Goal: Navigation & Orientation: Find specific page/section

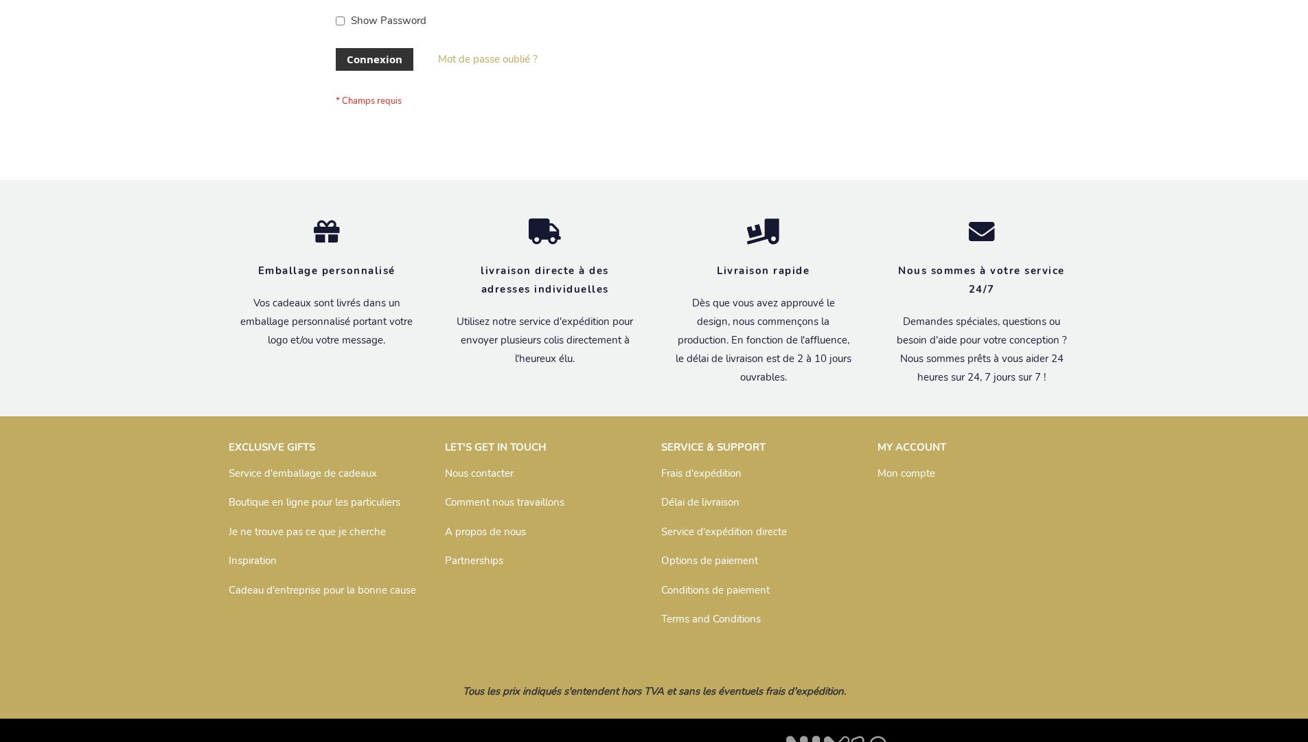
scroll to position [474, 0]
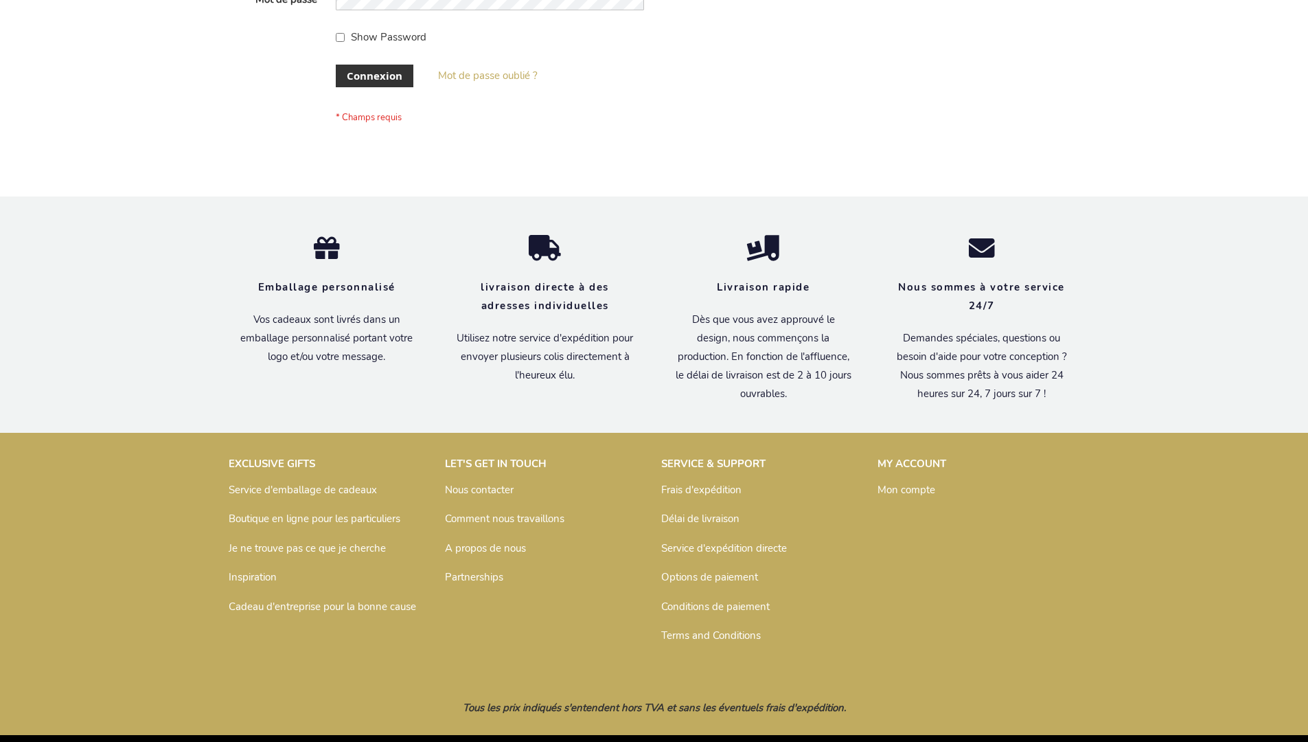
scroll to position [474, 0]
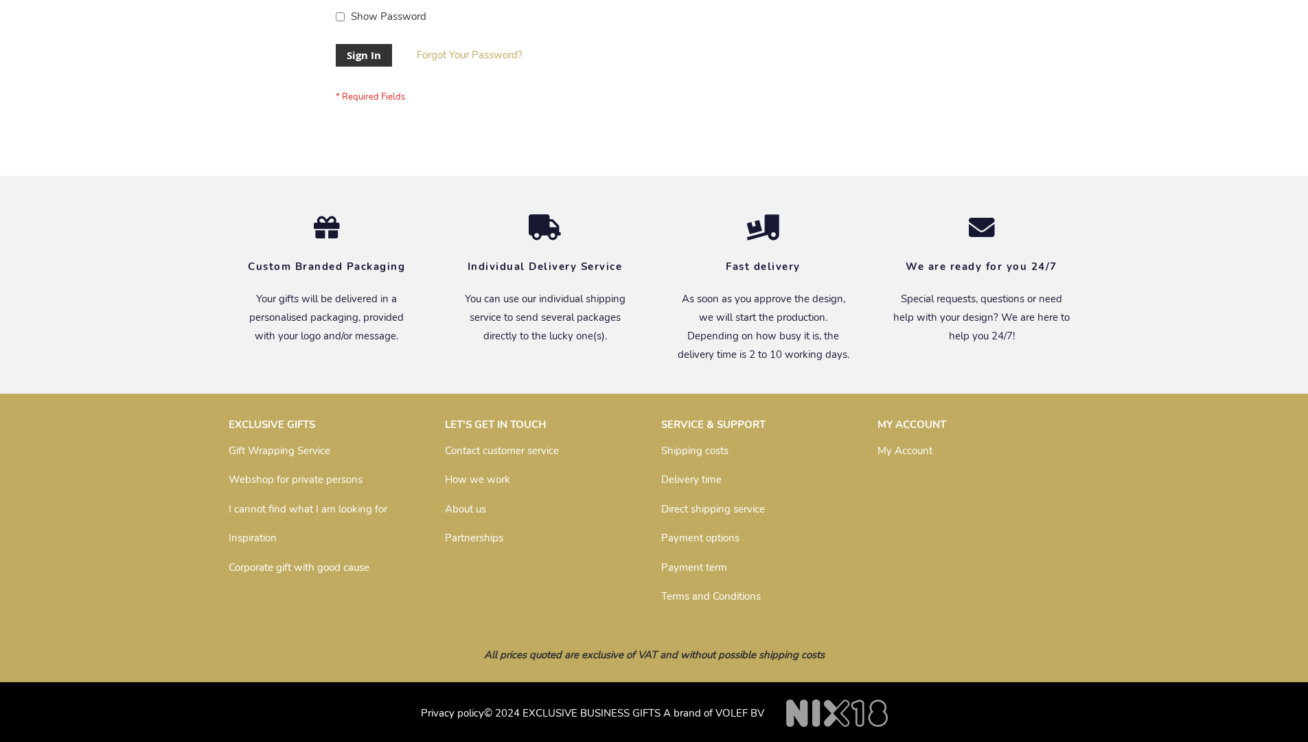
scroll to position [442, 0]
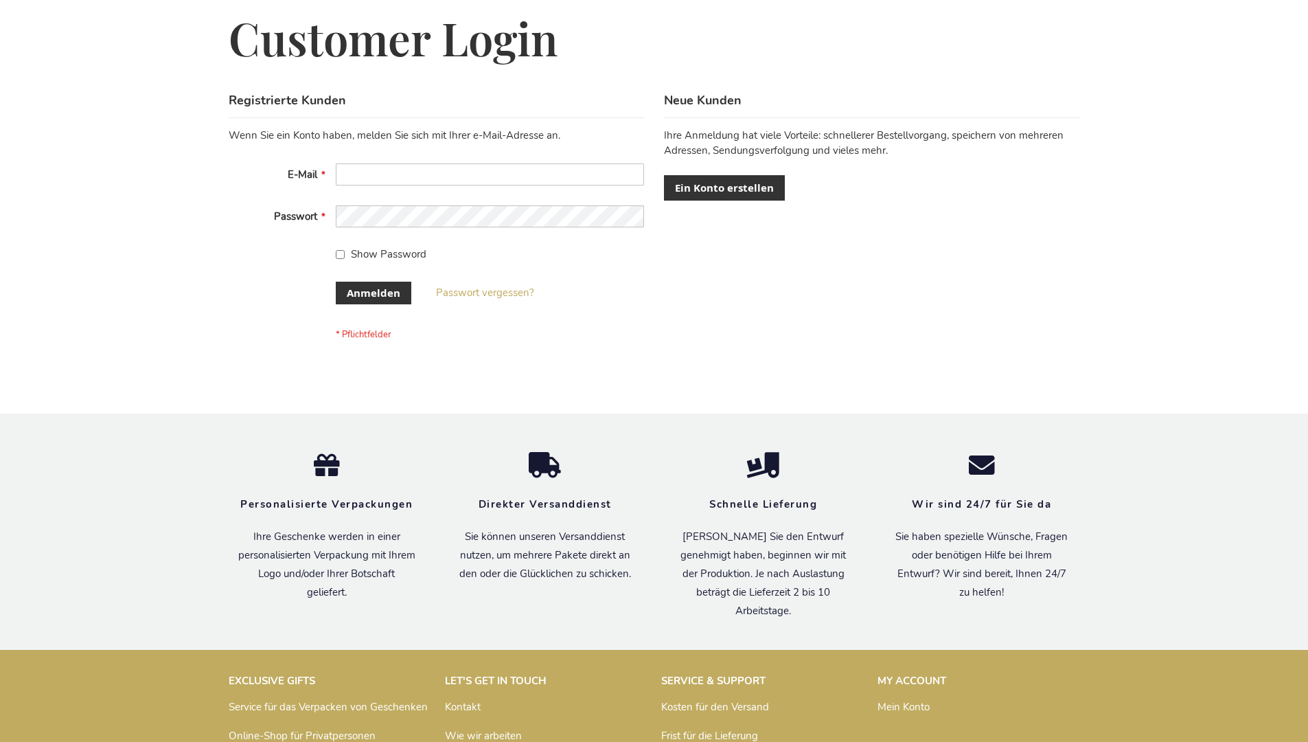
scroll to position [460, 0]
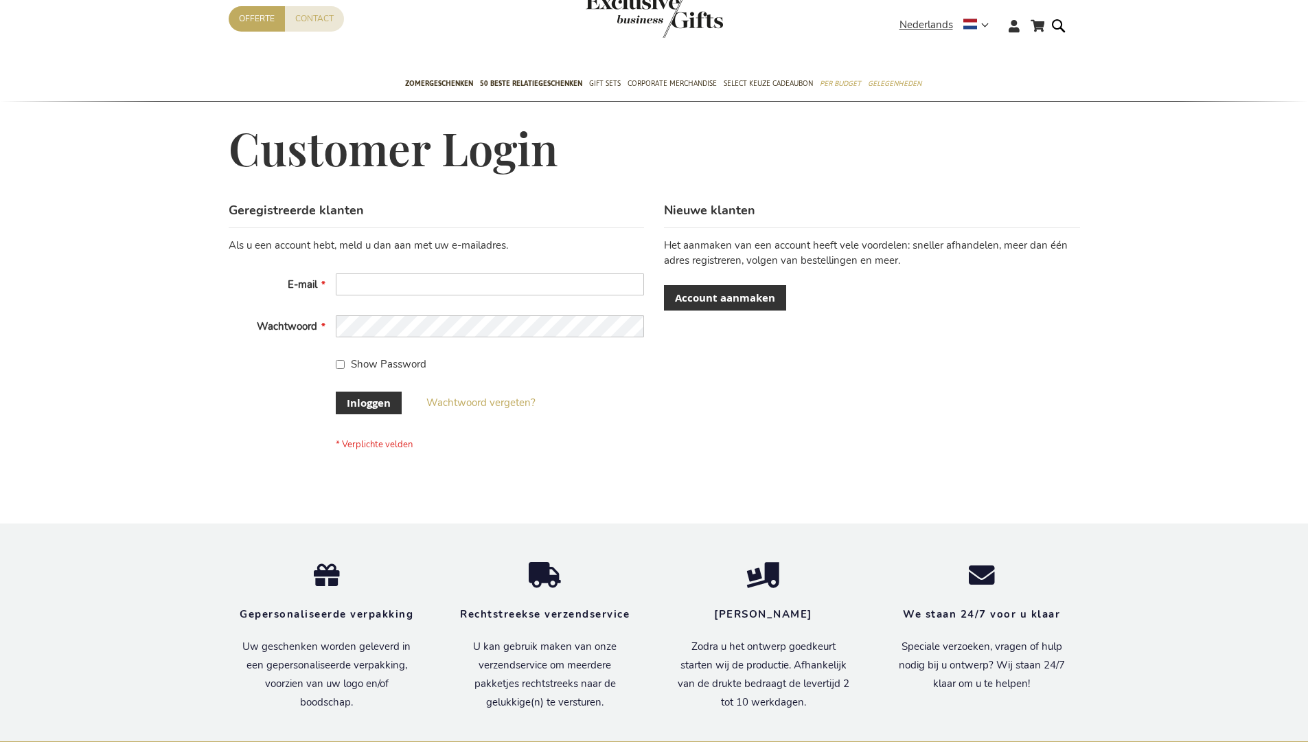
scroll to position [466, 0]
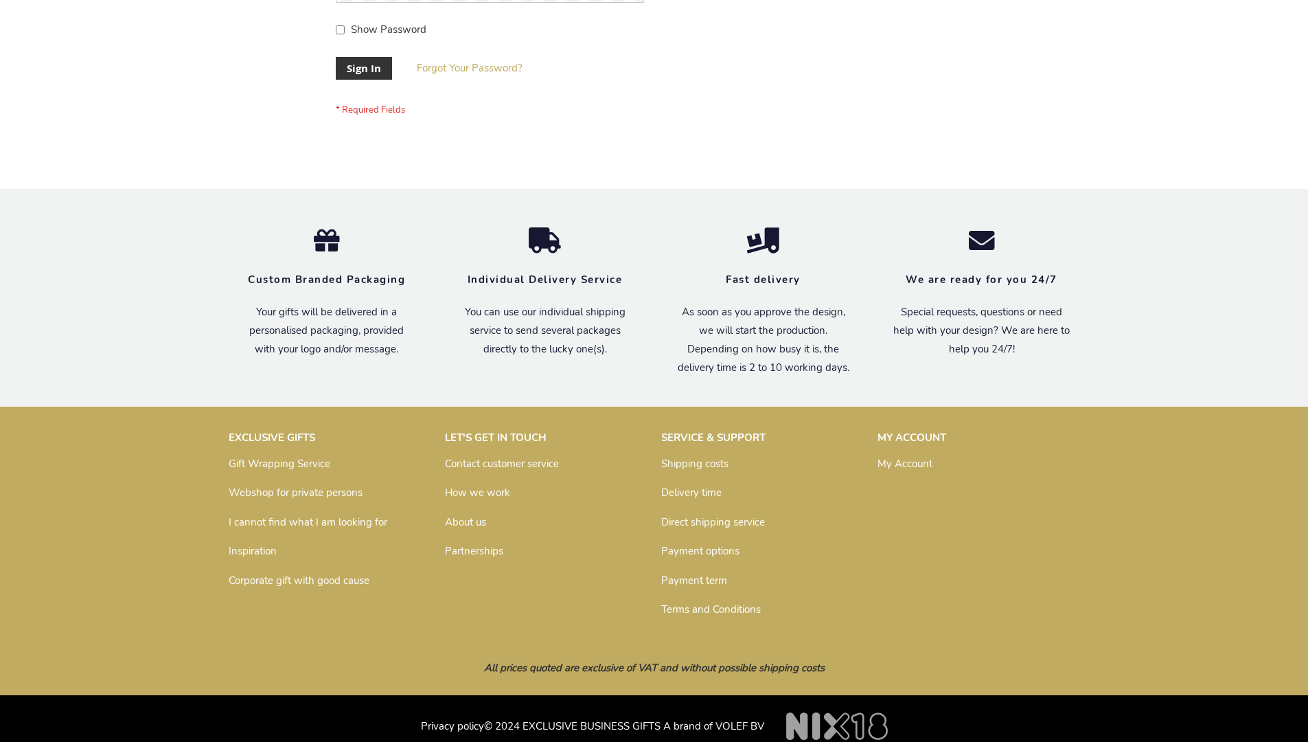
scroll to position [442, 0]
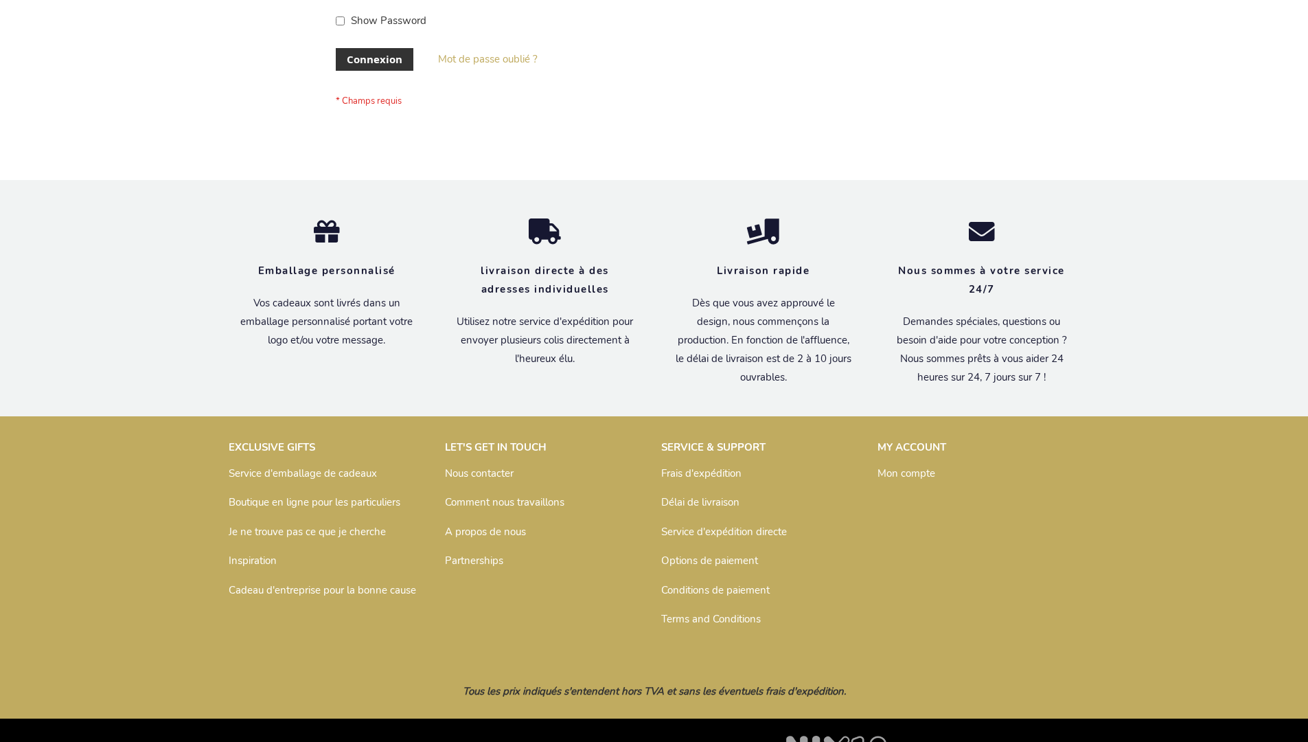
scroll to position [474, 0]
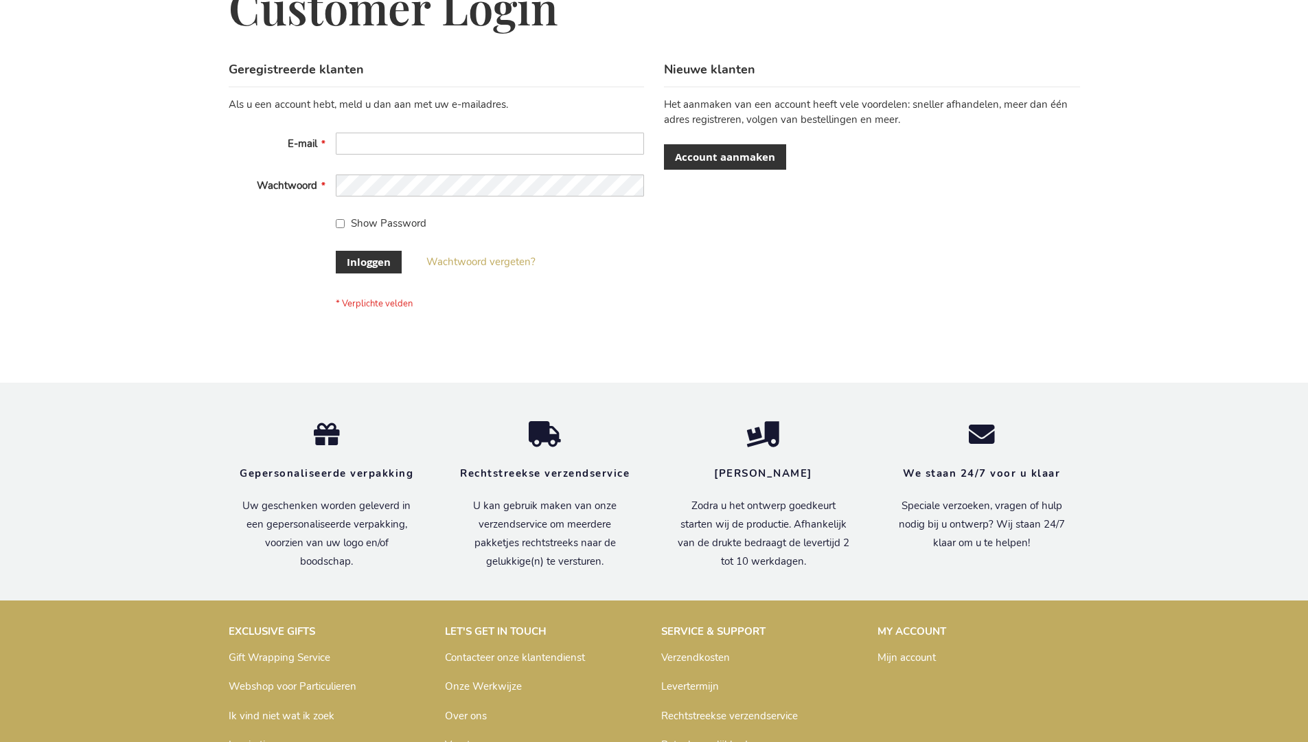
scroll to position [466, 0]
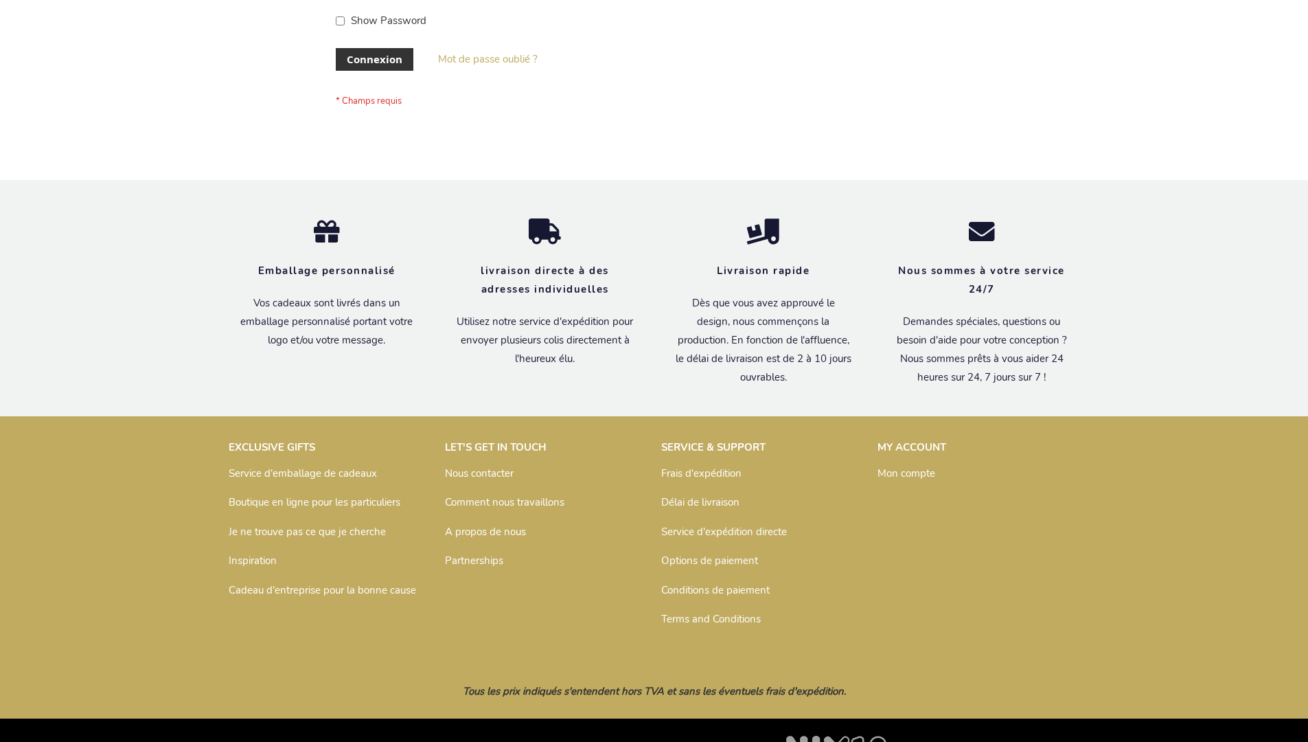
scroll to position [474, 0]
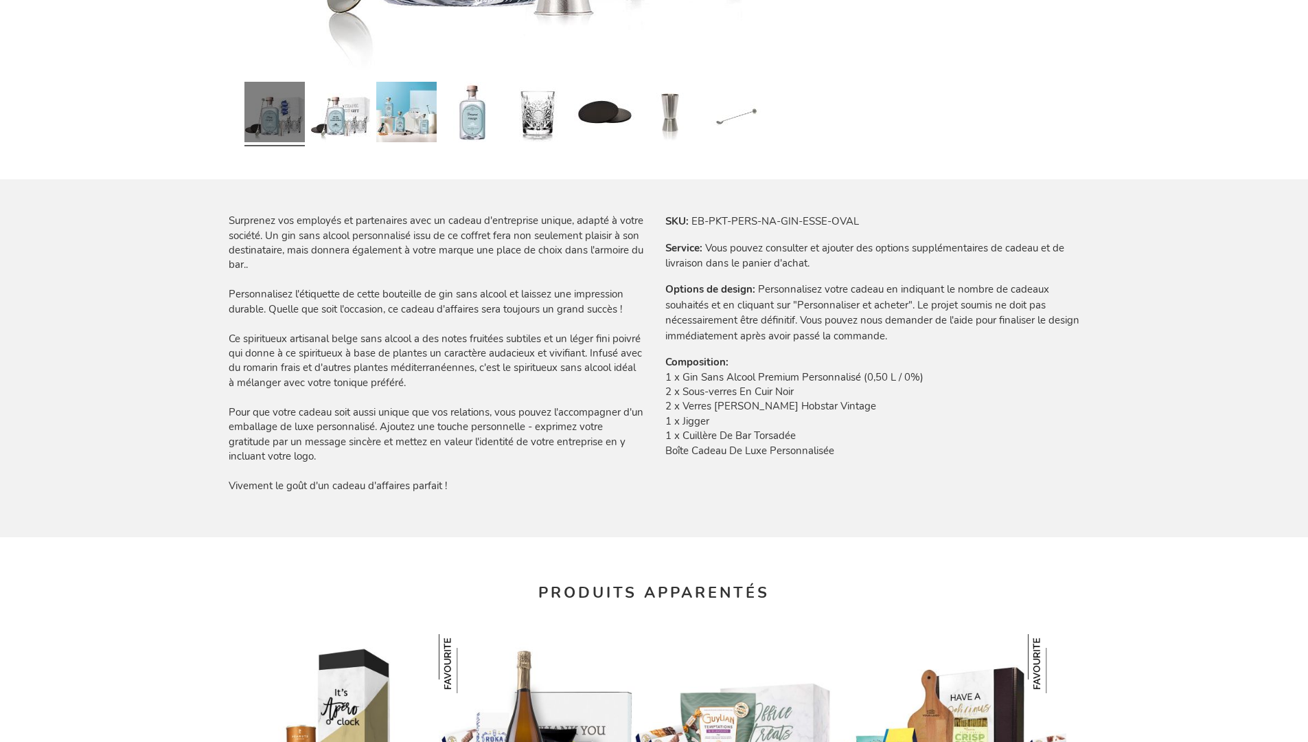
scroll to position [1867, 0]
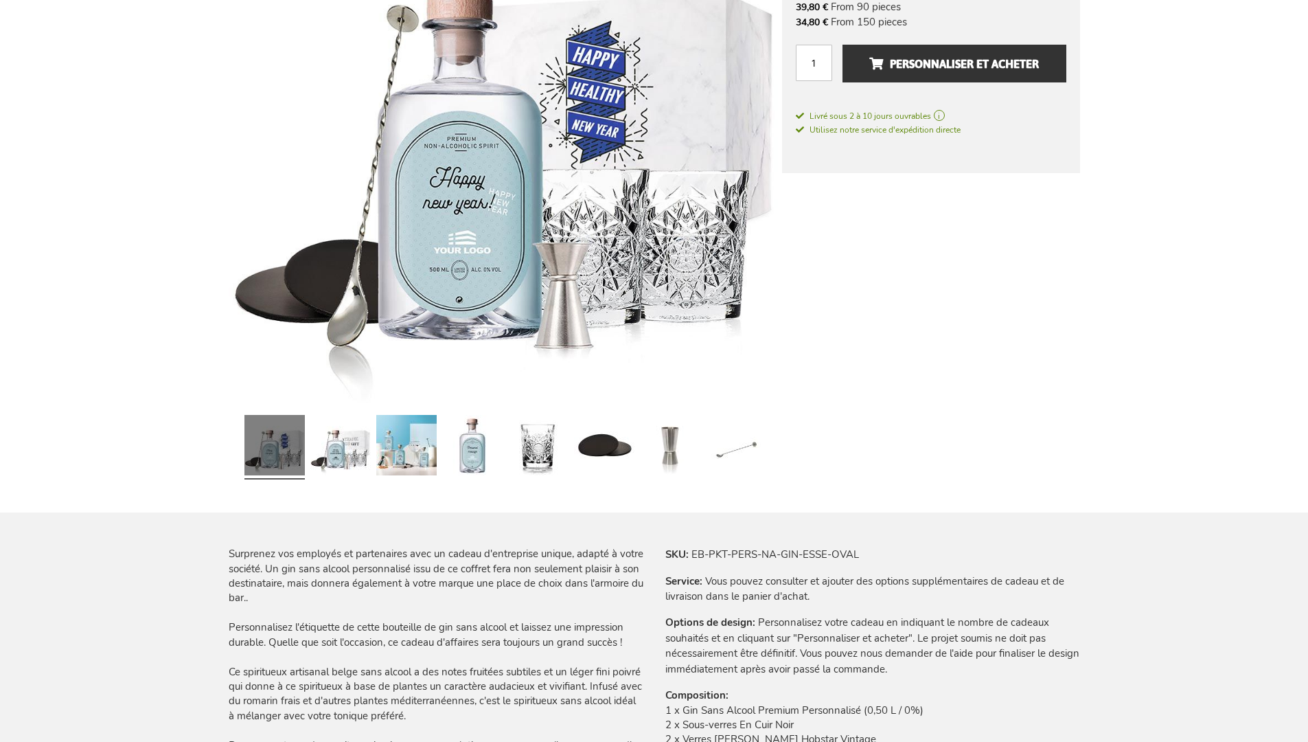
scroll to position [1867, 0]
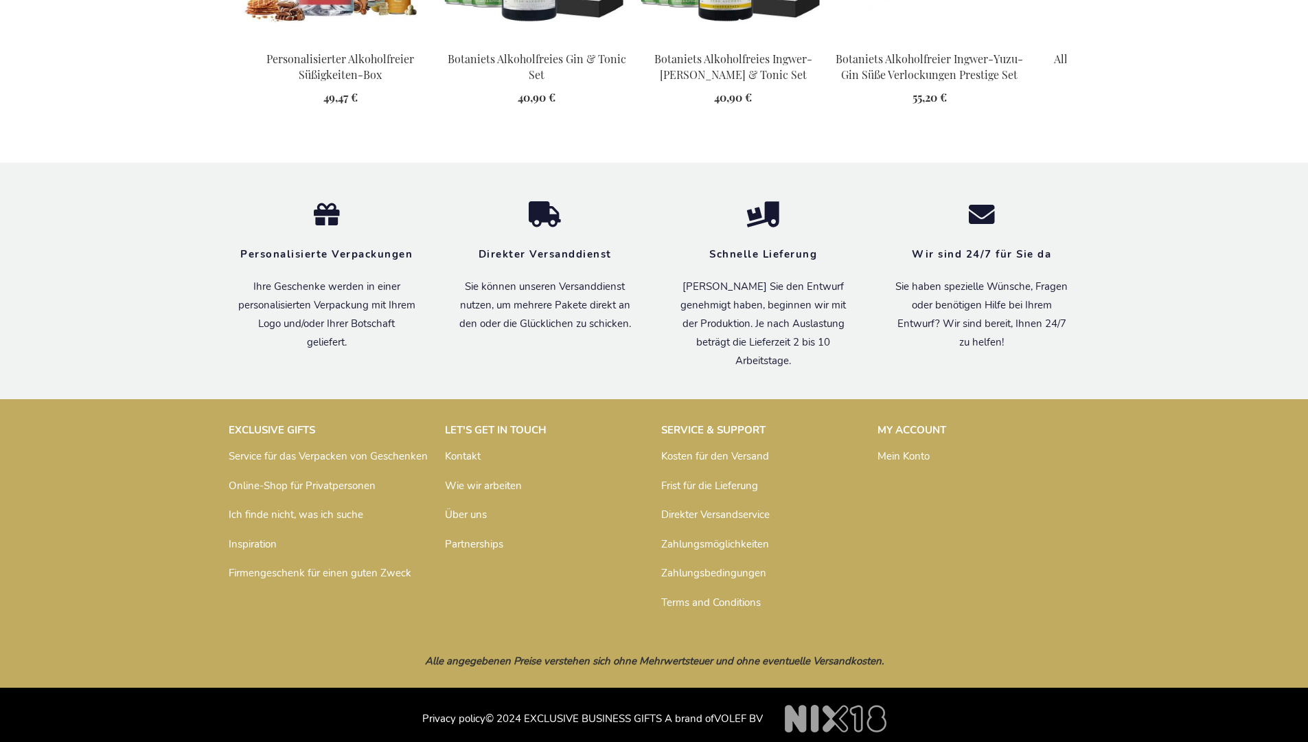
scroll to position [1940, 0]
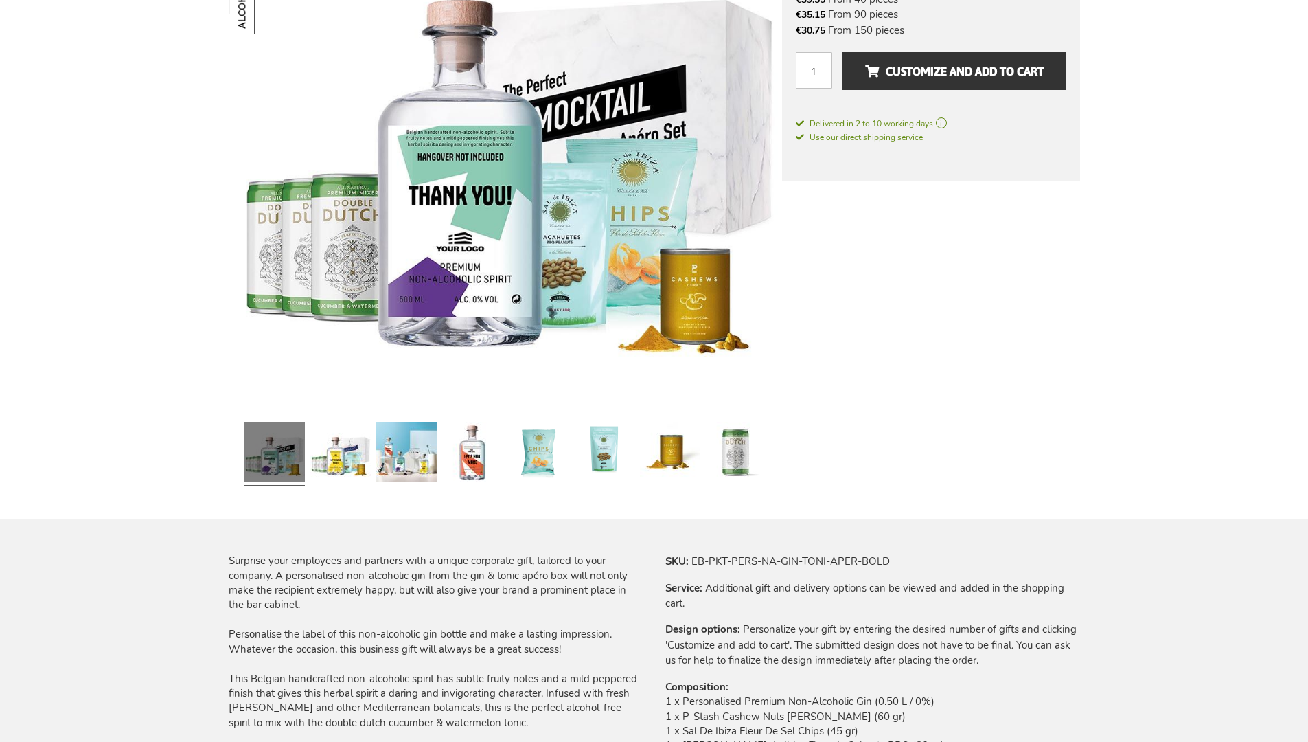
scroll to position [1832, 0]
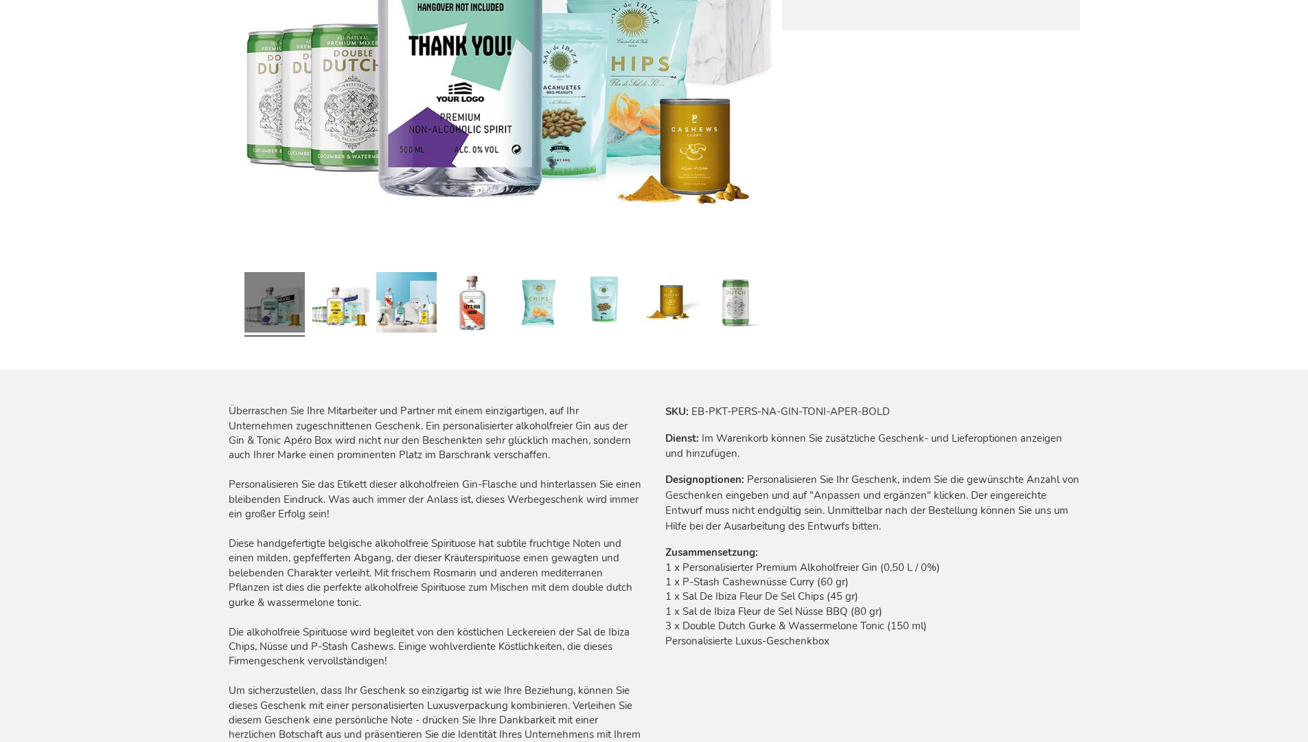
scroll to position [1940, 0]
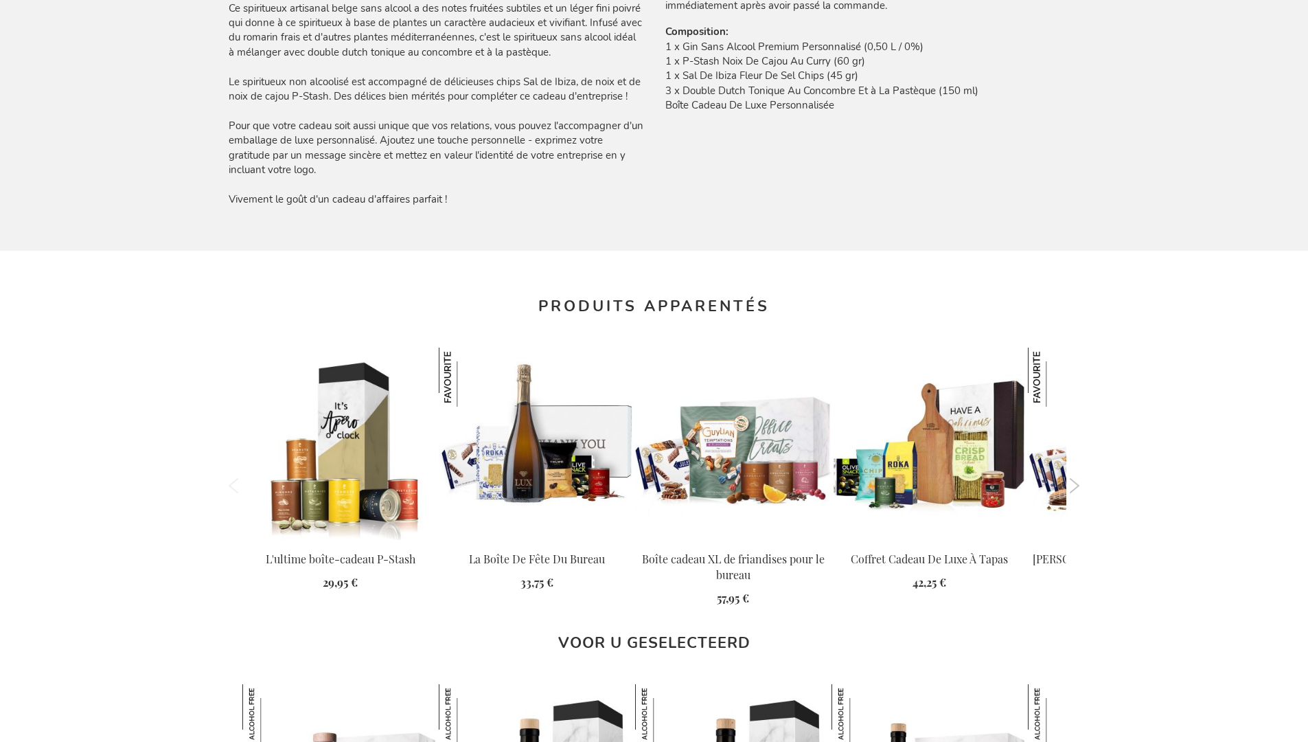
scroll to position [1911, 0]
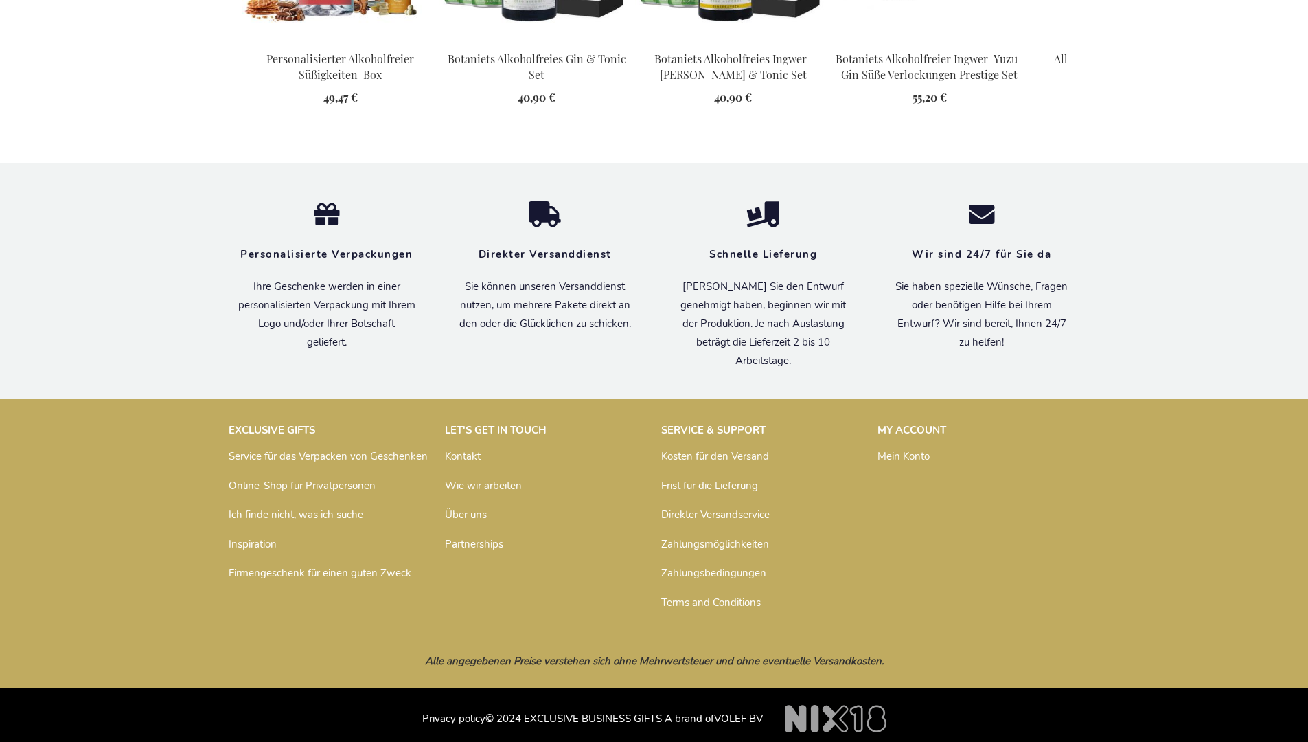
scroll to position [1940, 0]
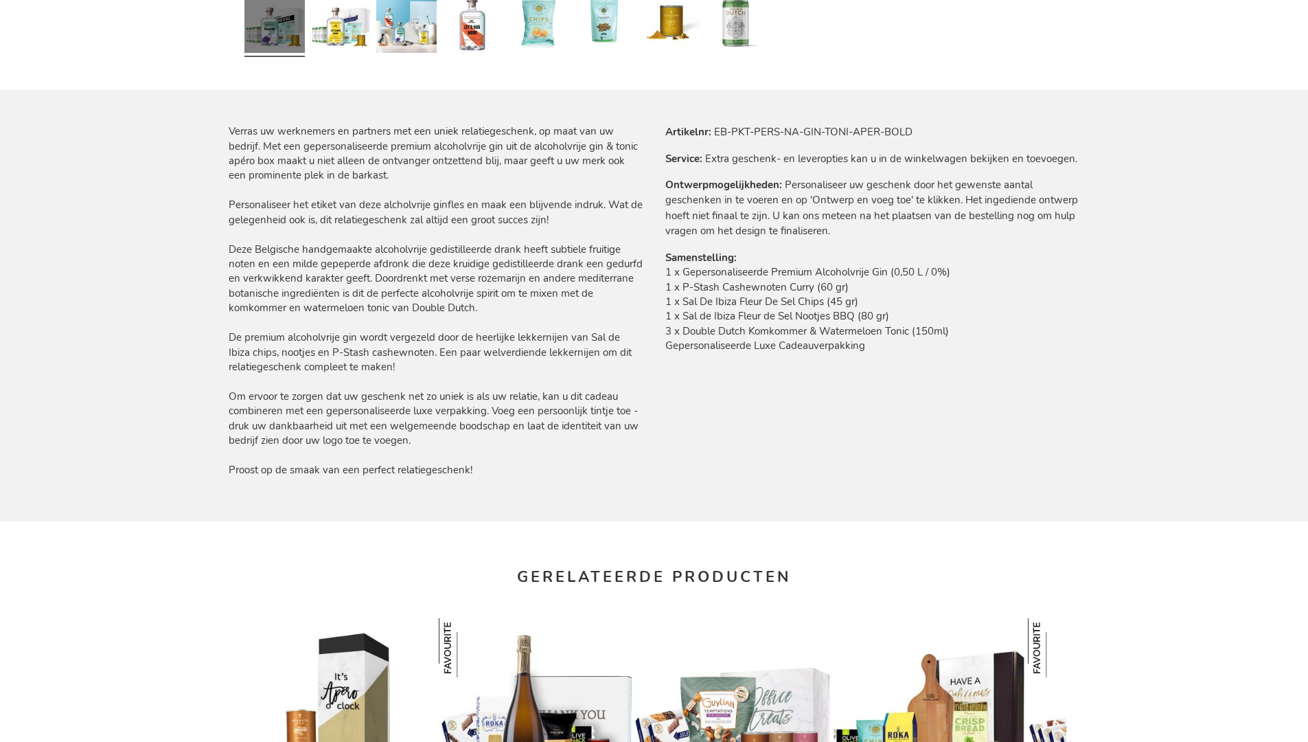
scroll to position [1902, 0]
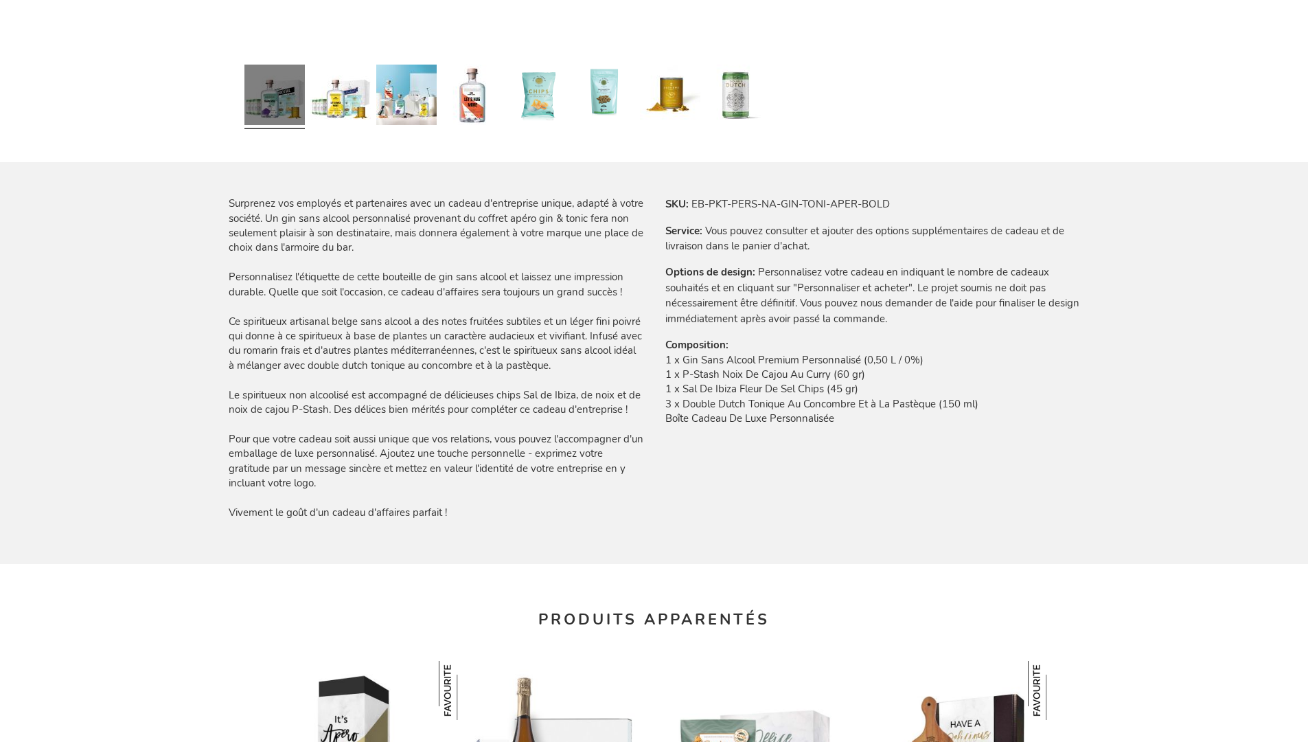
scroll to position [1911, 0]
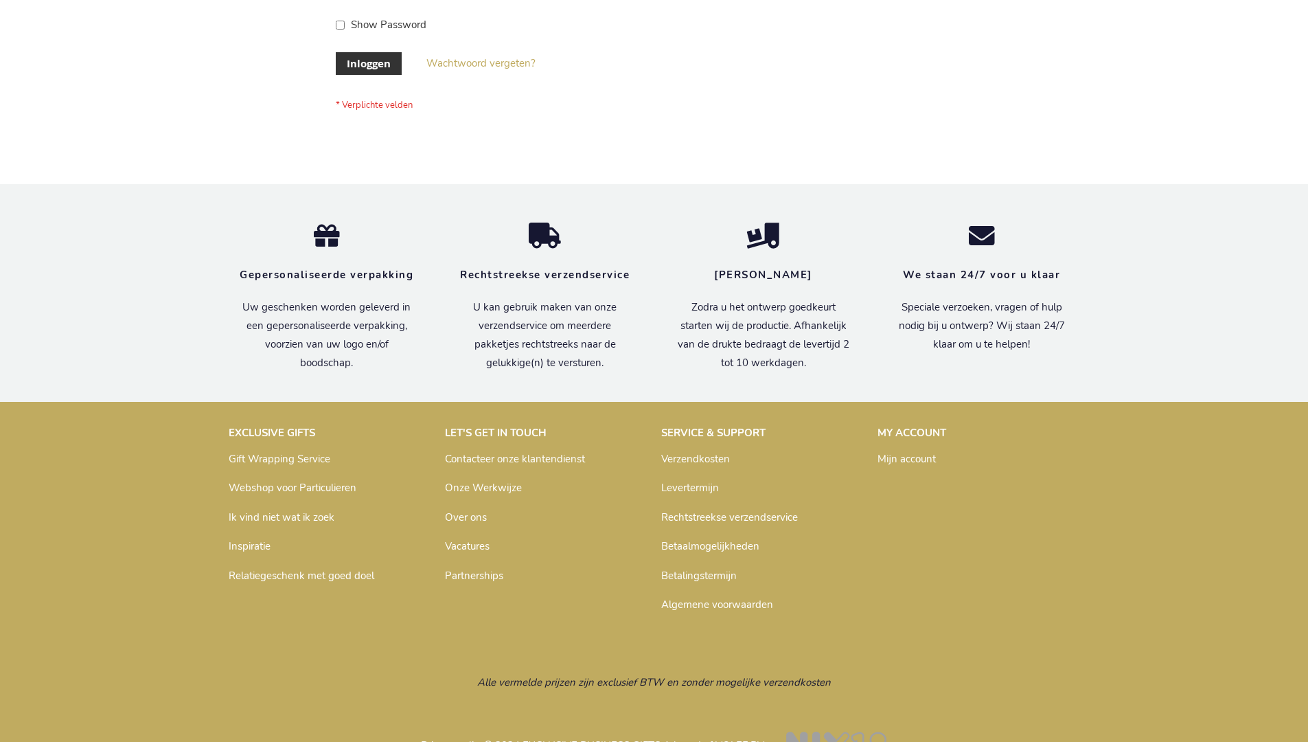
scroll to position [466, 0]
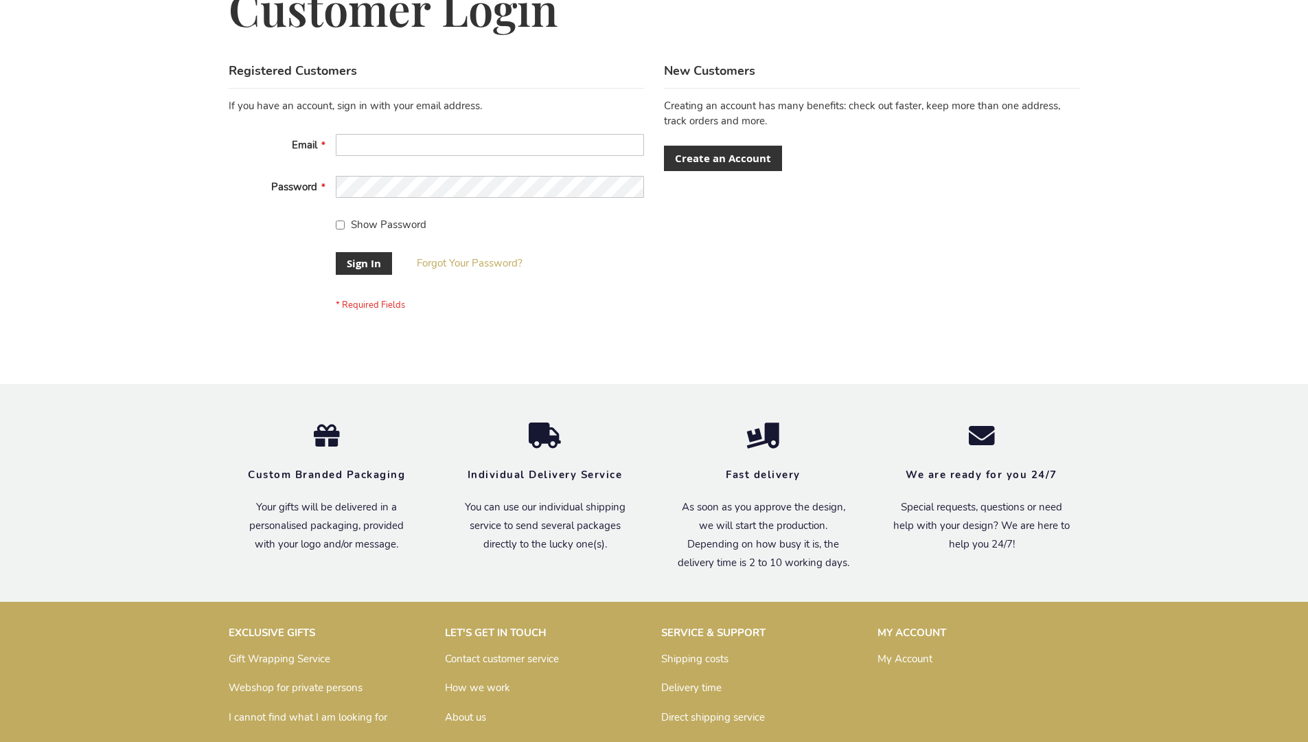
scroll to position [442, 0]
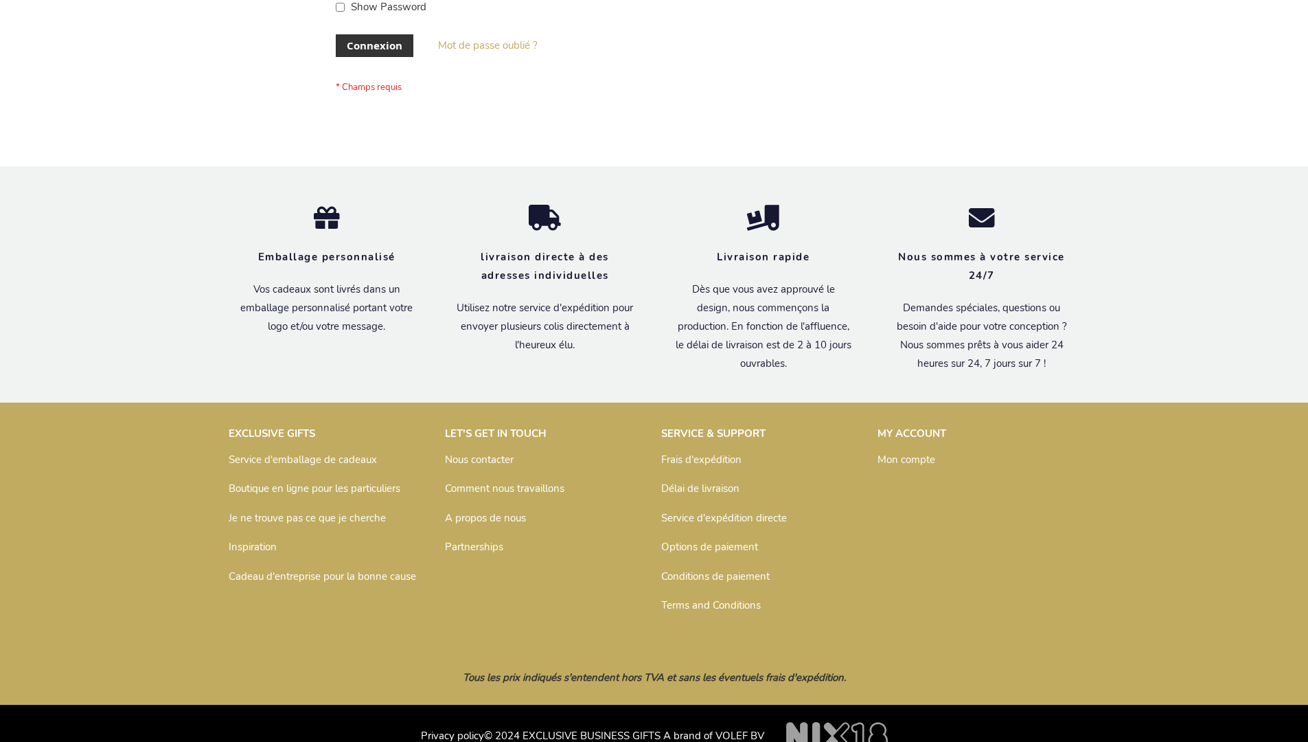
scroll to position [474, 0]
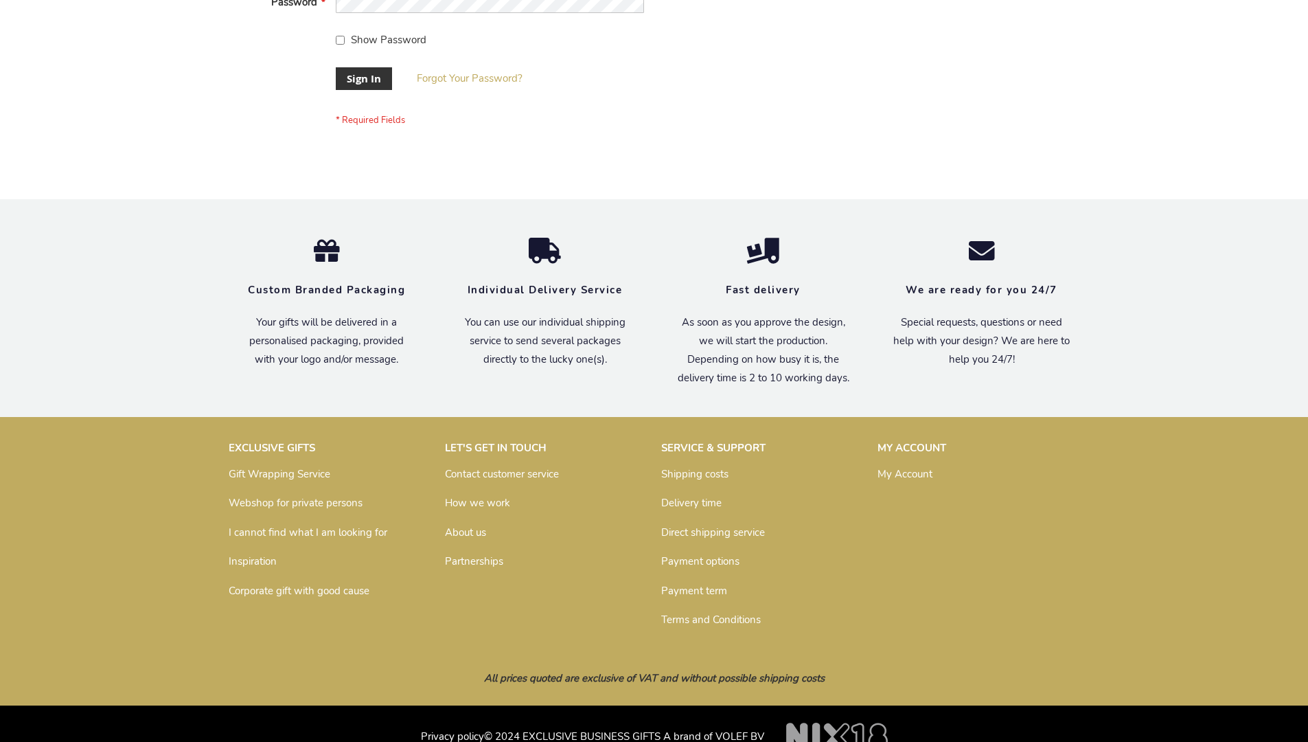
scroll to position [442, 0]
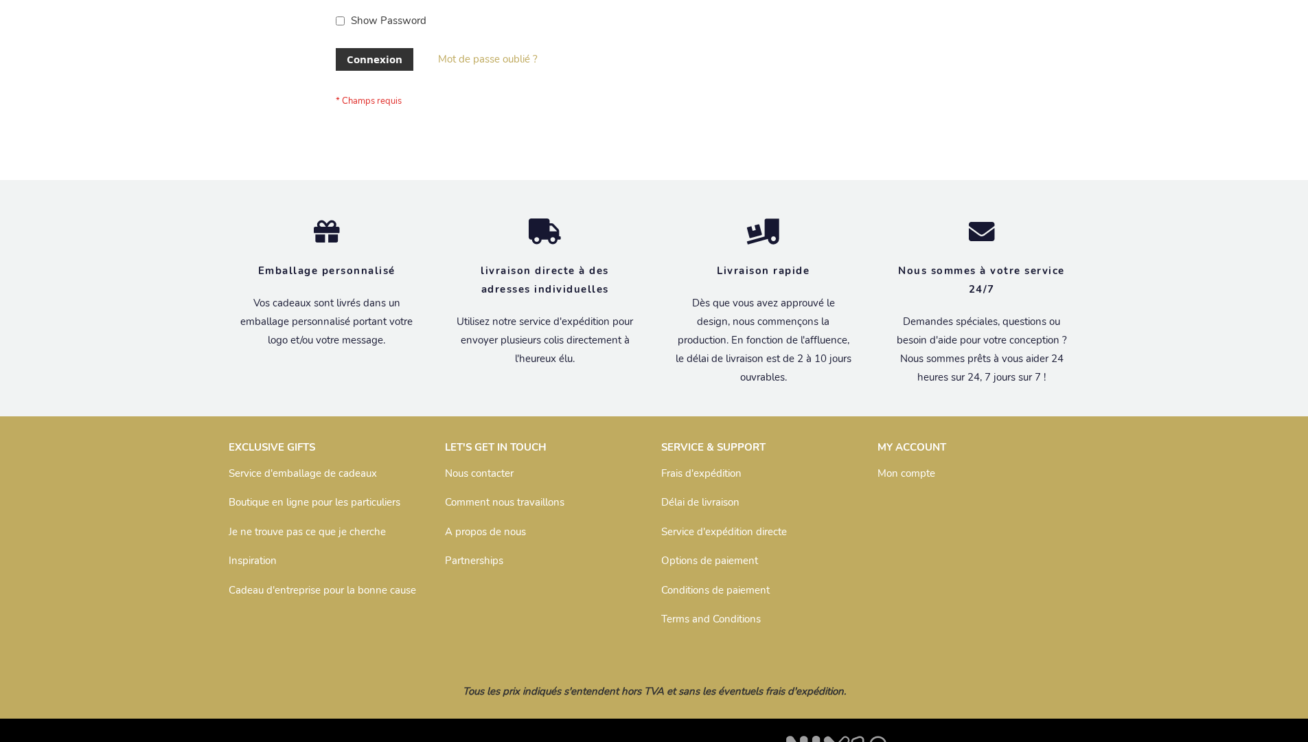
scroll to position [474, 0]
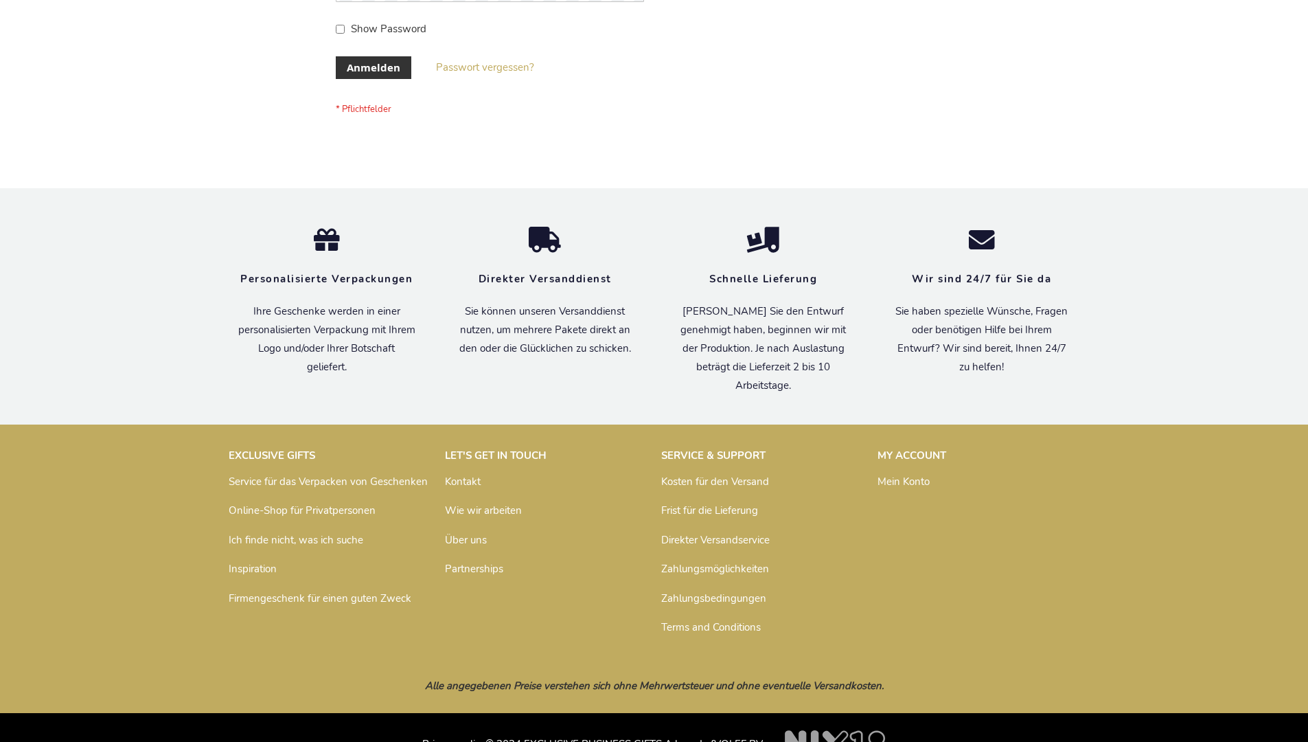
scroll to position [460, 0]
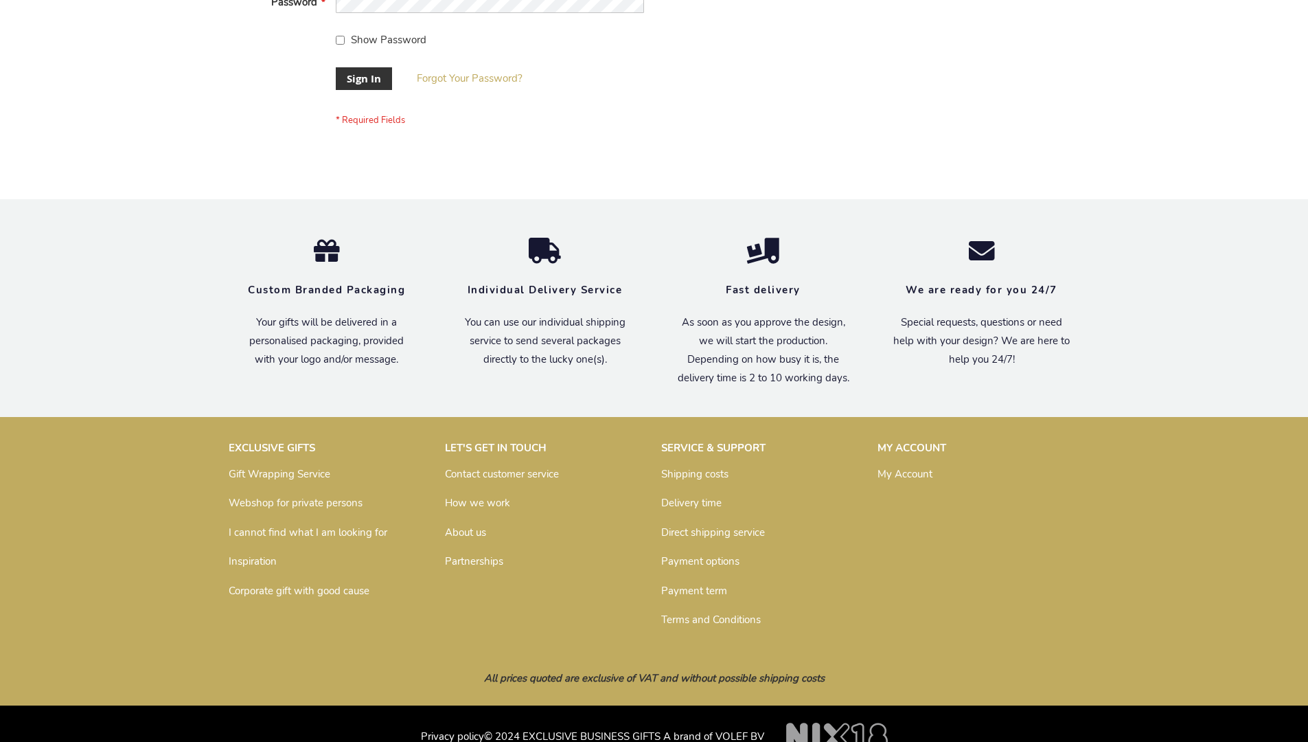
scroll to position [442, 0]
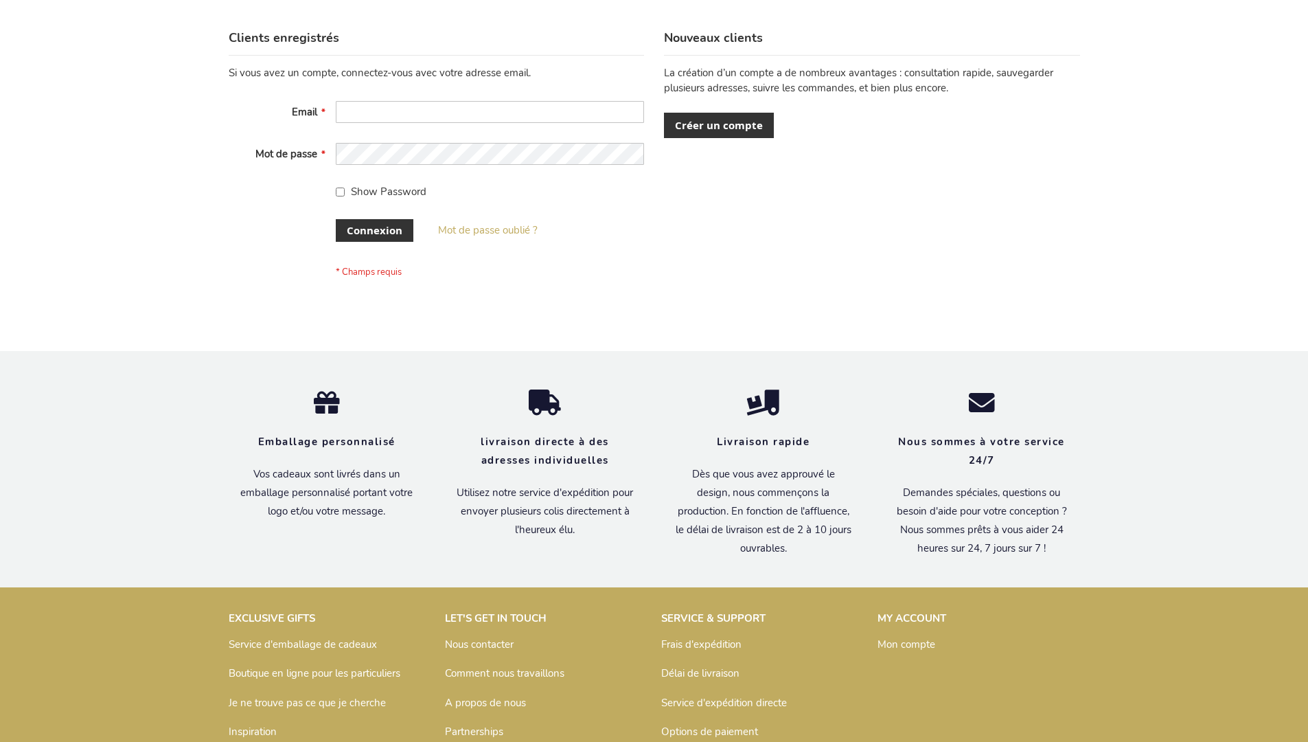
scroll to position [474, 0]
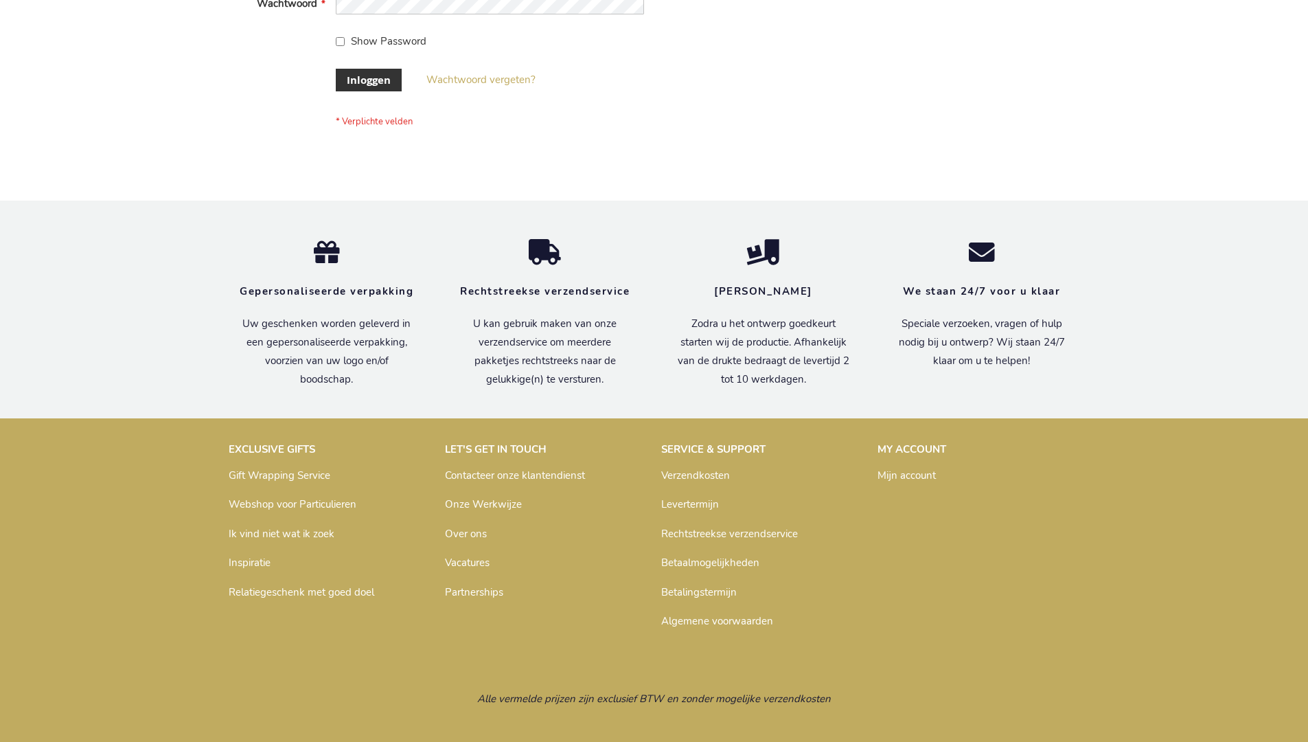
scroll to position [466, 0]
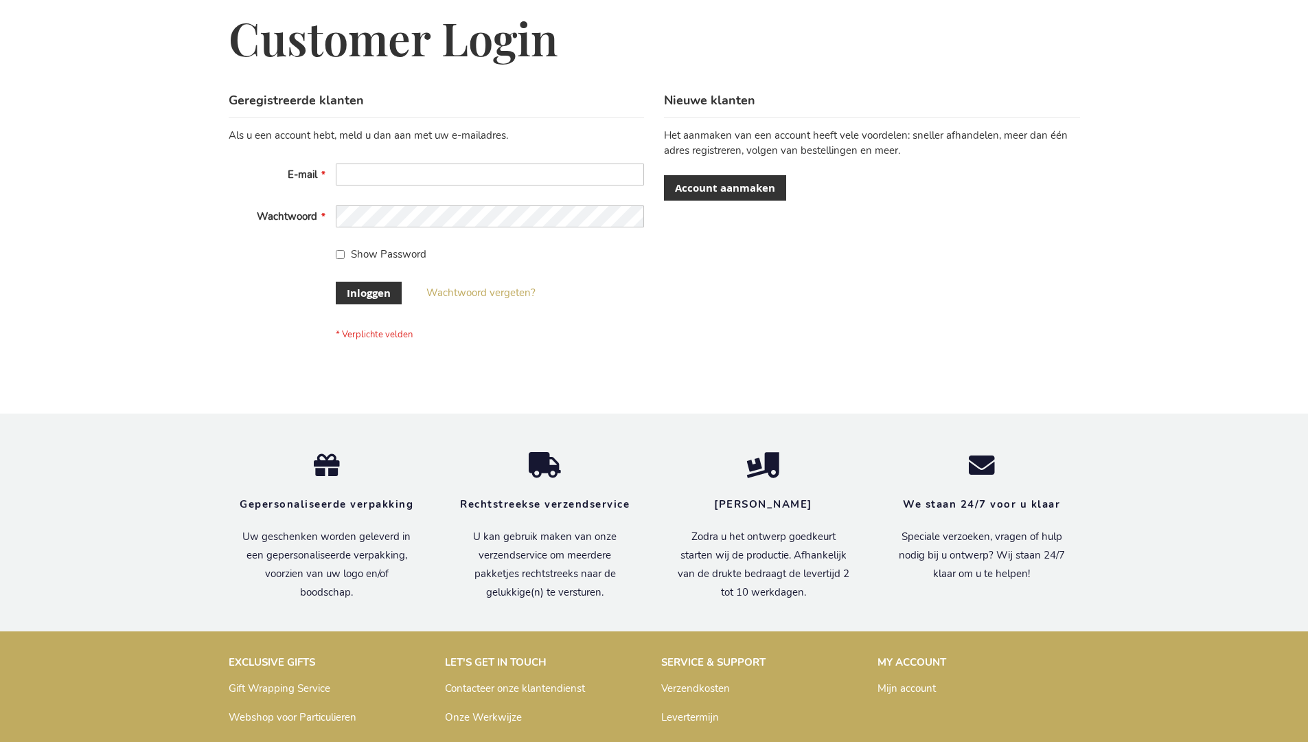
scroll to position [466, 0]
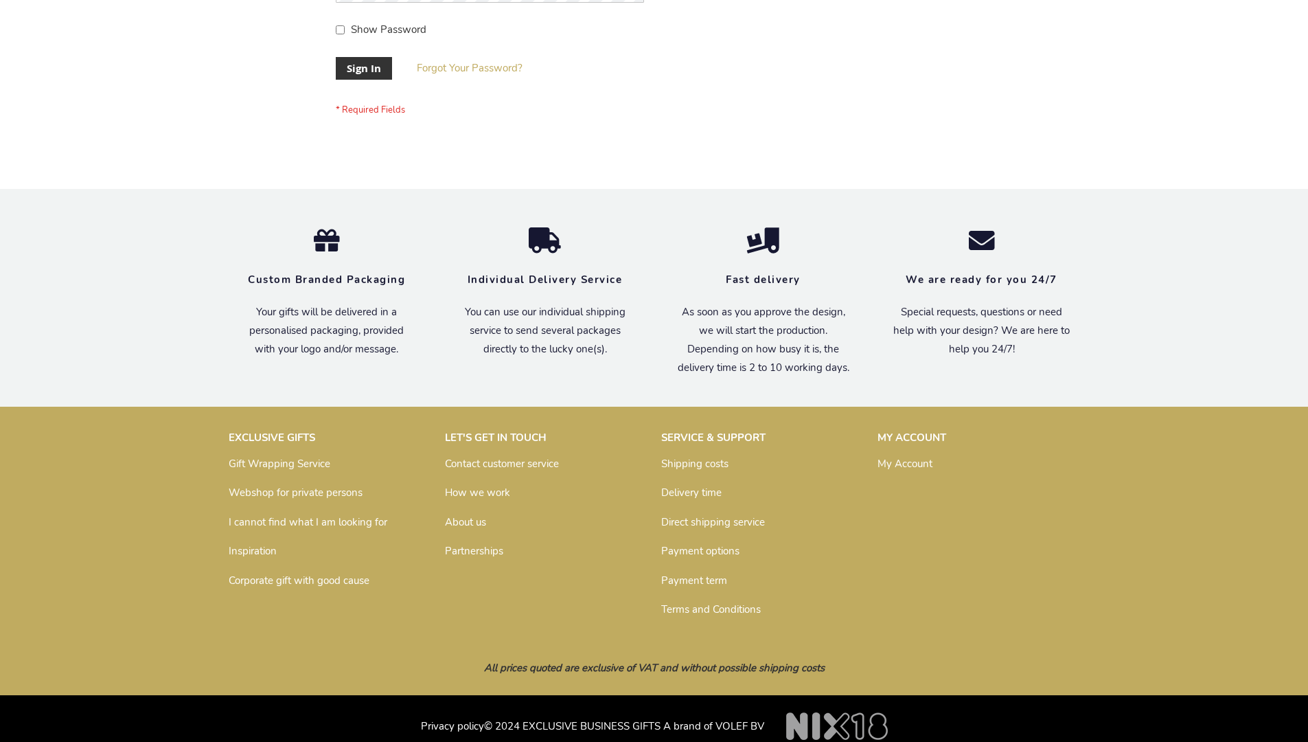
scroll to position [442, 0]
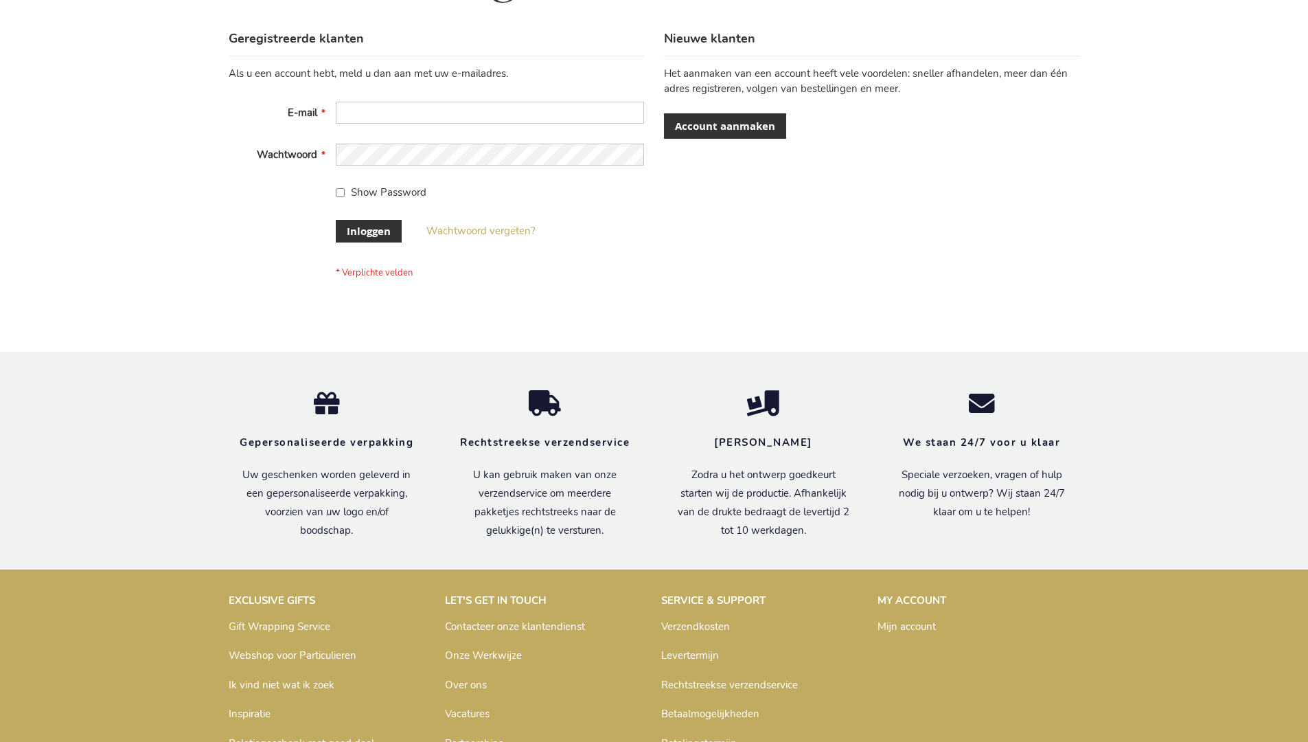
scroll to position [466, 0]
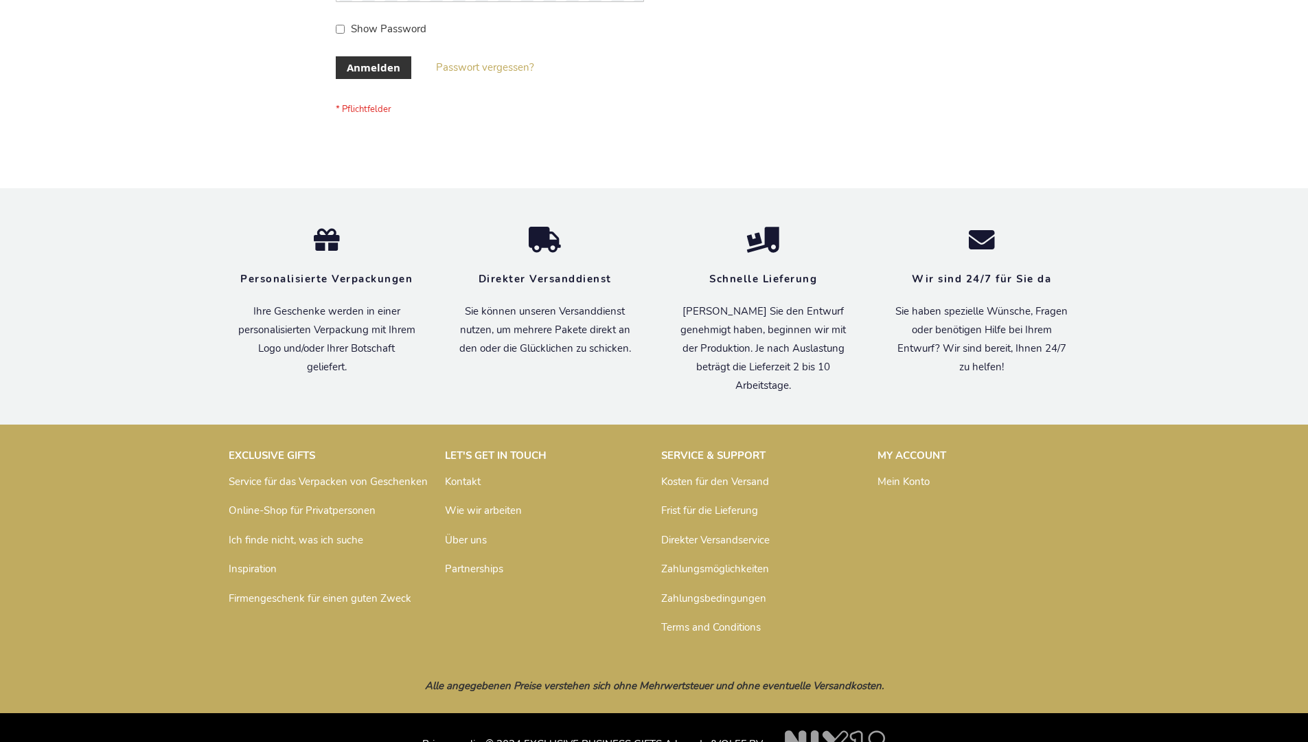
scroll to position [460, 0]
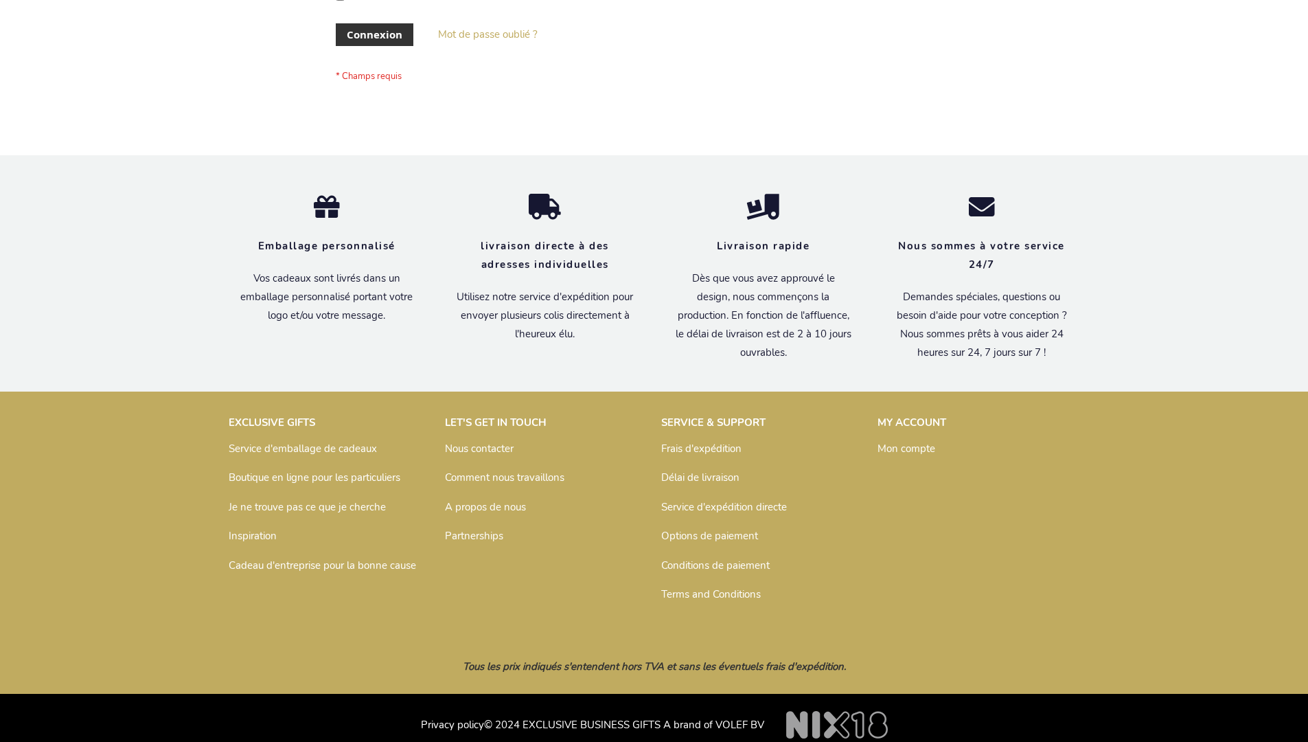
scroll to position [474, 0]
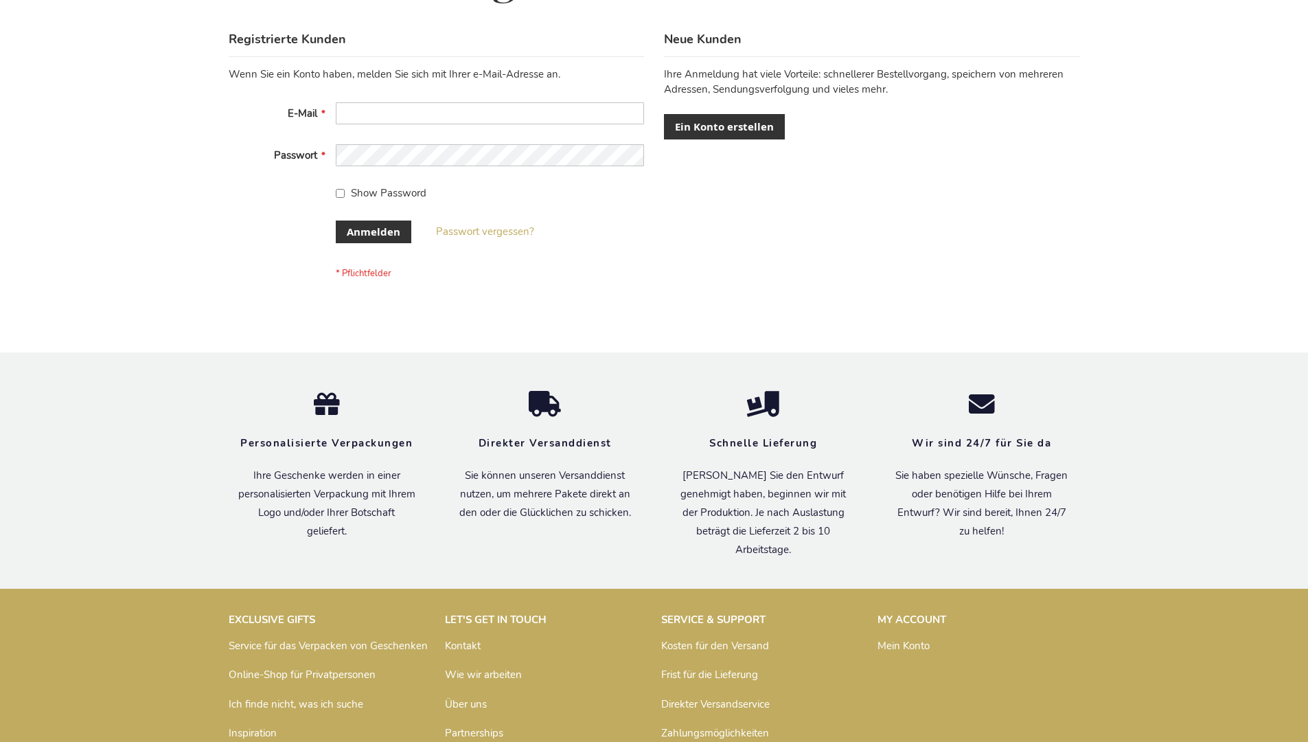
scroll to position [460, 0]
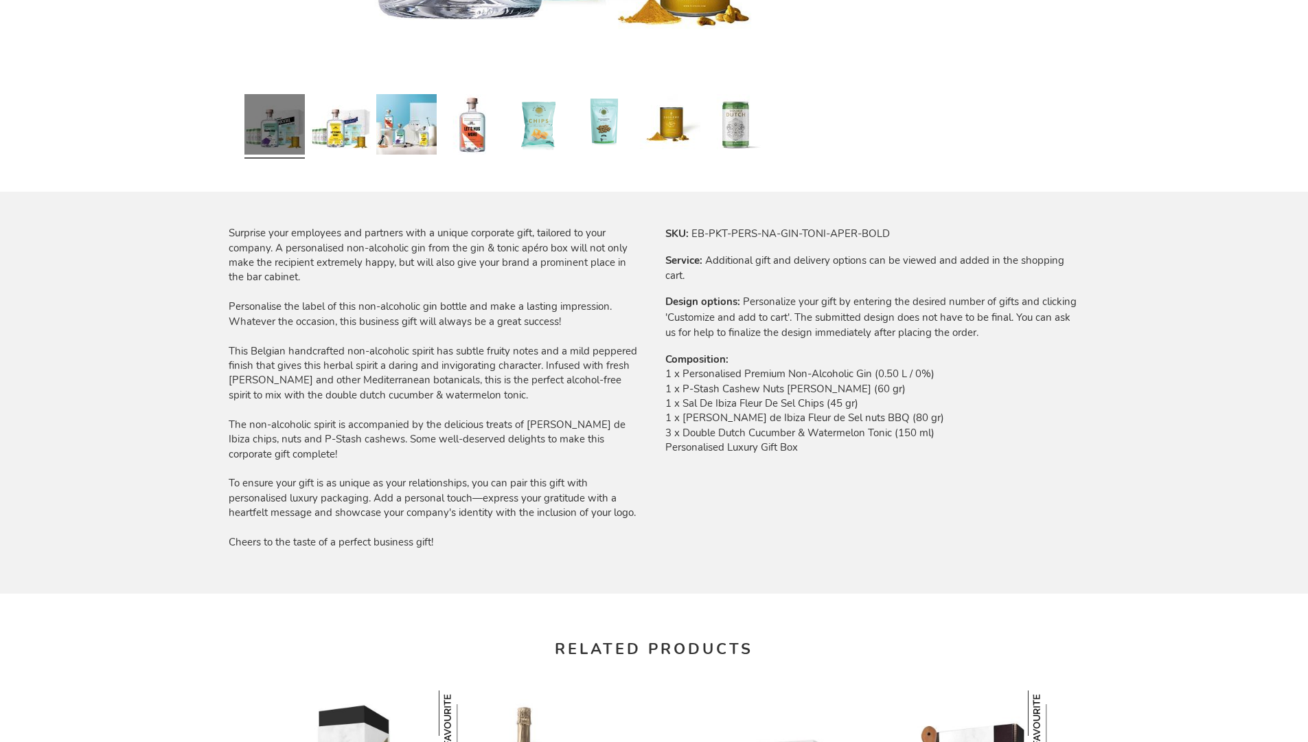
scroll to position [1832, 0]
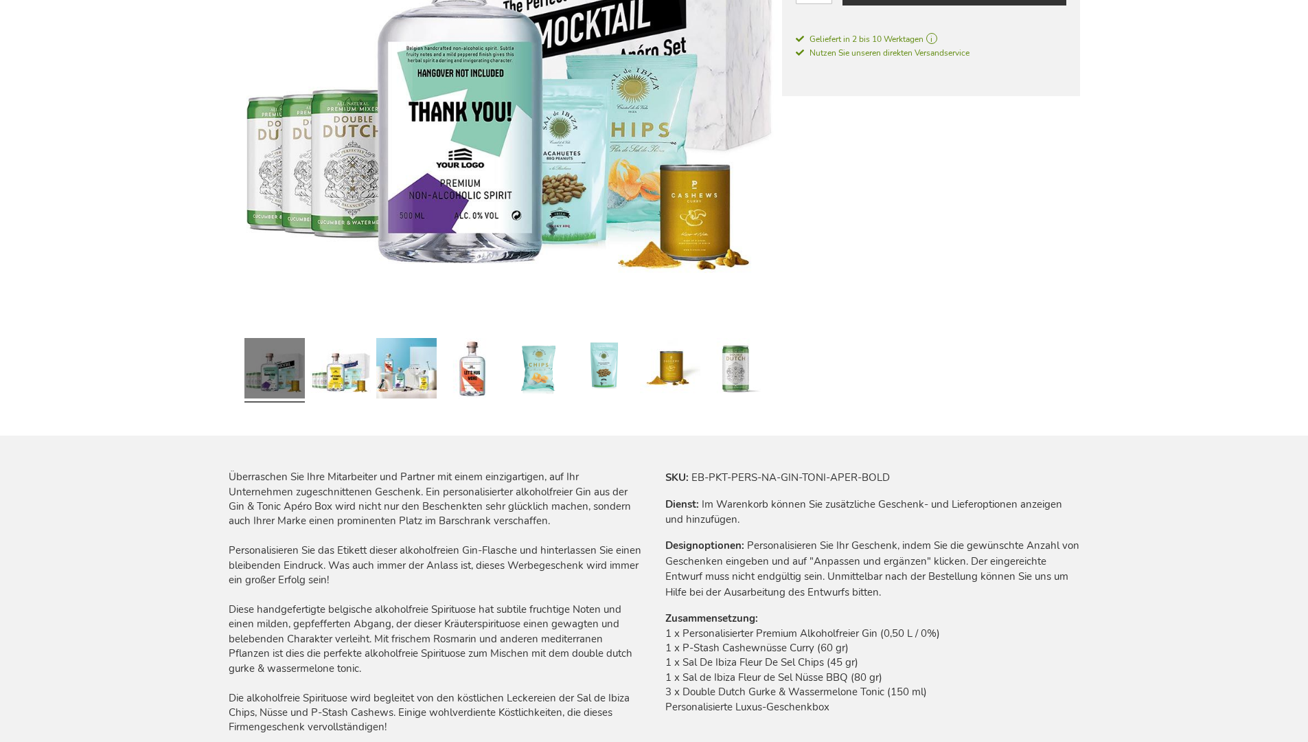
scroll to position [1940, 0]
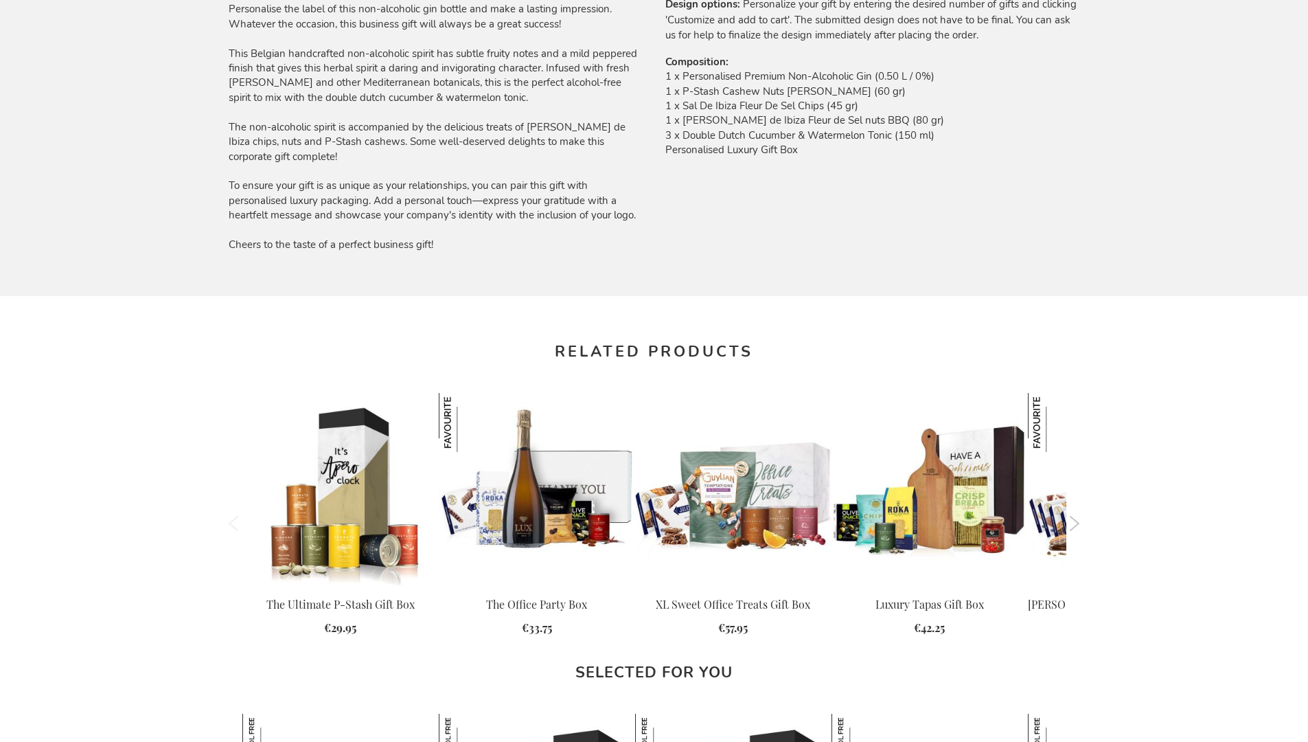
scroll to position [1832, 0]
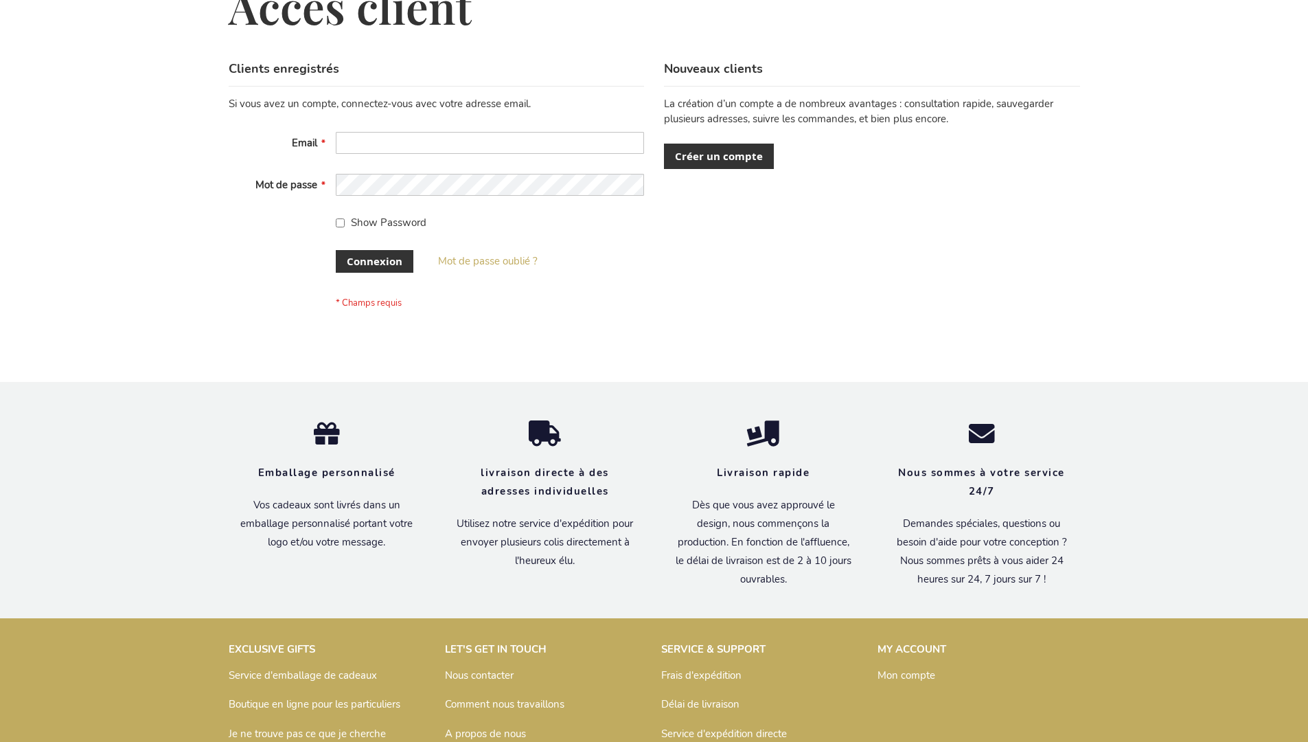
scroll to position [474, 0]
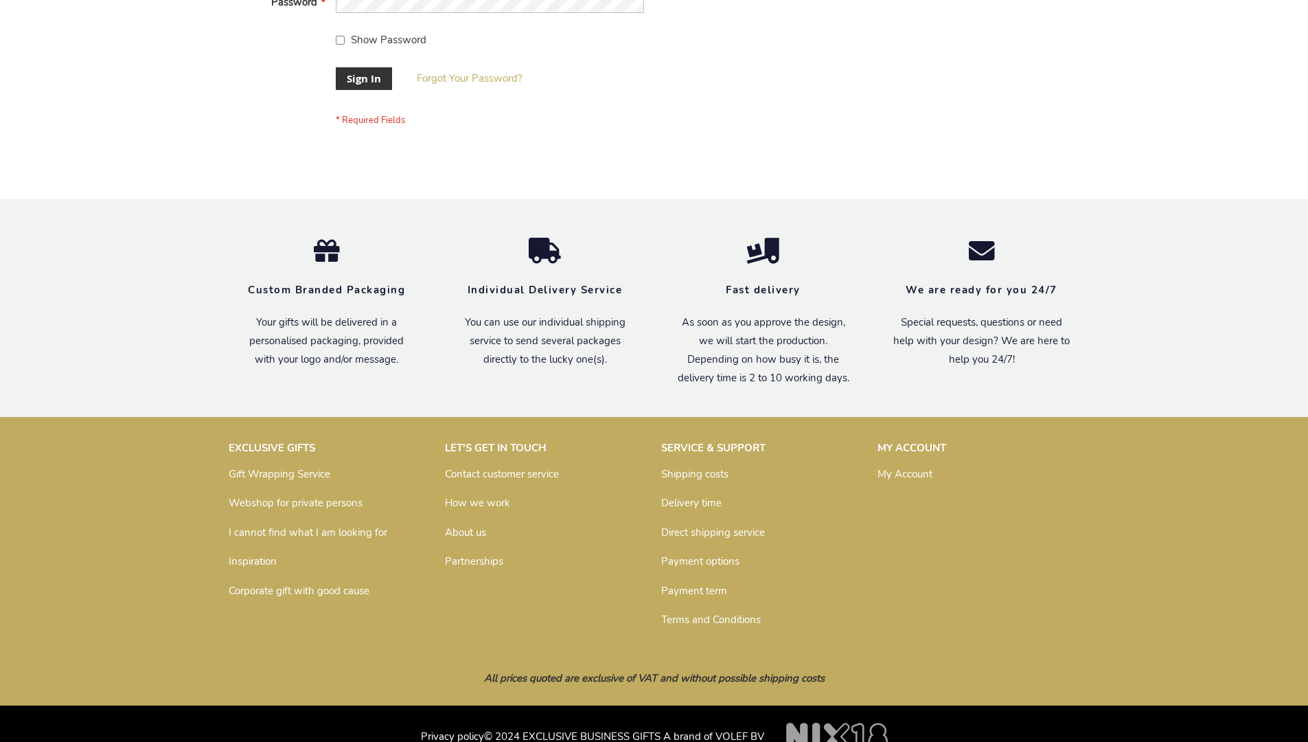
scroll to position [442, 0]
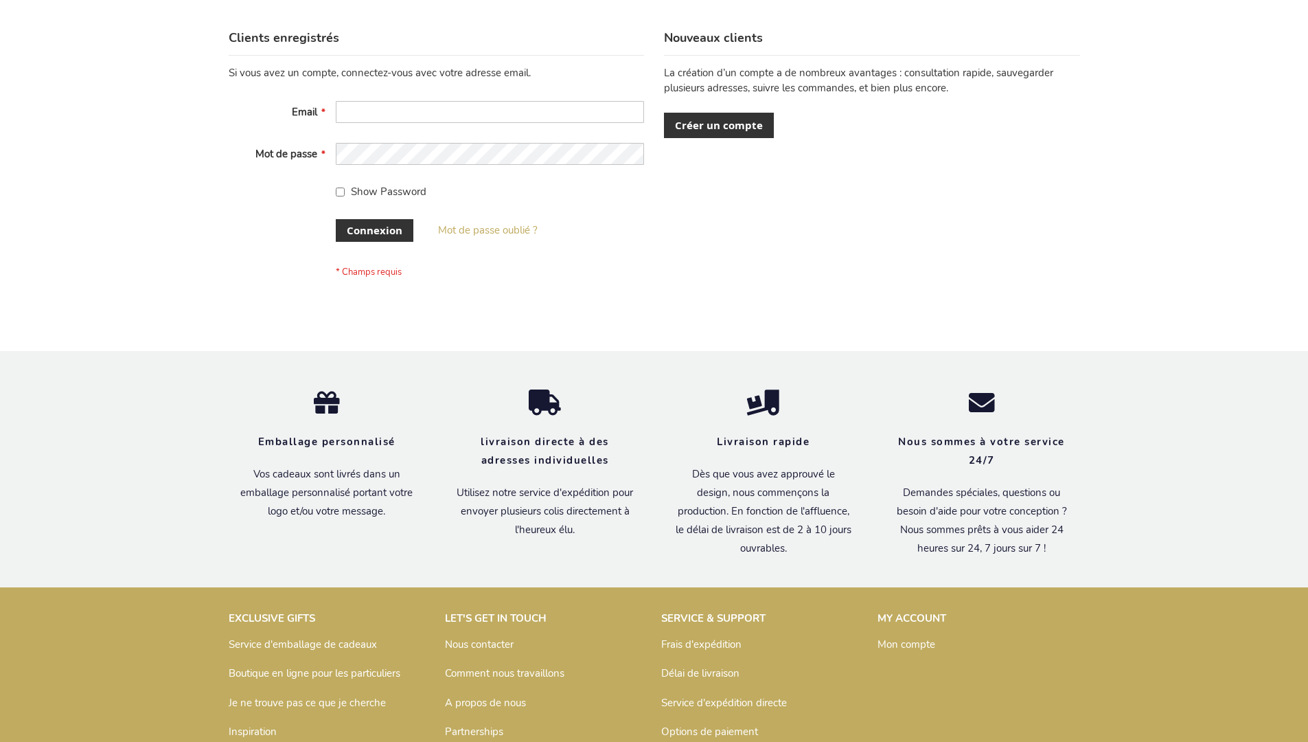
scroll to position [474, 0]
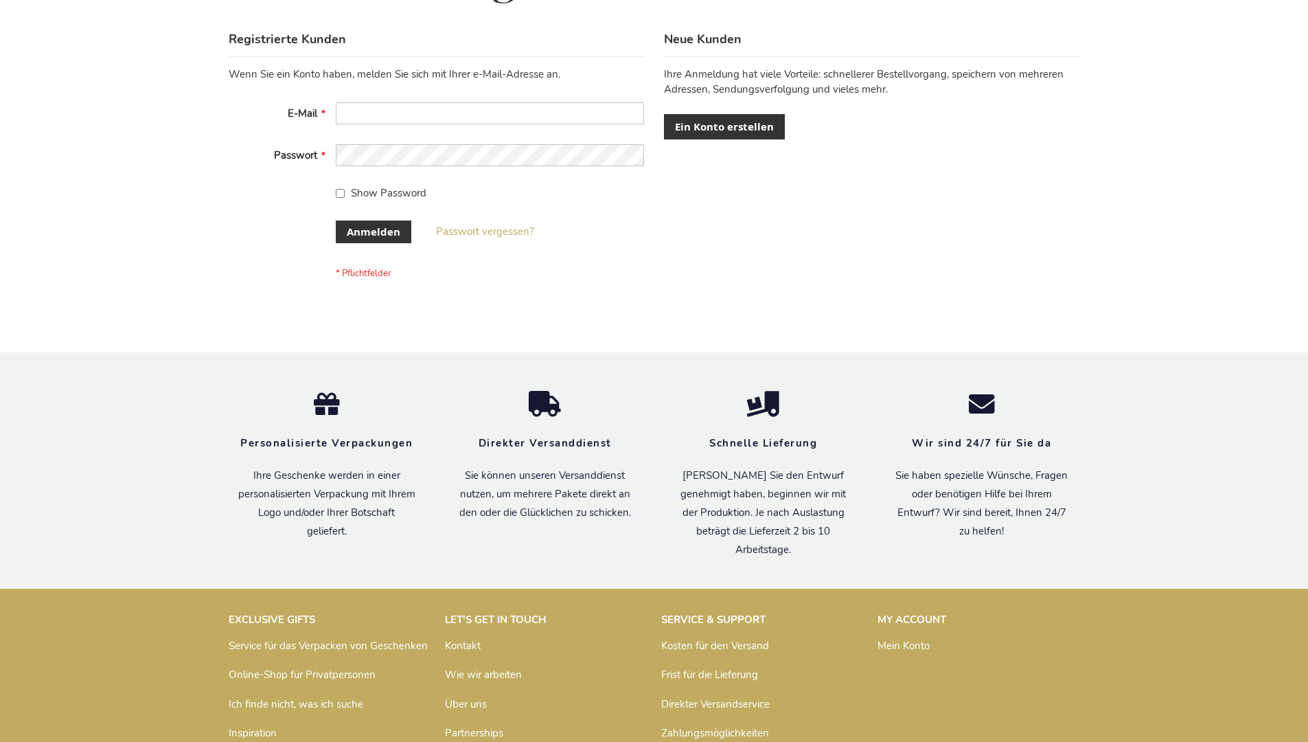
scroll to position [460, 0]
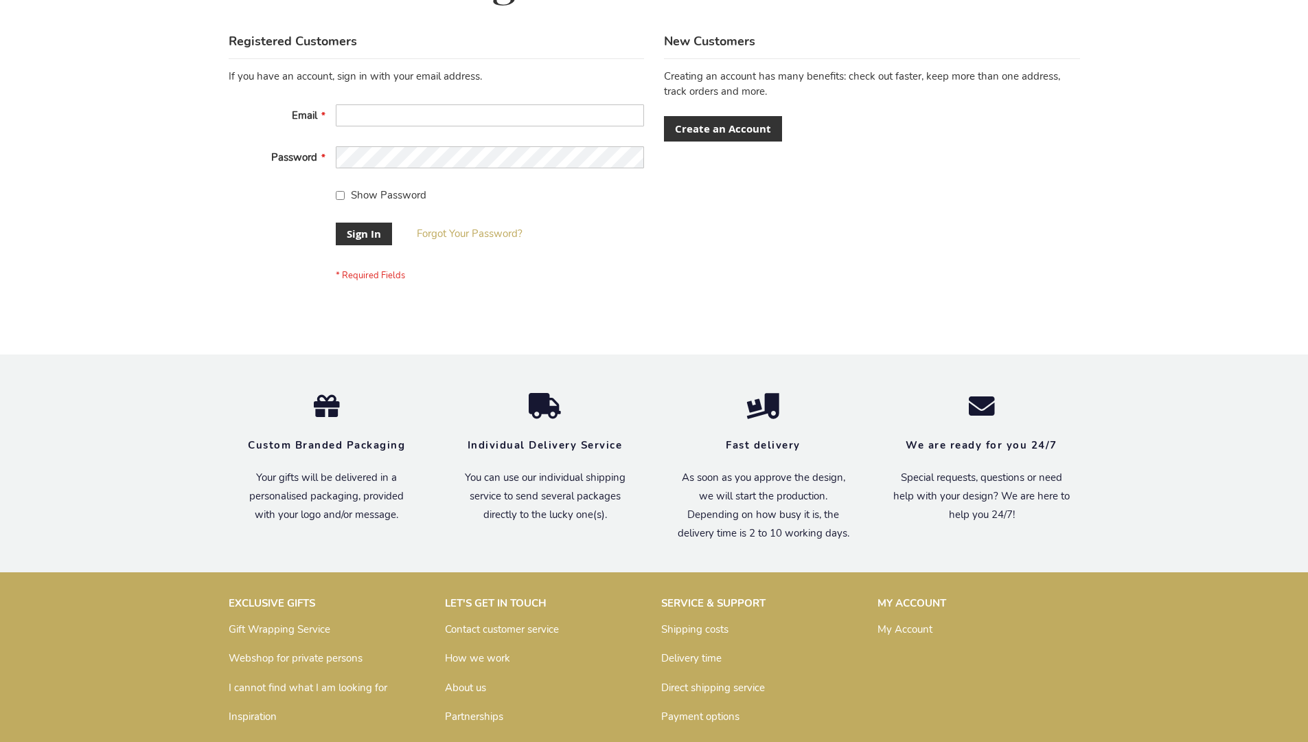
scroll to position [442, 0]
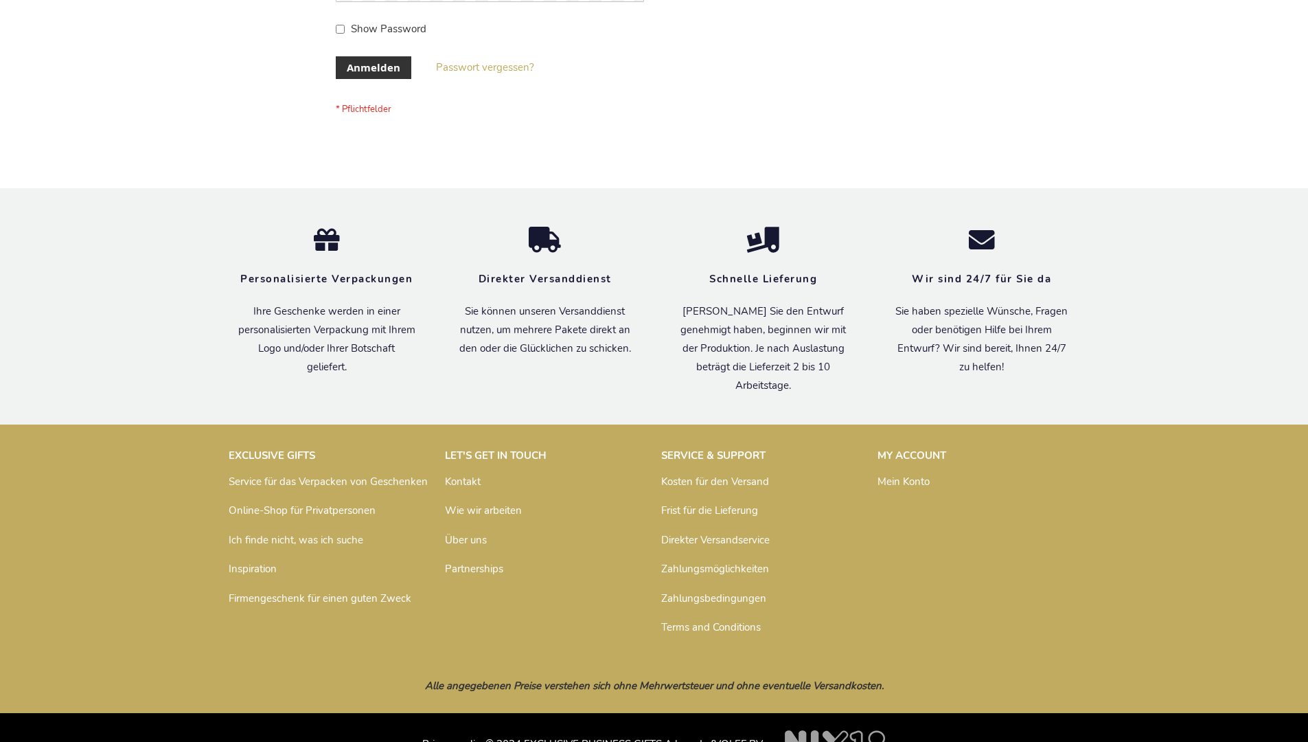
scroll to position [460, 0]
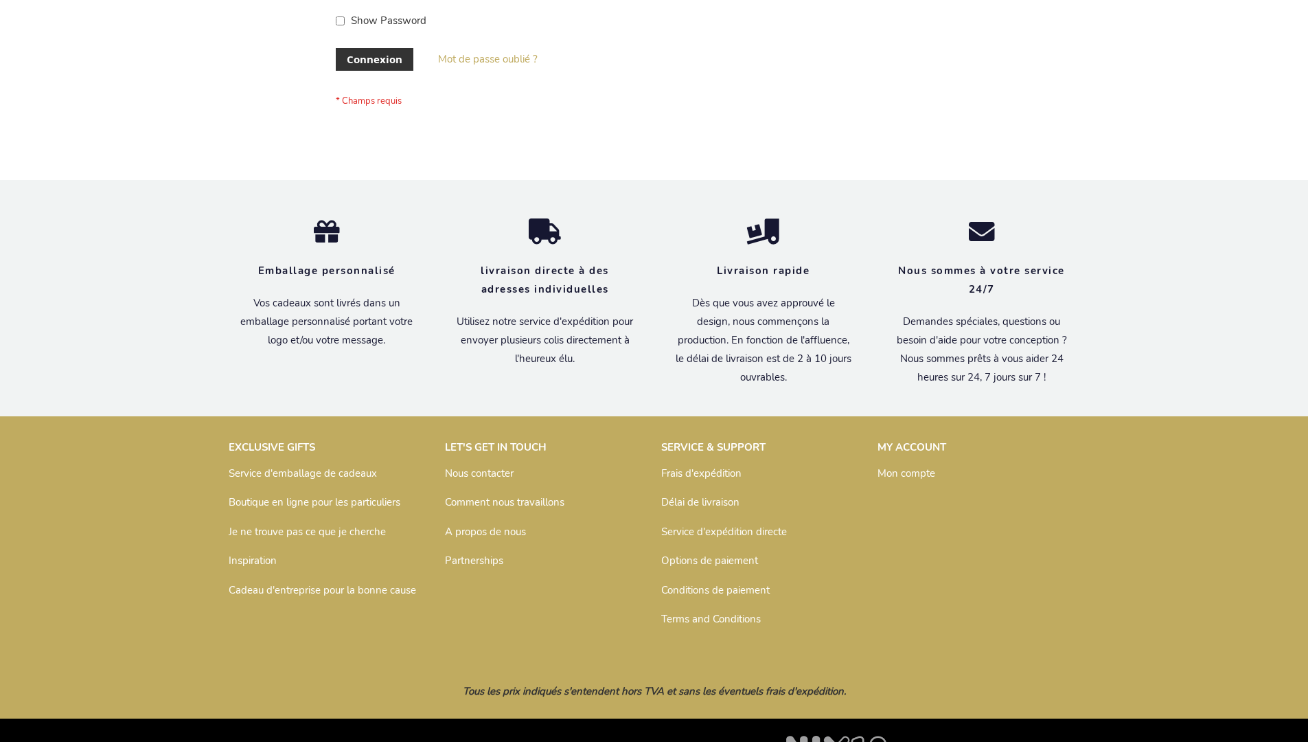
scroll to position [474, 0]
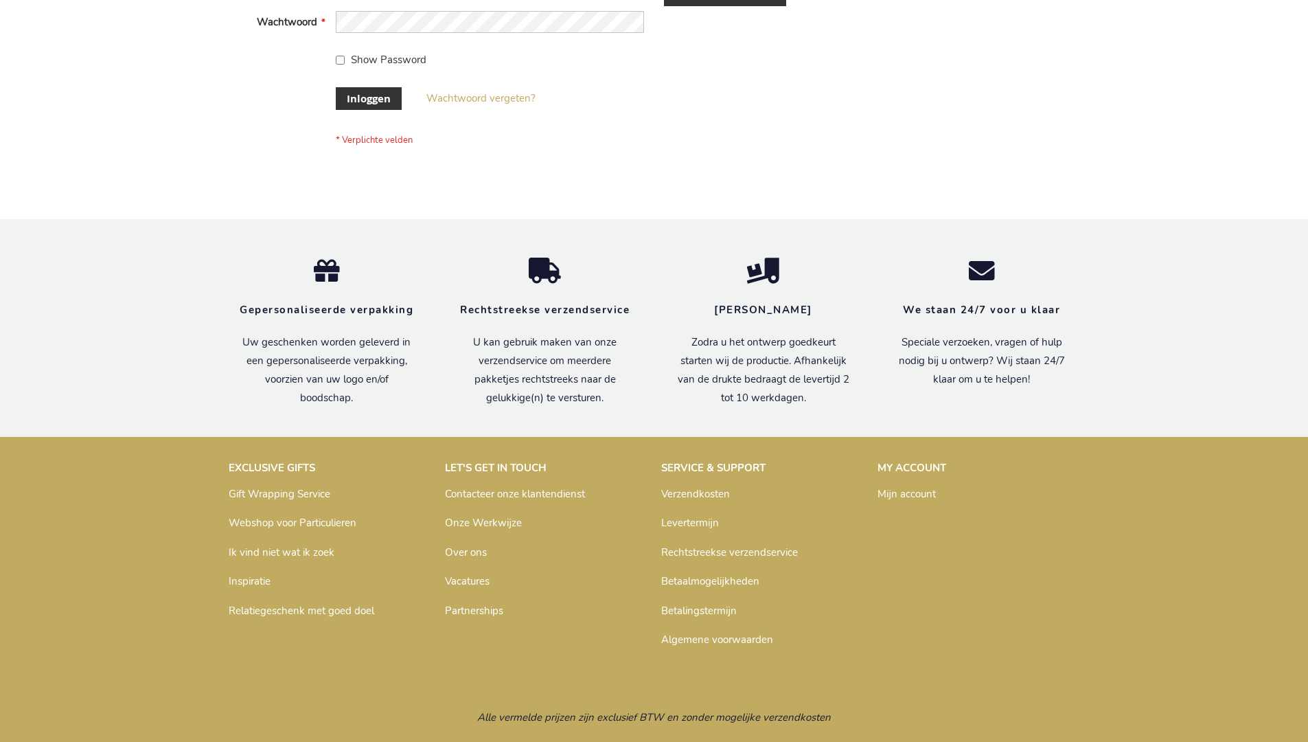
scroll to position [466, 0]
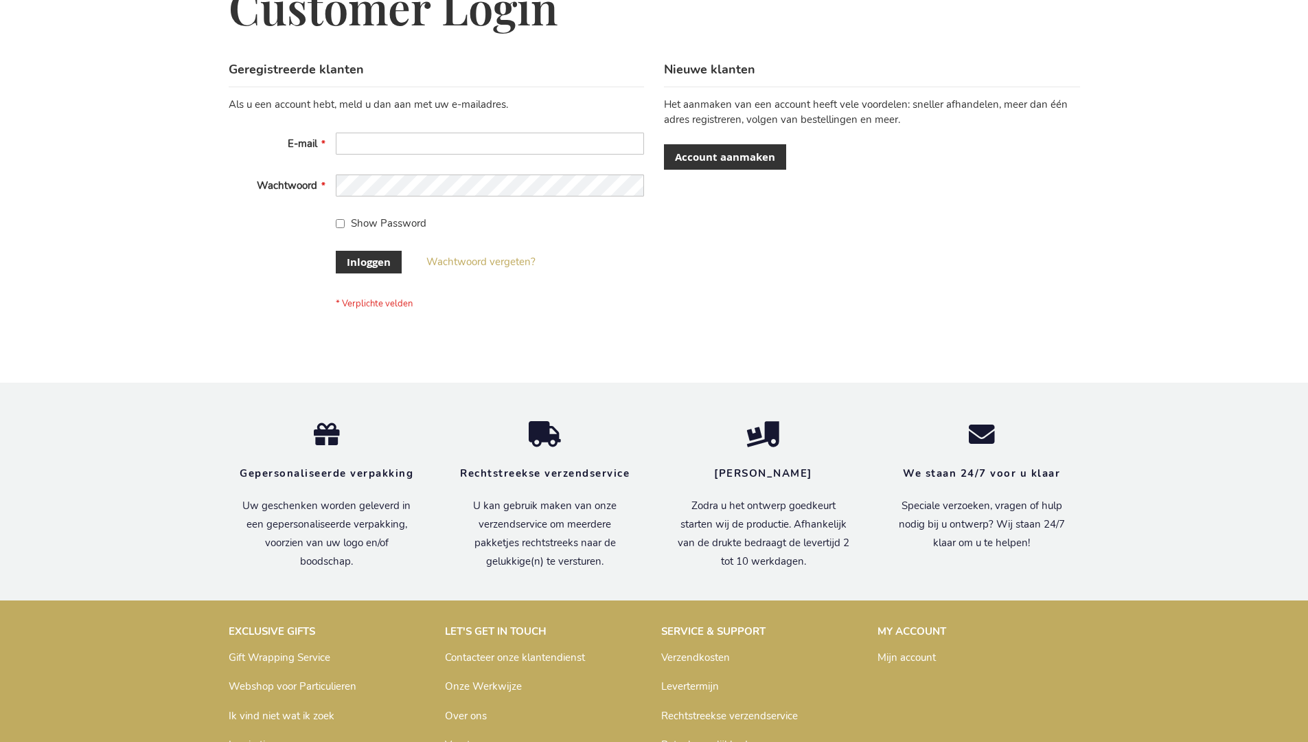
scroll to position [466, 0]
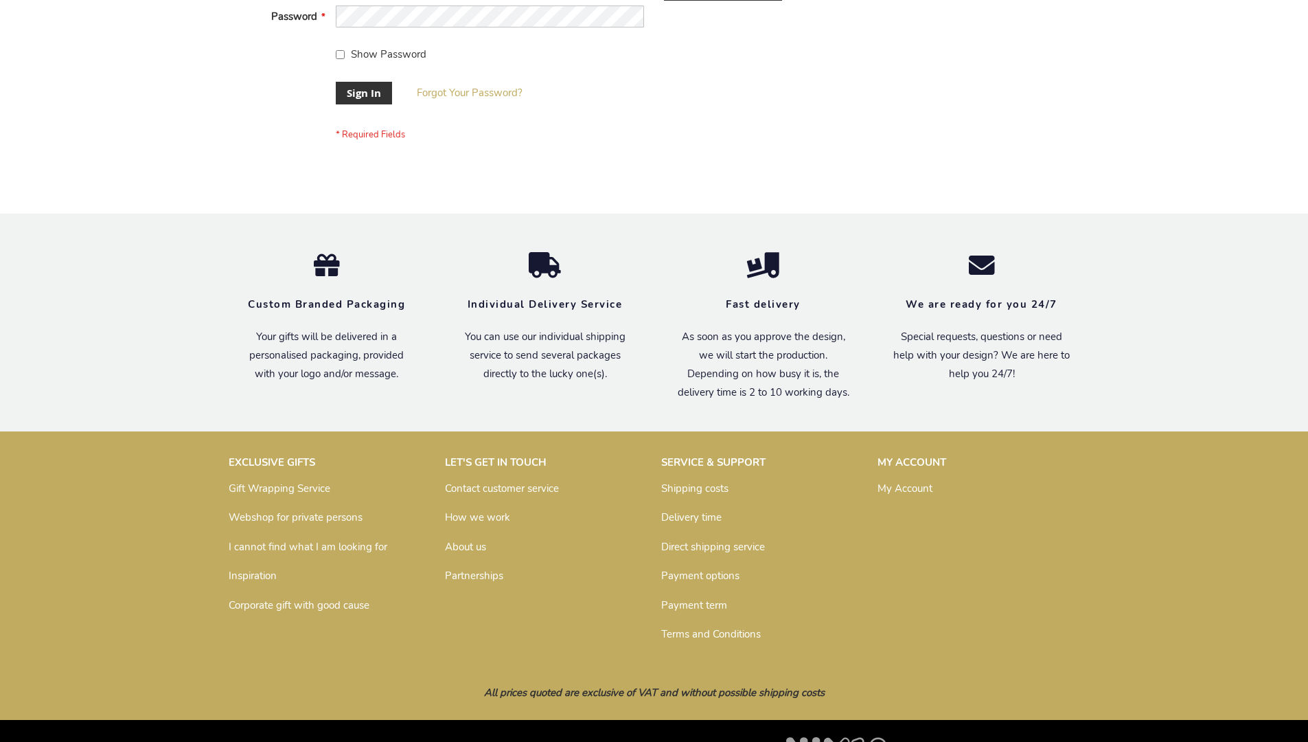
scroll to position [442, 0]
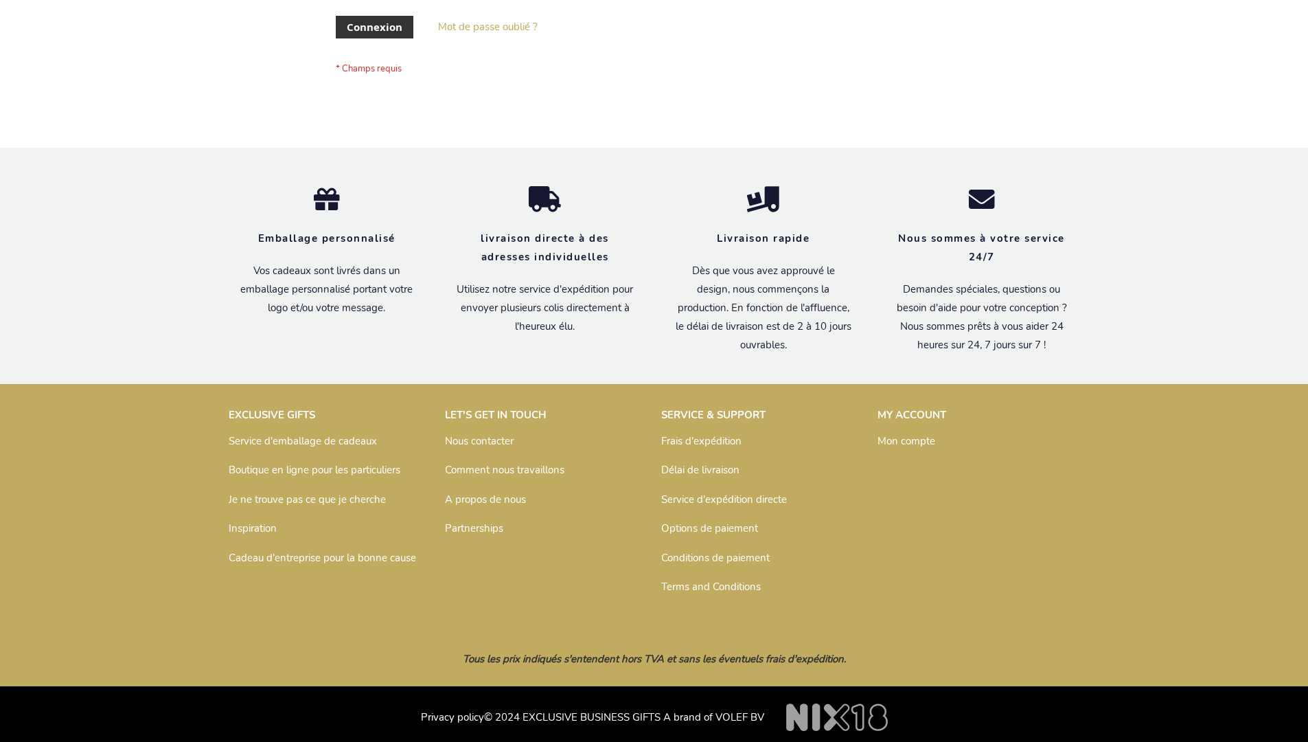
scroll to position [474, 0]
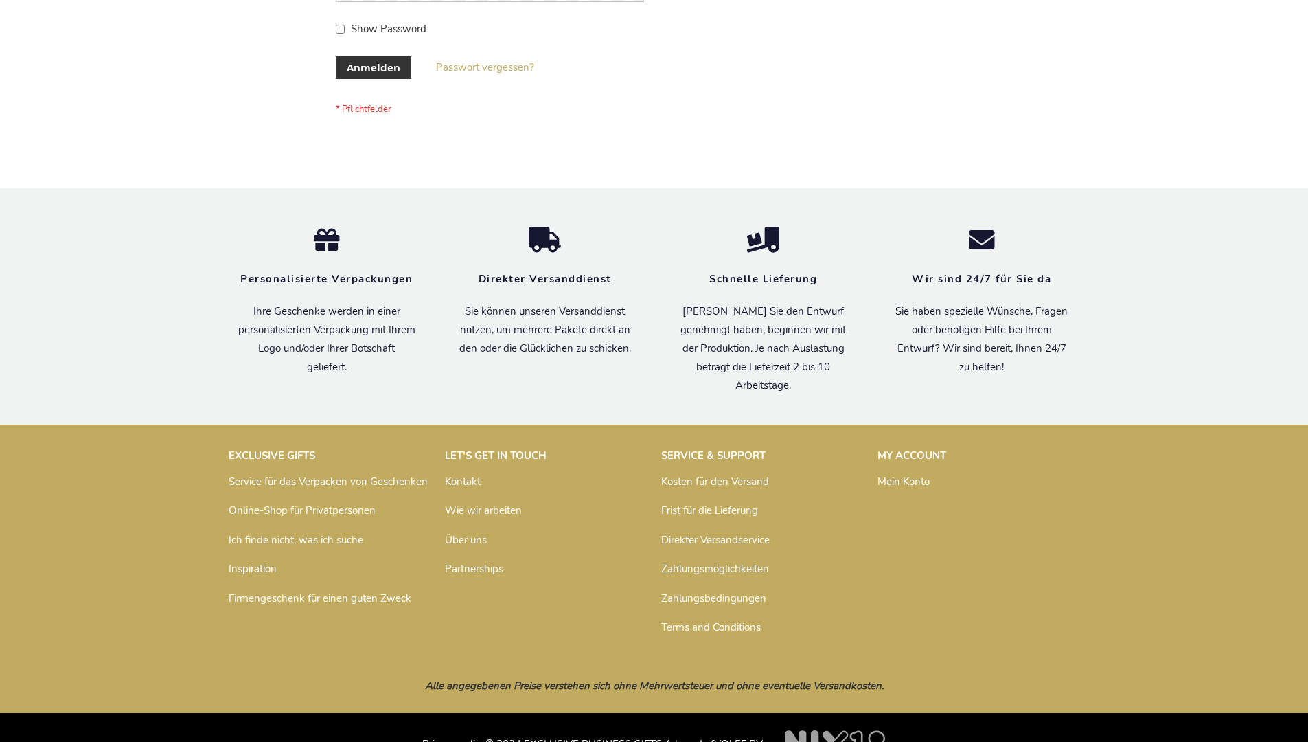
scroll to position [460, 0]
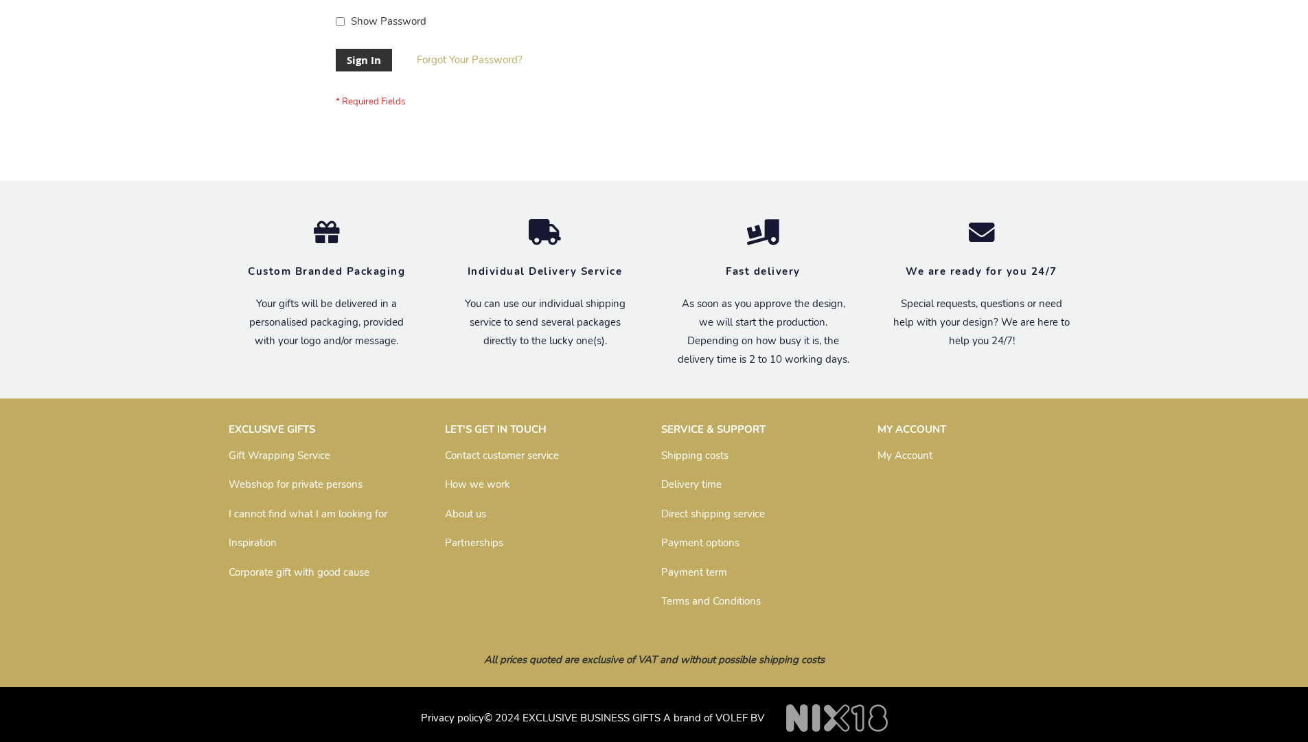
scroll to position [442, 0]
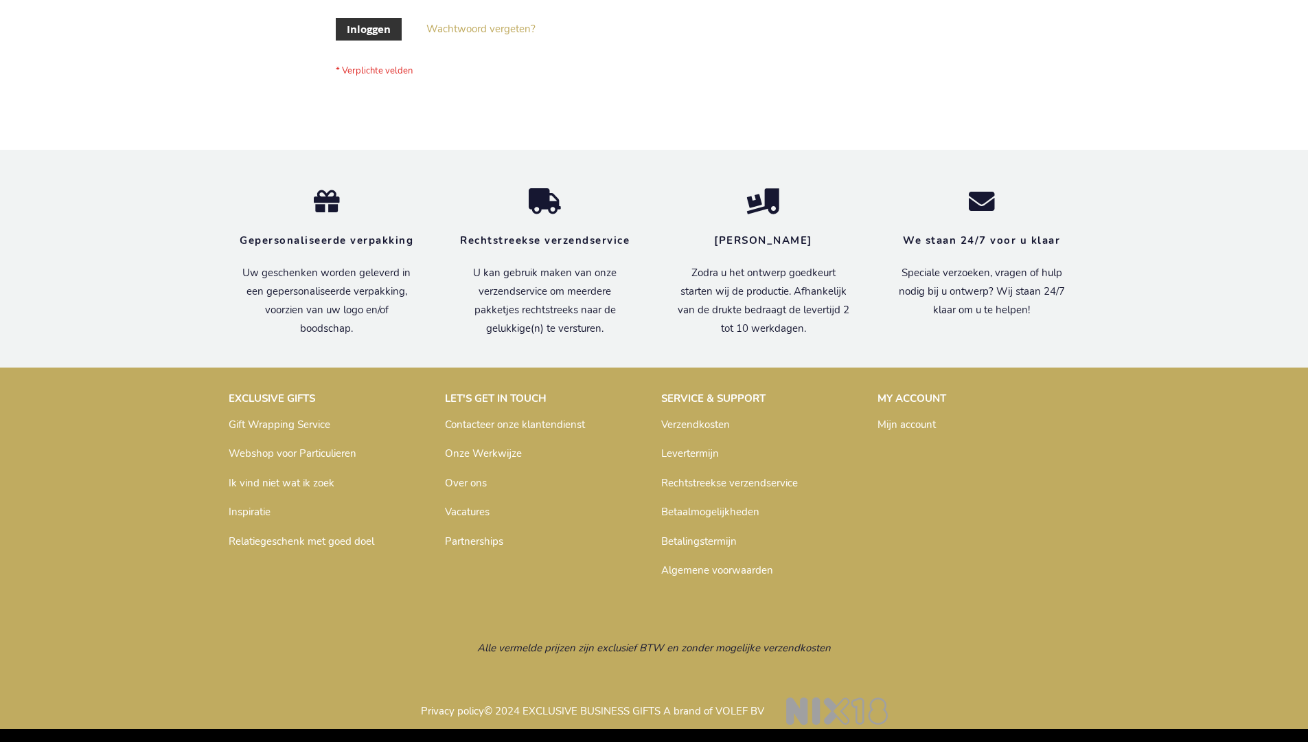
scroll to position [466, 0]
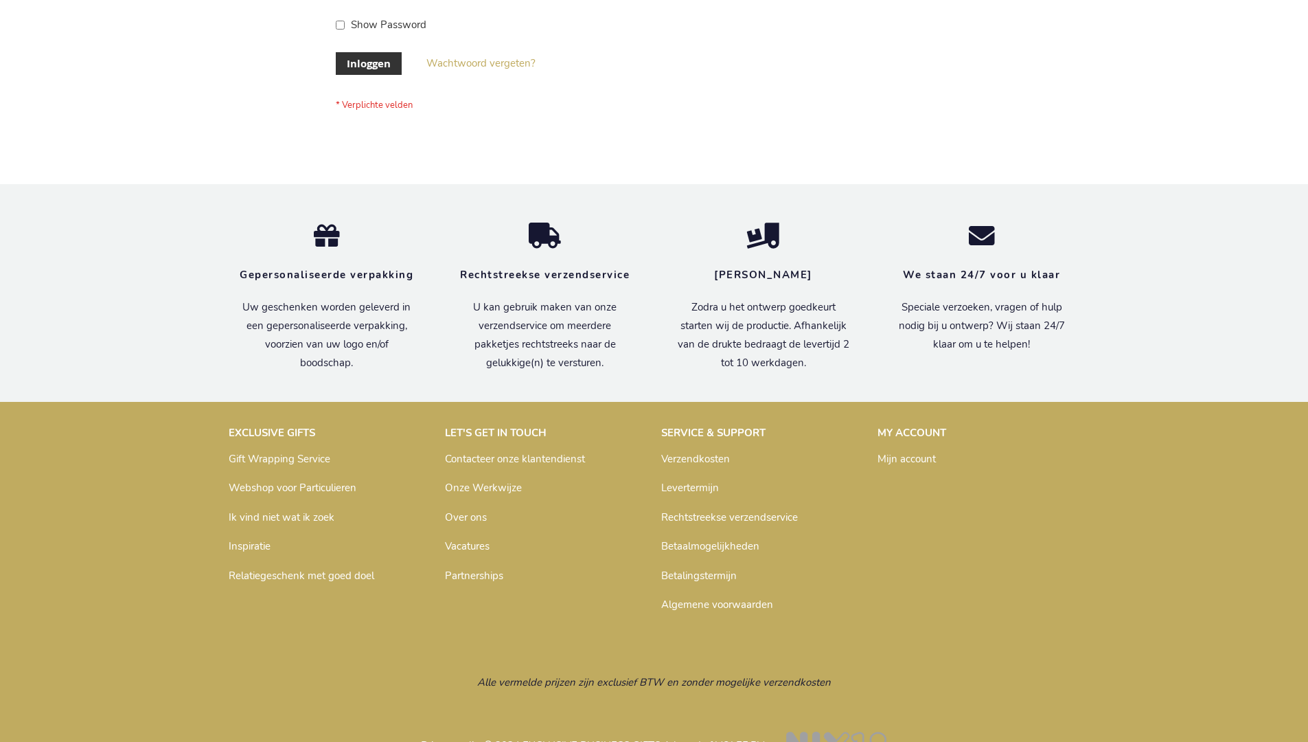
scroll to position [466, 0]
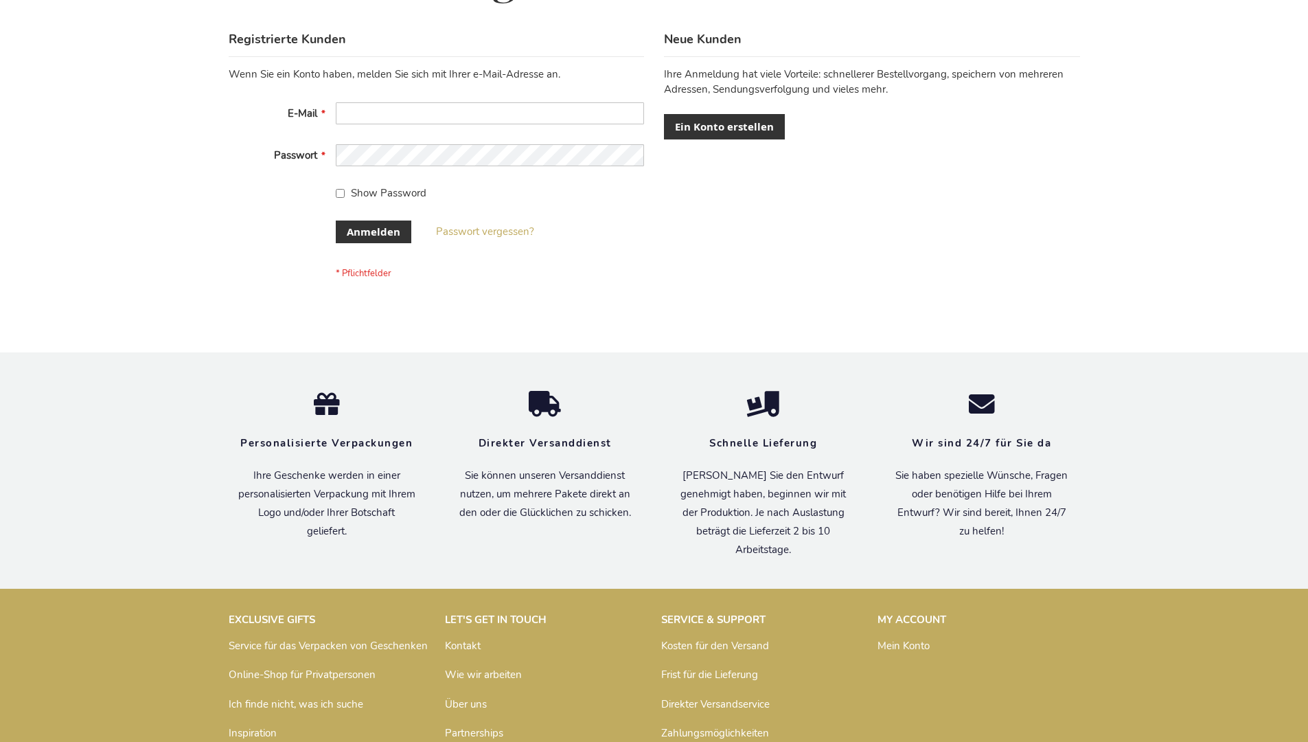
scroll to position [460, 0]
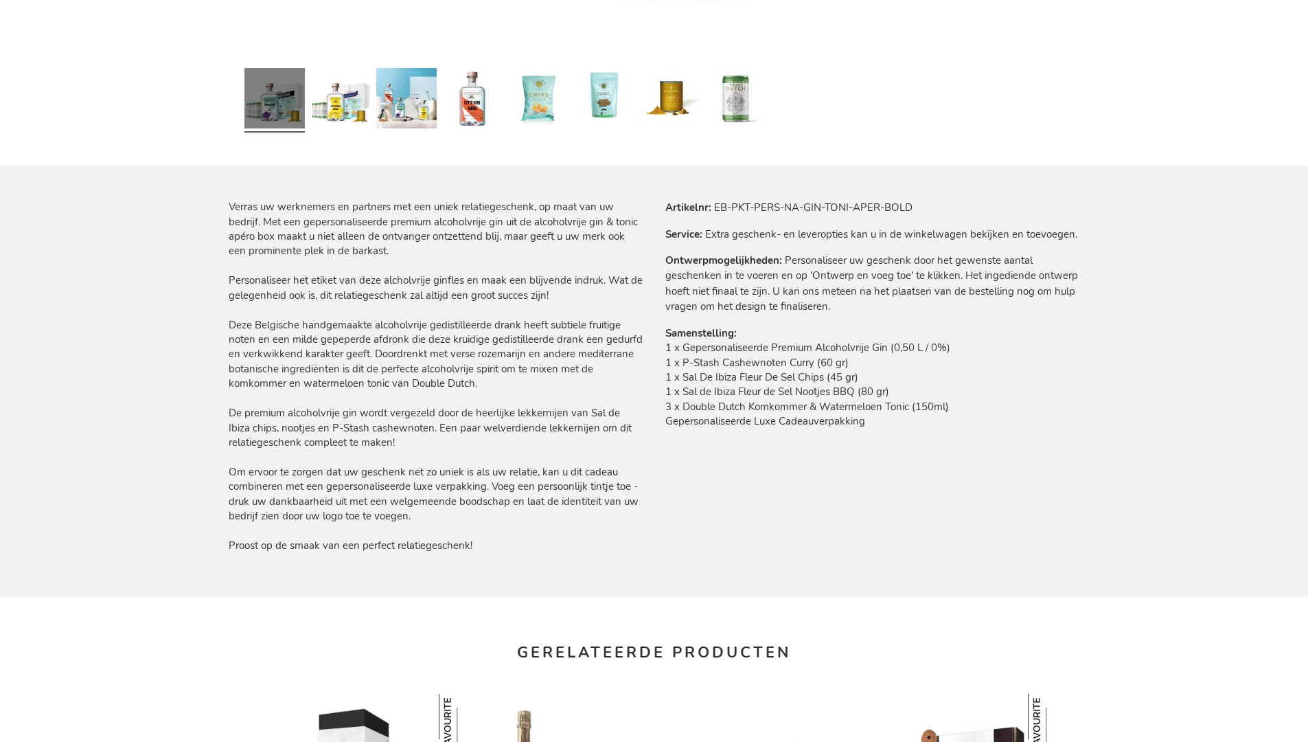
scroll to position [1902, 0]
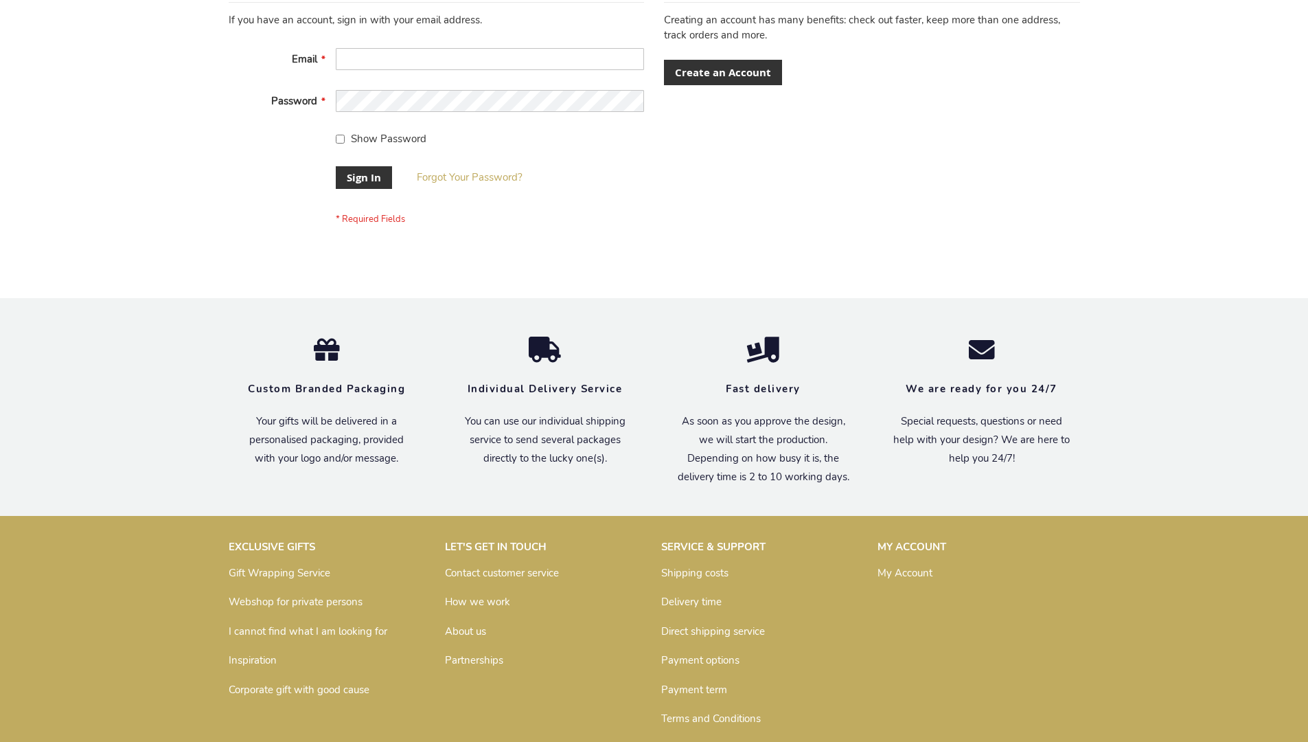
scroll to position [442, 0]
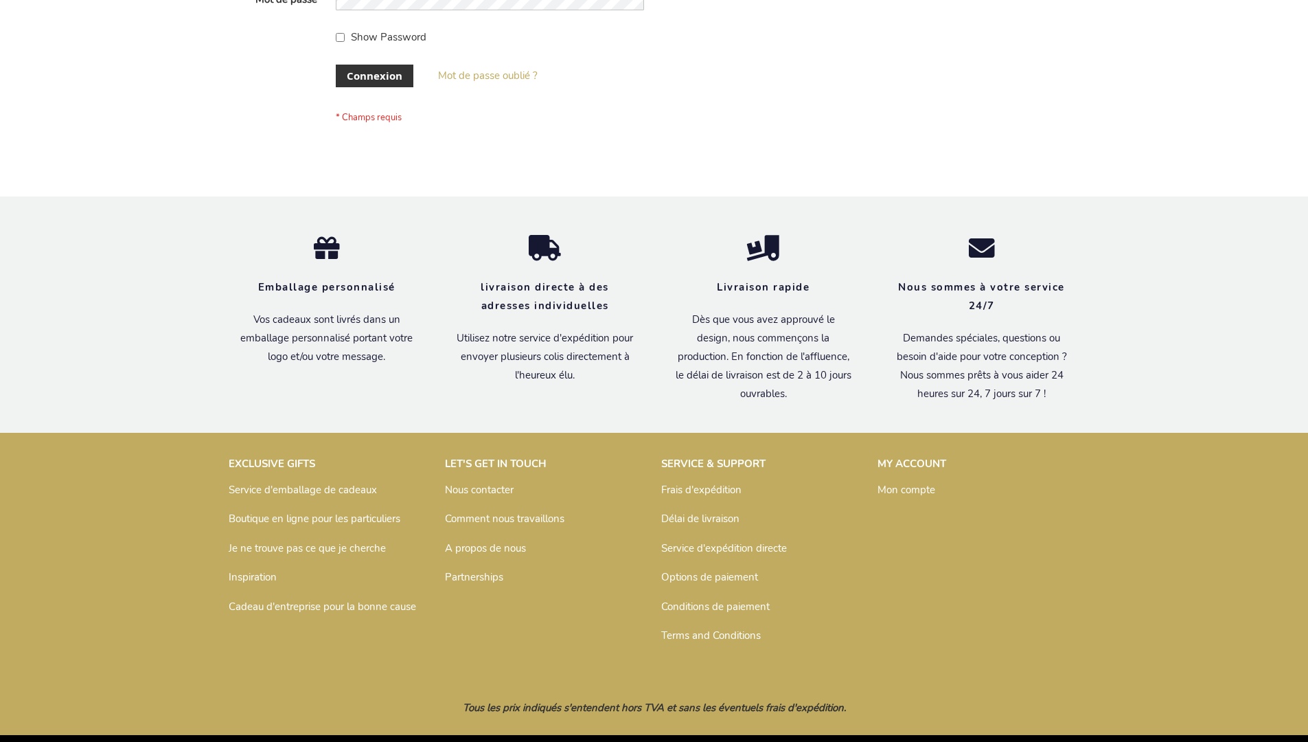
scroll to position [474, 0]
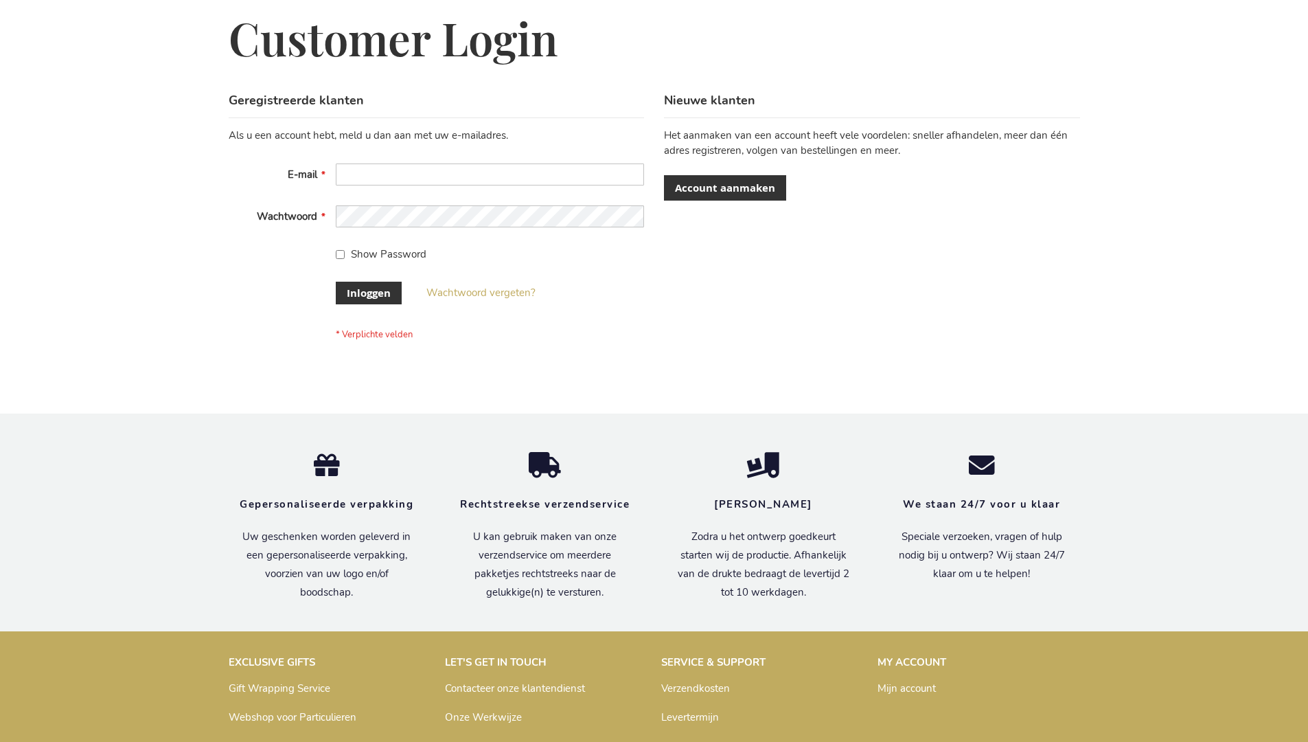
scroll to position [466, 0]
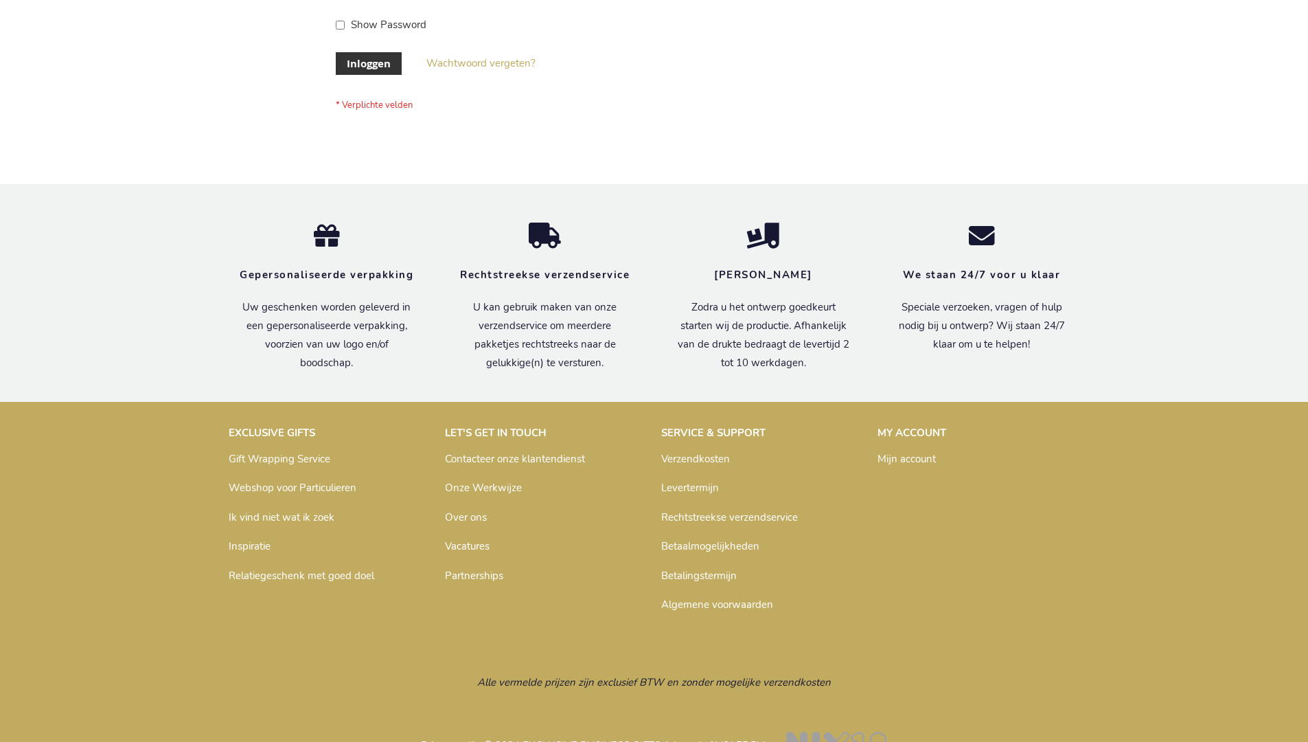
scroll to position [466, 0]
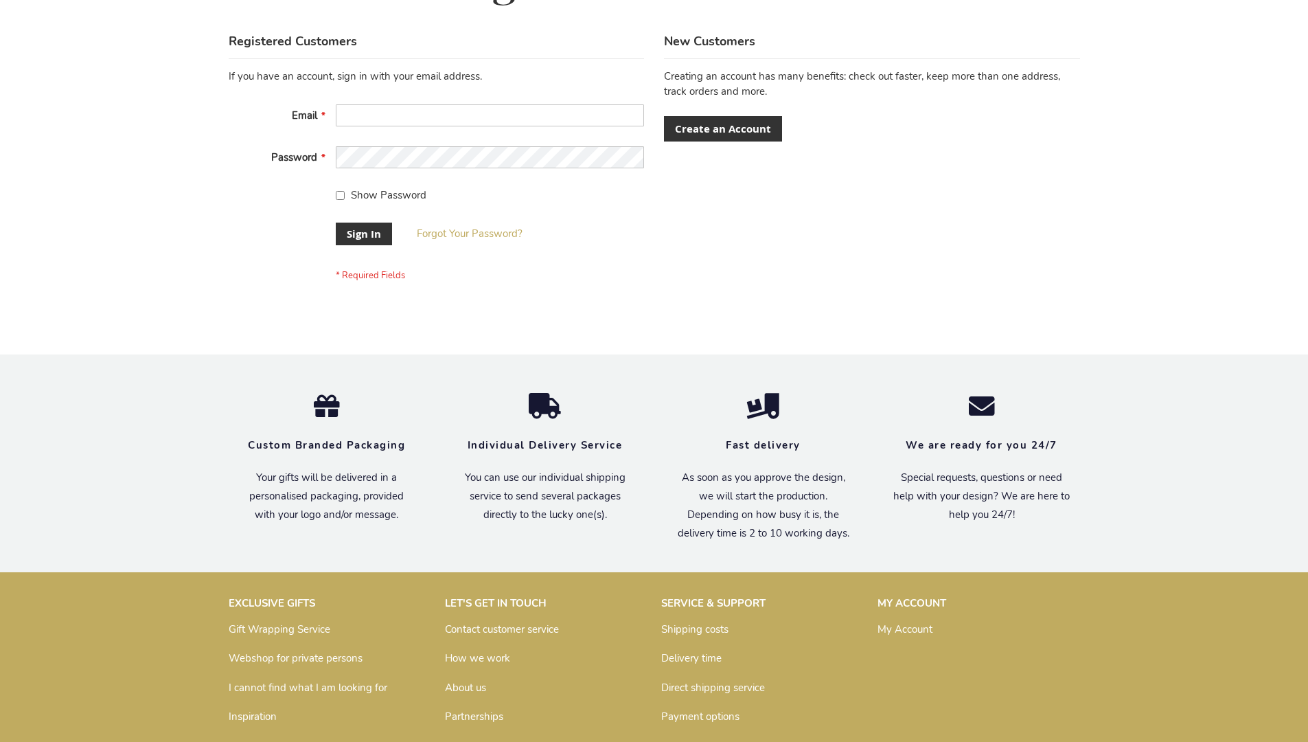
scroll to position [442, 0]
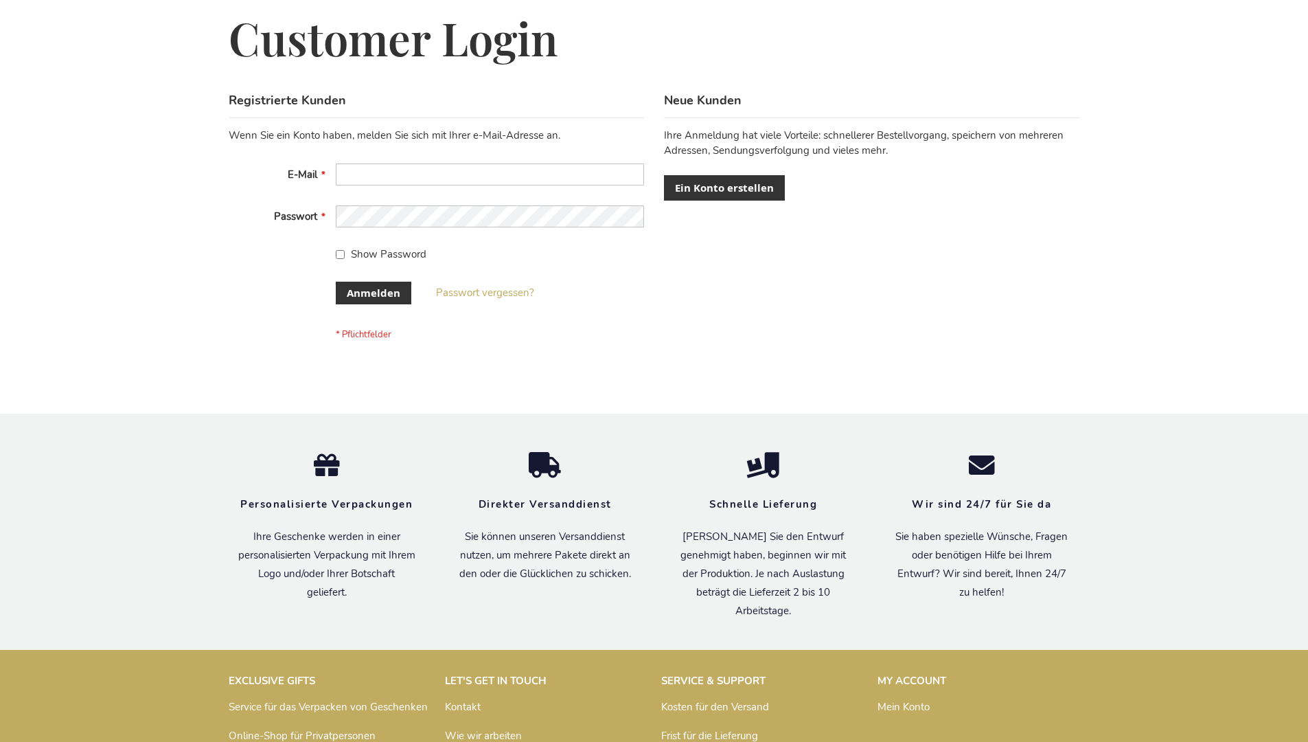
scroll to position [460, 0]
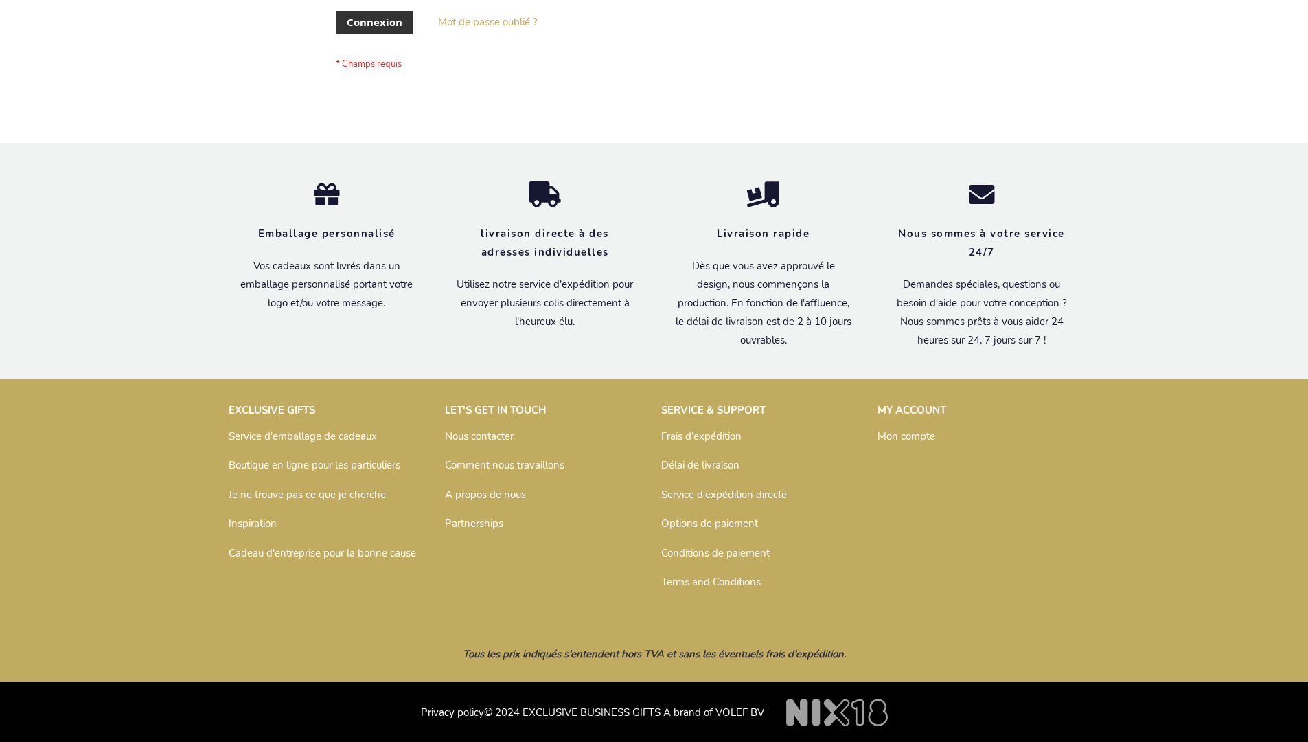
scroll to position [474, 0]
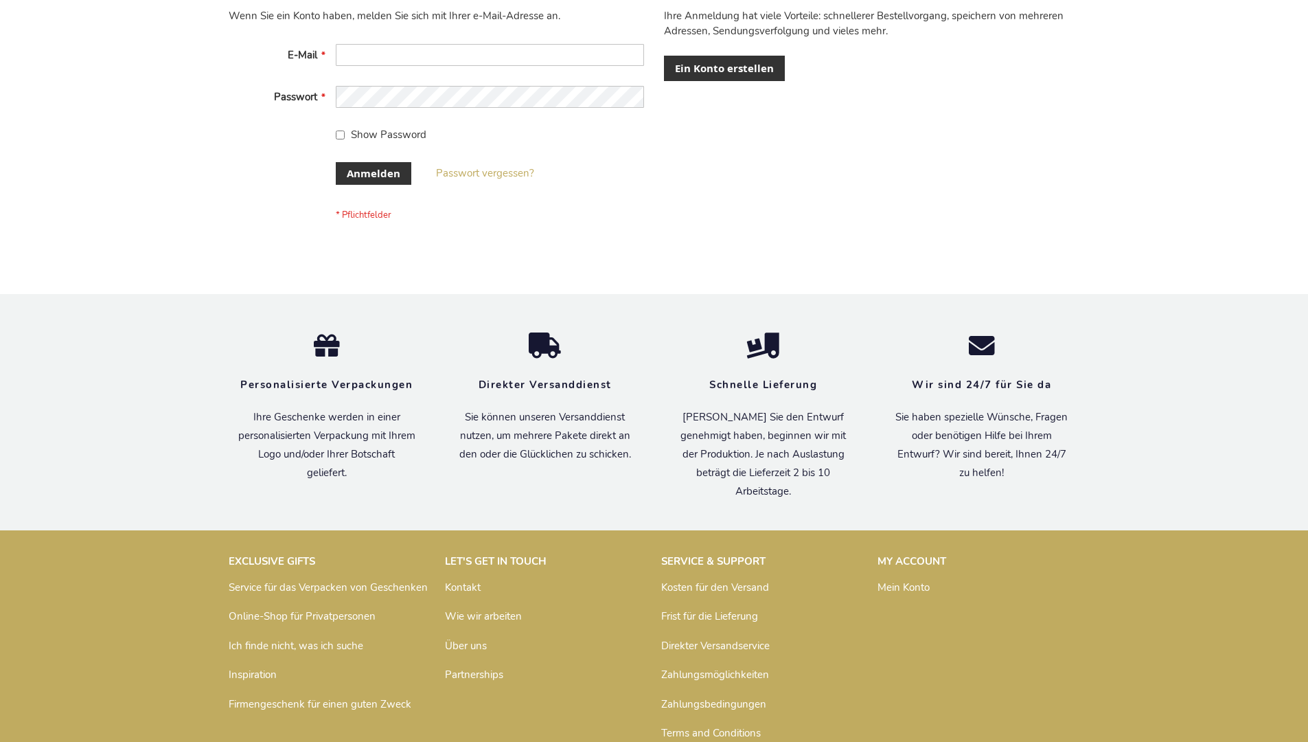
scroll to position [460, 0]
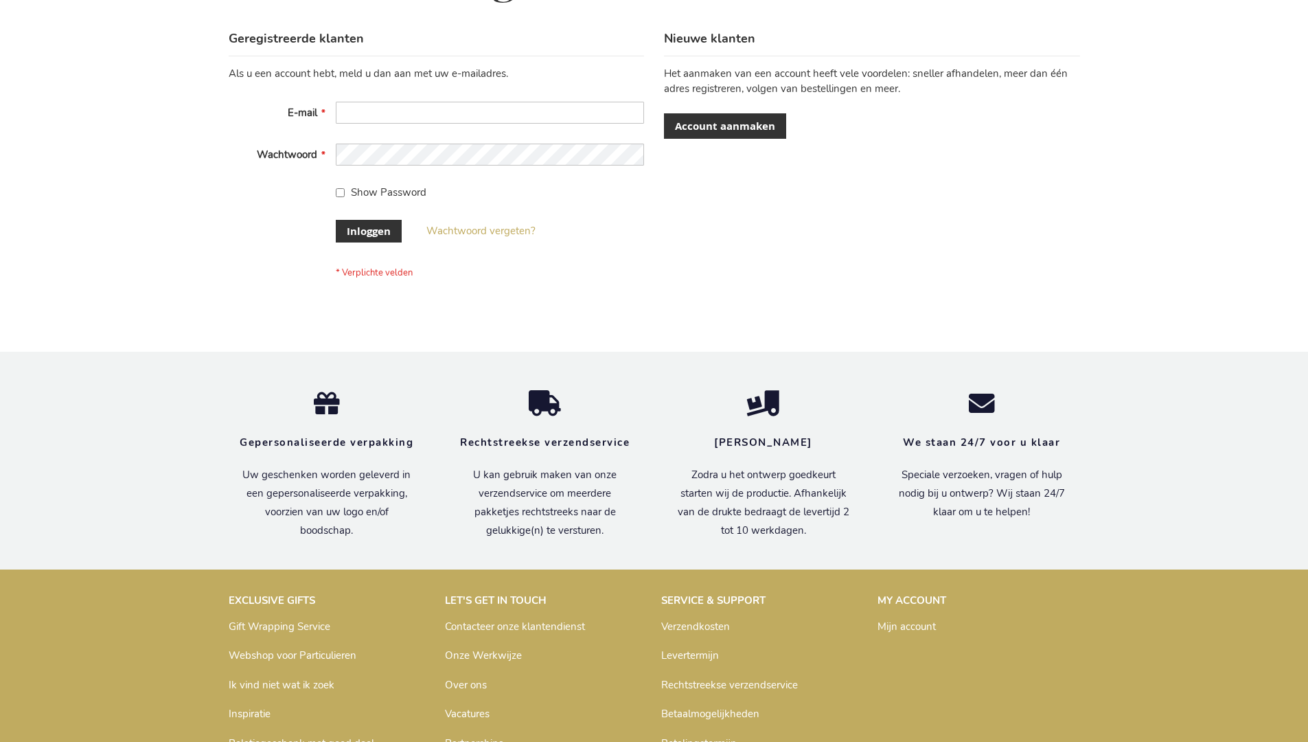
scroll to position [466, 0]
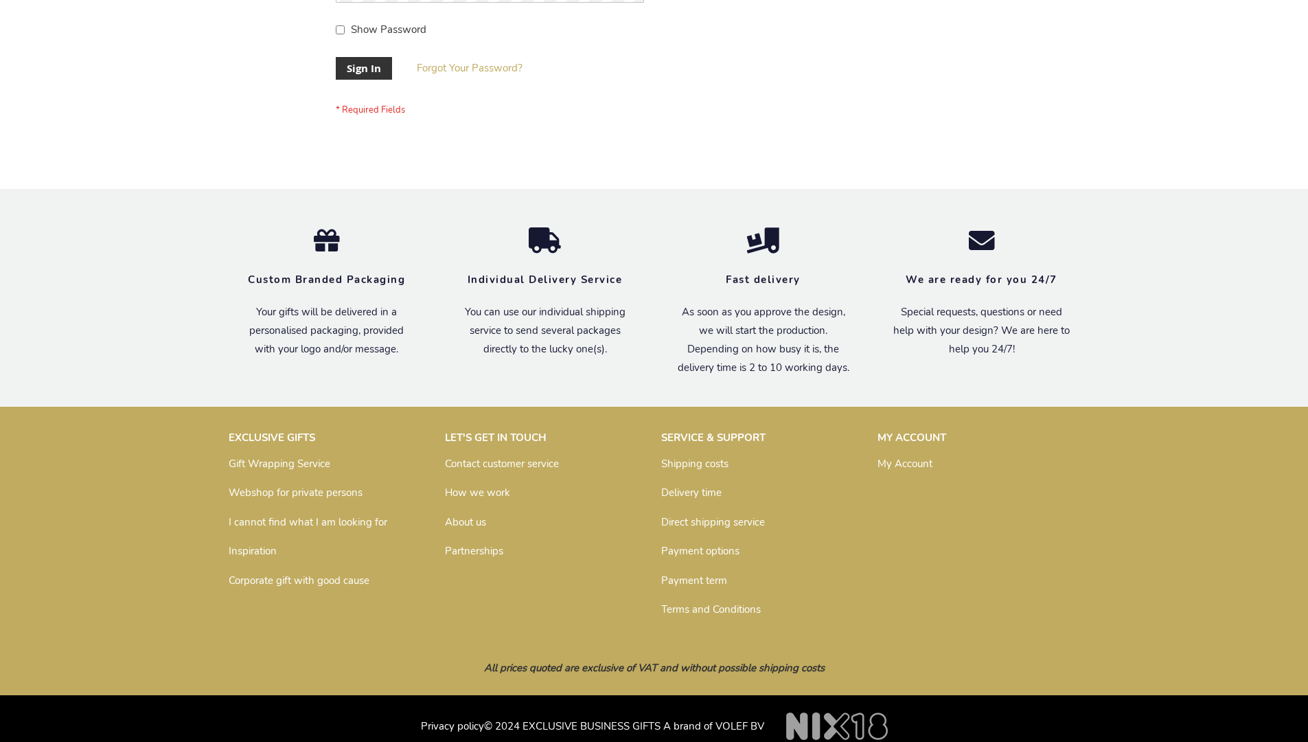
scroll to position [442, 0]
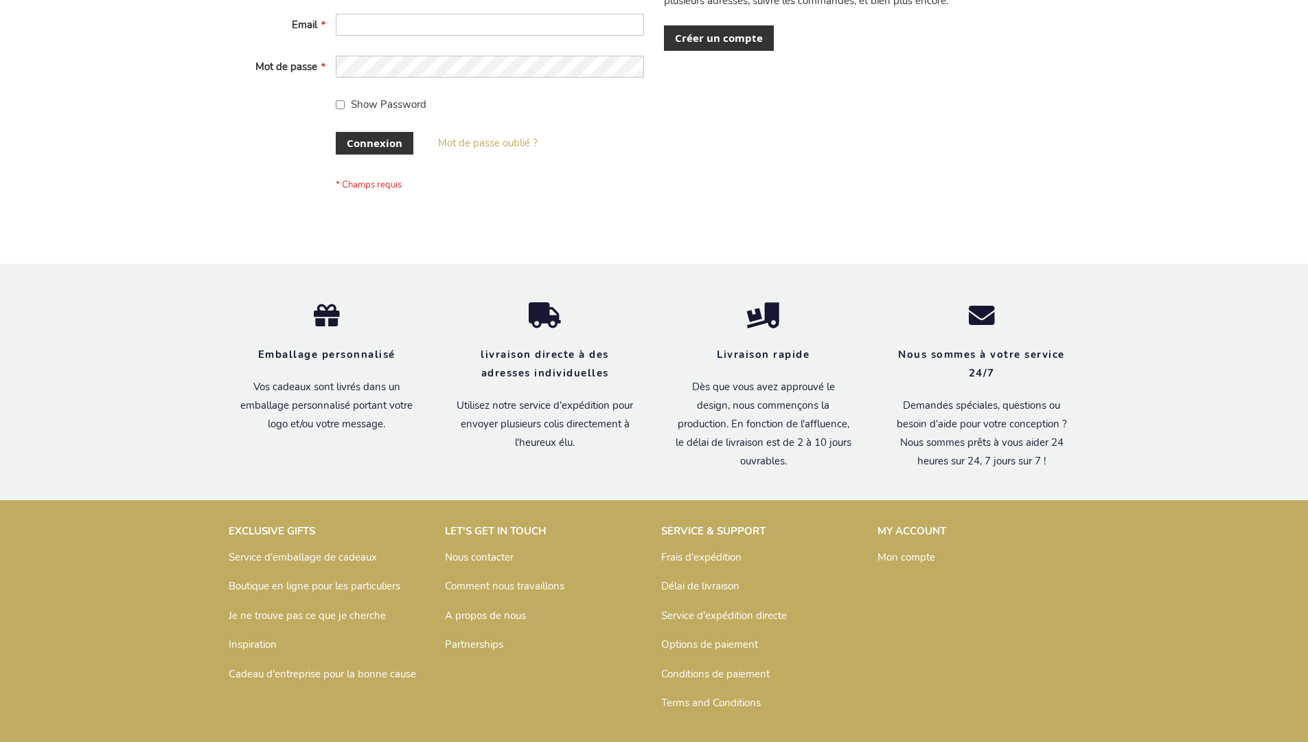
scroll to position [474, 0]
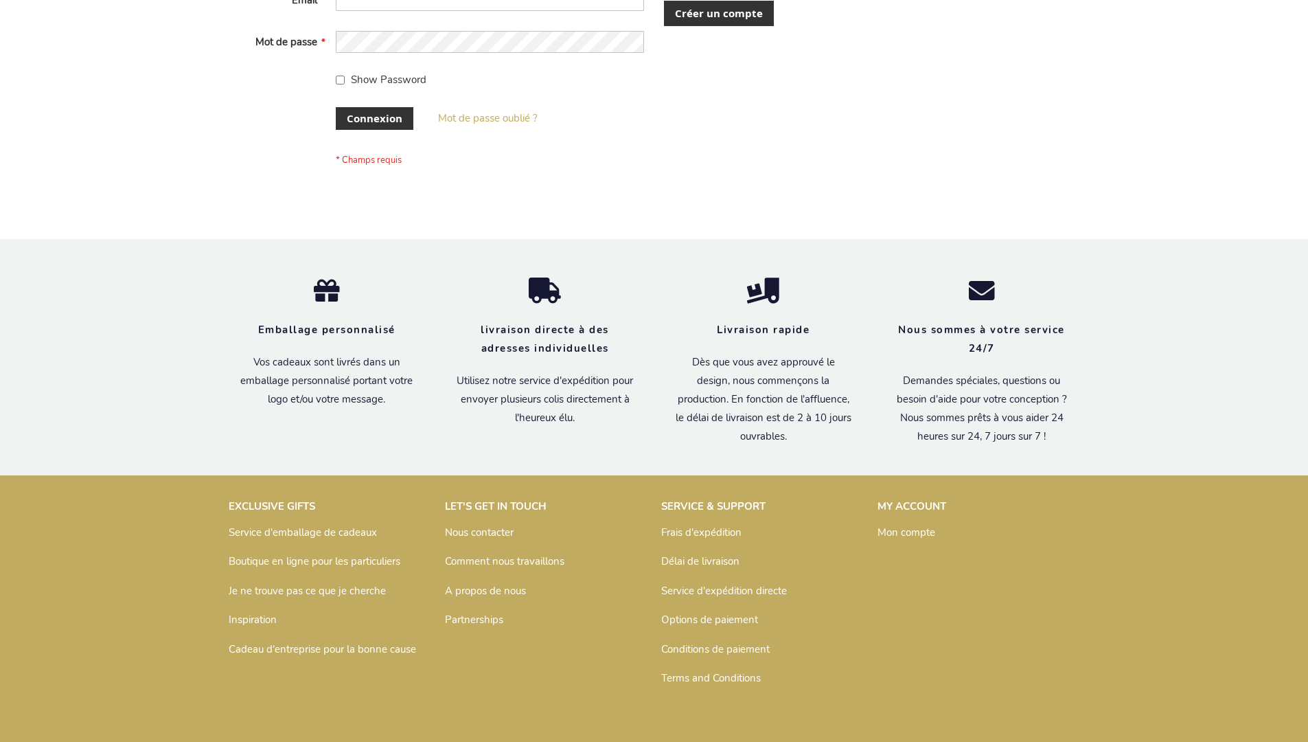
scroll to position [474, 0]
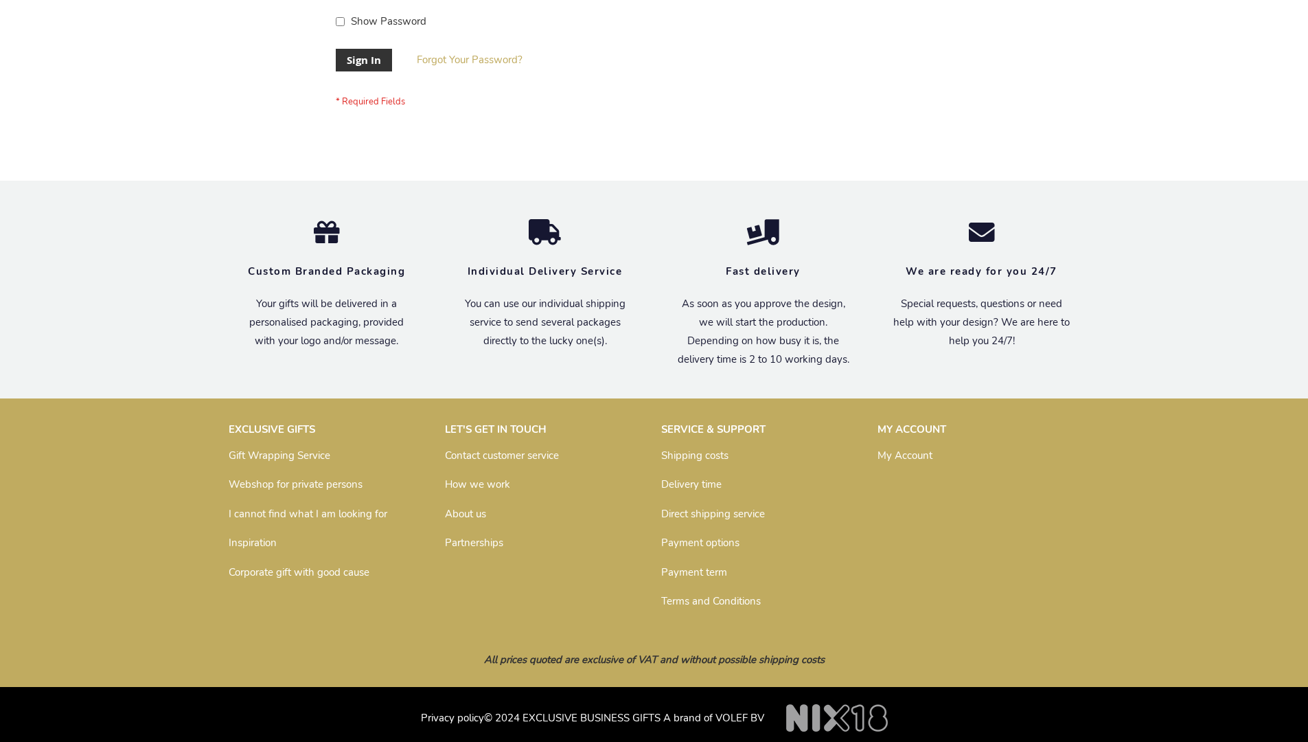
scroll to position [442, 0]
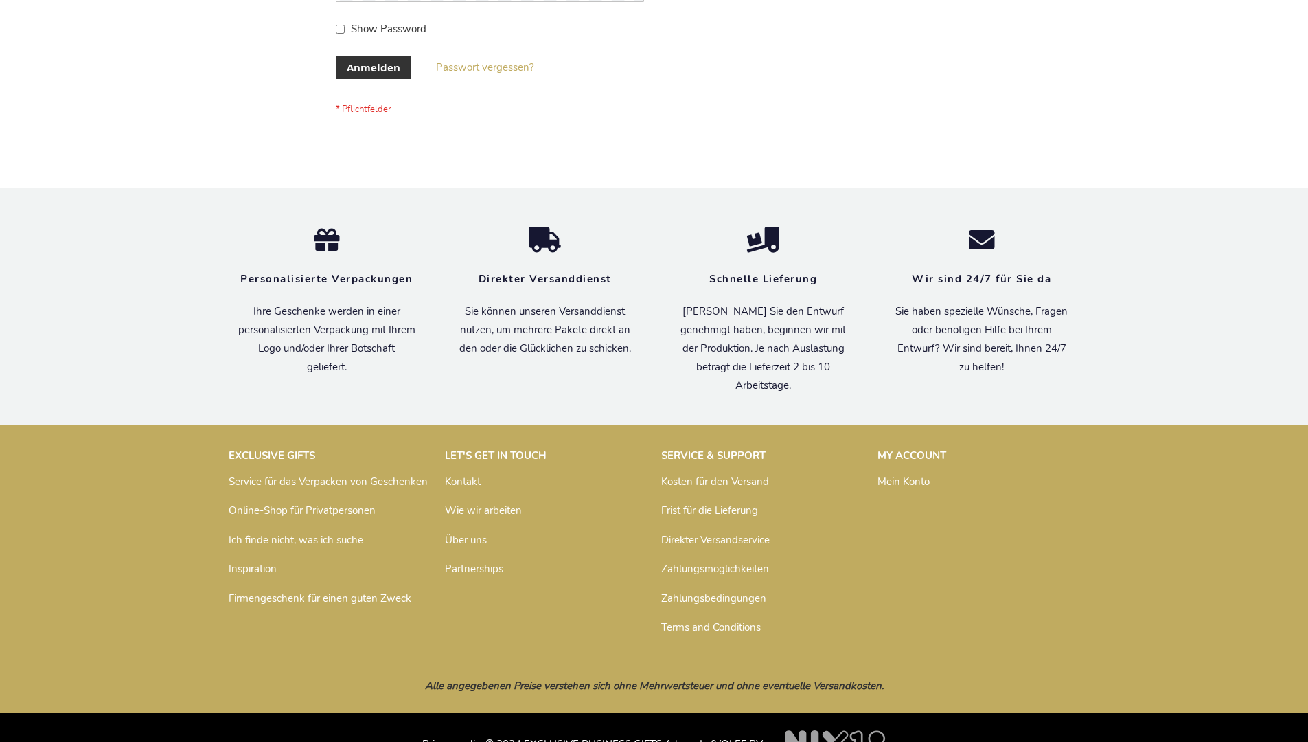
scroll to position [460, 0]
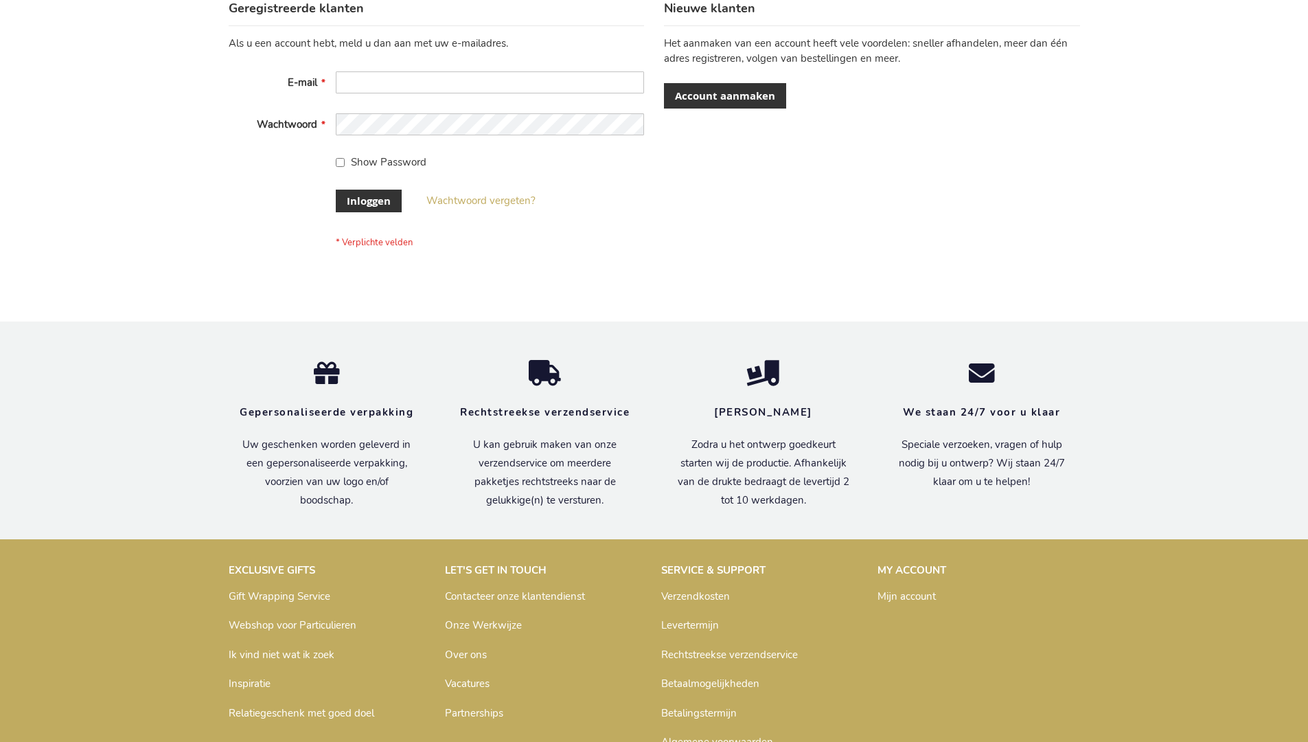
scroll to position [466, 0]
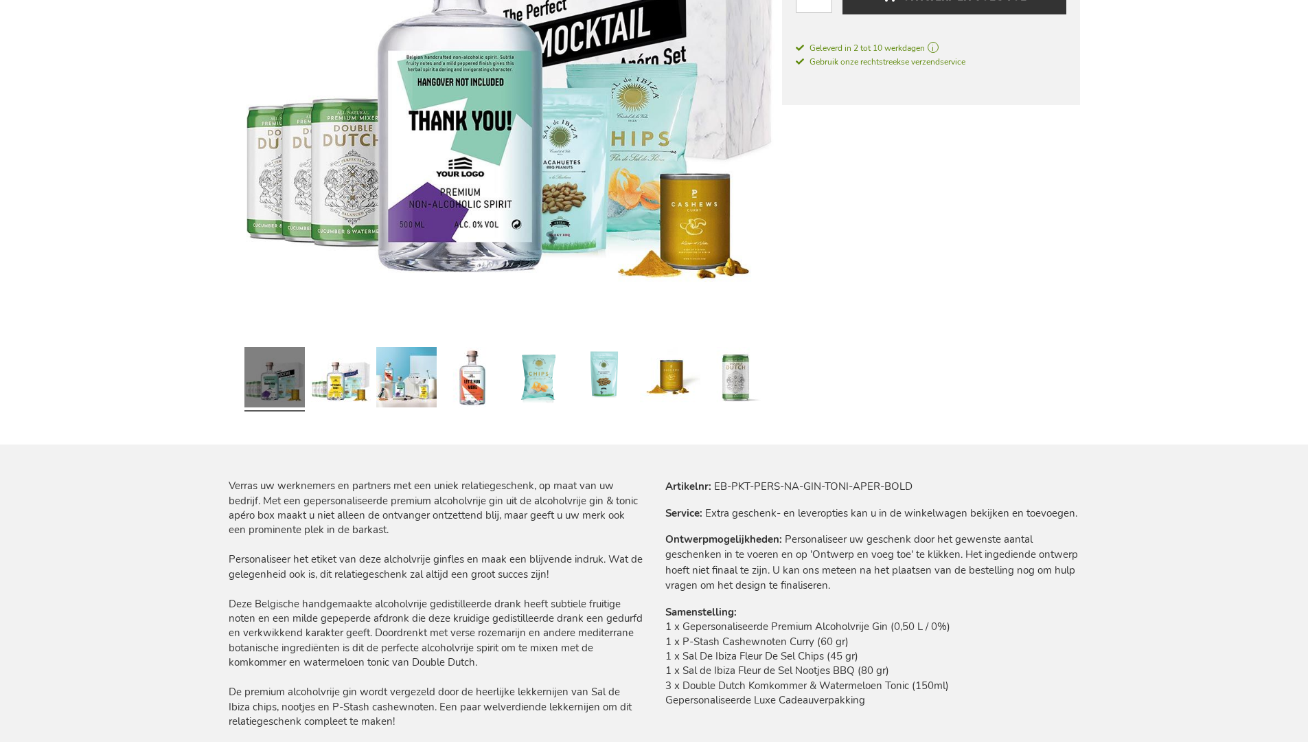
scroll to position [1902, 0]
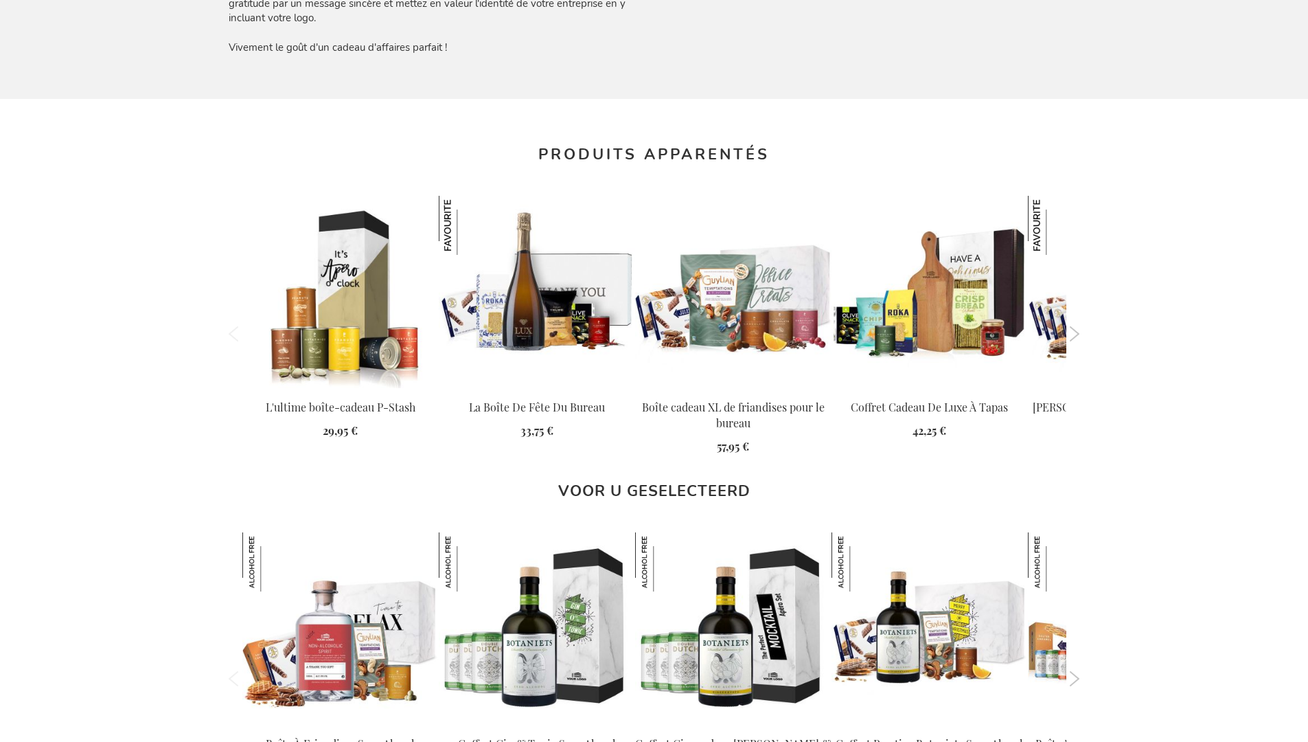
scroll to position [1911, 0]
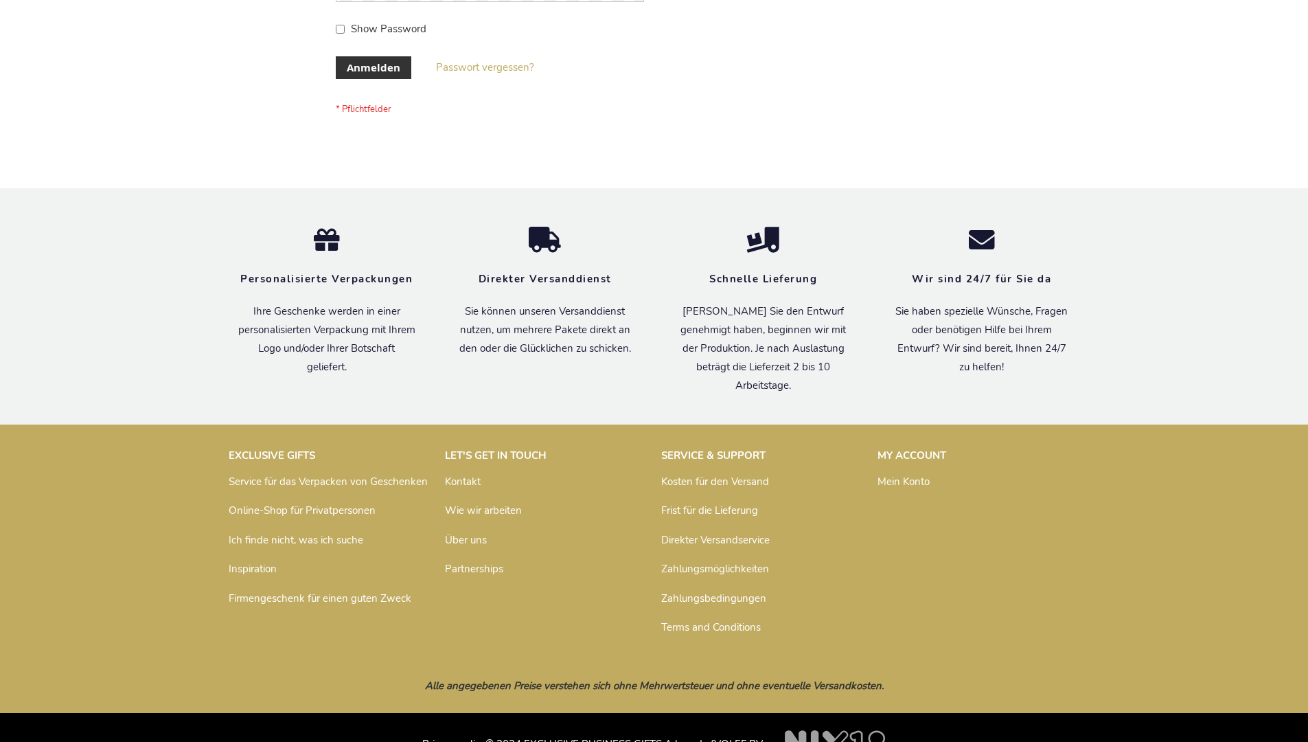
scroll to position [460, 0]
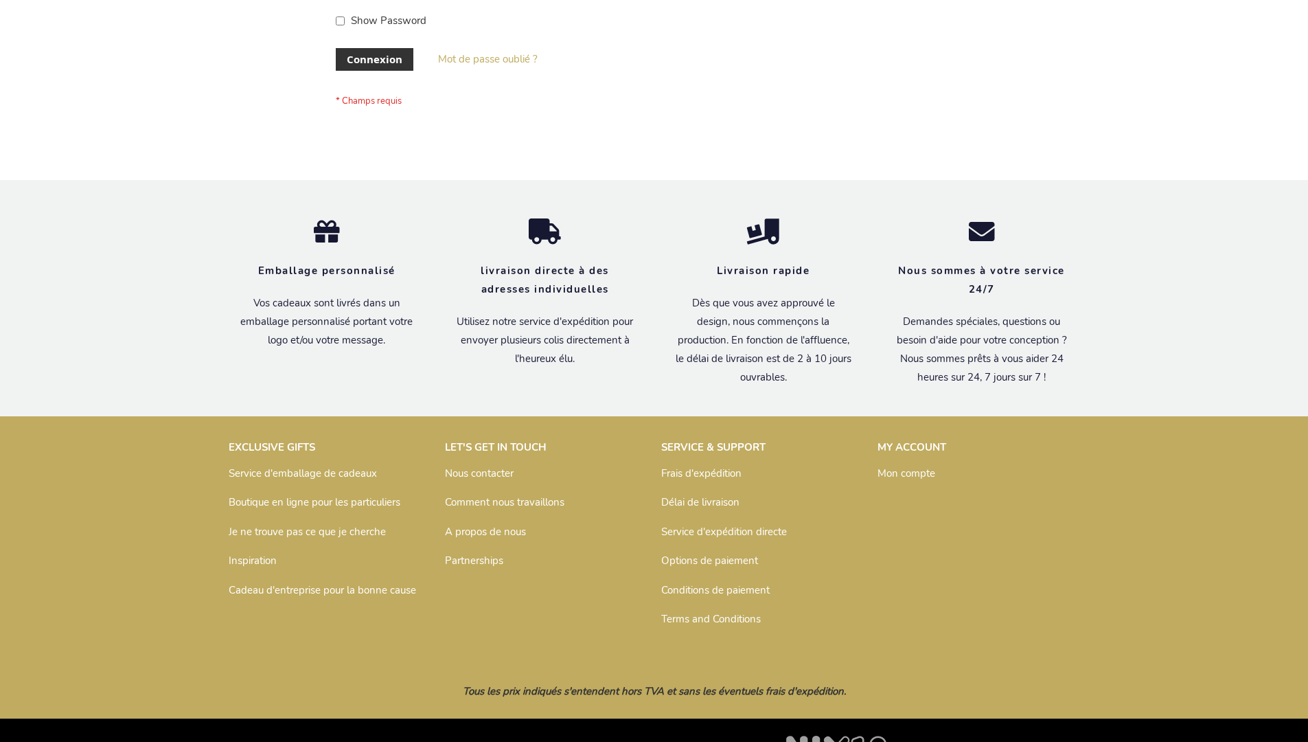
scroll to position [474, 0]
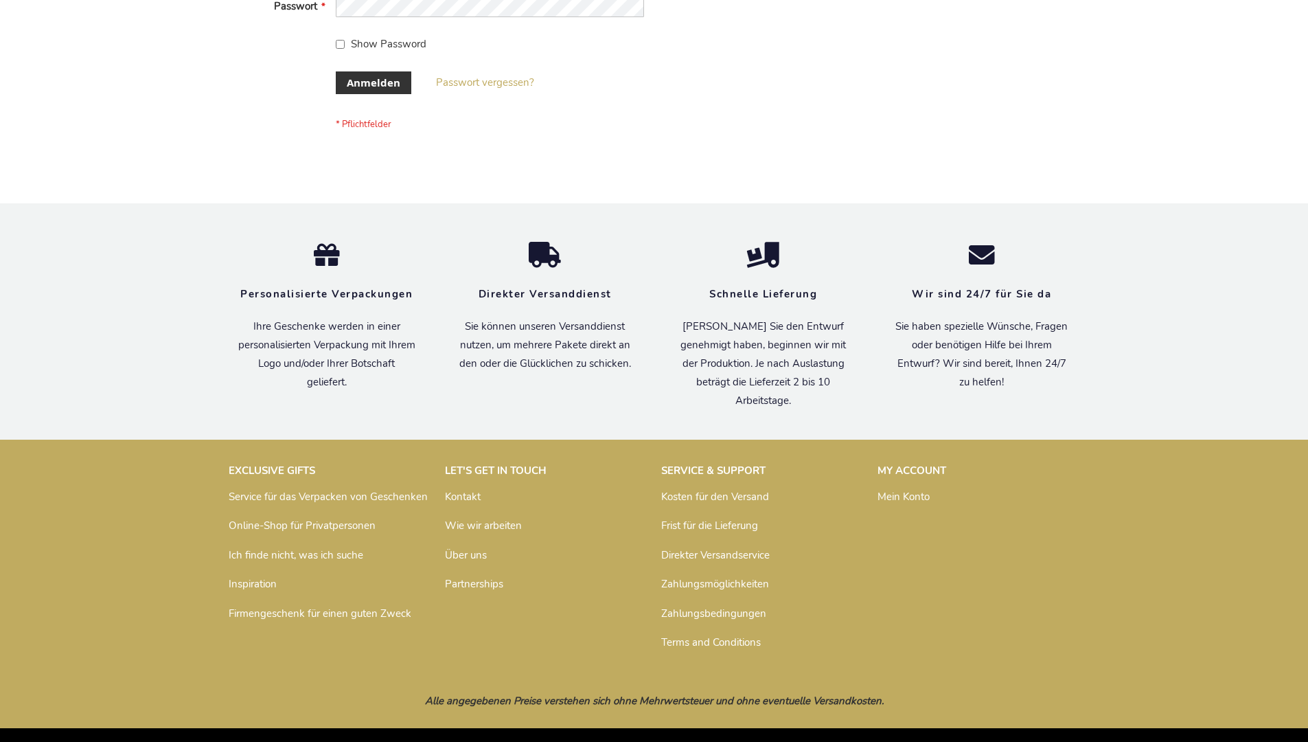
scroll to position [460, 0]
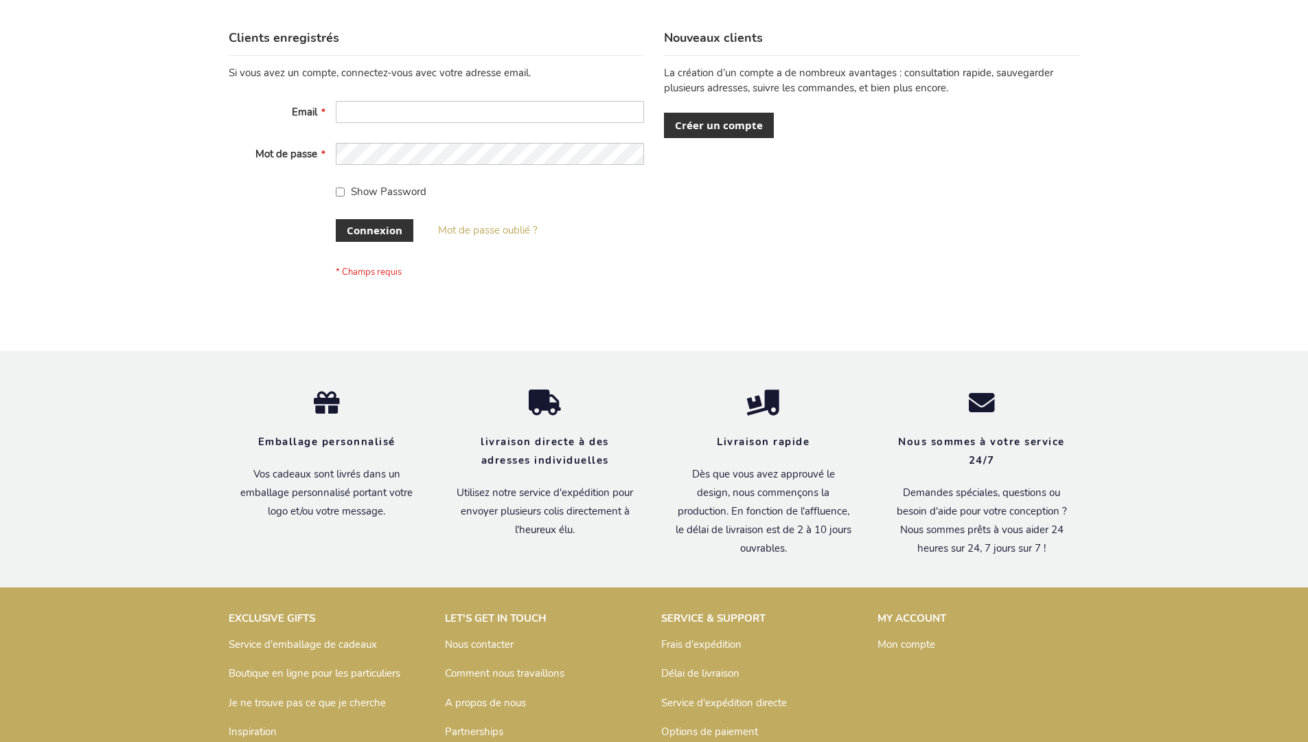
scroll to position [474, 0]
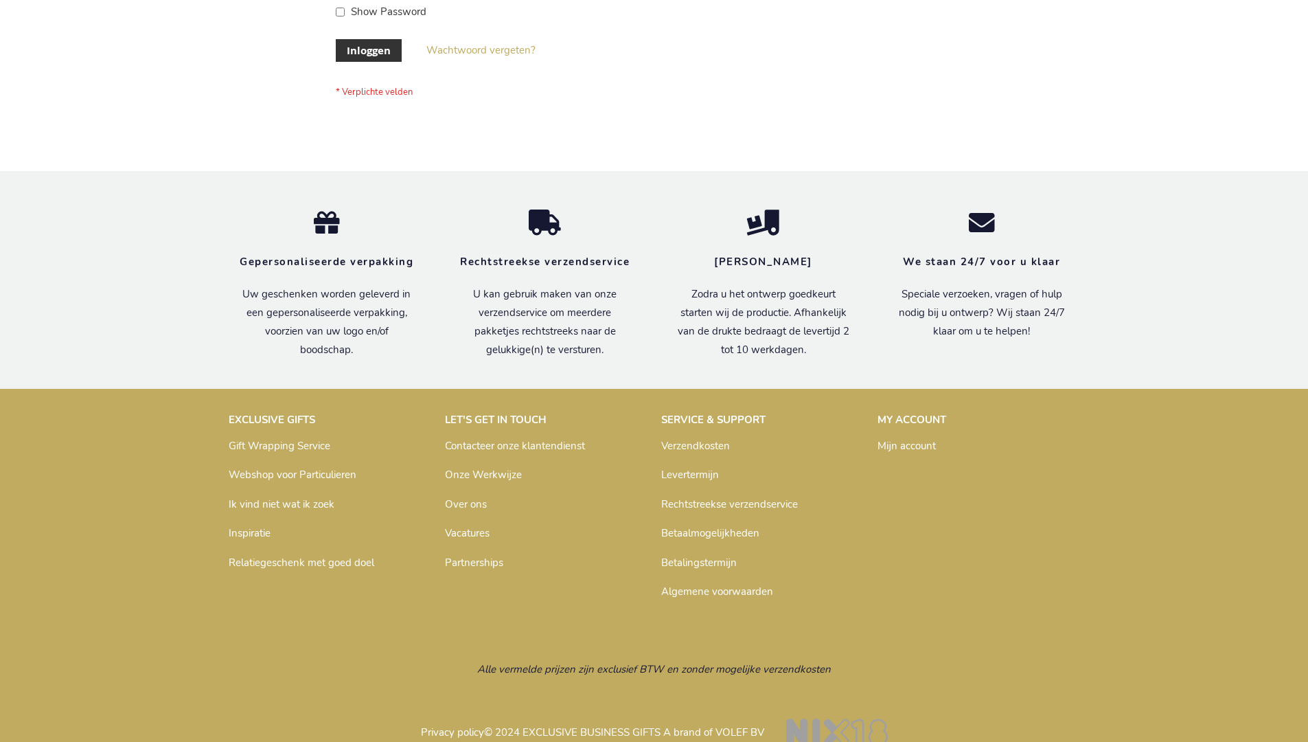
scroll to position [466, 0]
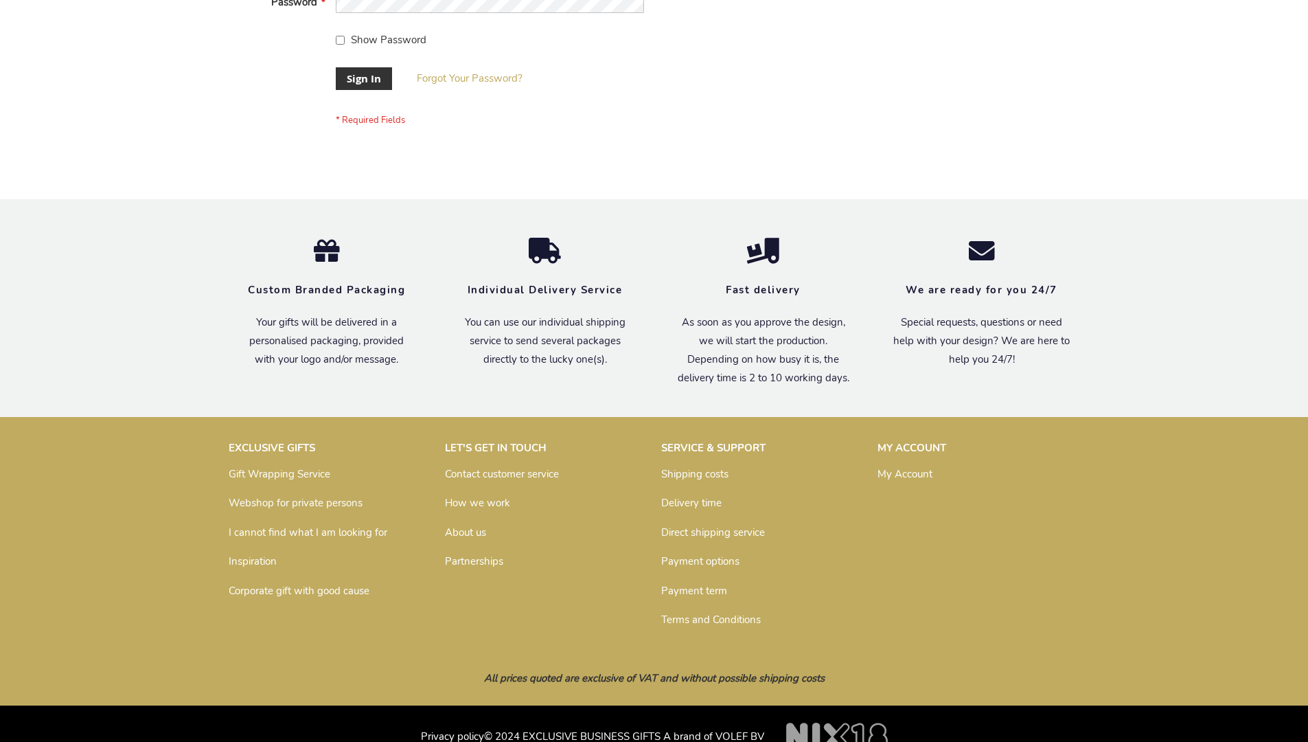
scroll to position [442, 0]
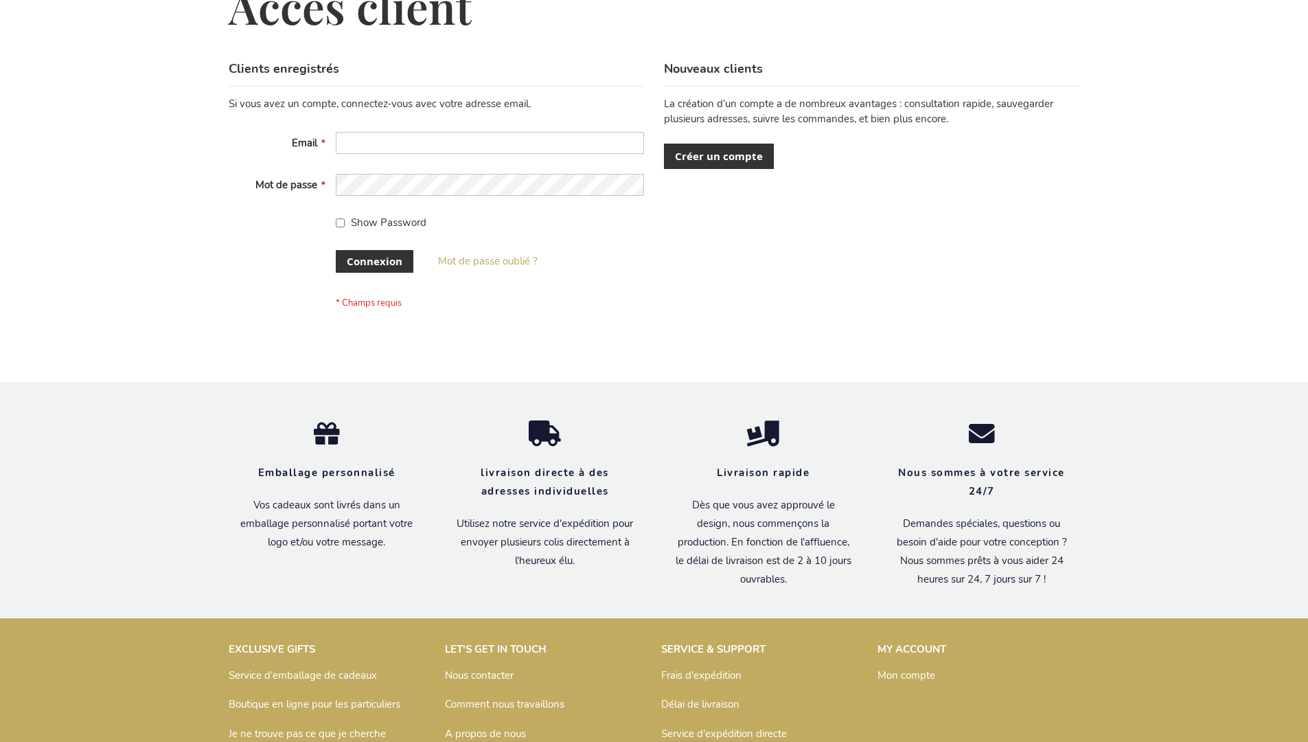
scroll to position [474, 0]
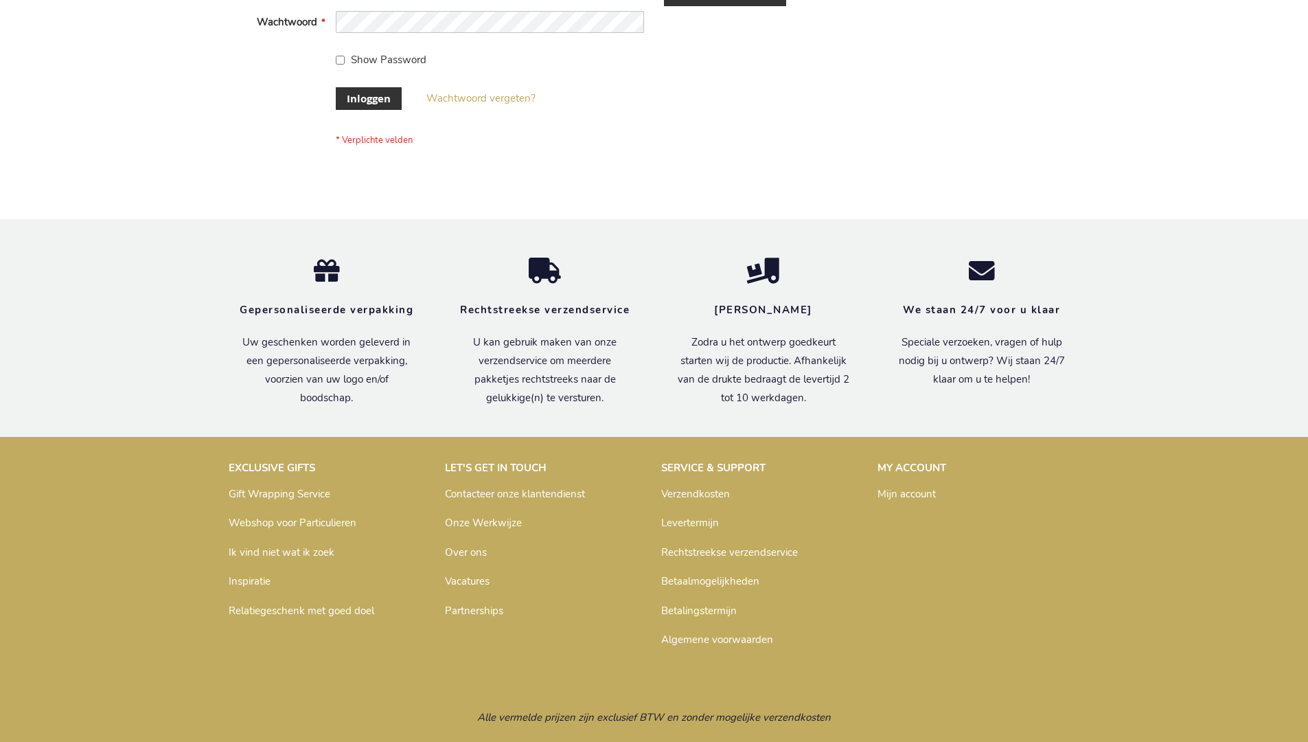
scroll to position [466, 0]
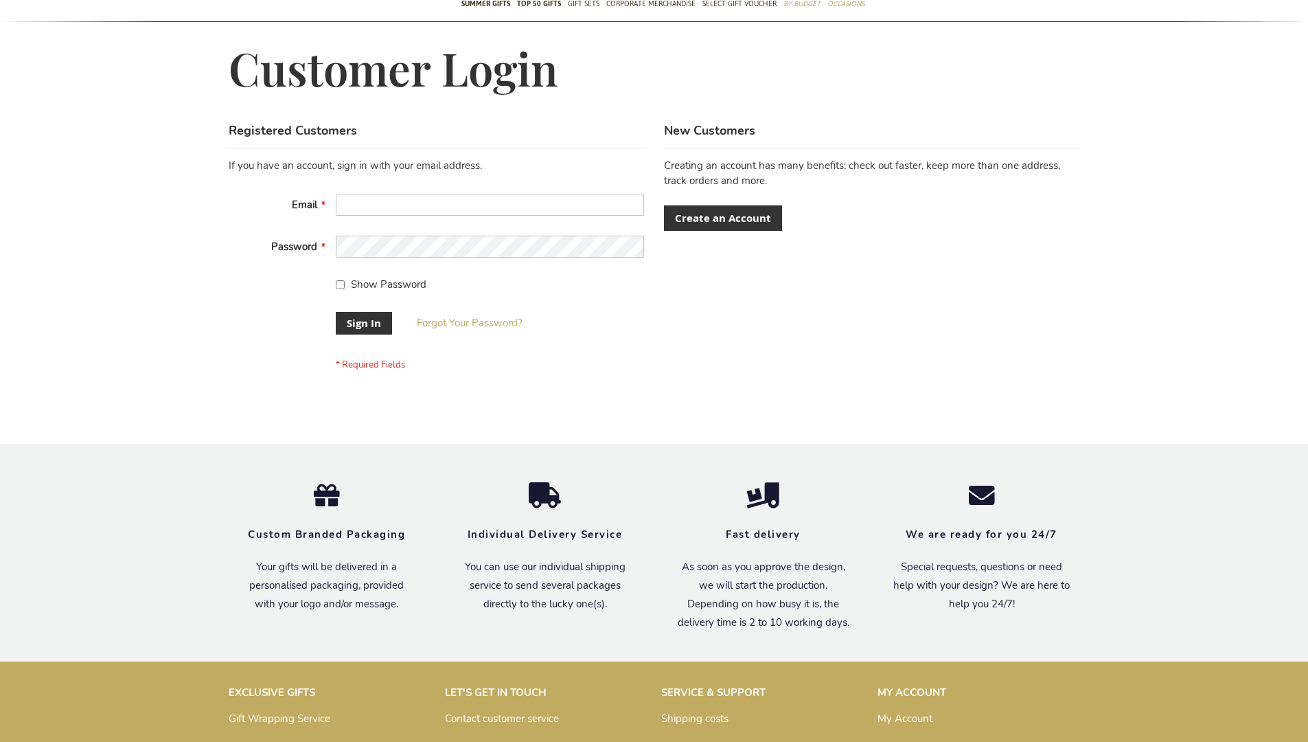
scroll to position [442, 0]
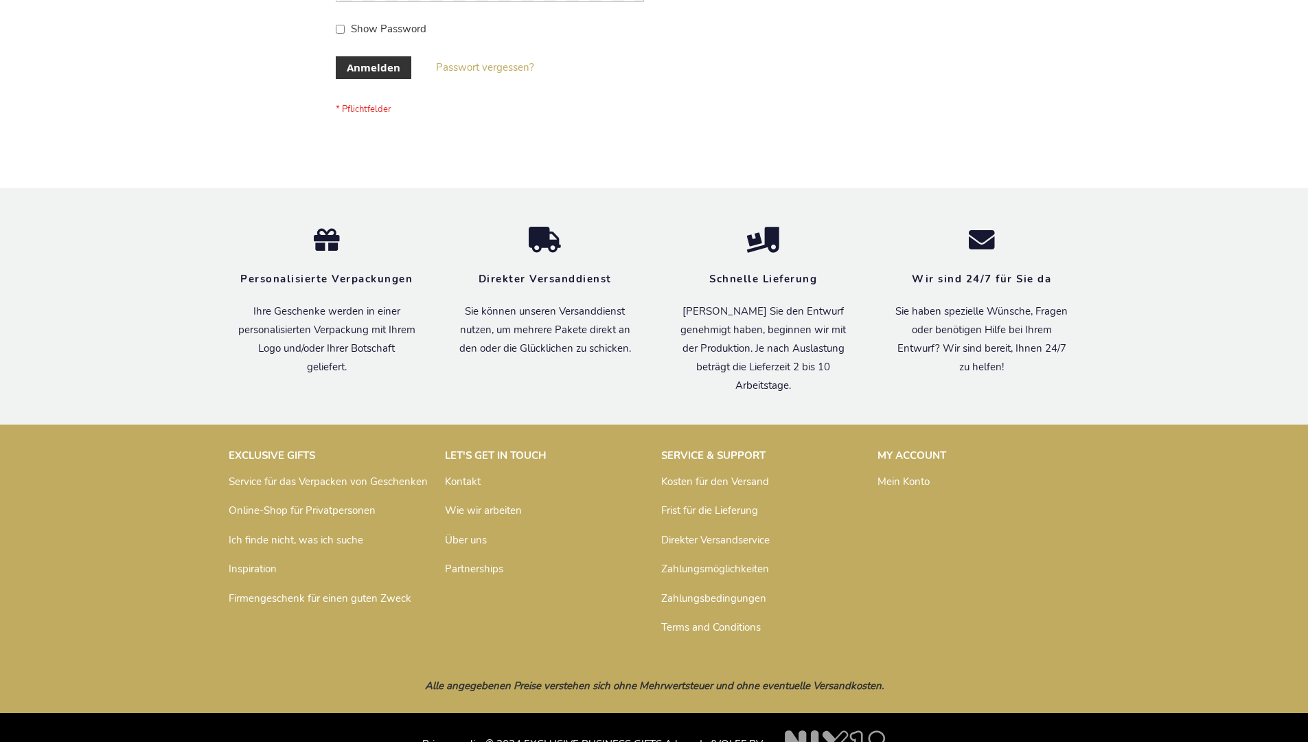
scroll to position [460, 0]
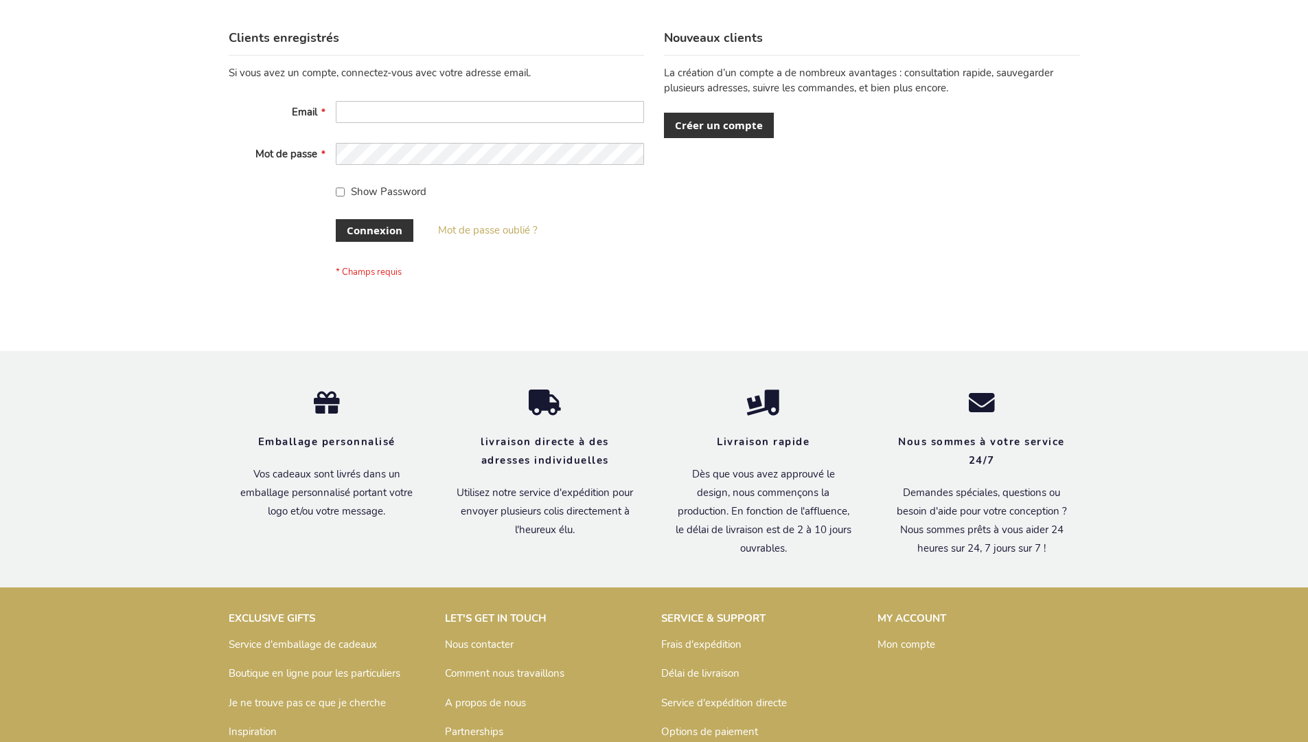
scroll to position [474, 0]
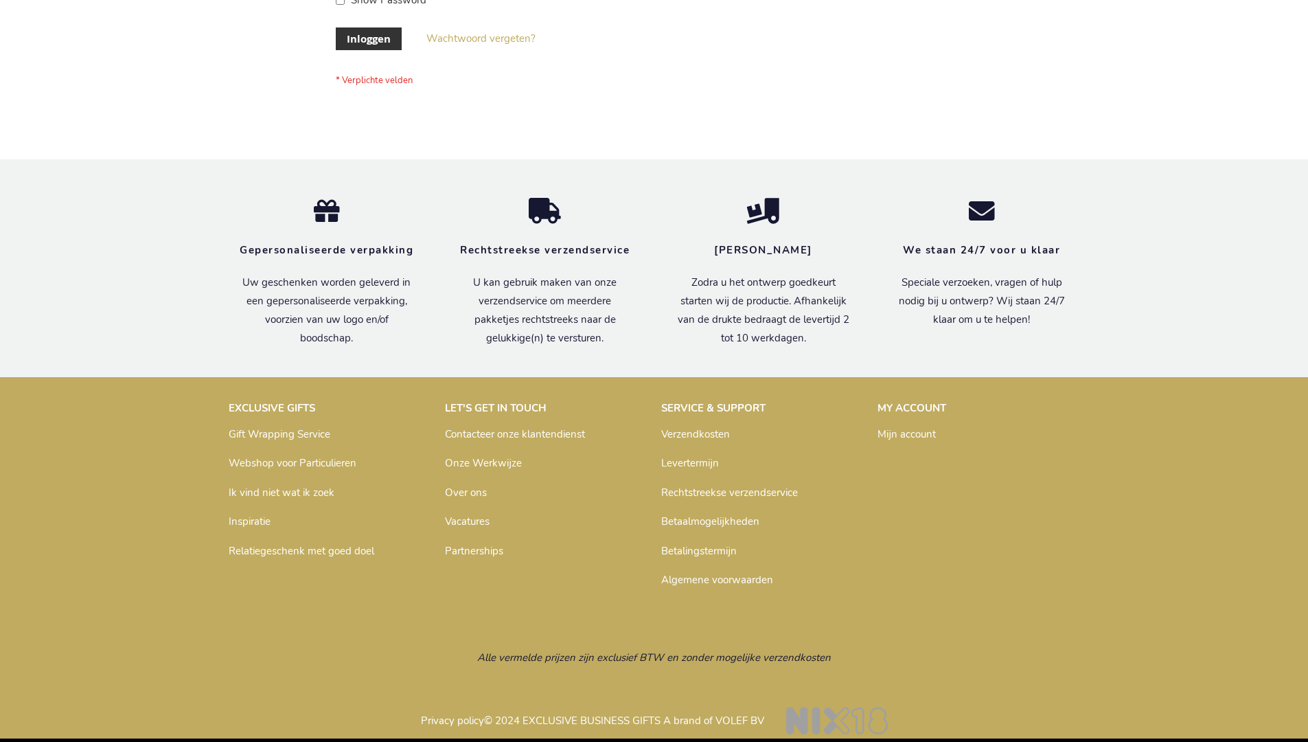
scroll to position [456, 0]
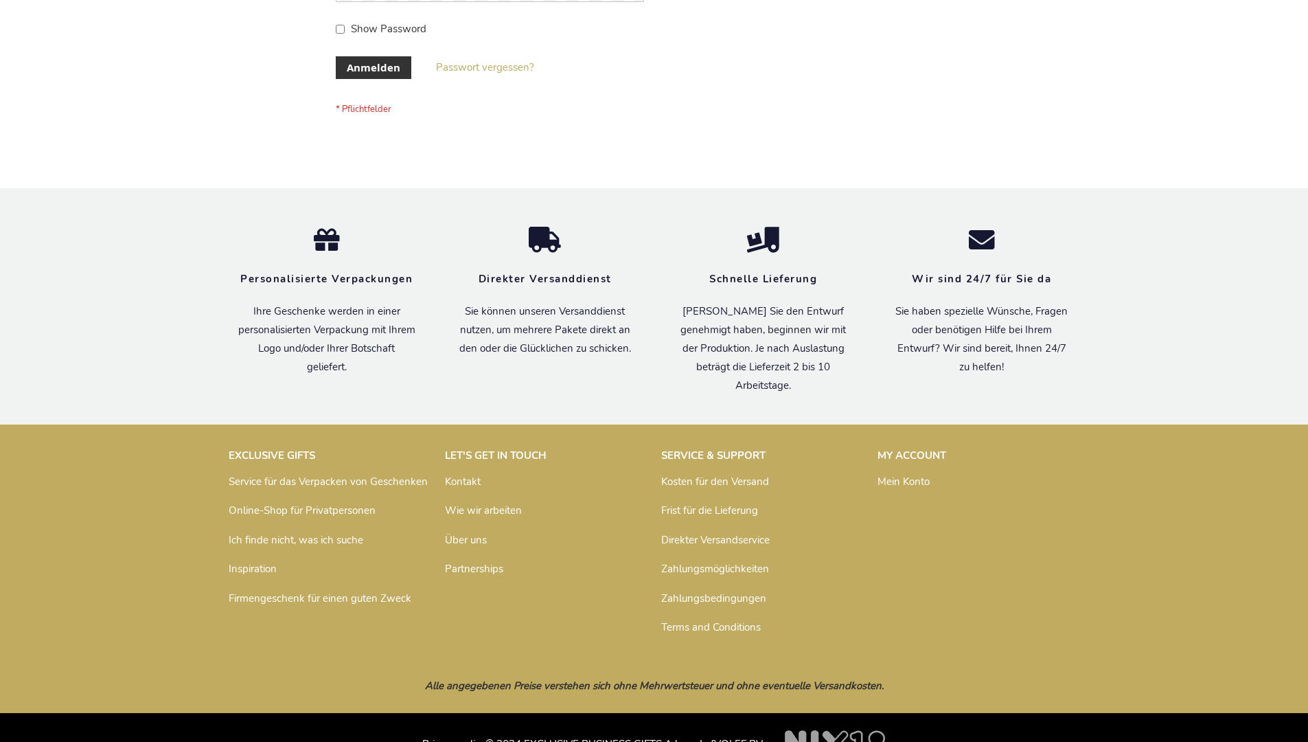
scroll to position [460, 0]
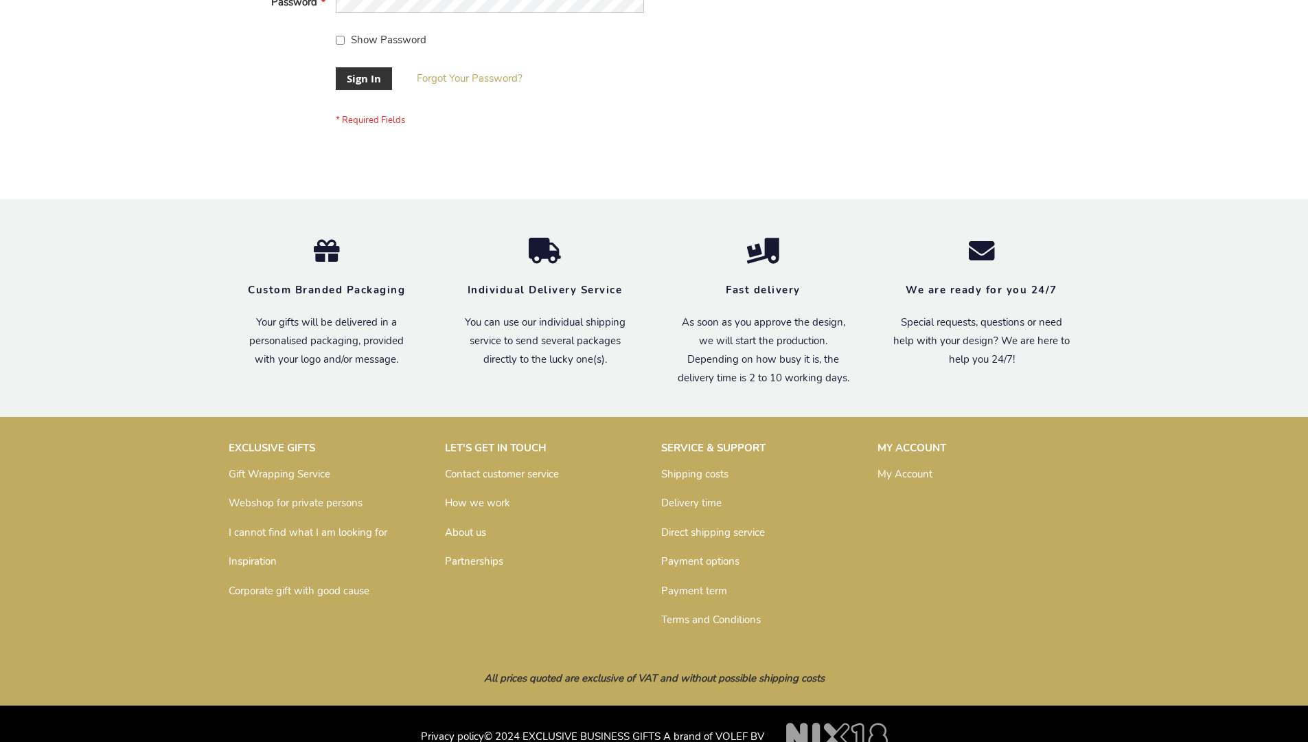
scroll to position [442, 0]
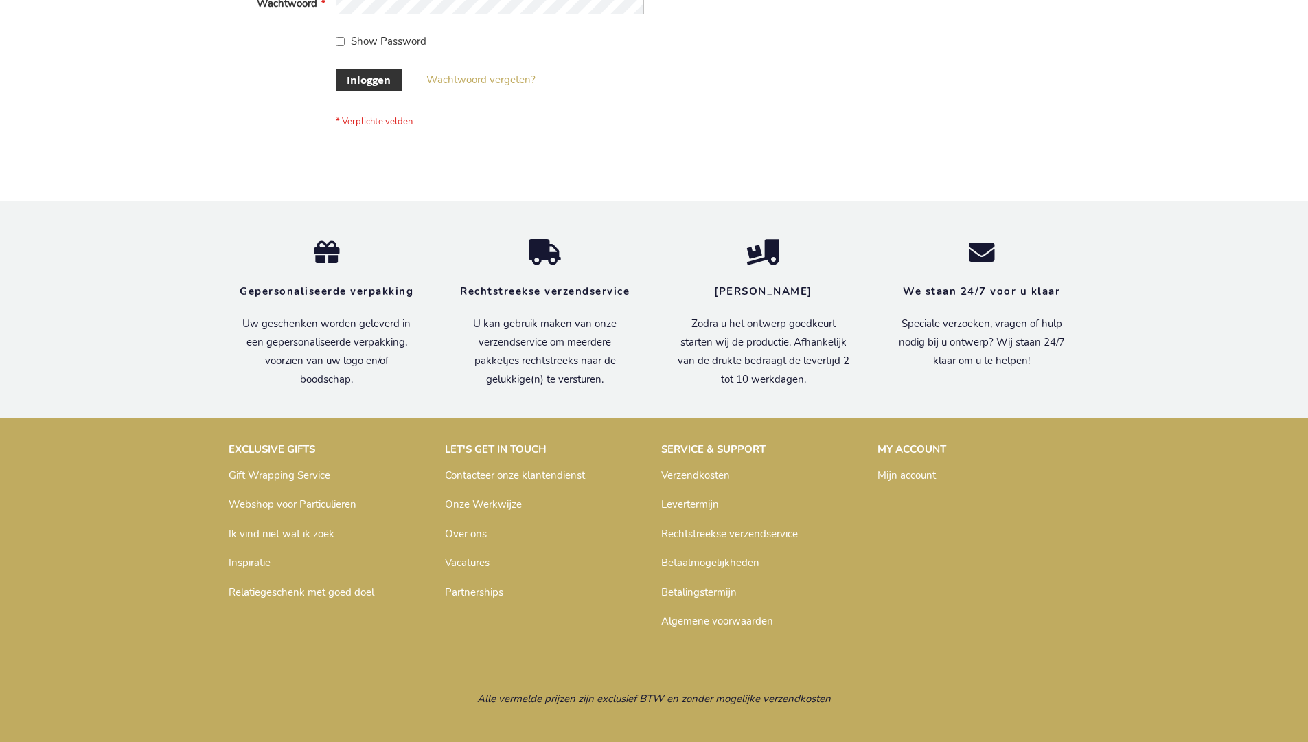
scroll to position [466, 0]
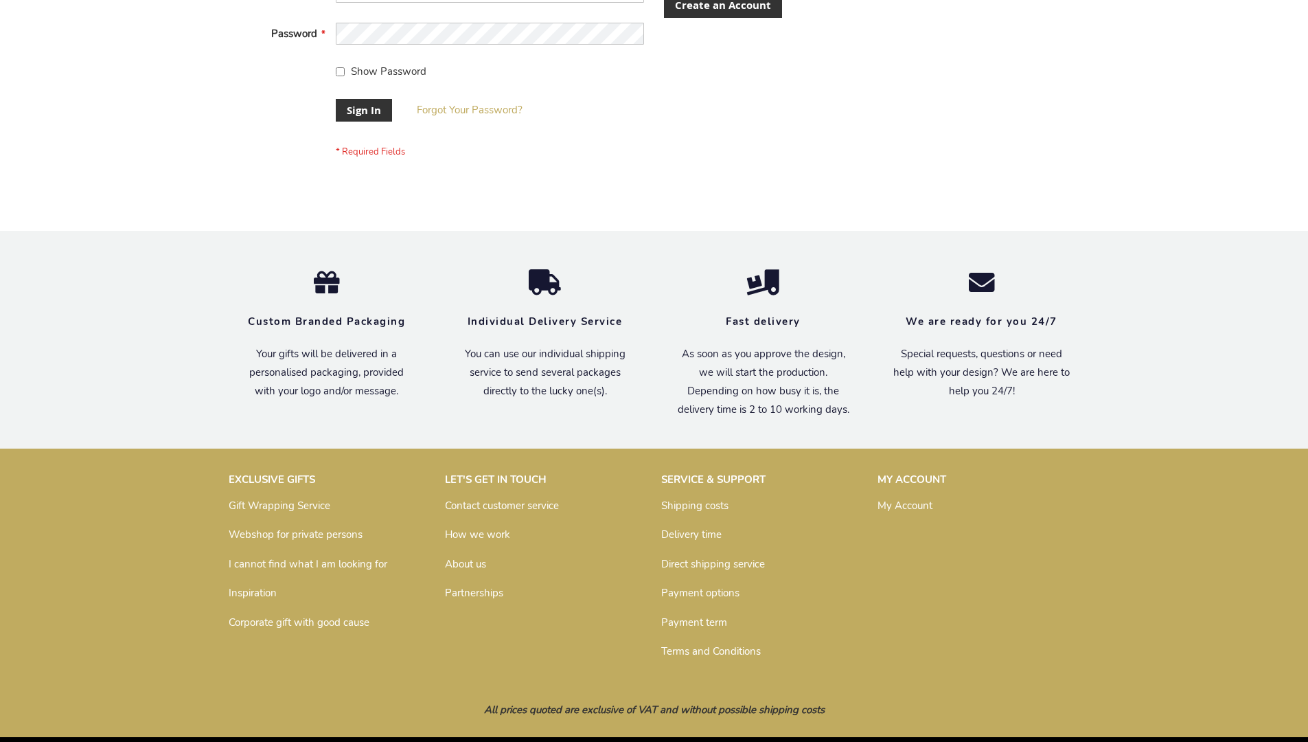
scroll to position [442, 0]
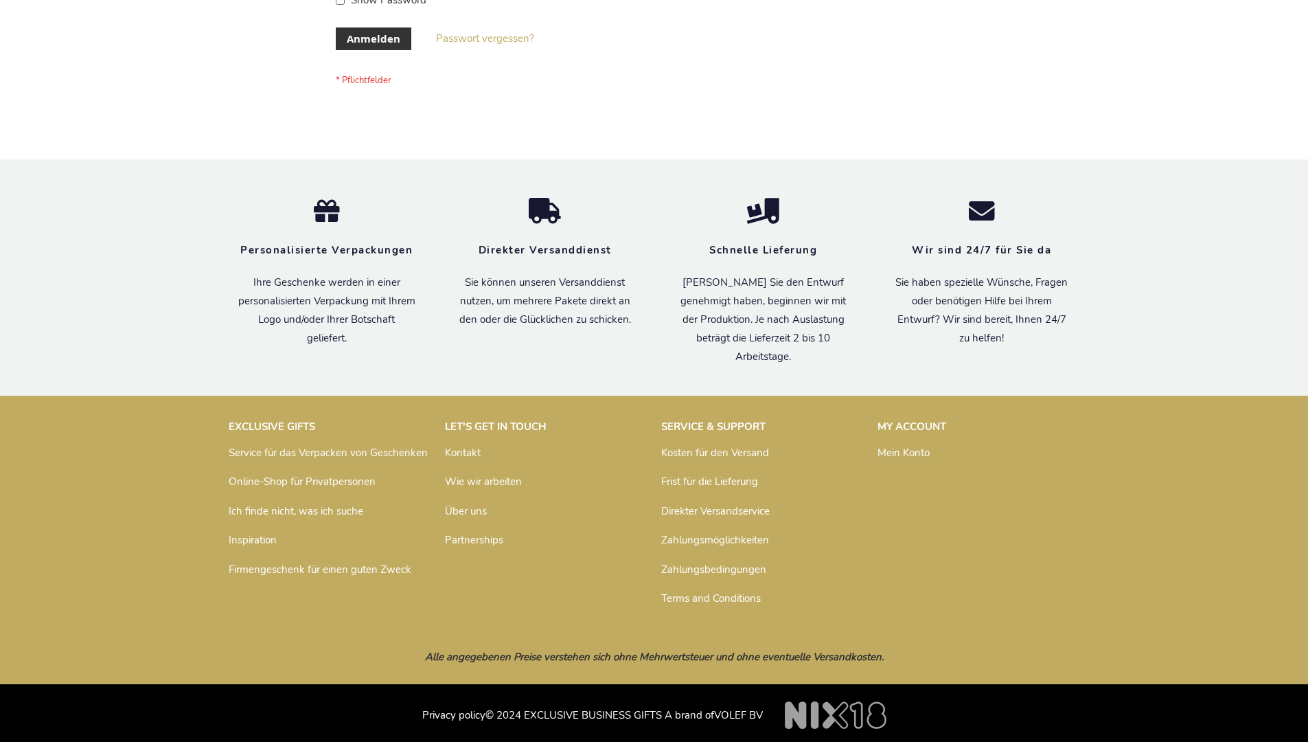
scroll to position [460, 0]
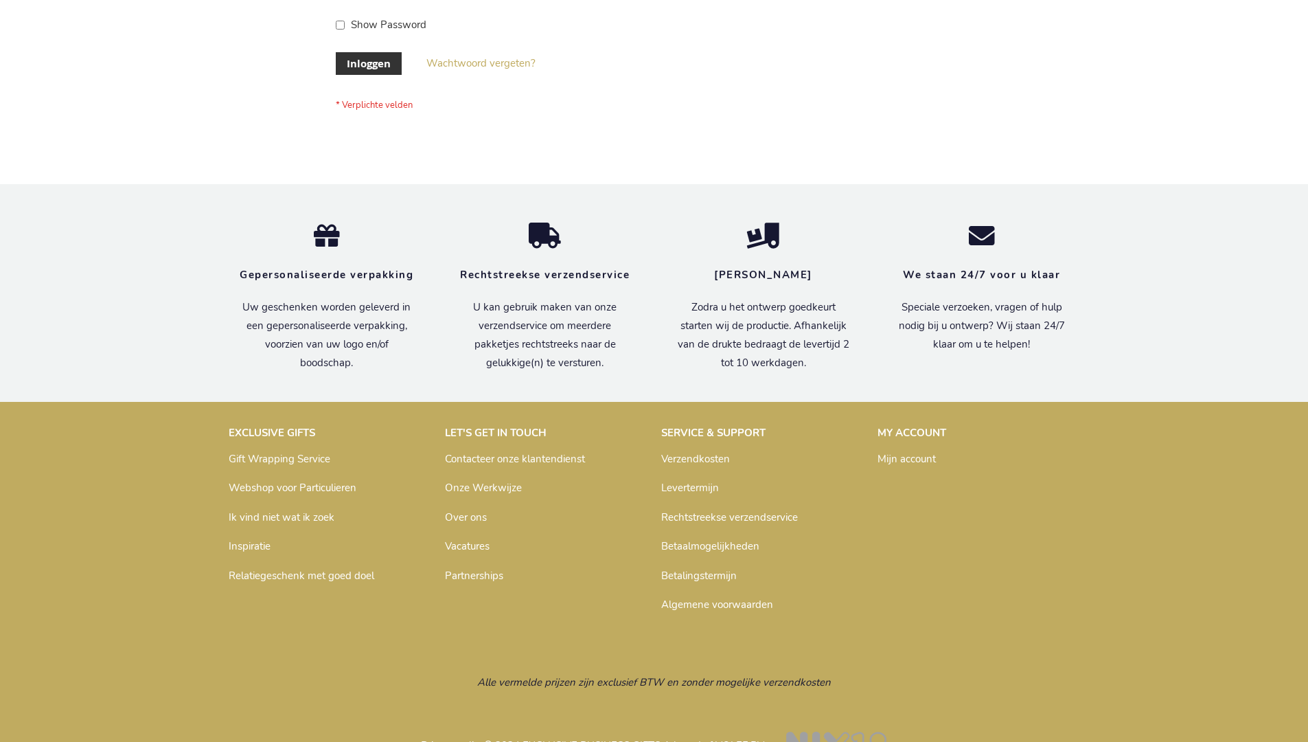
scroll to position [466, 0]
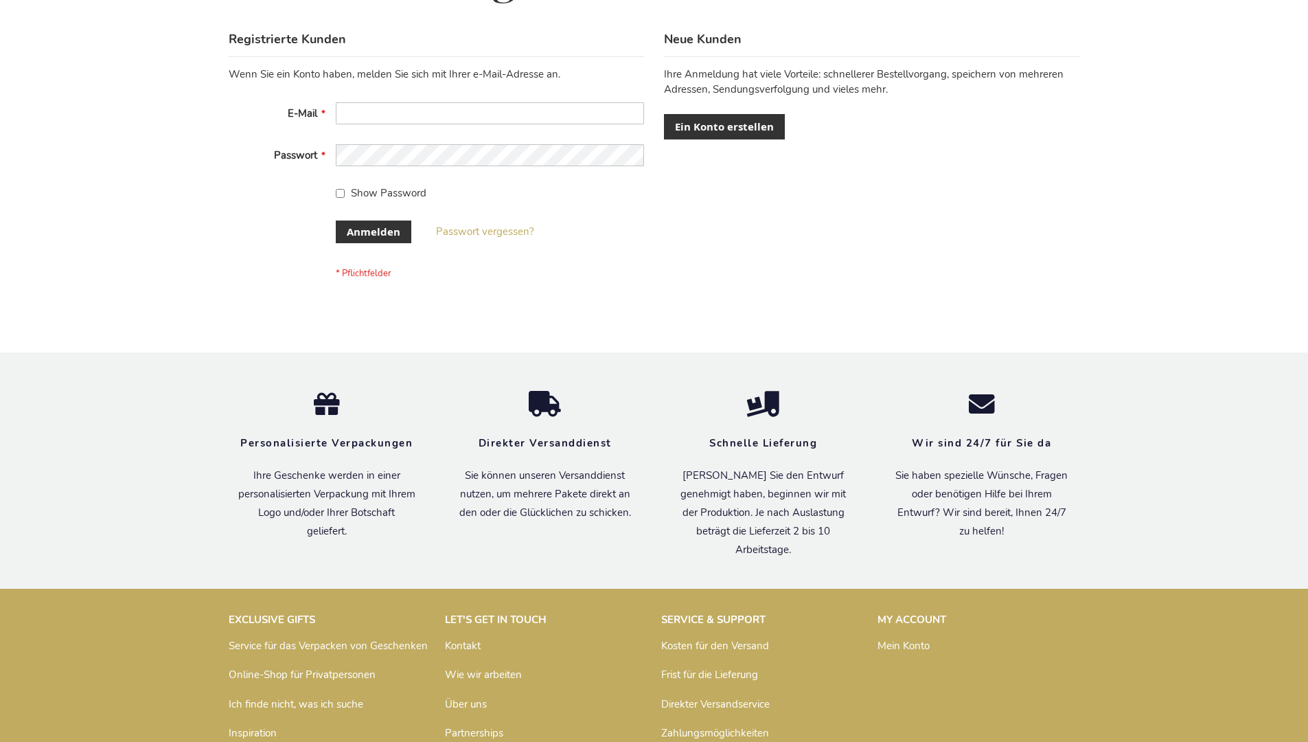
scroll to position [460, 0]
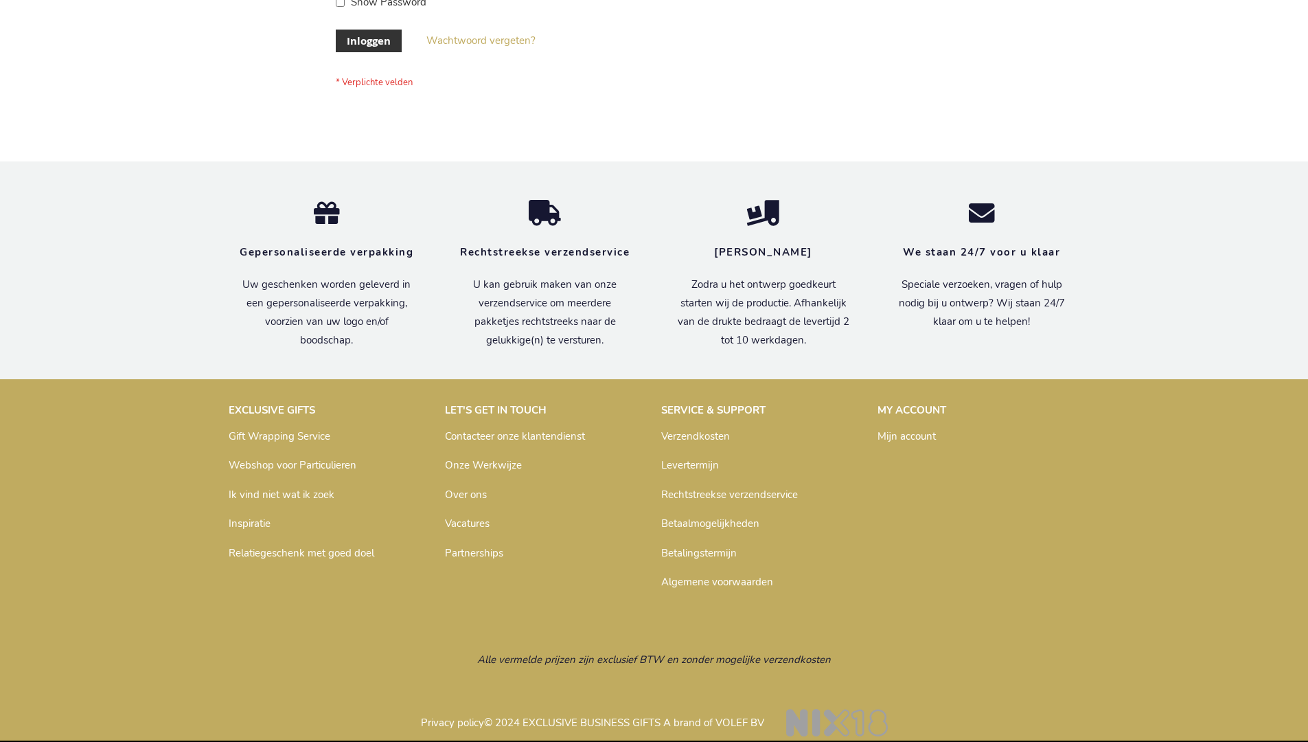
scroll to position [466, 0]
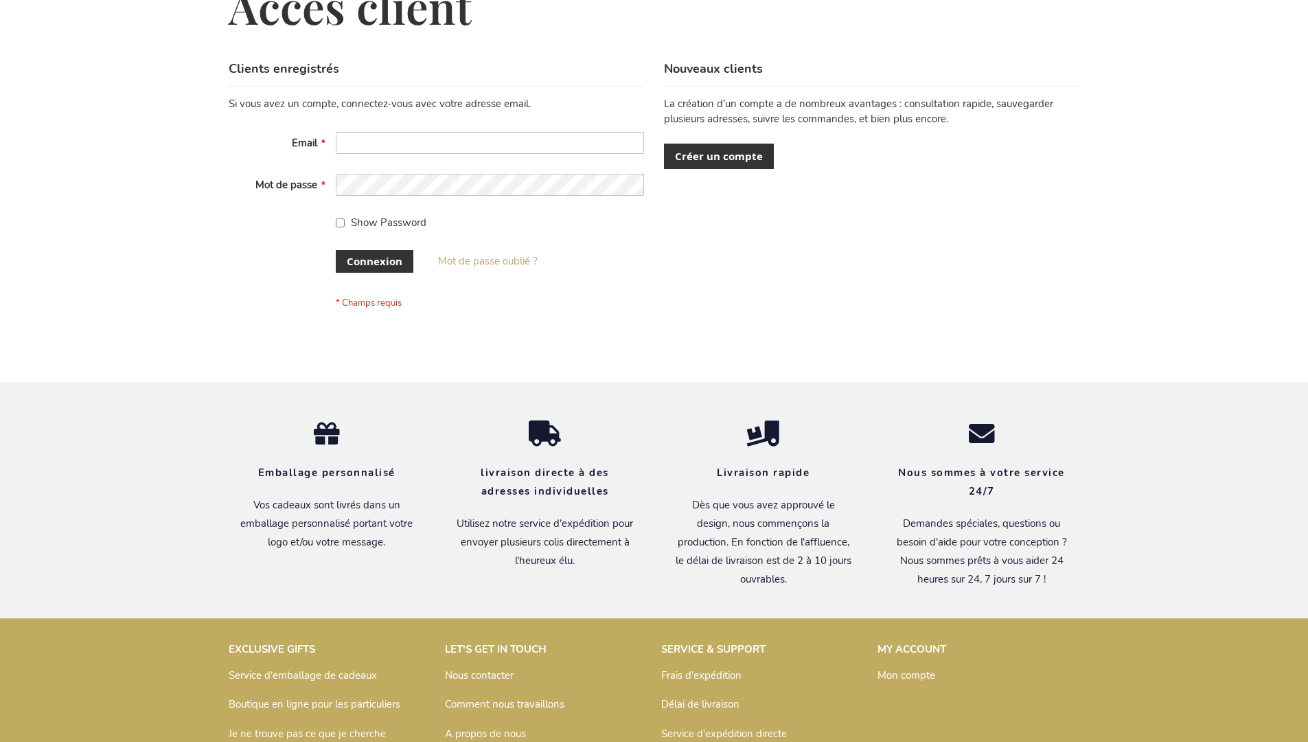
scroll to position [474, 0]
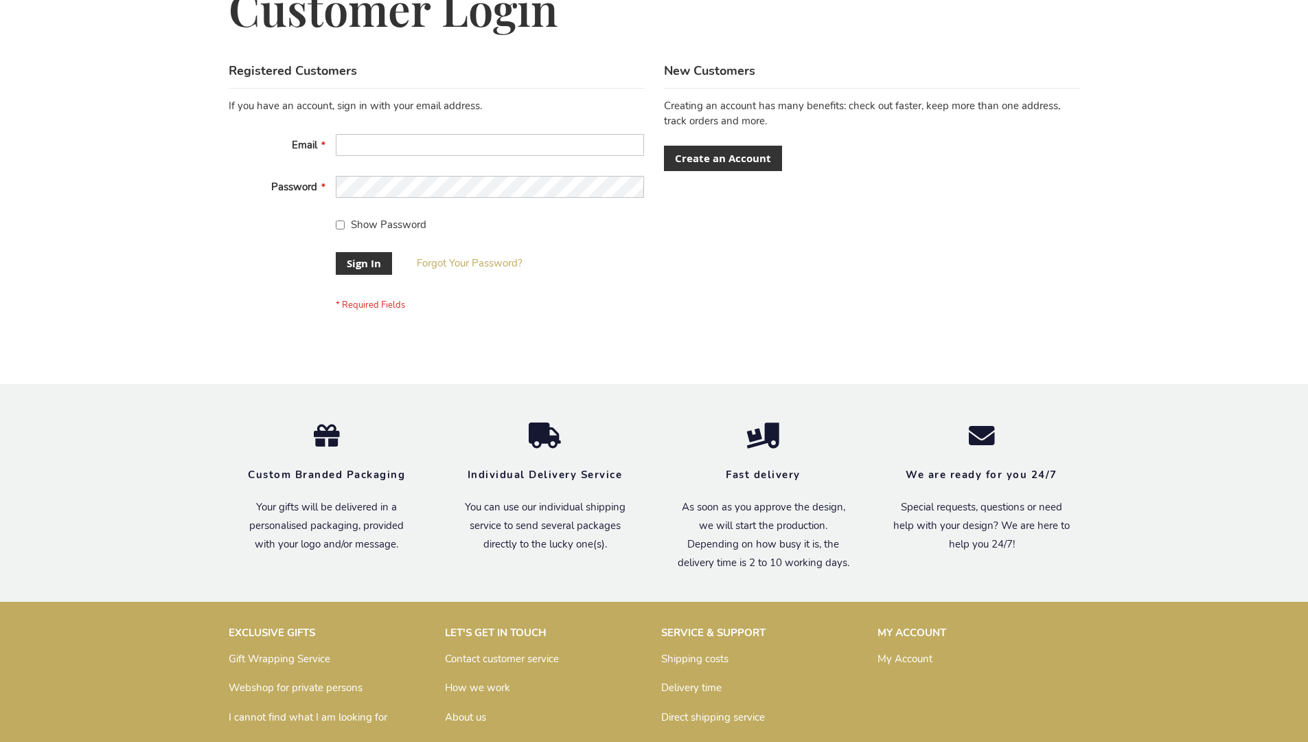
scroll to position [442, 0]
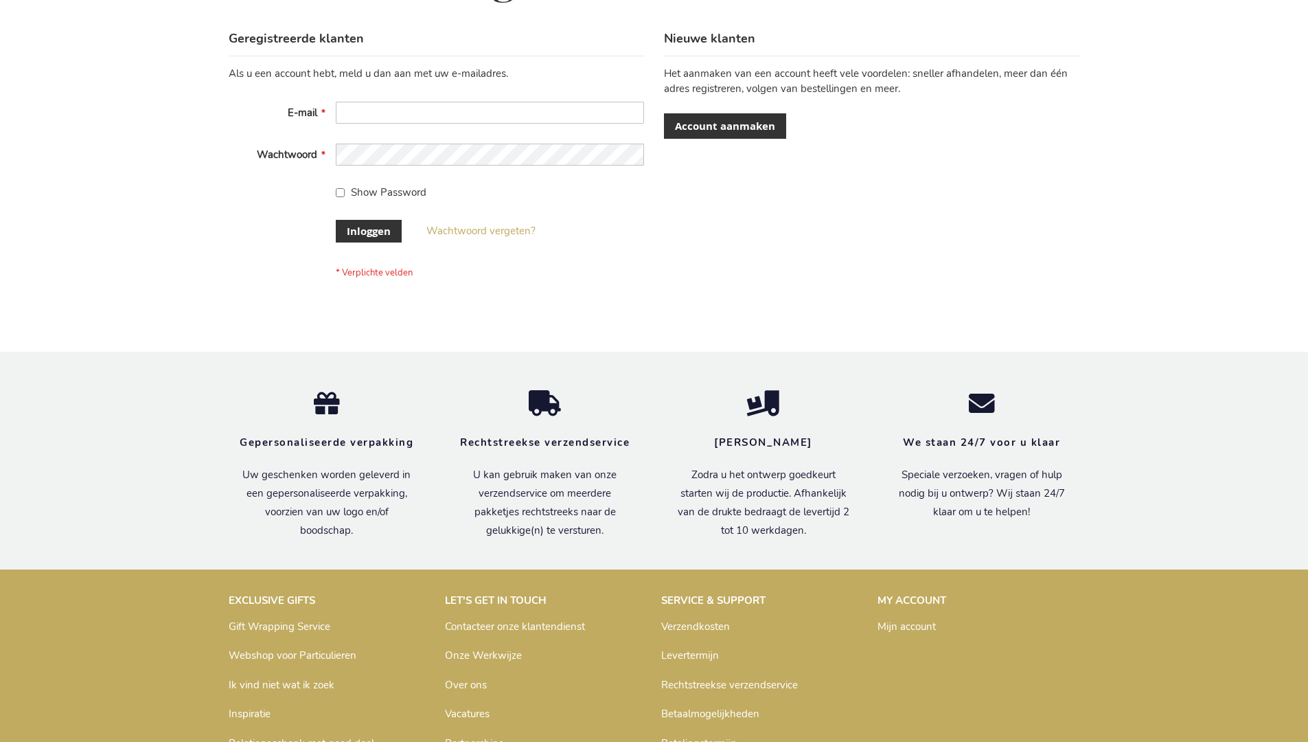
scroll to position [466, 0]
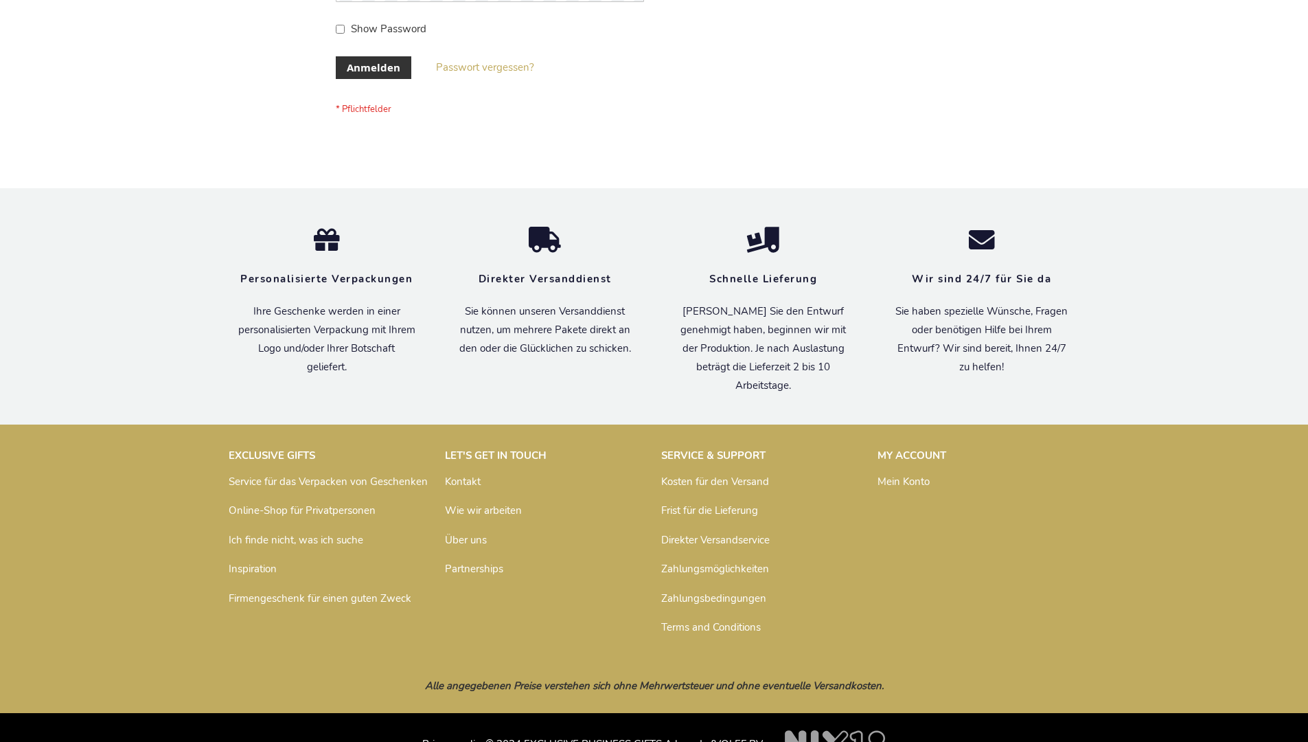
scroll to position [460, 0]
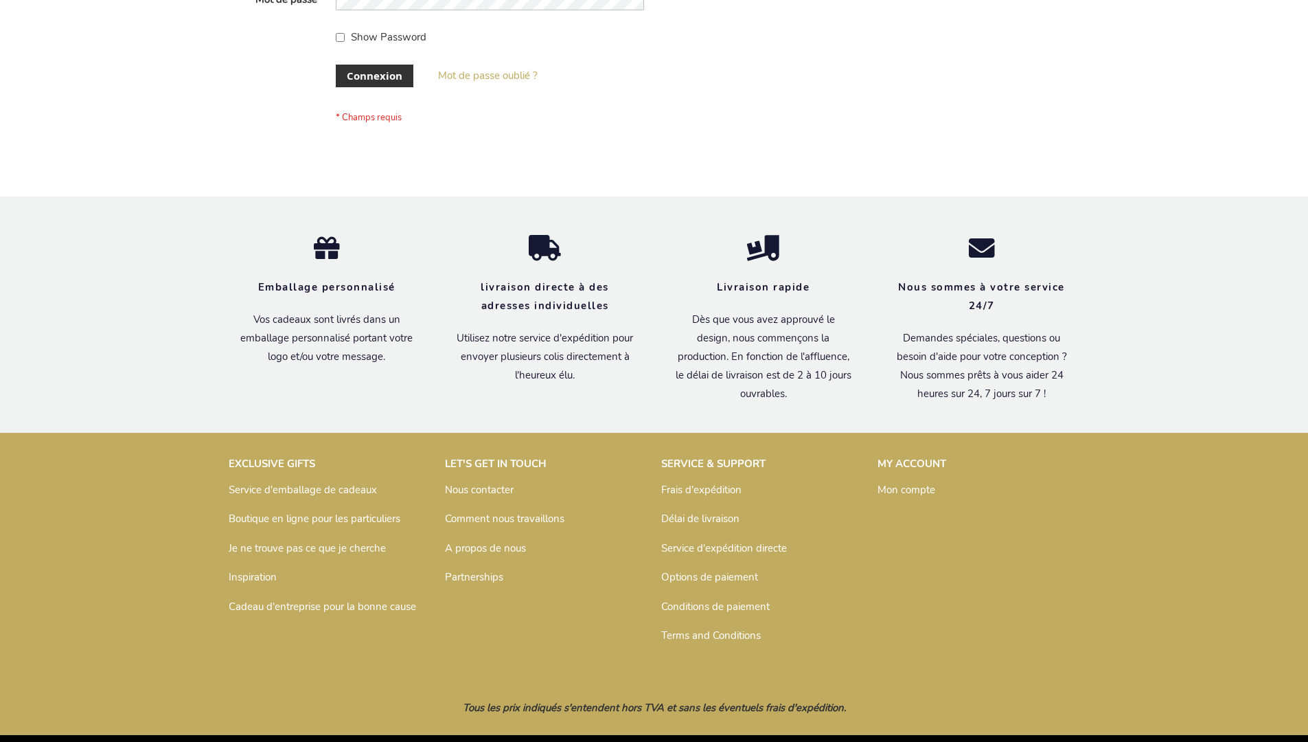
scroll to position [474, 0]
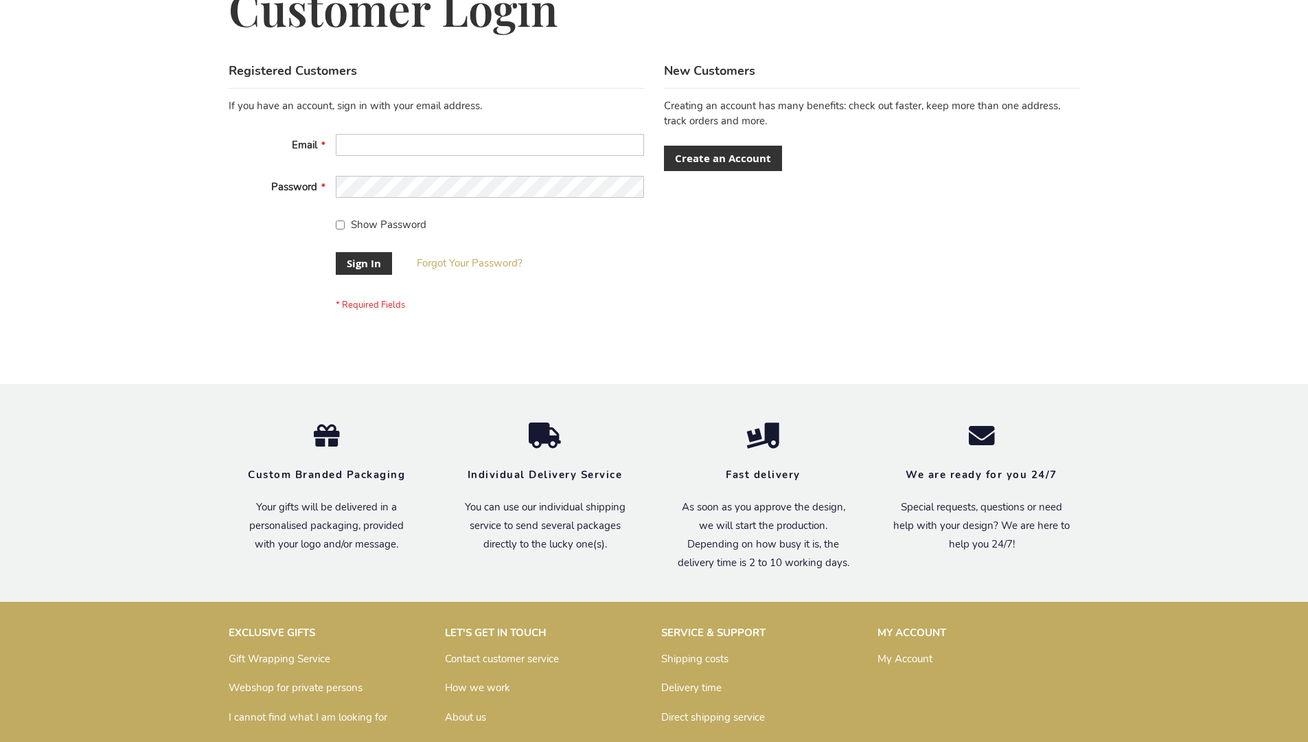
scroll to position [442, 0]
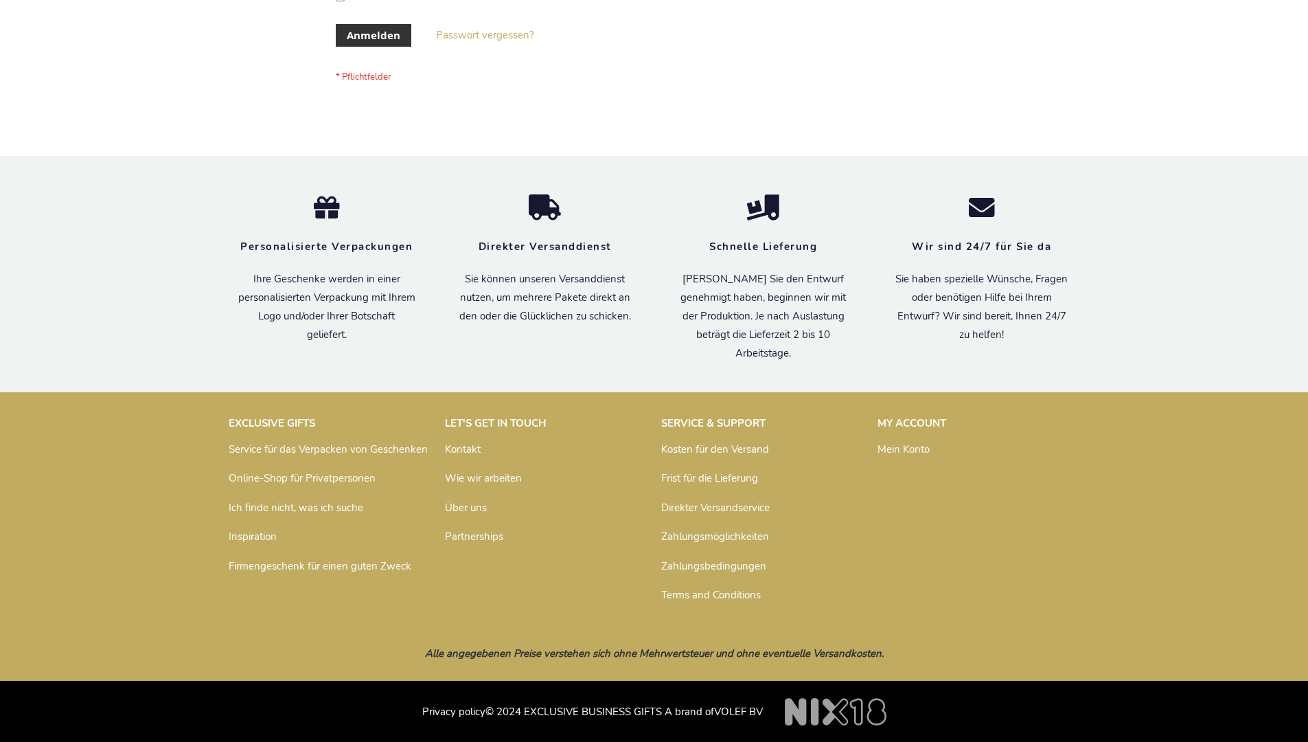
scroll to position [460, 0]
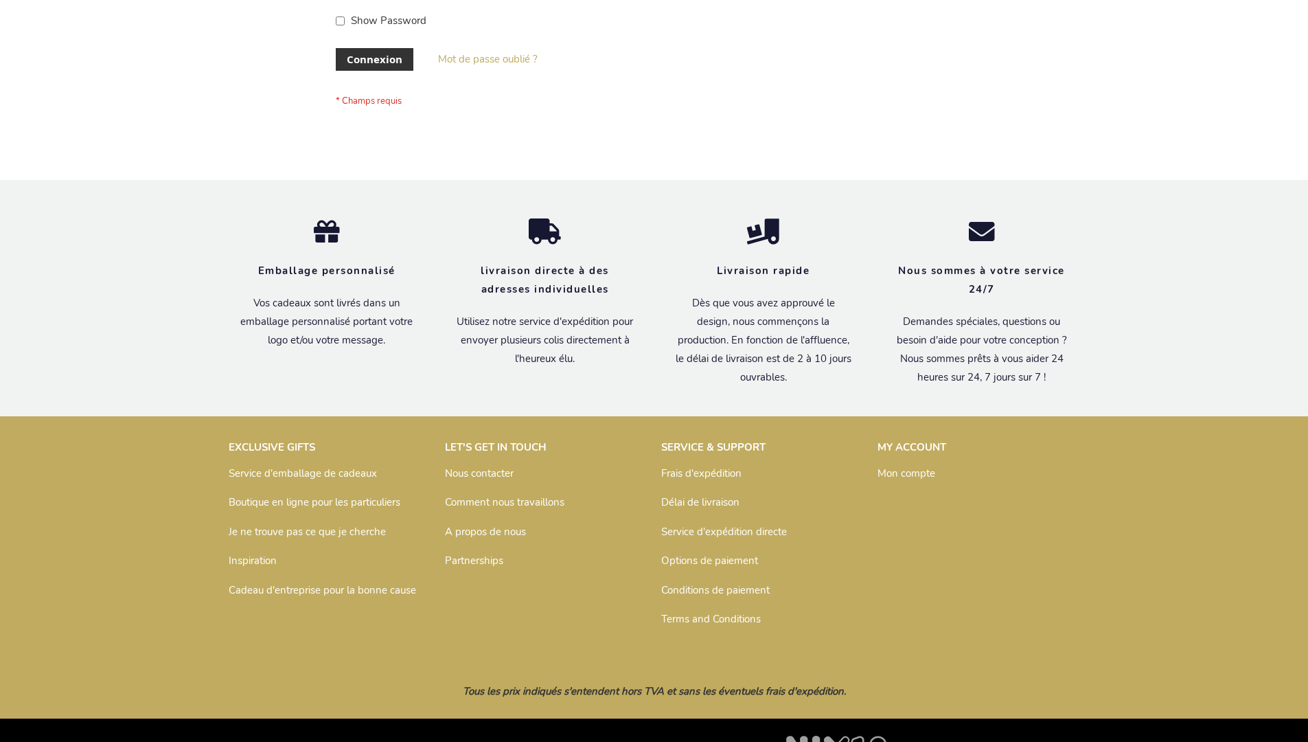
scroll to position [474, 0]
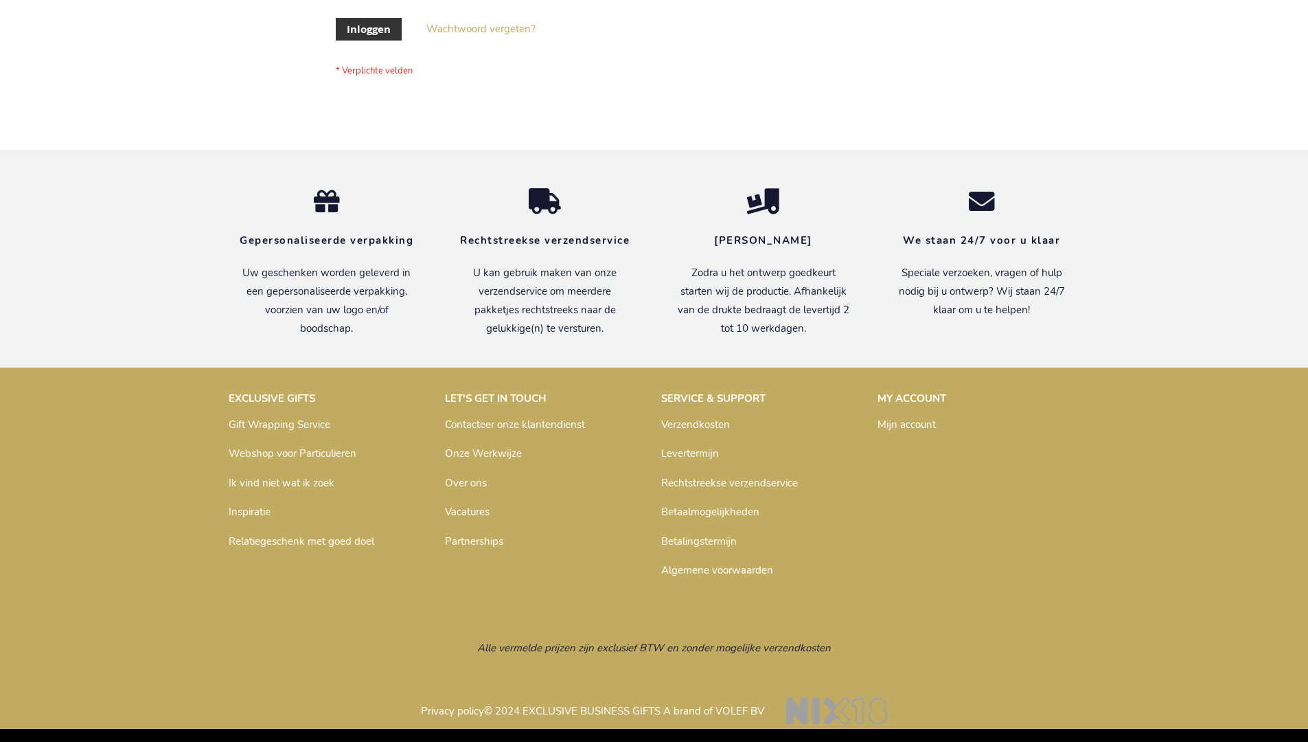
scroll to position [466, 0]
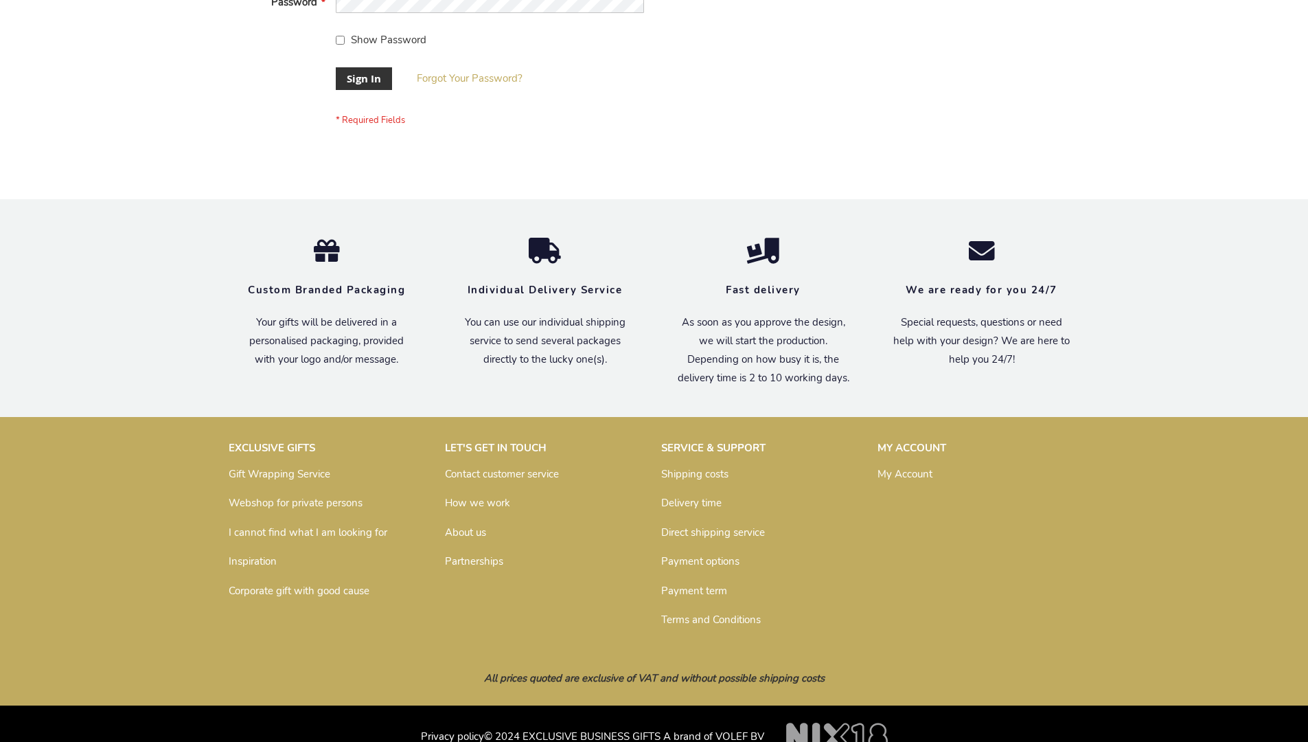
scroll to position [442, 0]
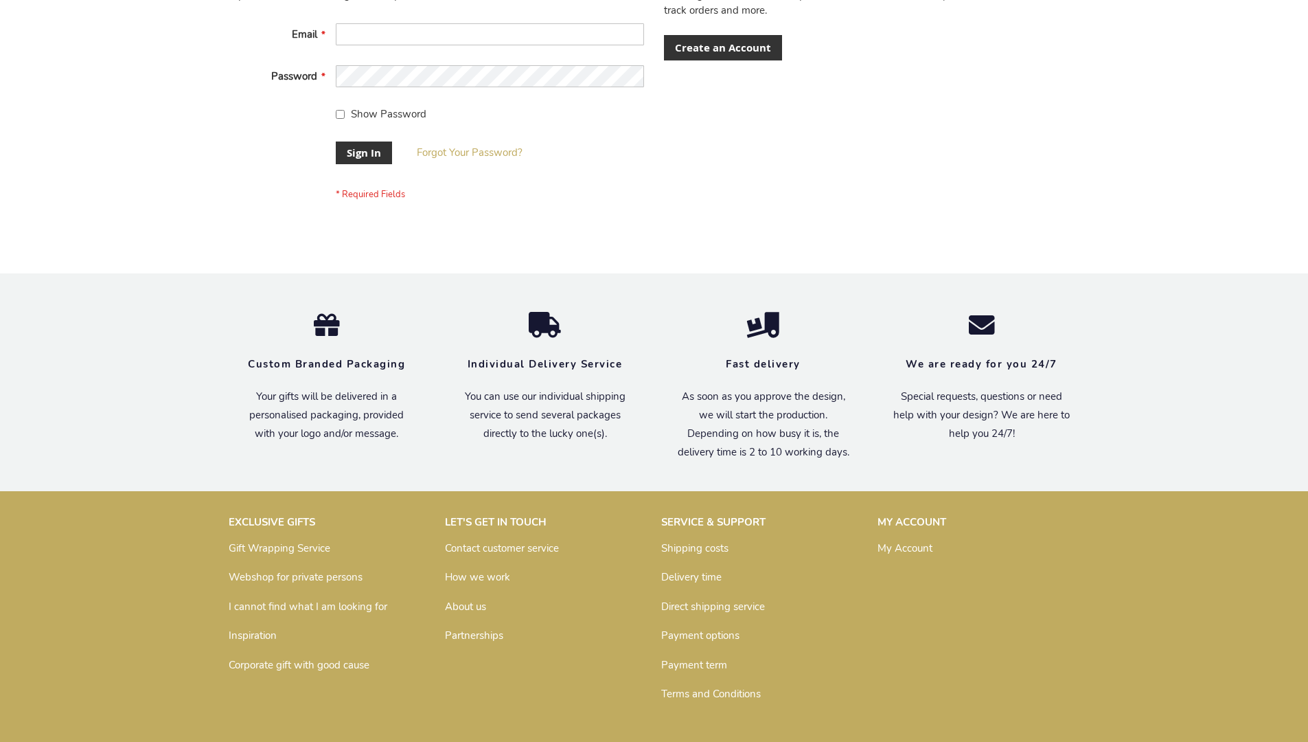
scroll to position [442, 0]
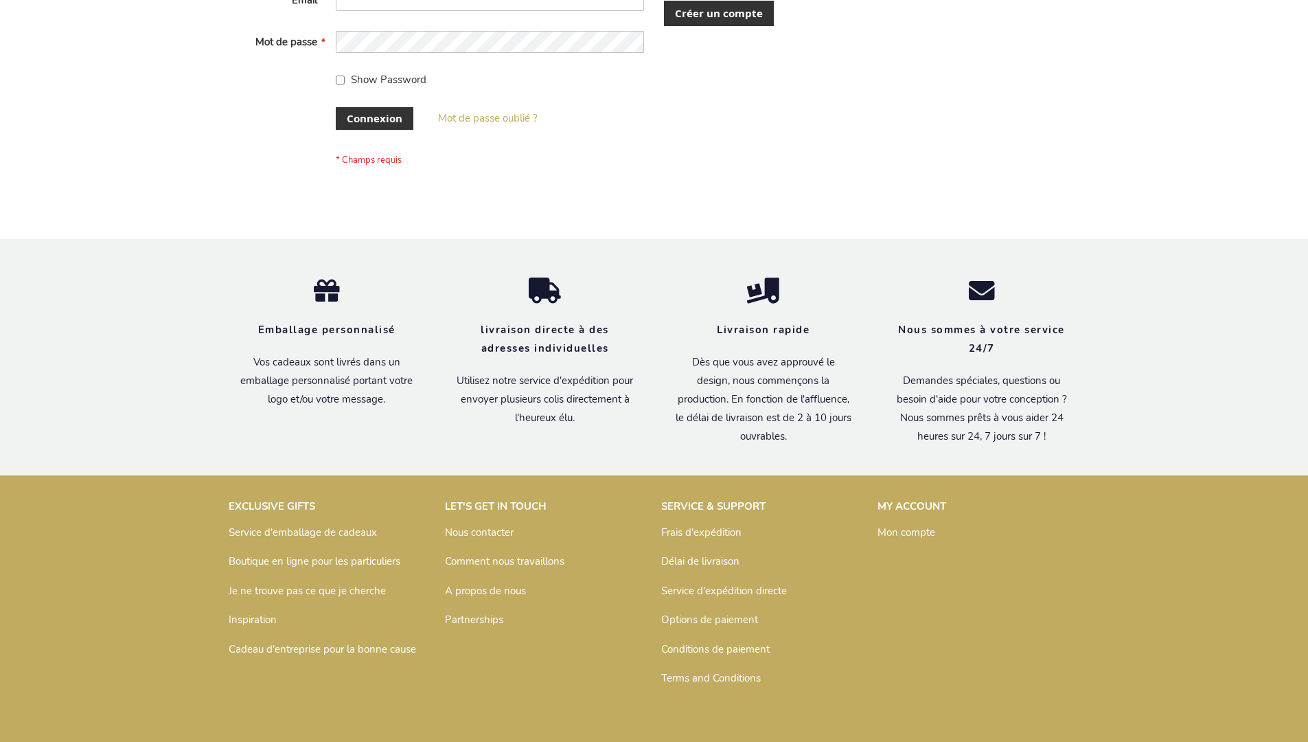
scroll to position [474, 0]
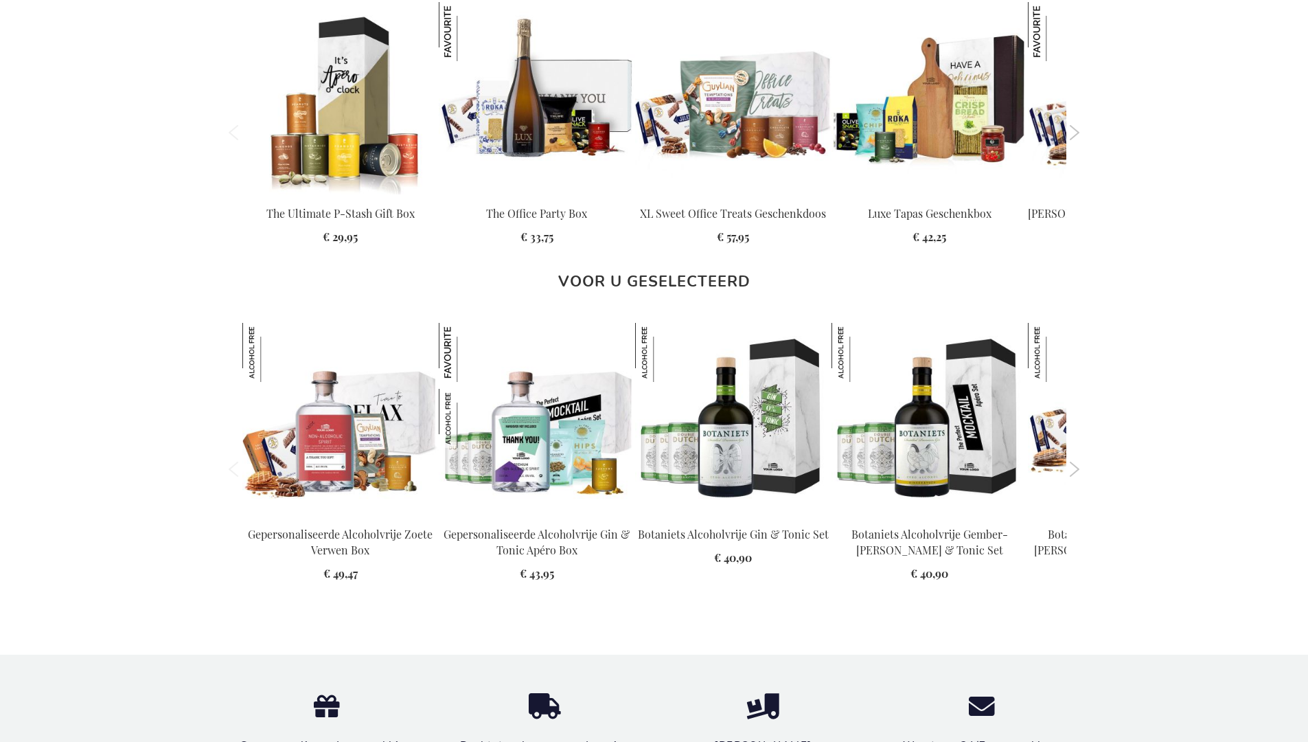
scroll to position [1843, 0]
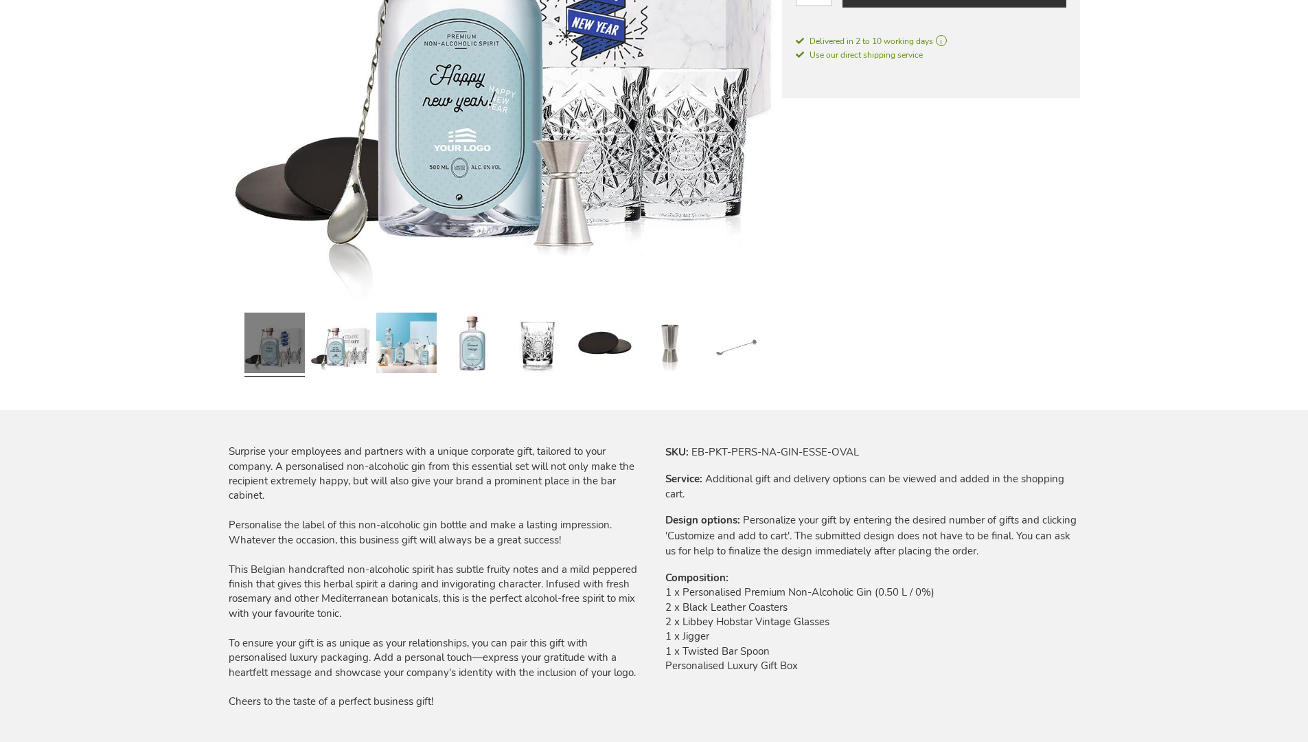
scroll to position [1788, 0]
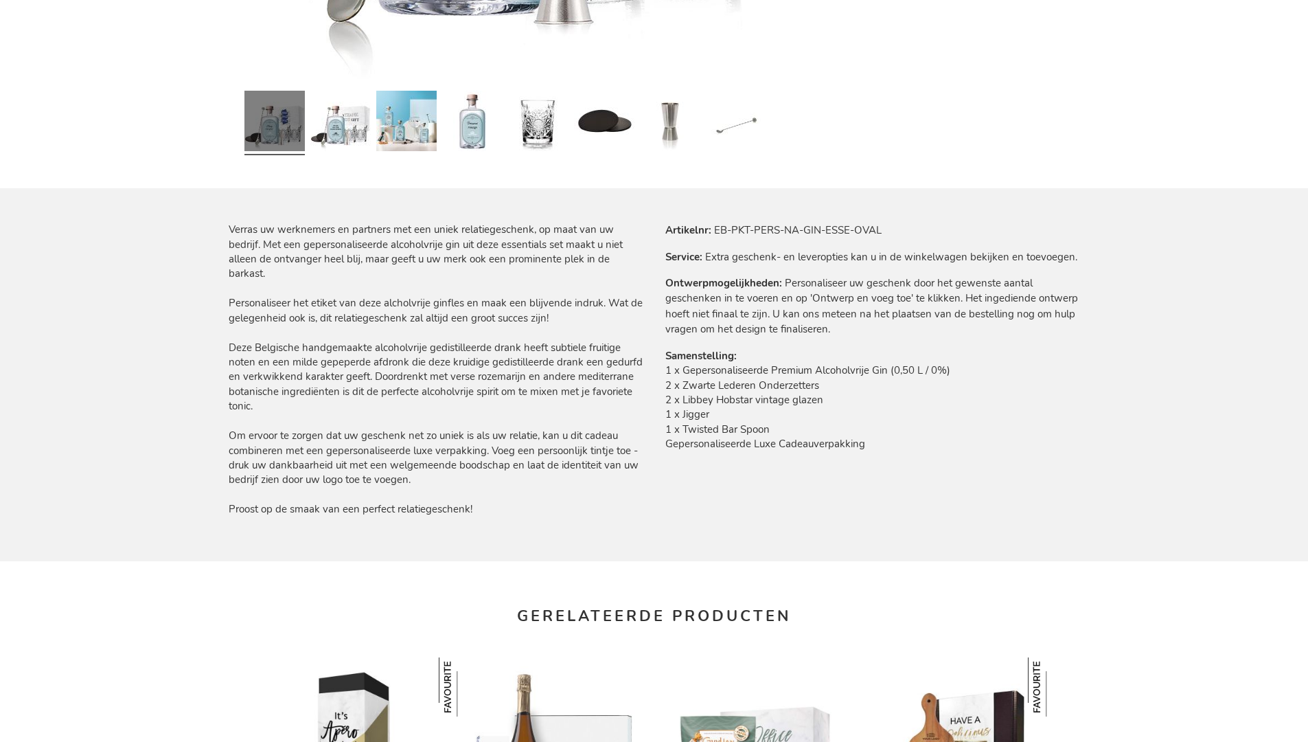
scroll to position [1843, 0]
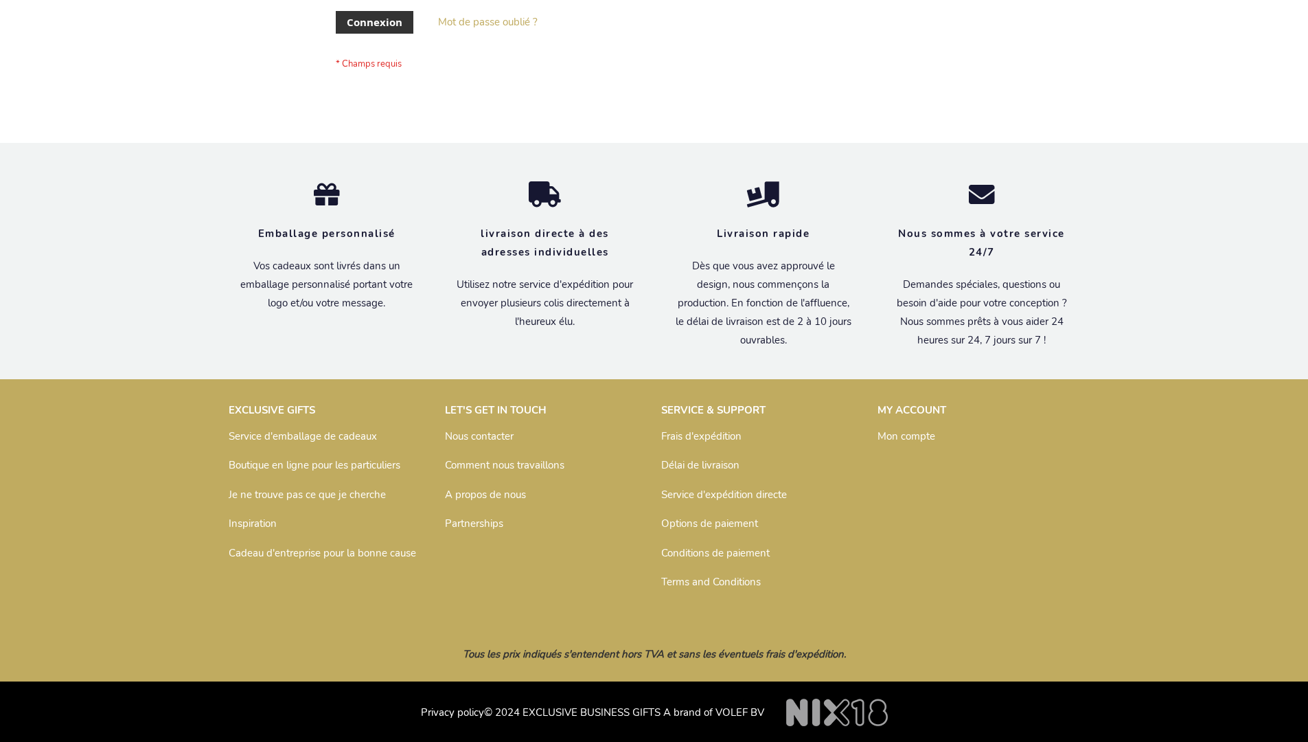
scroll to position [474, 0]
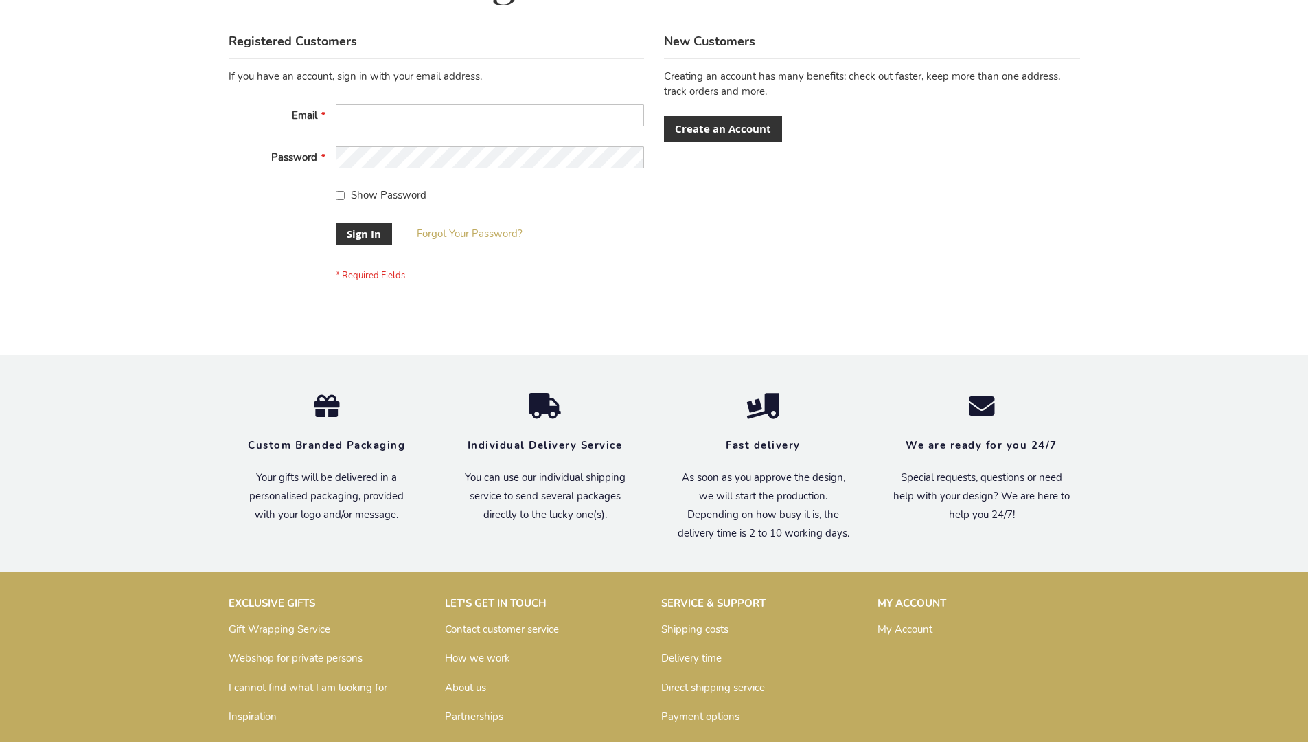
scroll to position [442, 0]
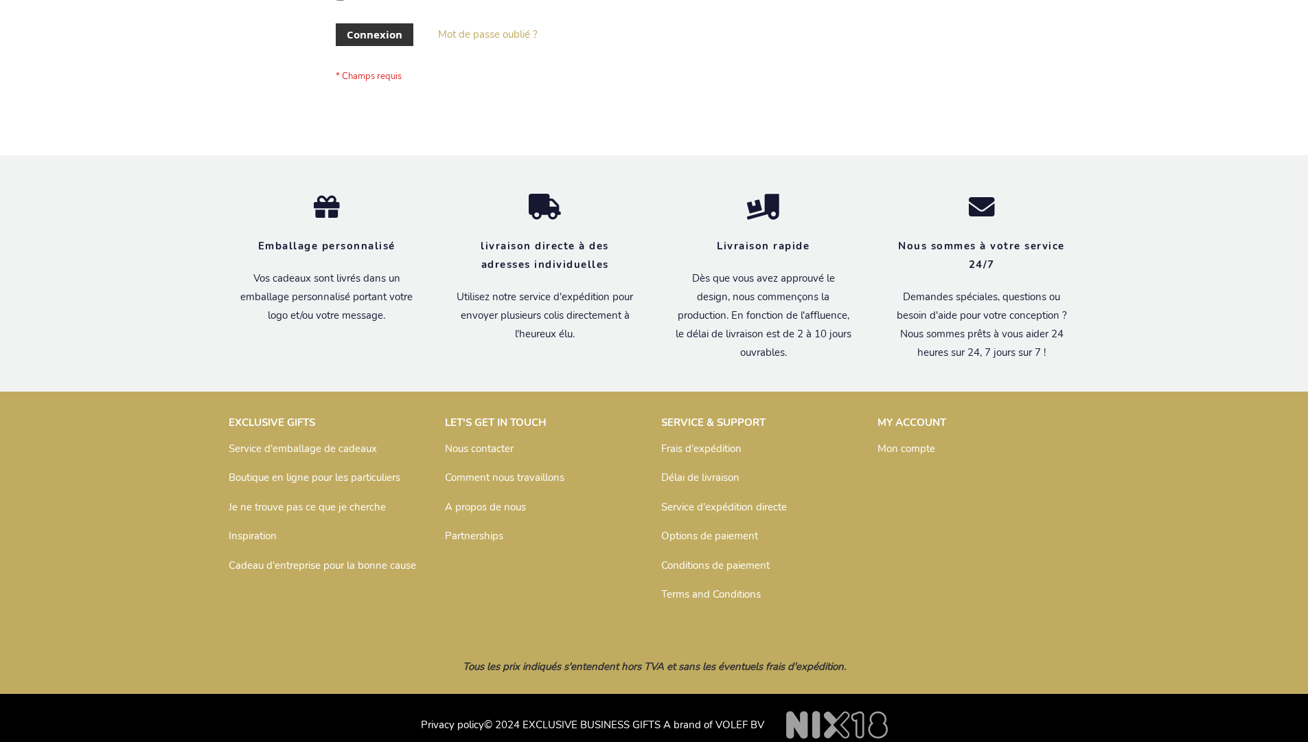
scroll to position [474, 0]
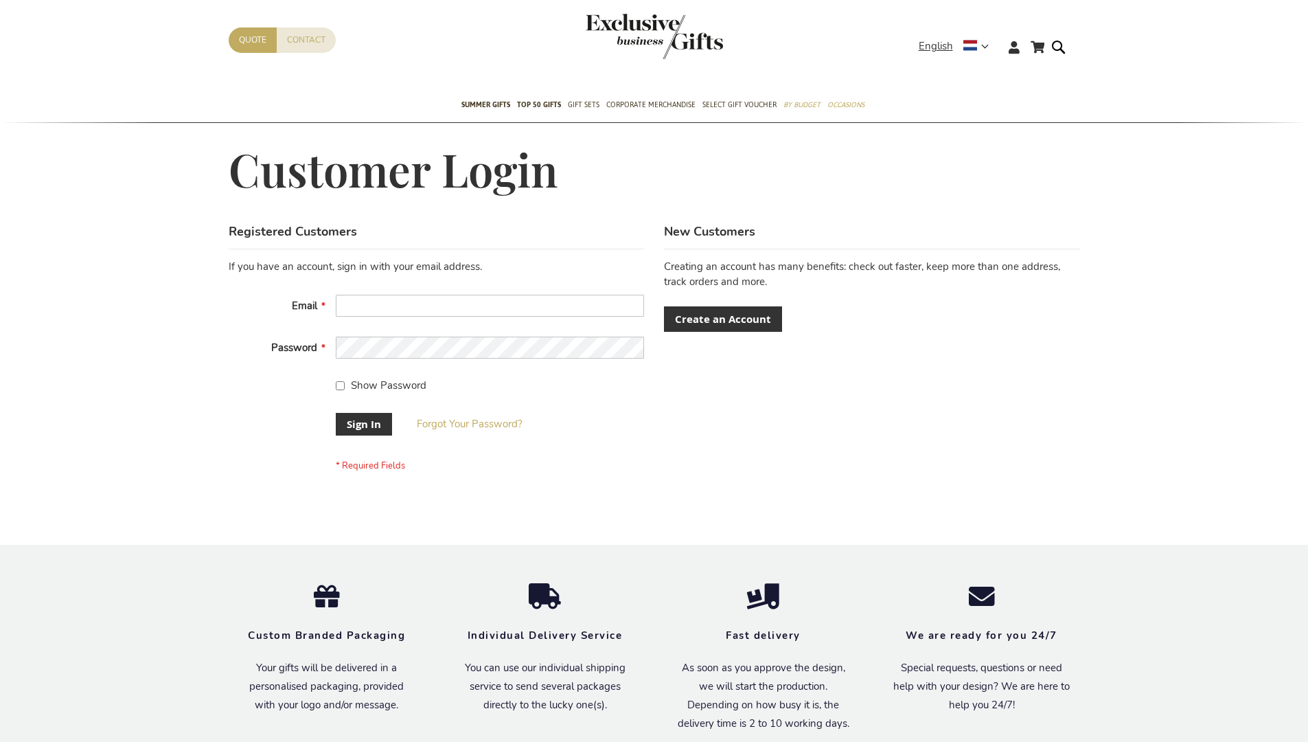
scroll to position [442, 0]
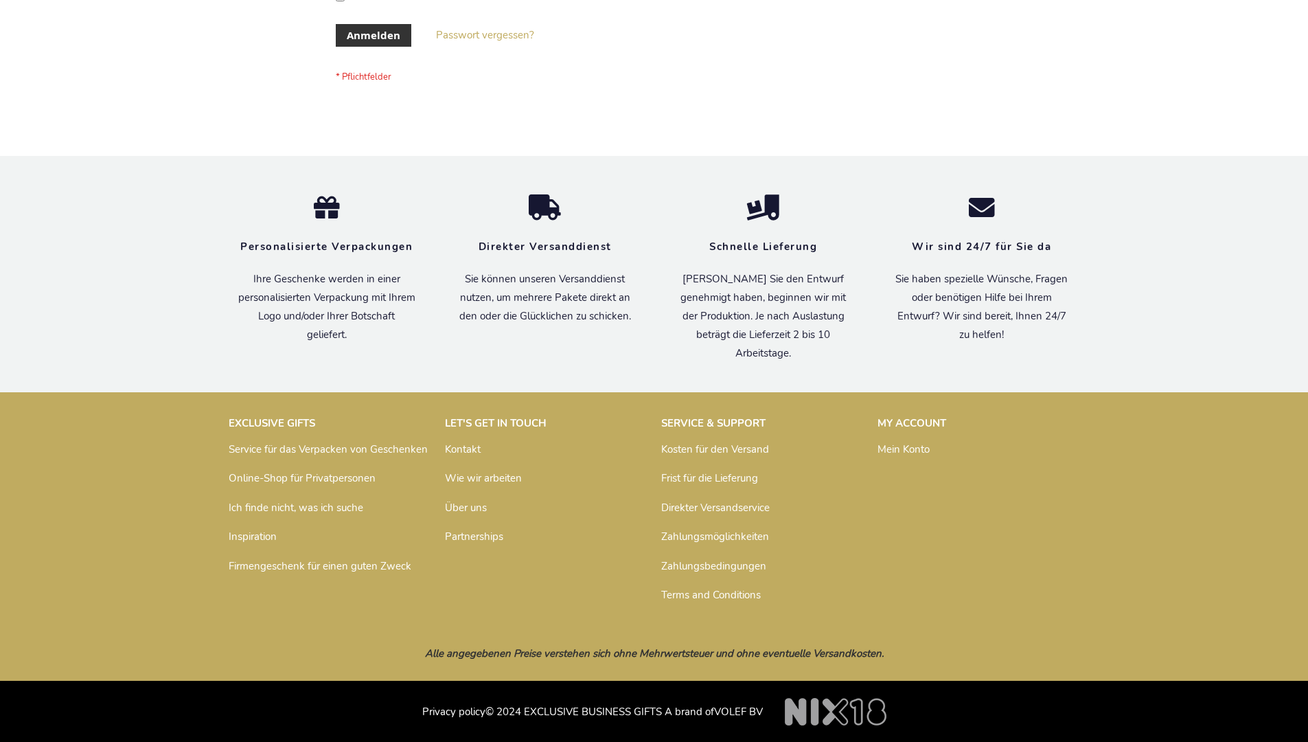
scroll to position [460, 0]
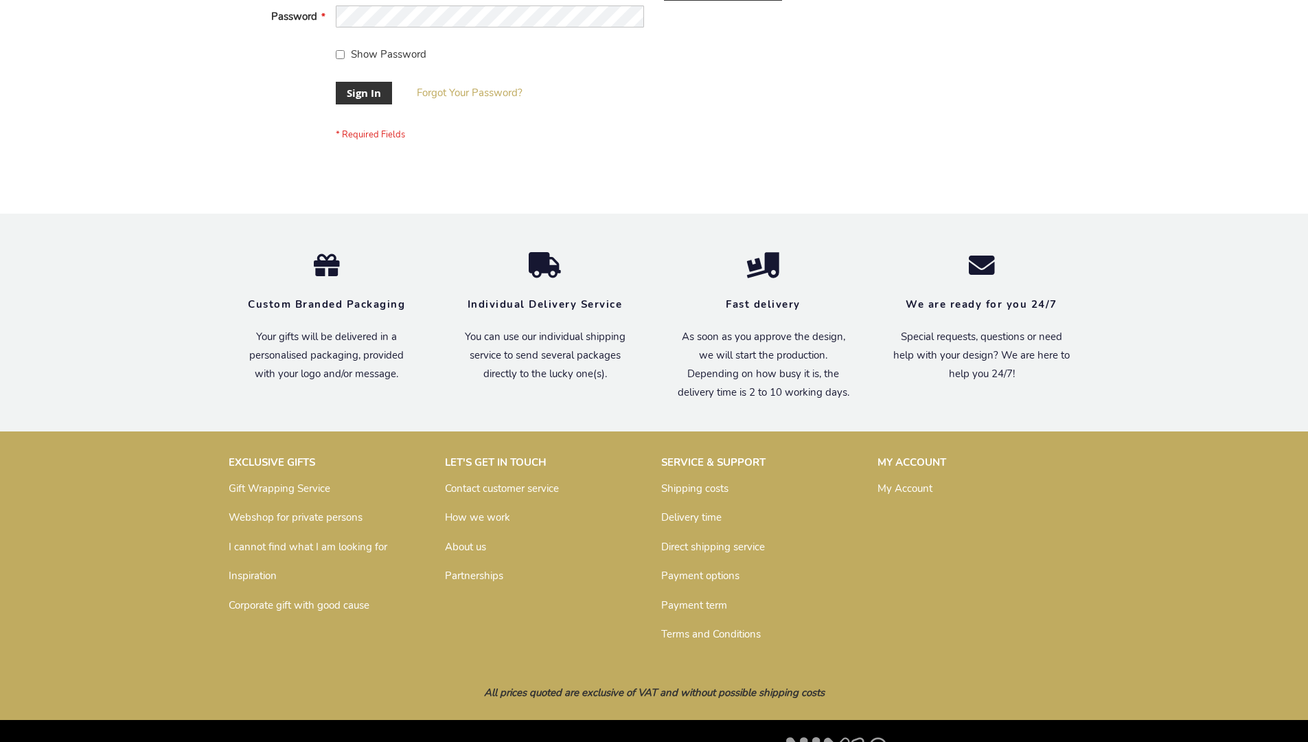
scroll to position [442, 0]
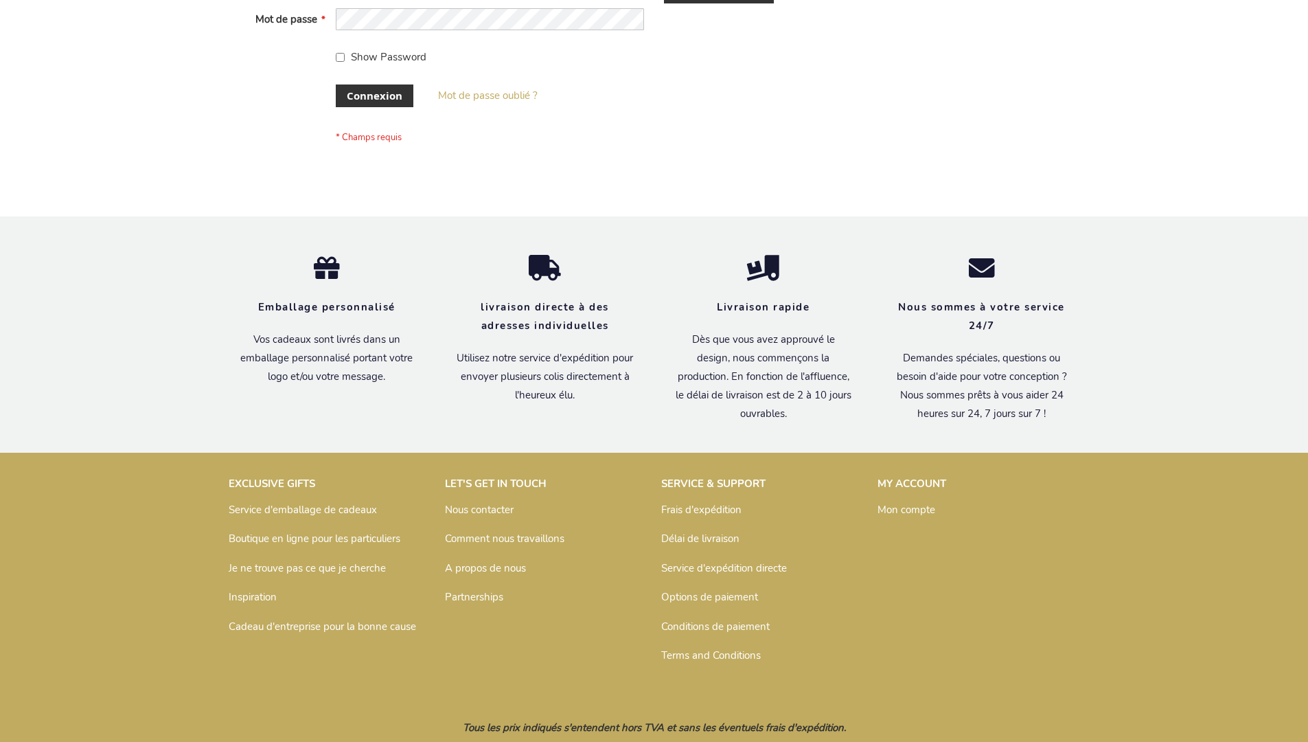
scroll to position [474, 0]
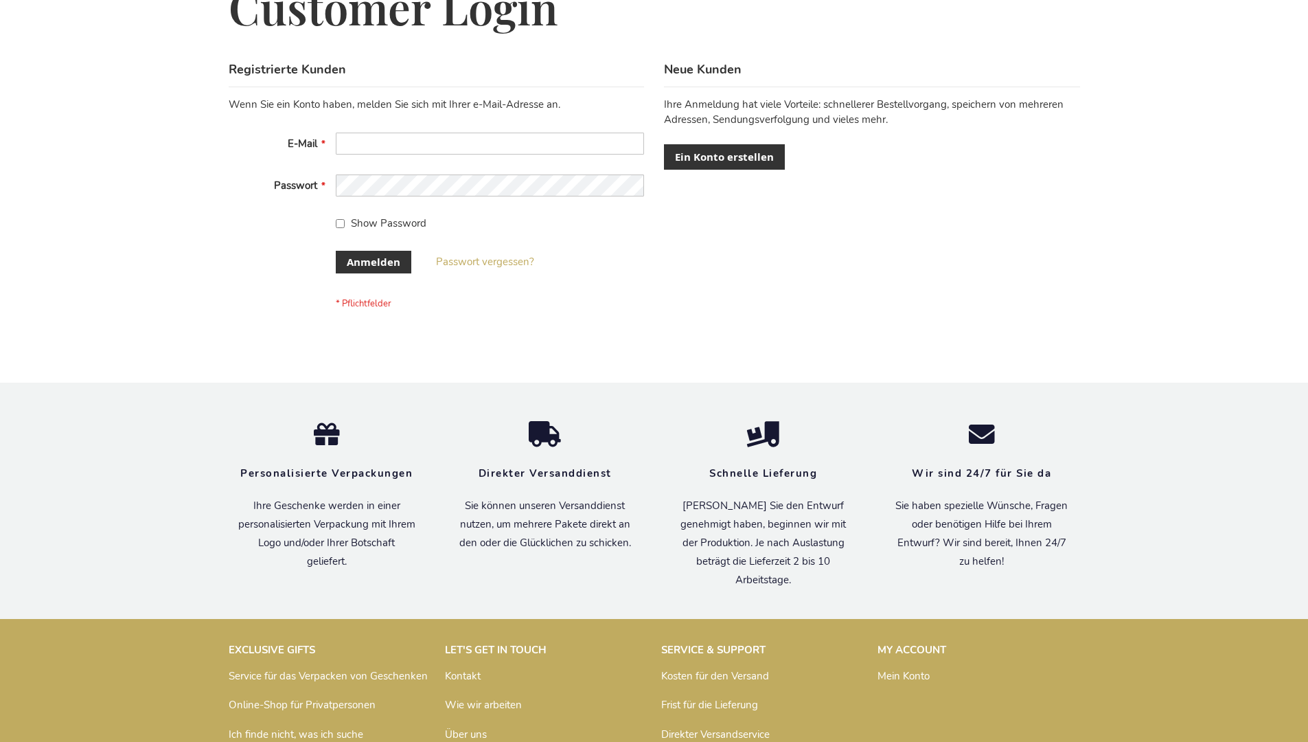
scroll to position [460, 0]
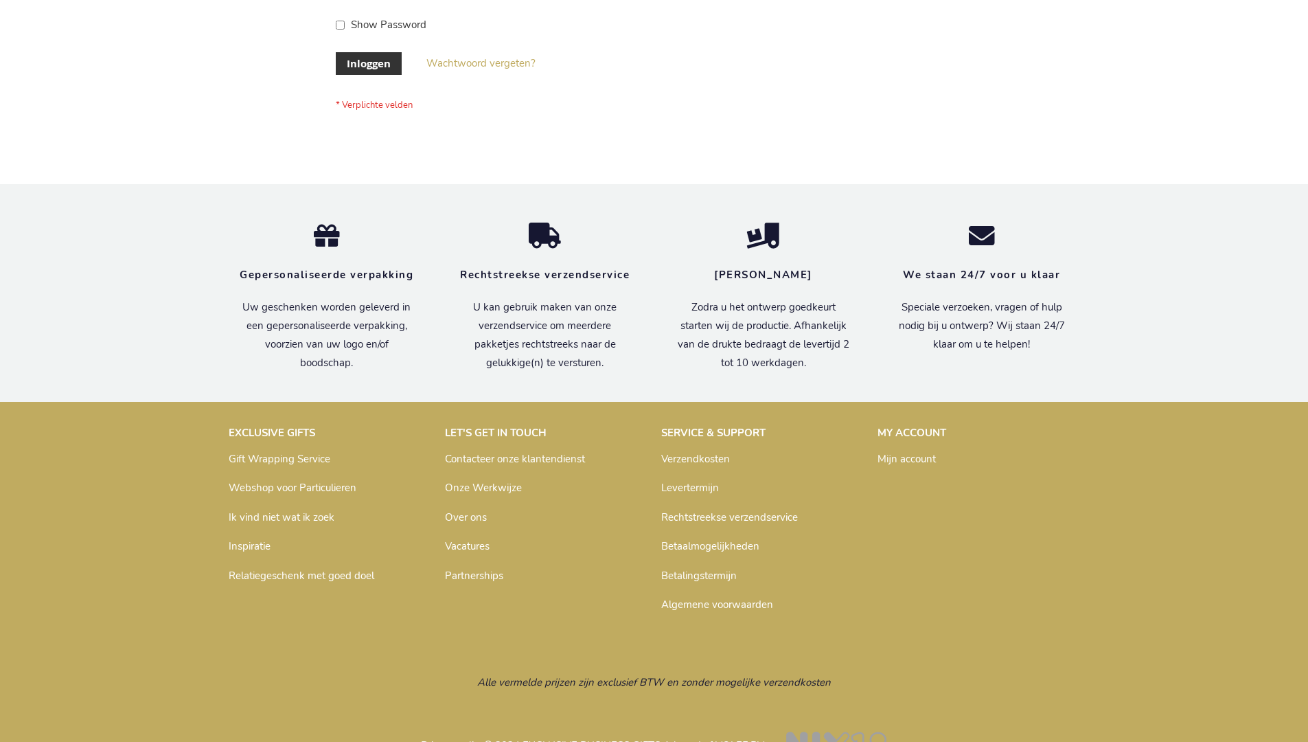
scroll to position [466, 0]
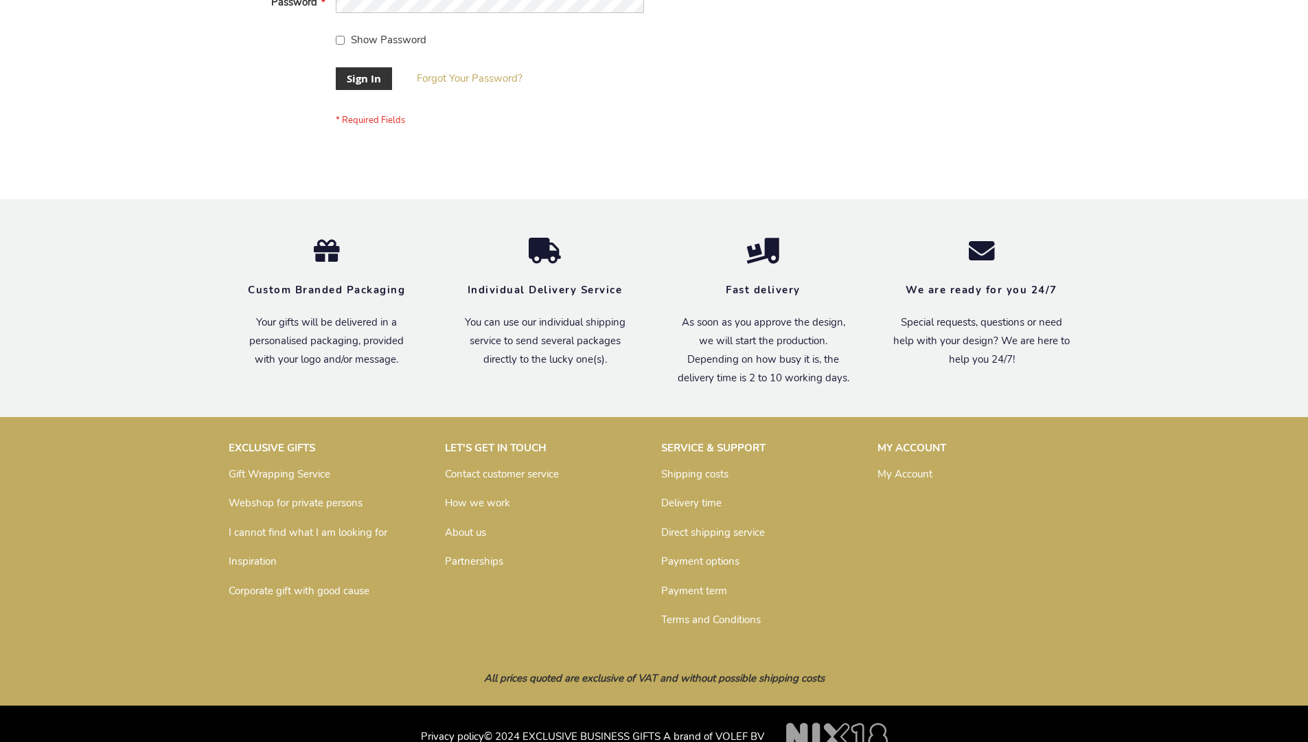
scroll to position [442, 0]
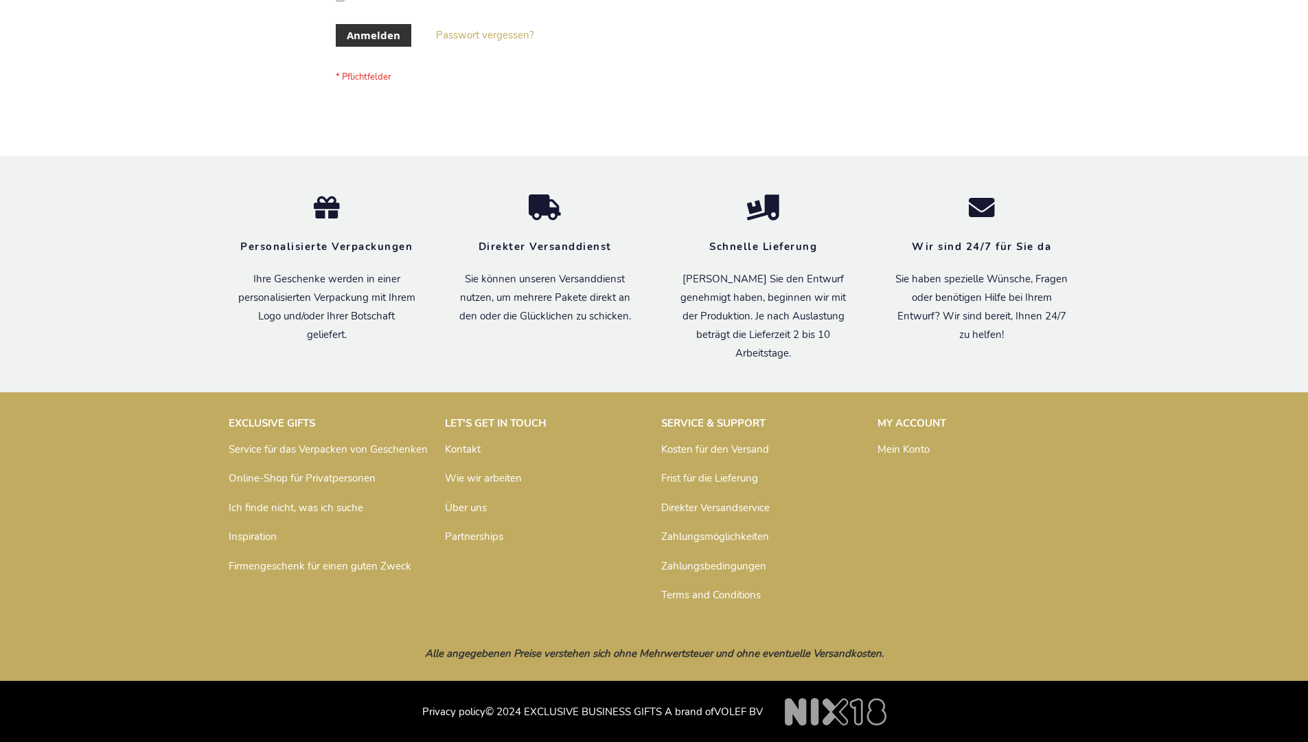
scroll to position [460, 0]
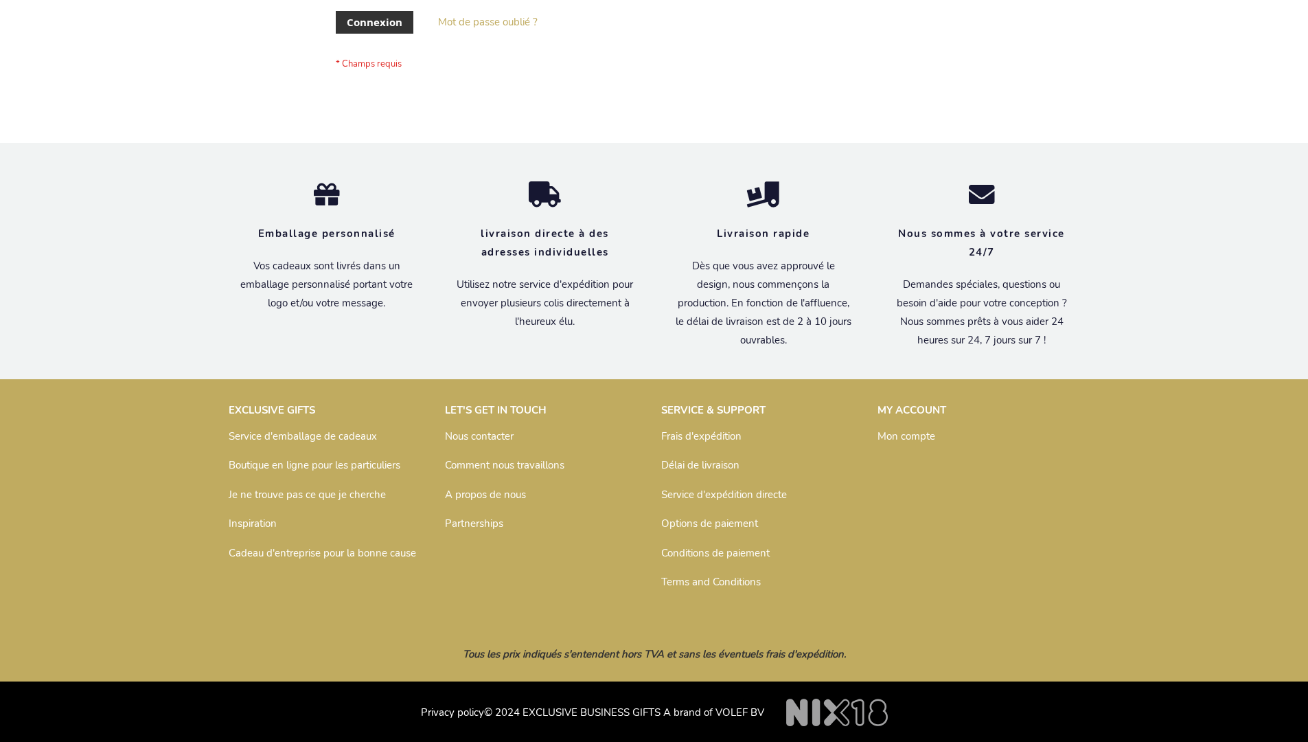
scroll to position [474, 0]
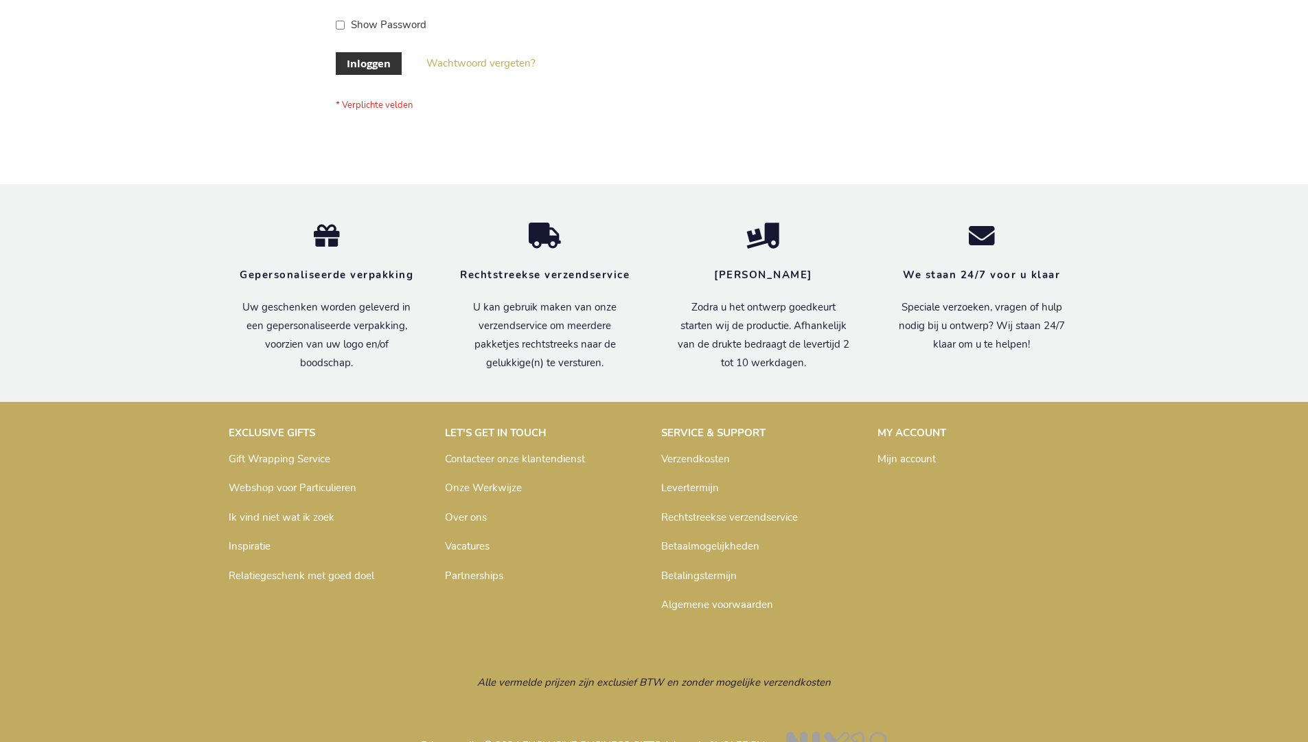
scroll to position [466, 0]
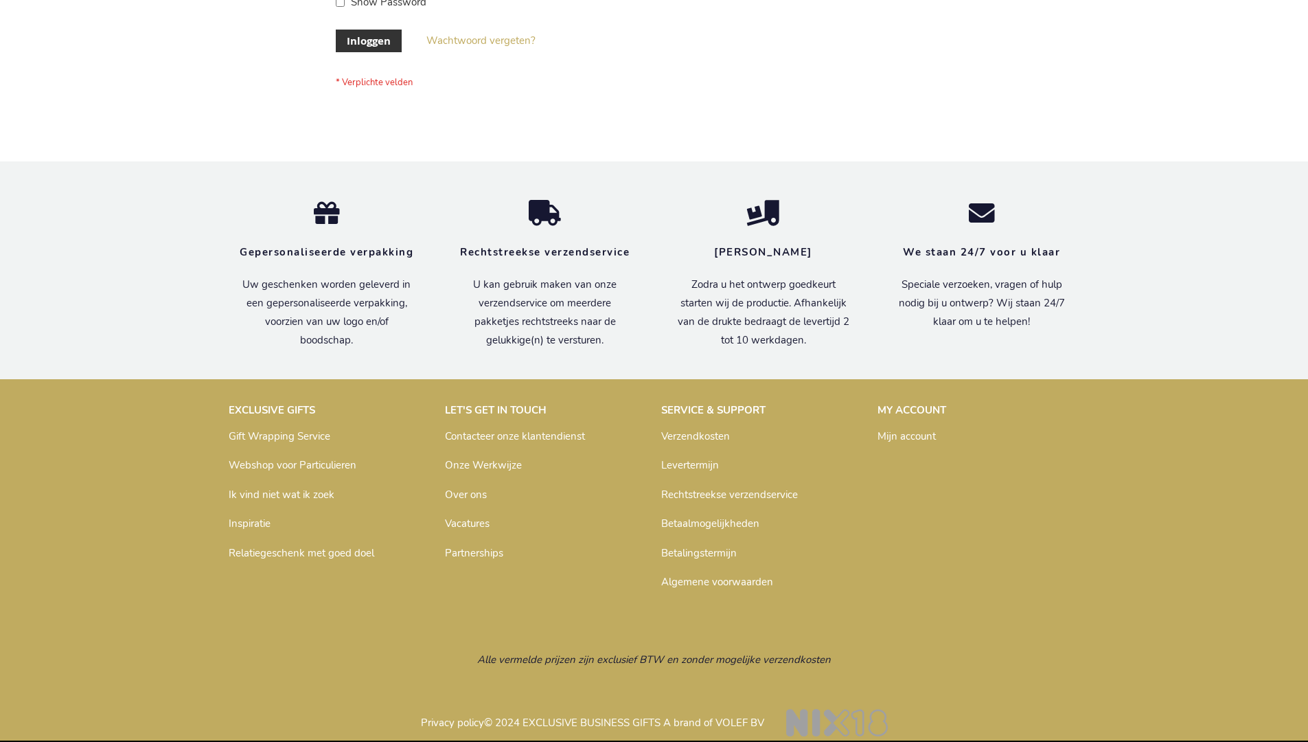
scroll to position [466, 0]
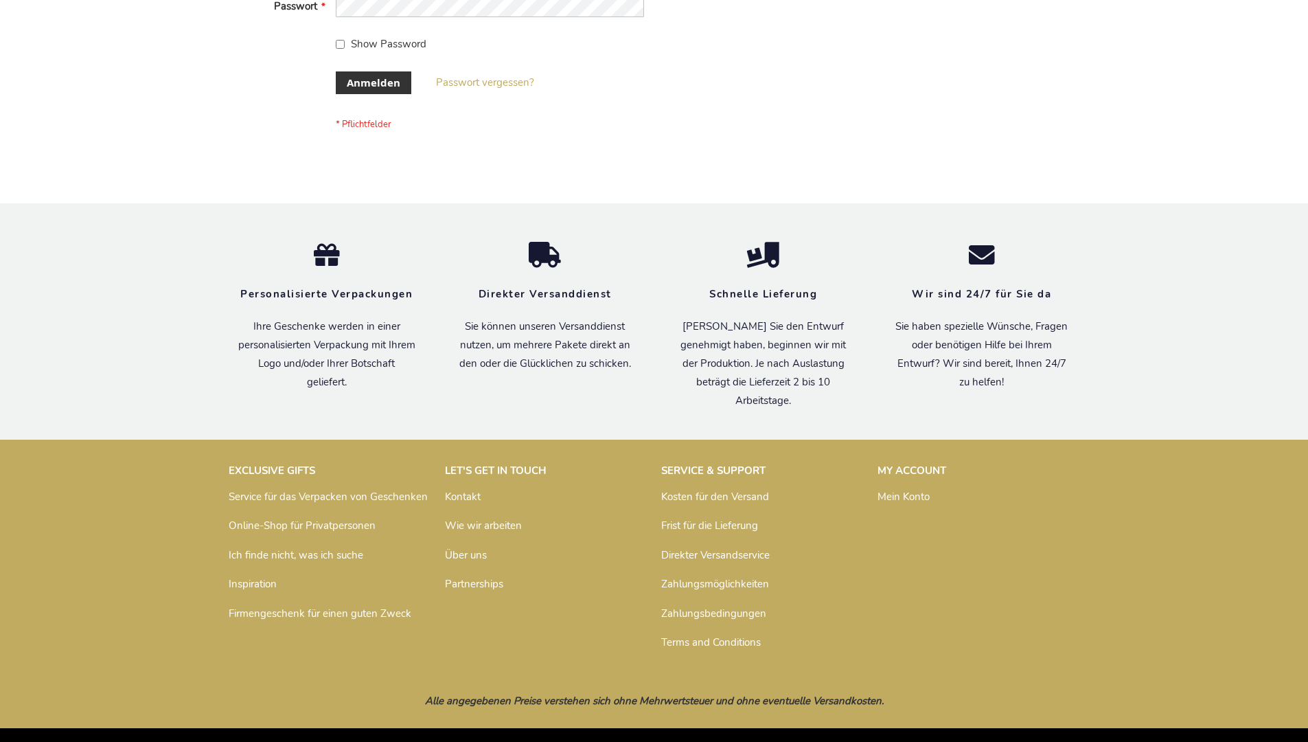
scroll to position [460, 0]
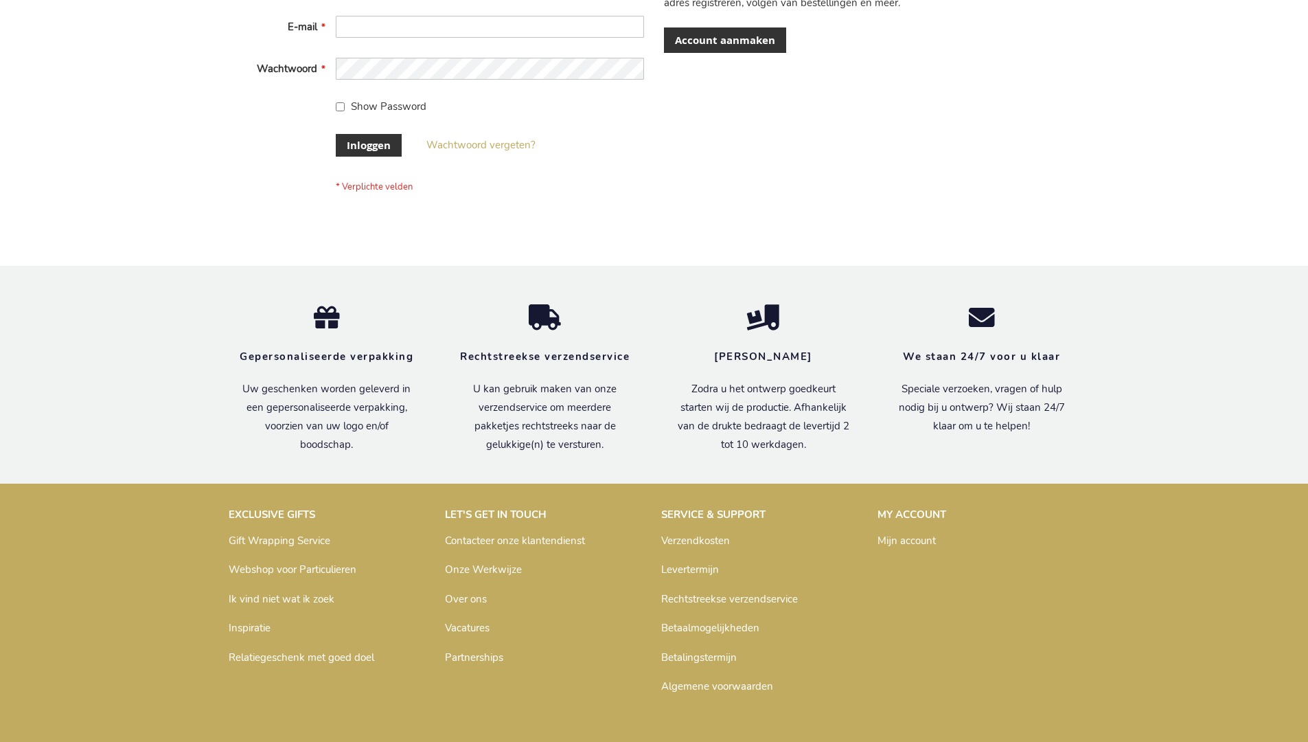
scroll to position [466, 0]
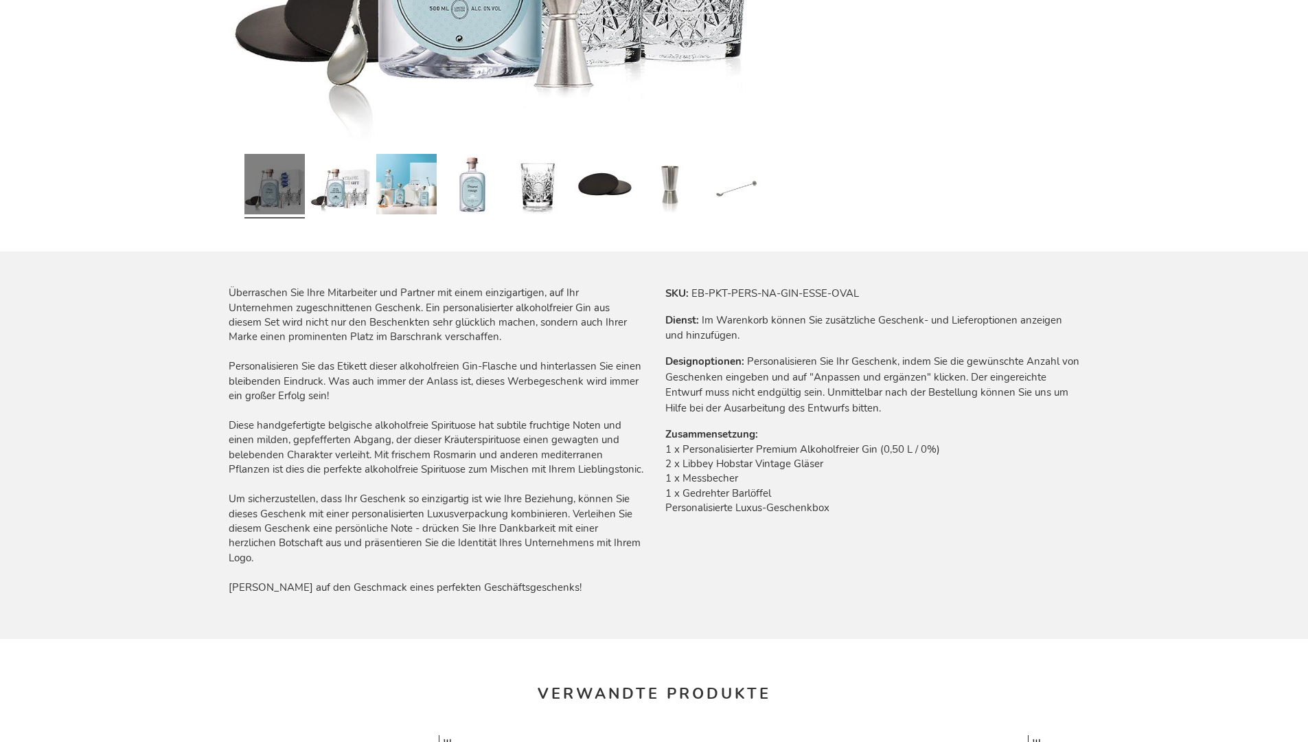
scroll to position [1867, 0]
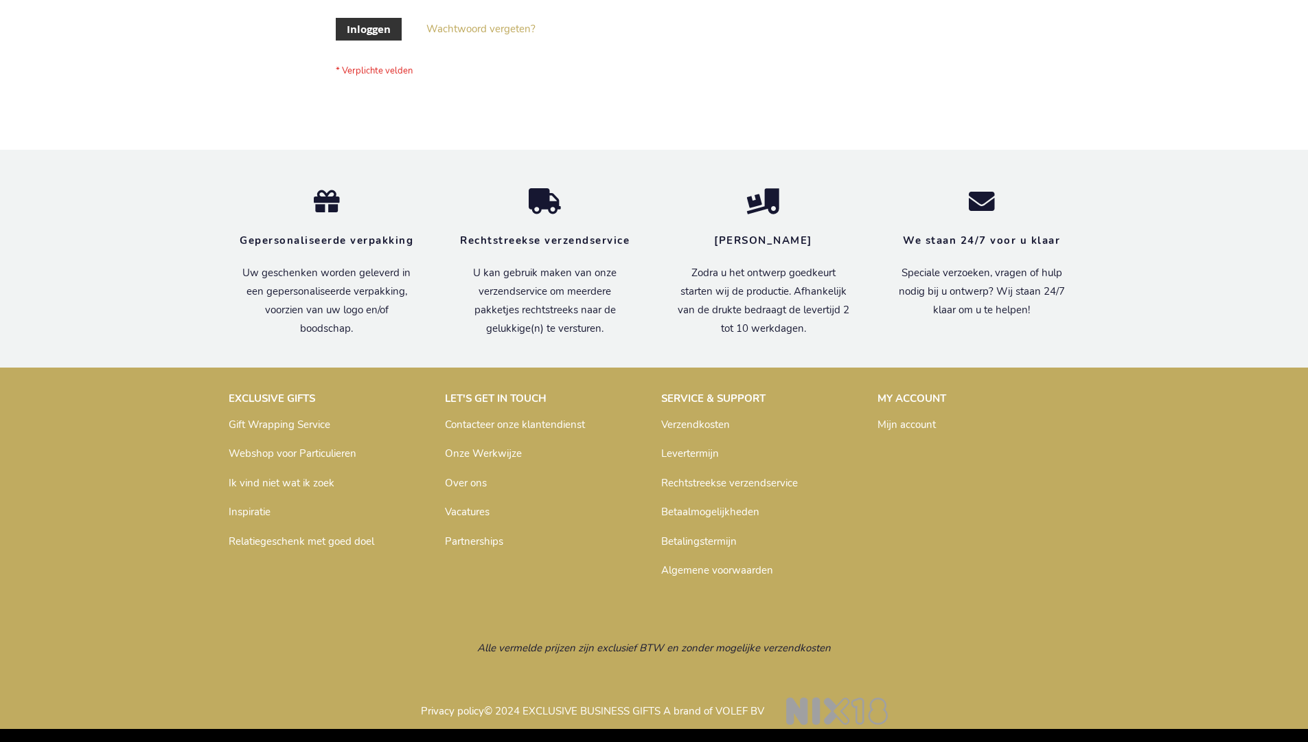
scroll to position [466, 0]
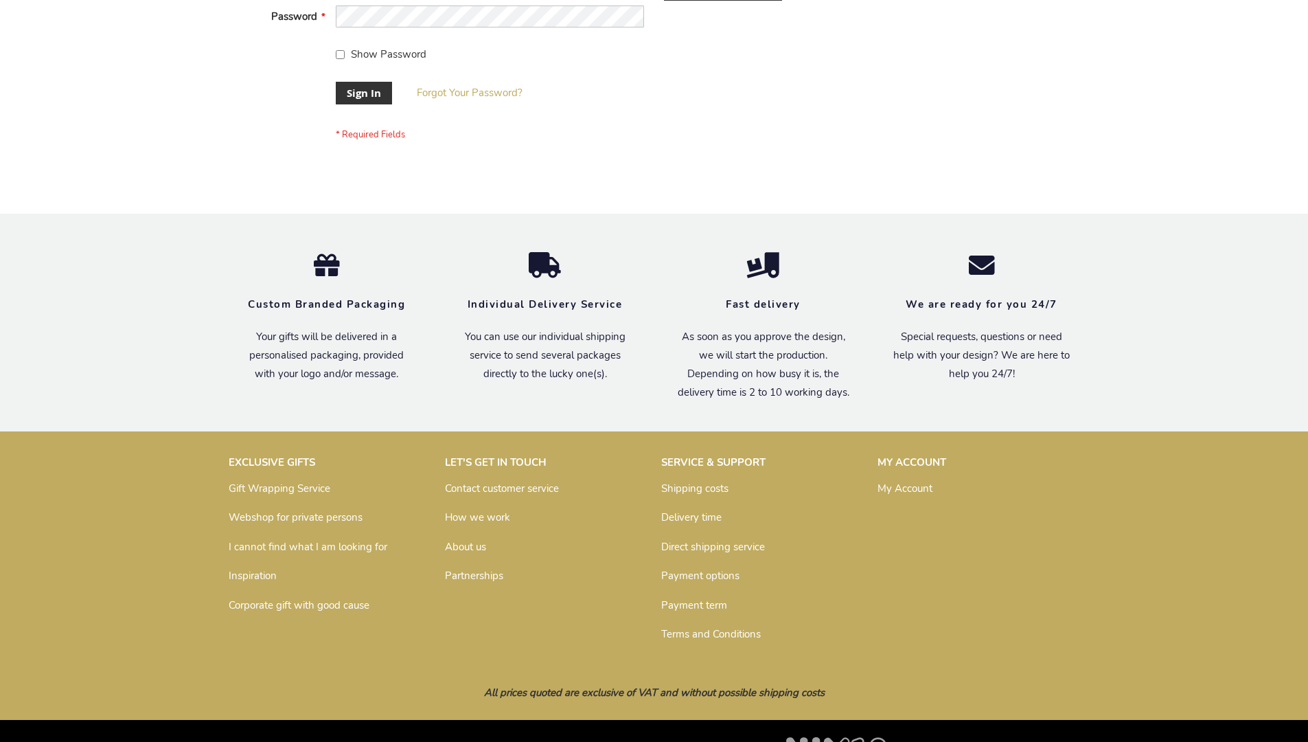
scroll to position [442, 0]
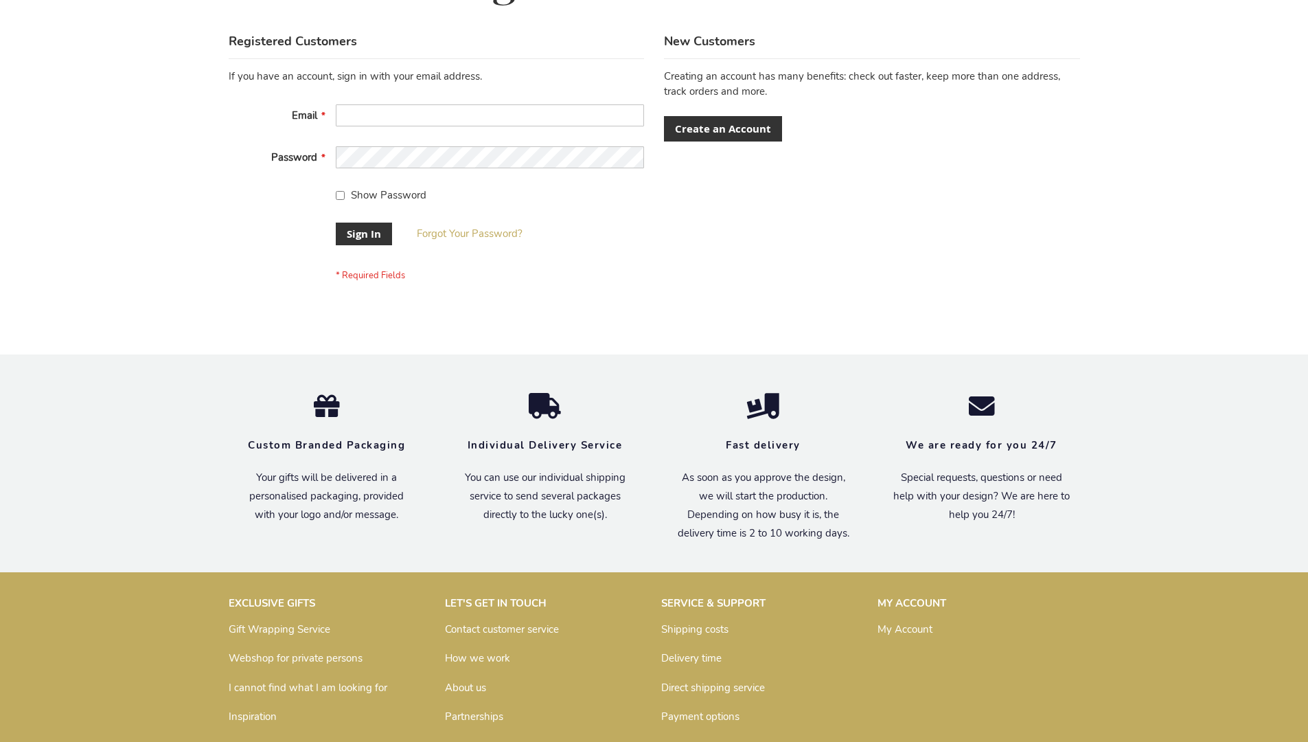
scroll to position [442, 0]
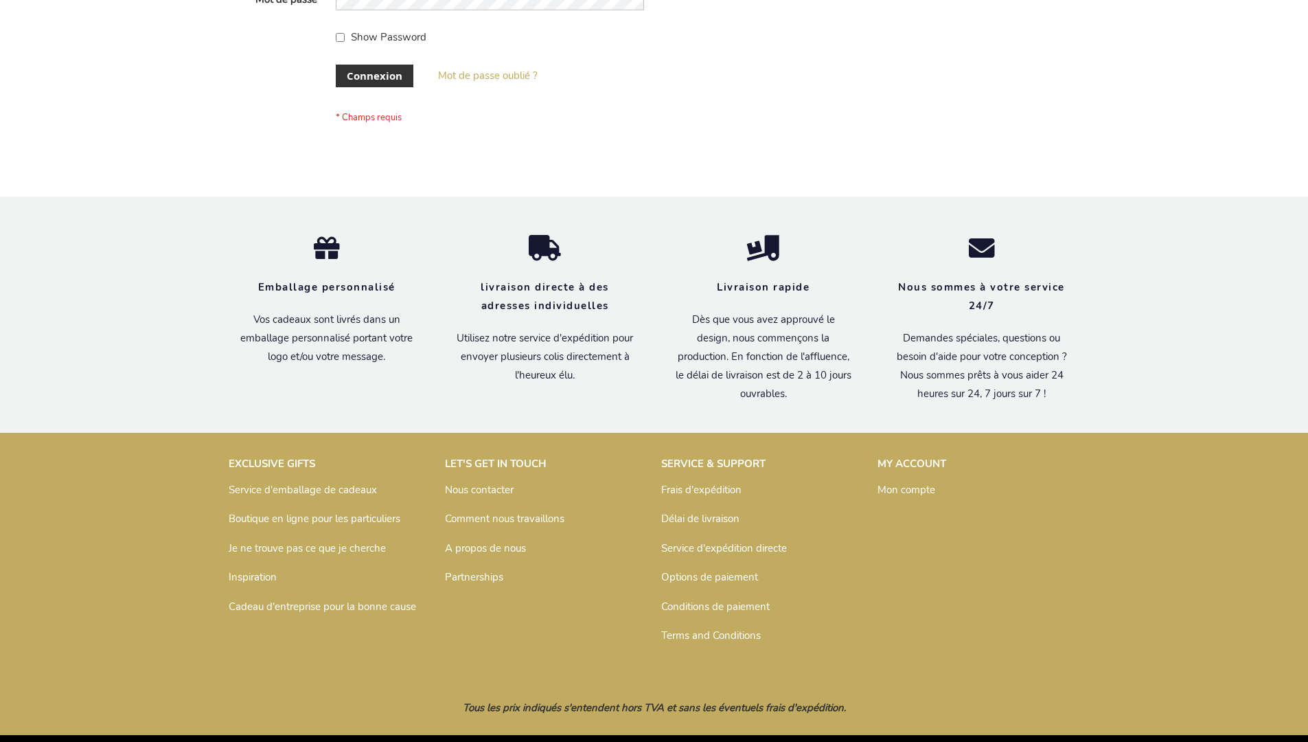
scroll to position [474, 0]
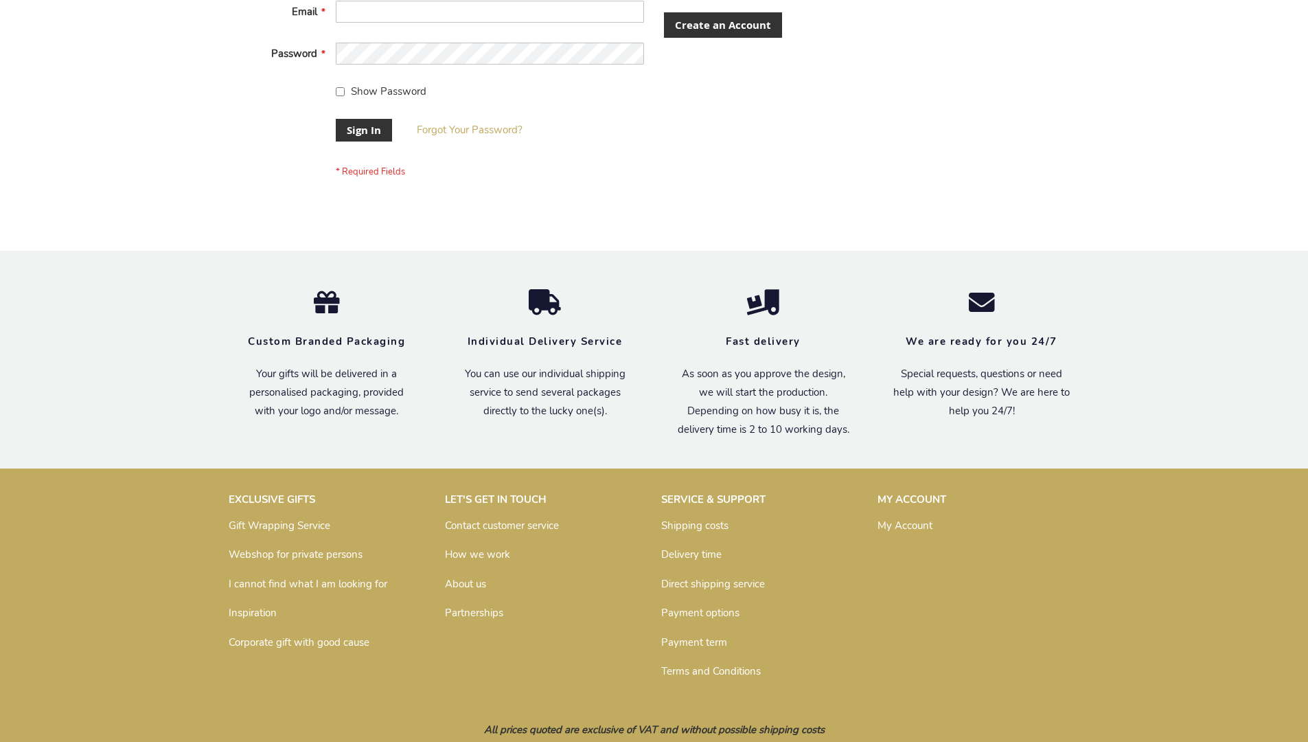
scroll to position [442, 0]
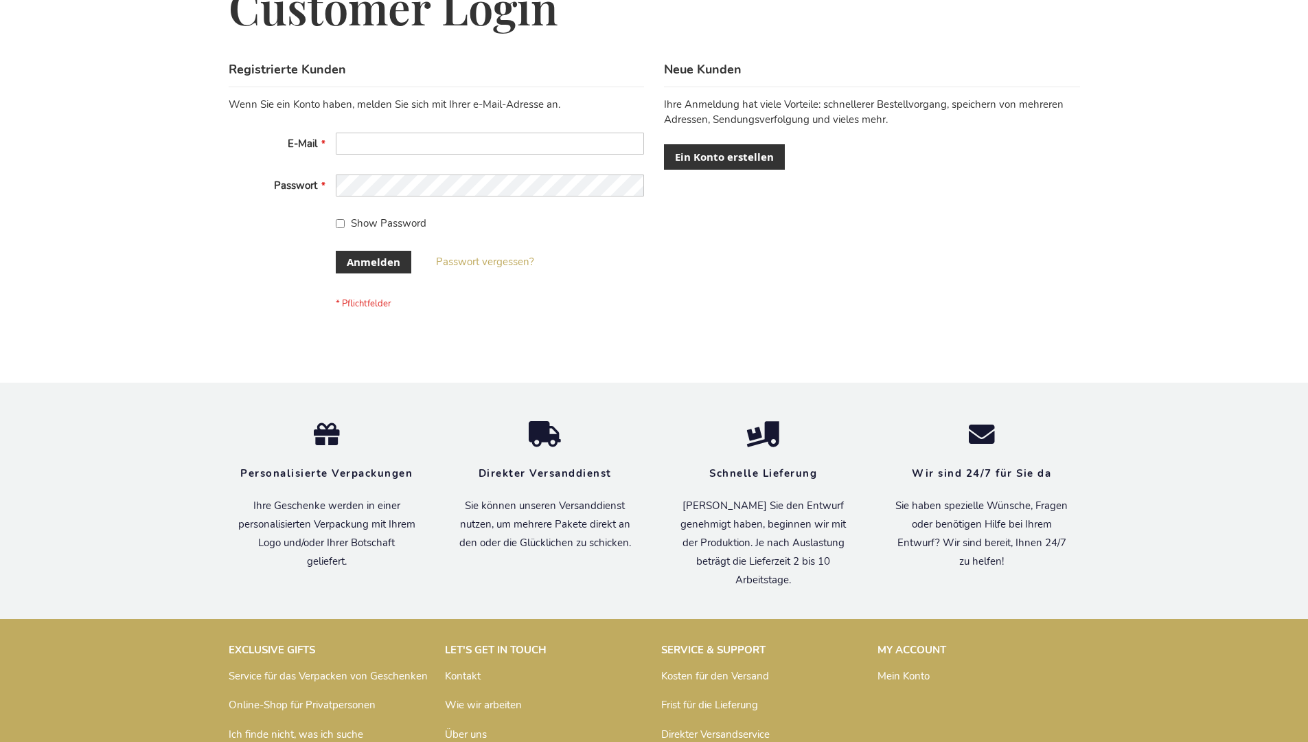
scroll to position [460, 0]
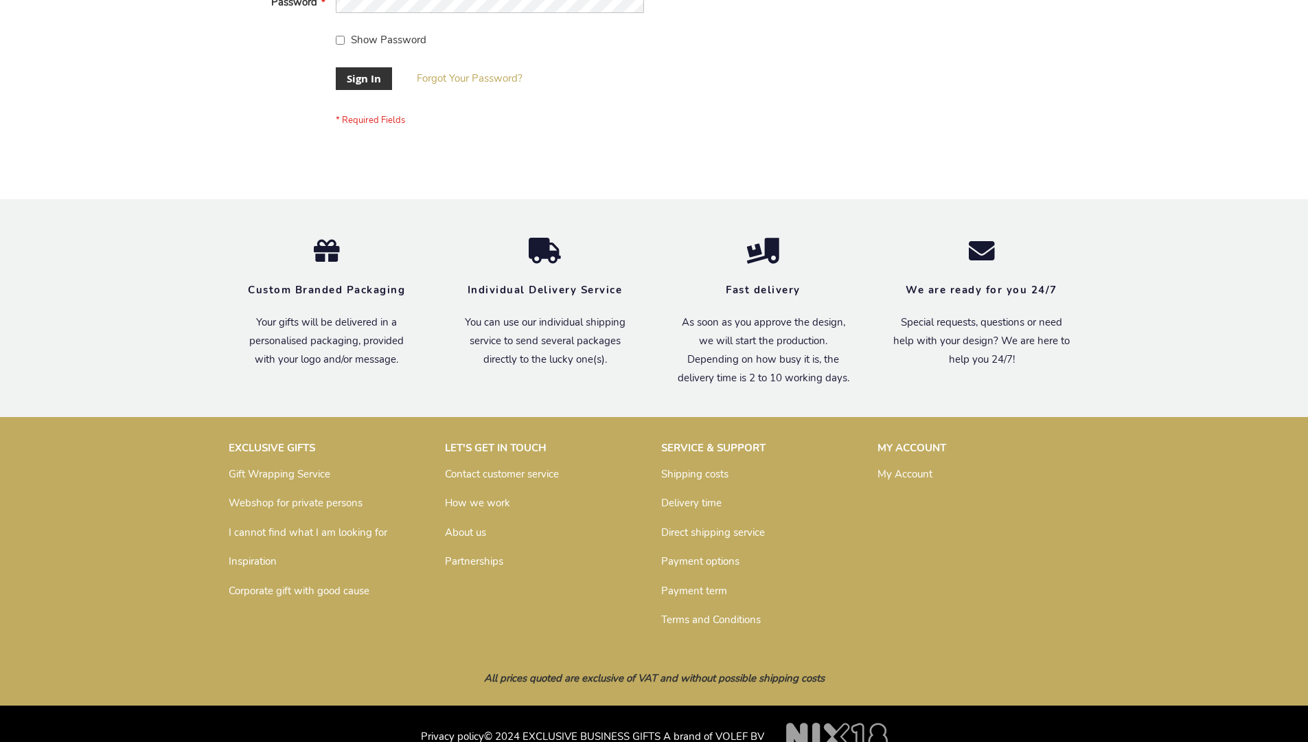
scroll to position [442, 0]
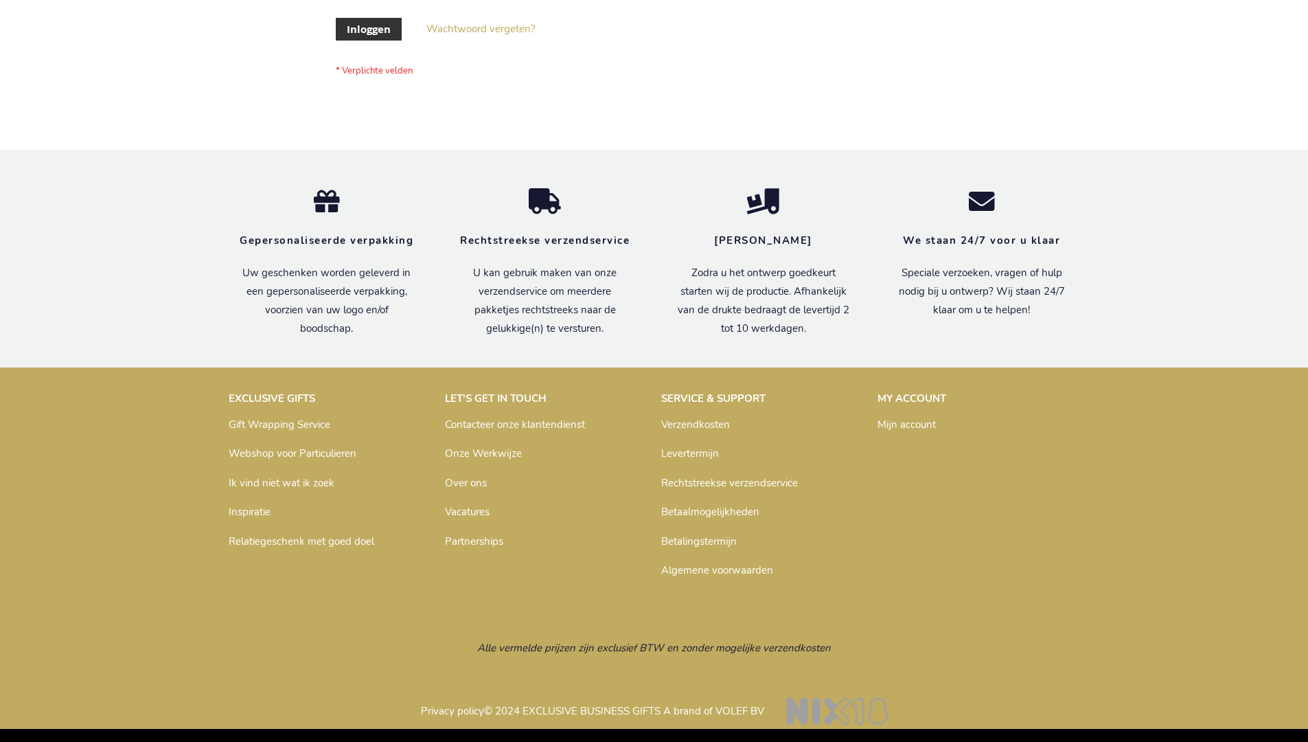
scroll to position [466, 0]
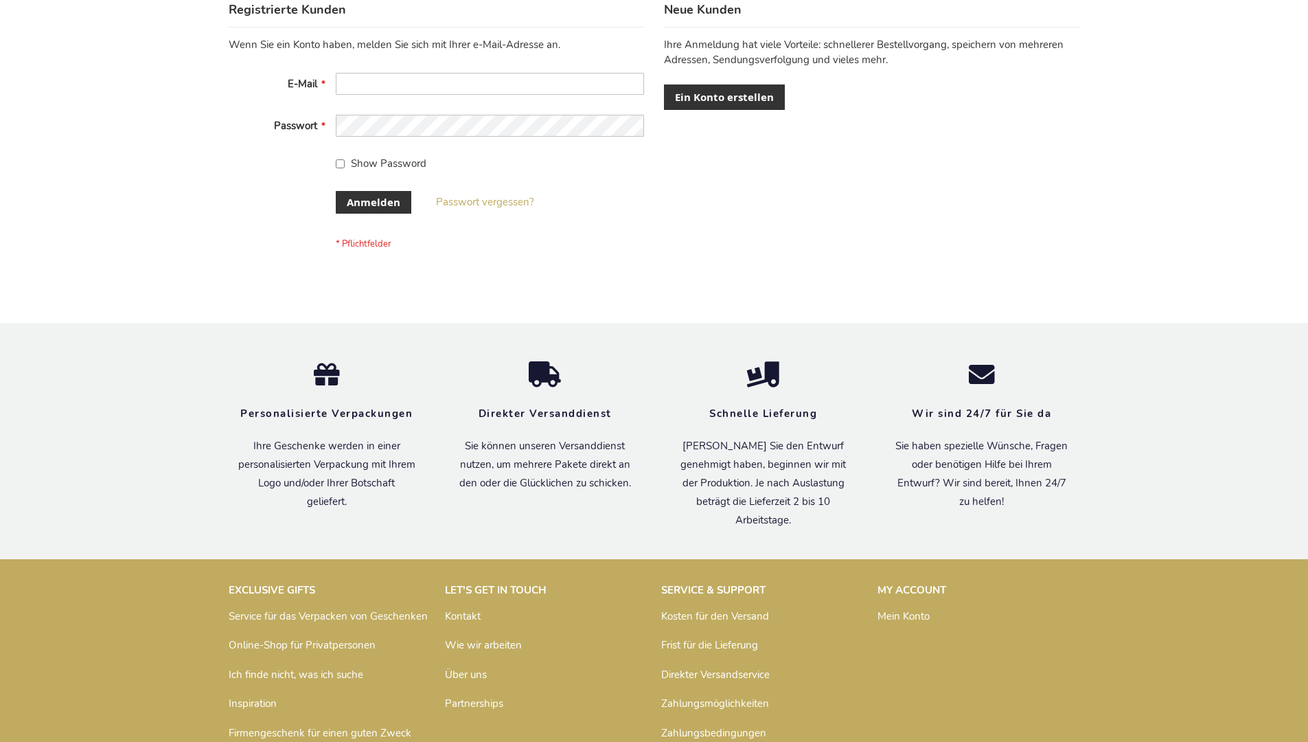
scroll to position [460, 0]
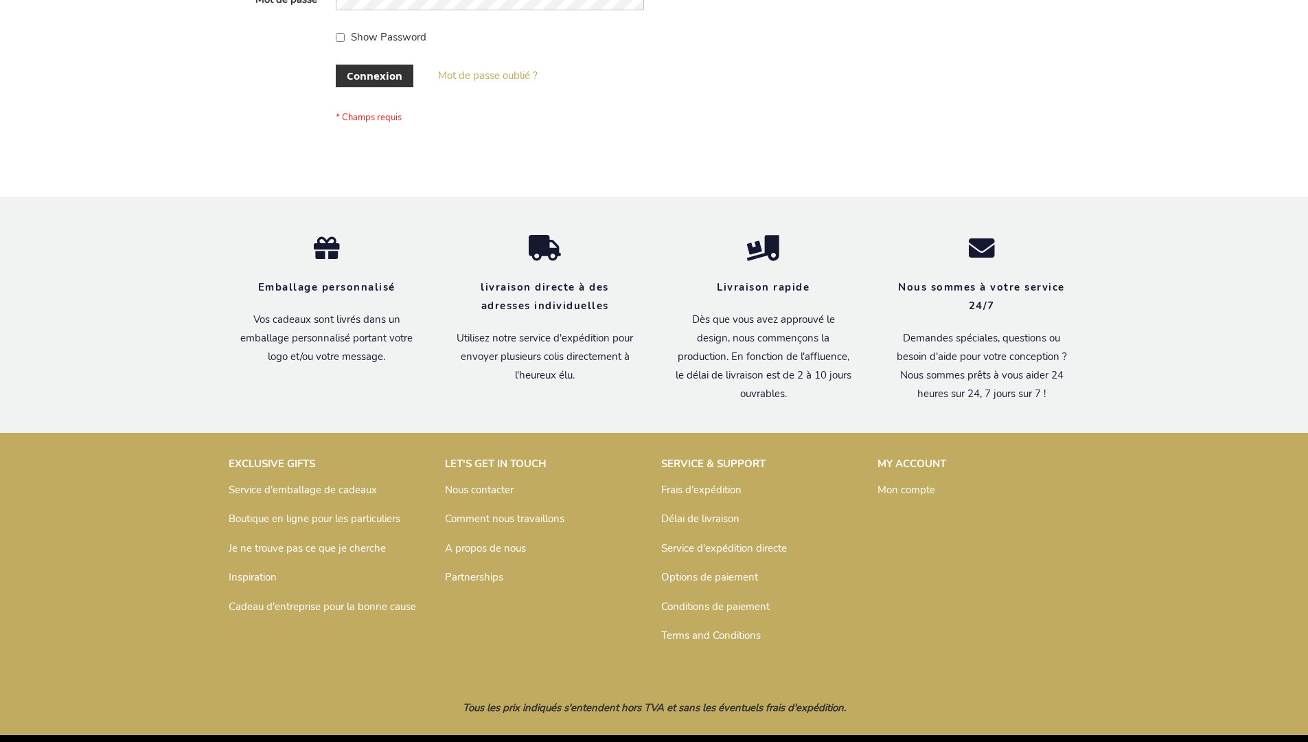
scroll to position [474, 0]
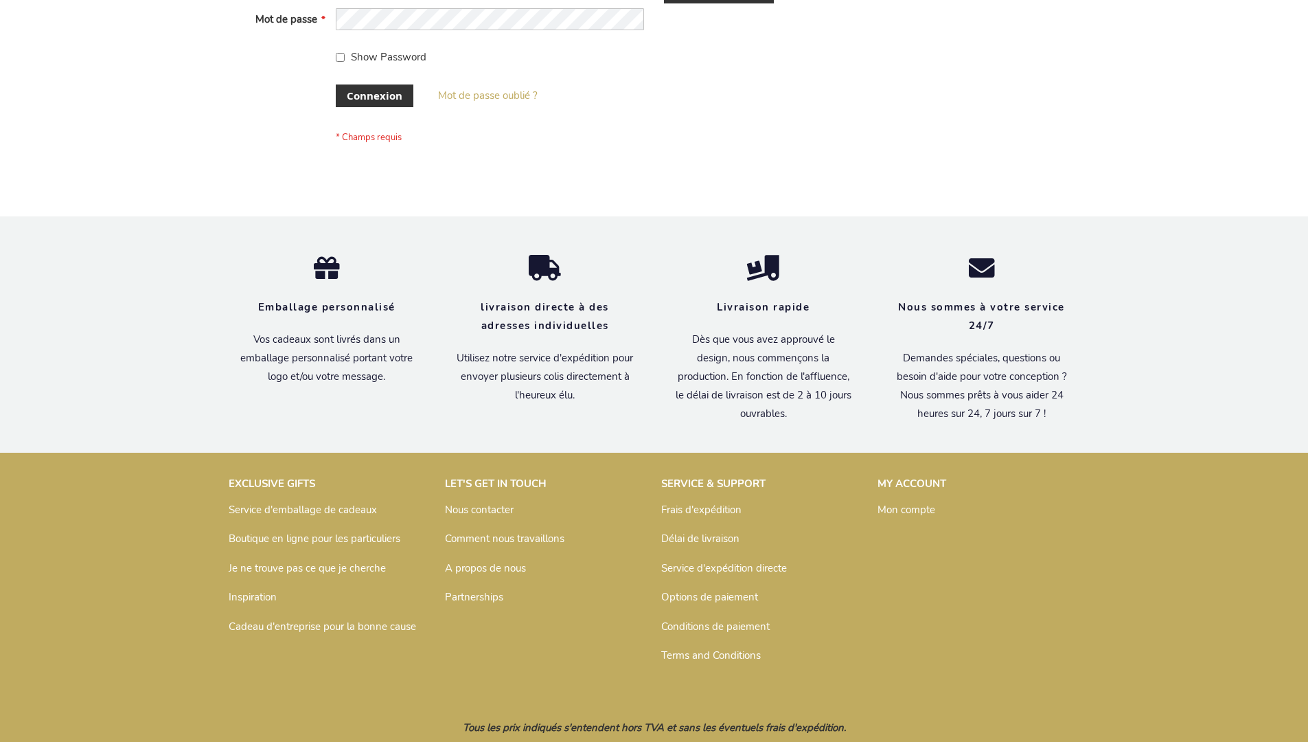
scroll to position [474, 0]
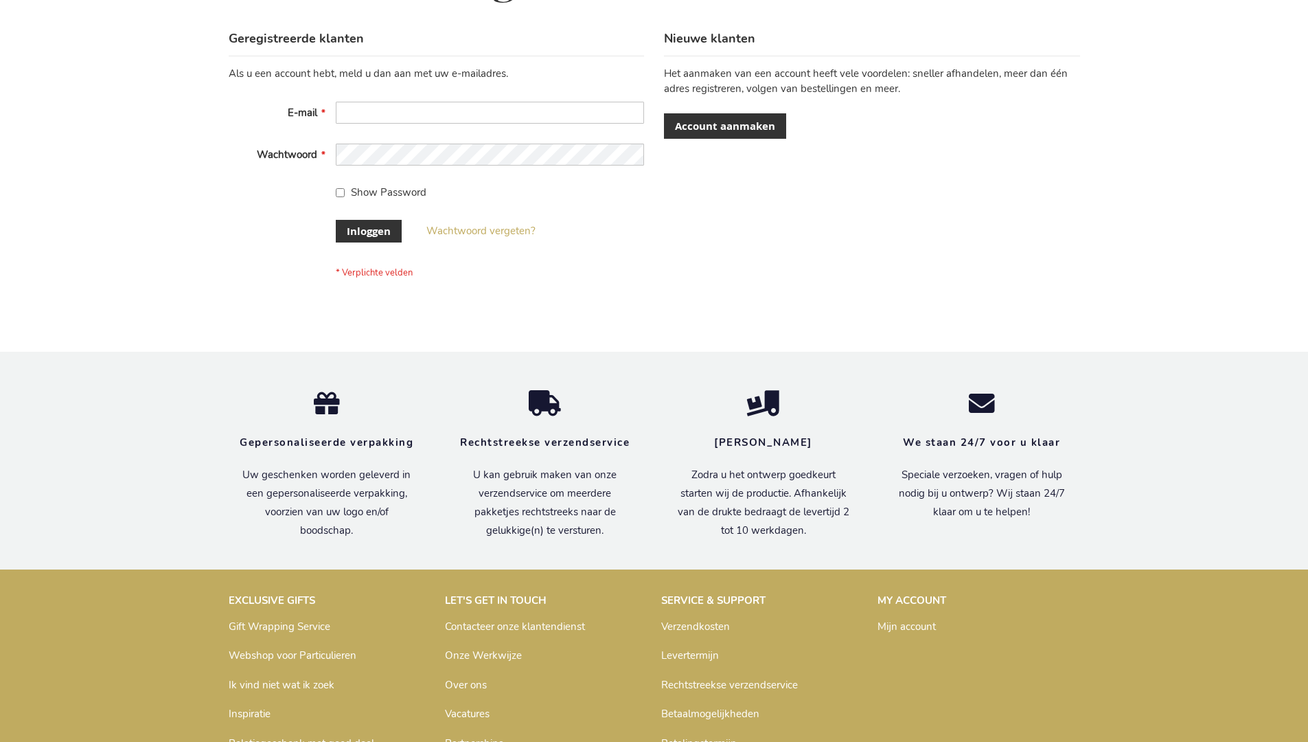
scroll to position [466, 0]
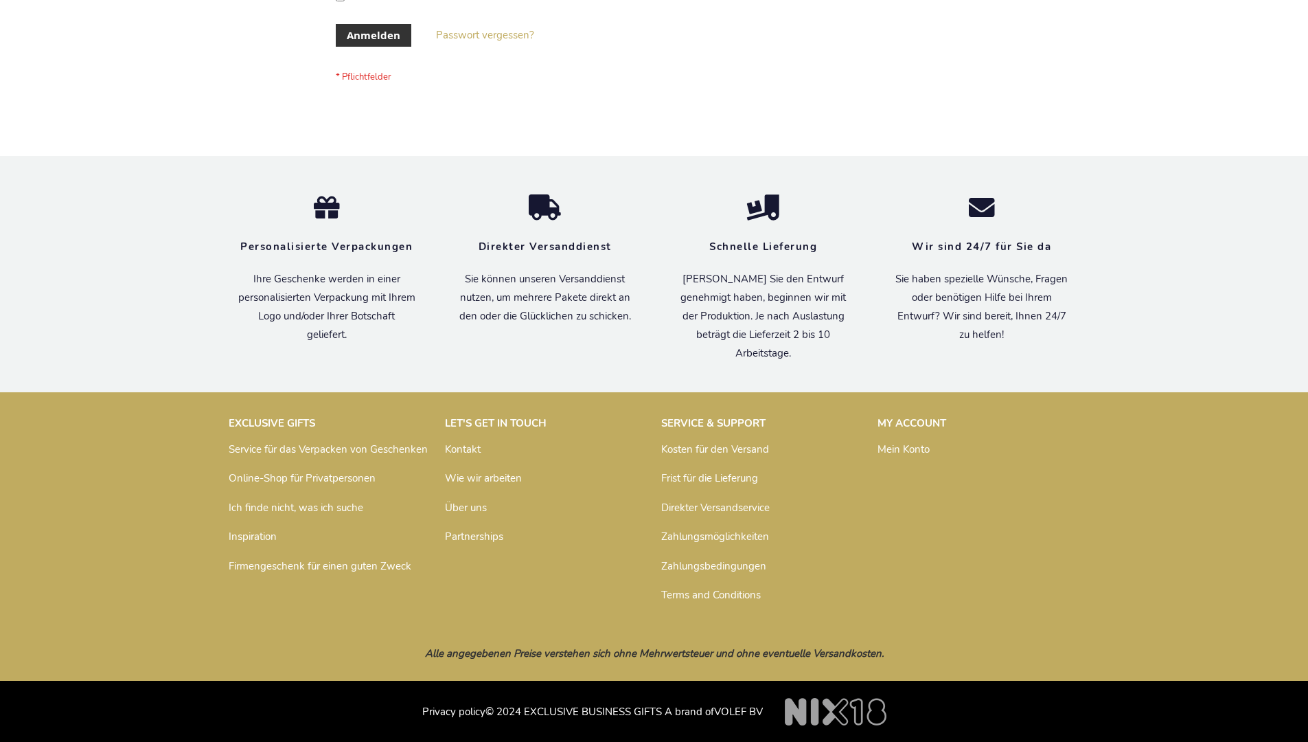
scroll to position [460, 0]
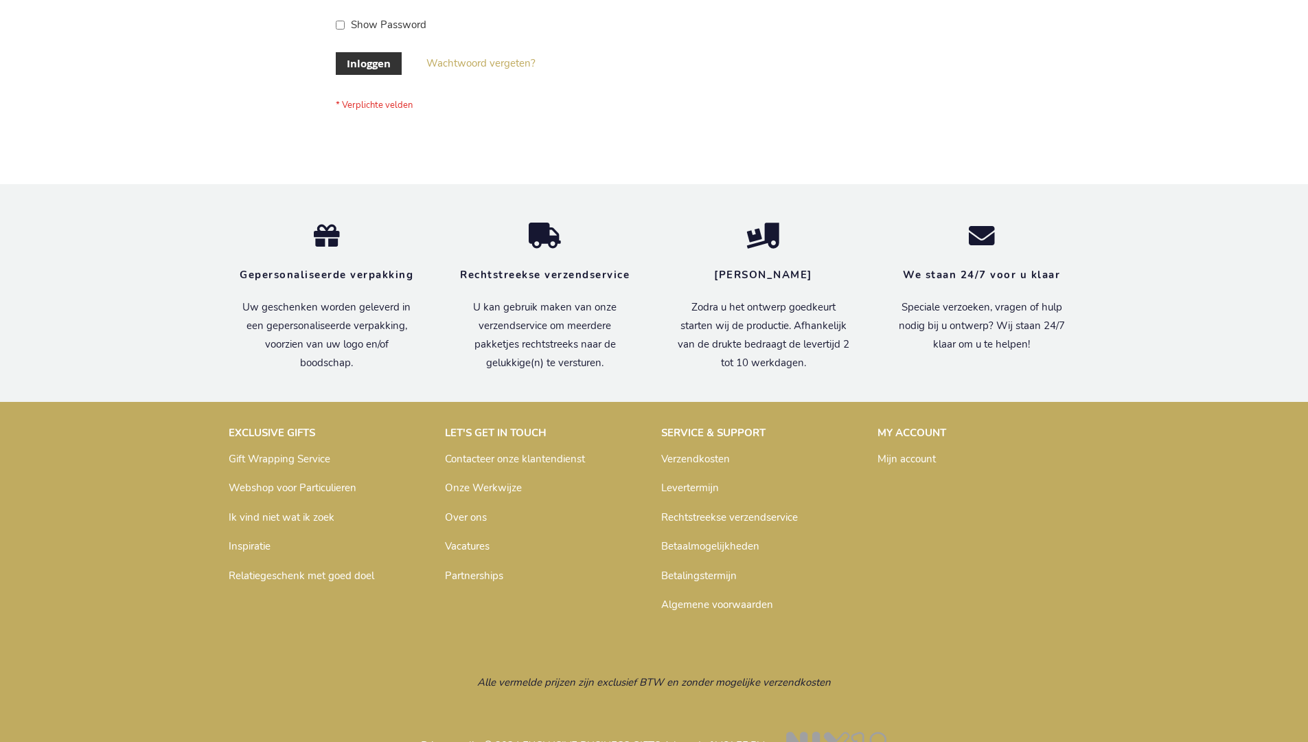
scroll to position [466, 0]
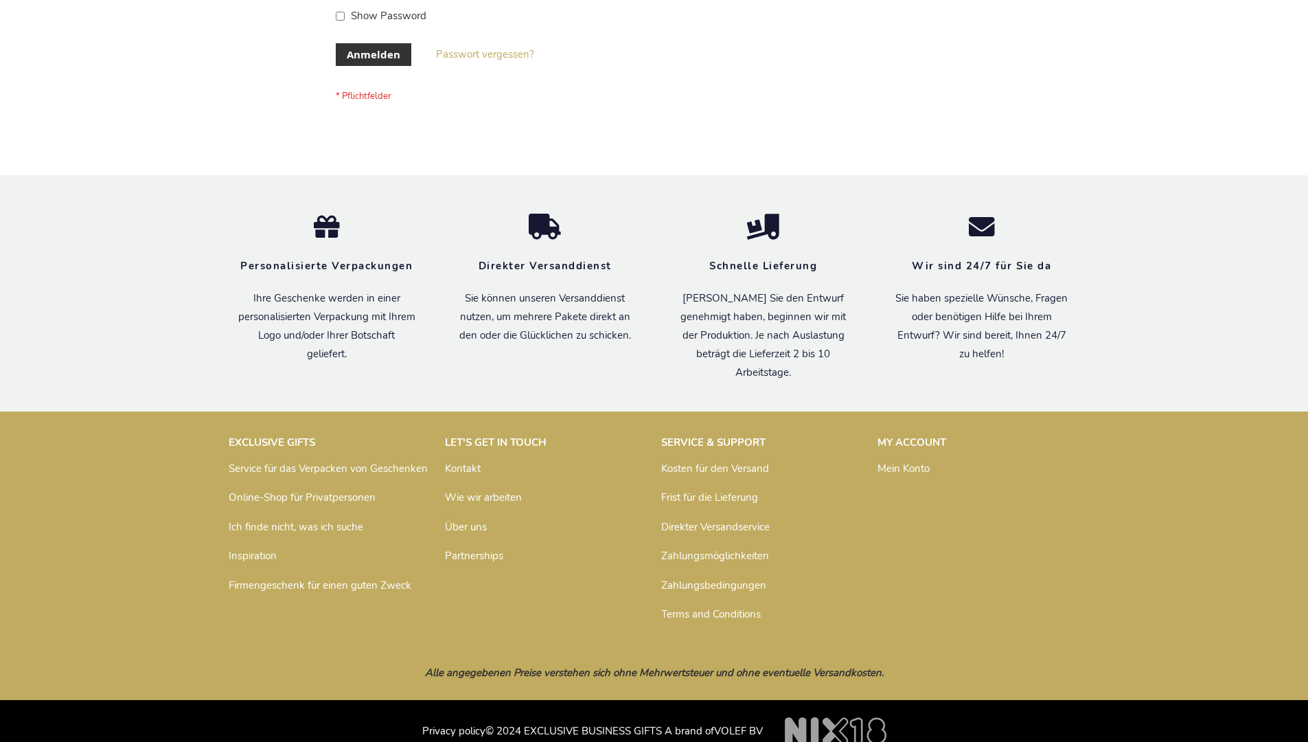
scroll to position [460, 0]
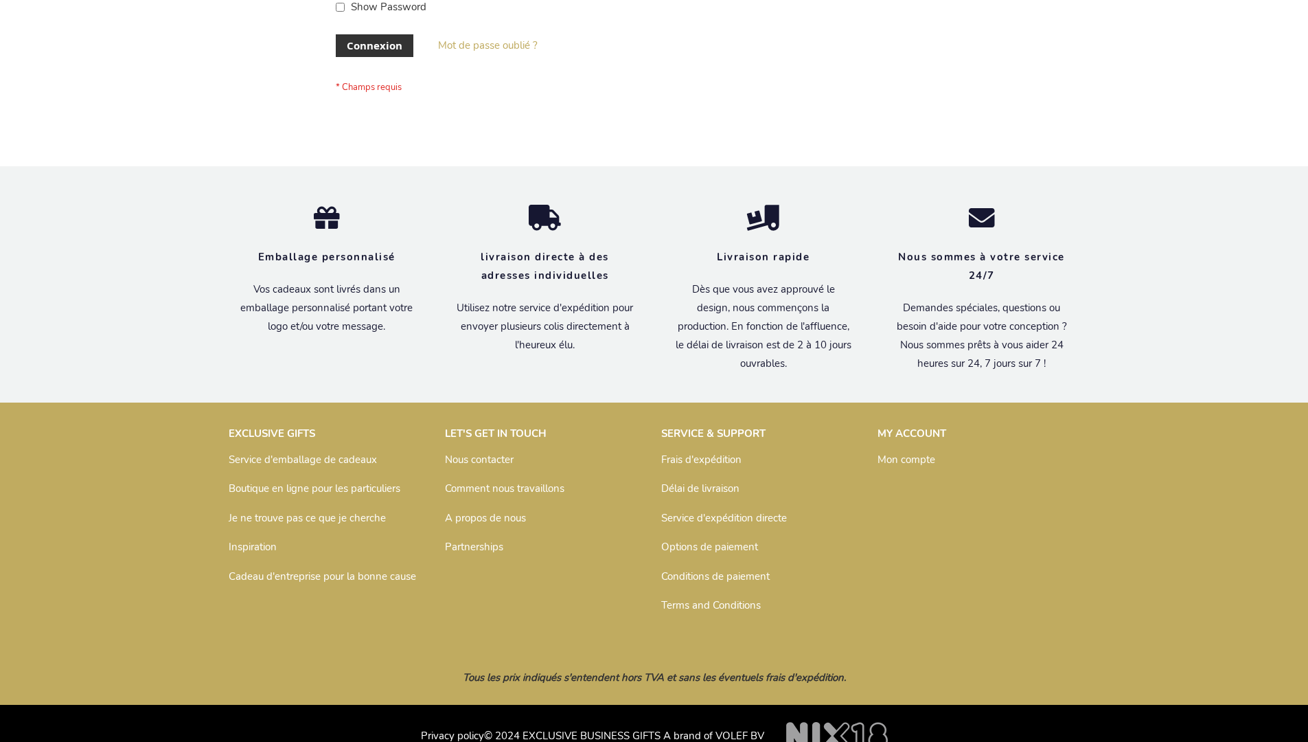
scroll to position [474, 0]
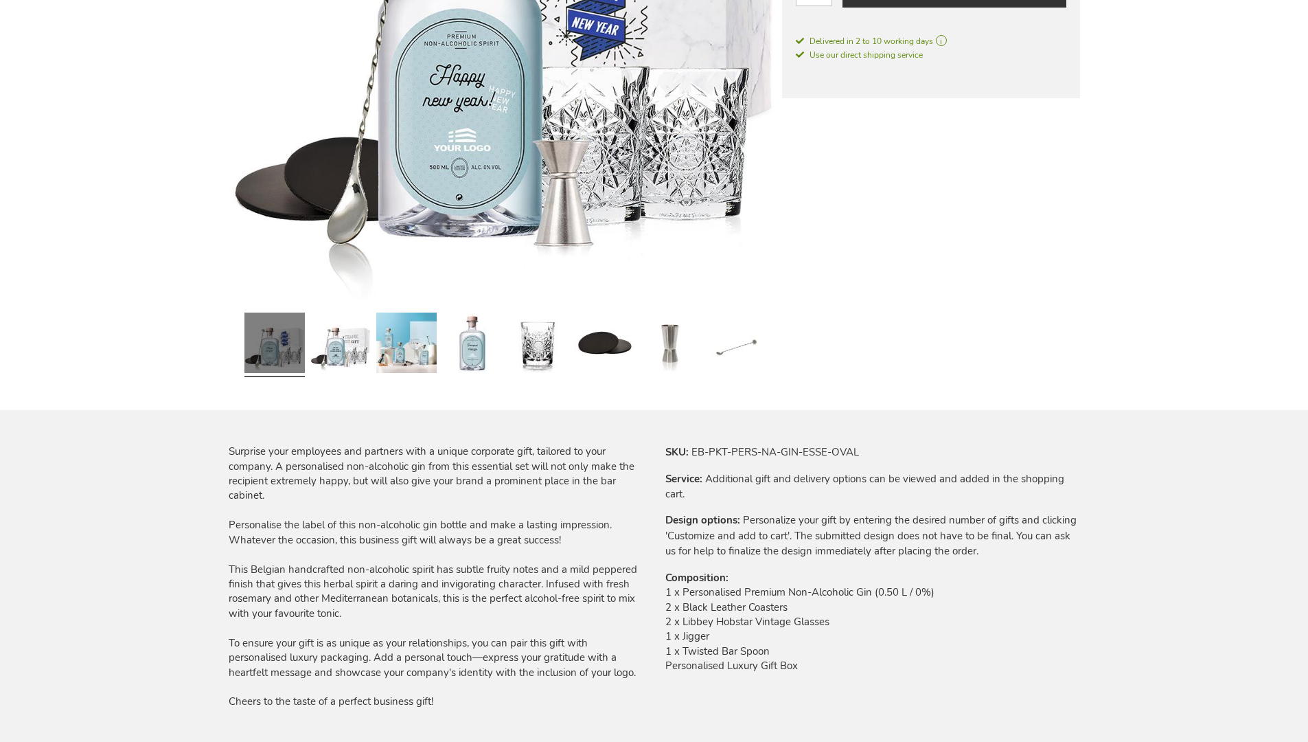
scroll to position [1788, 0]
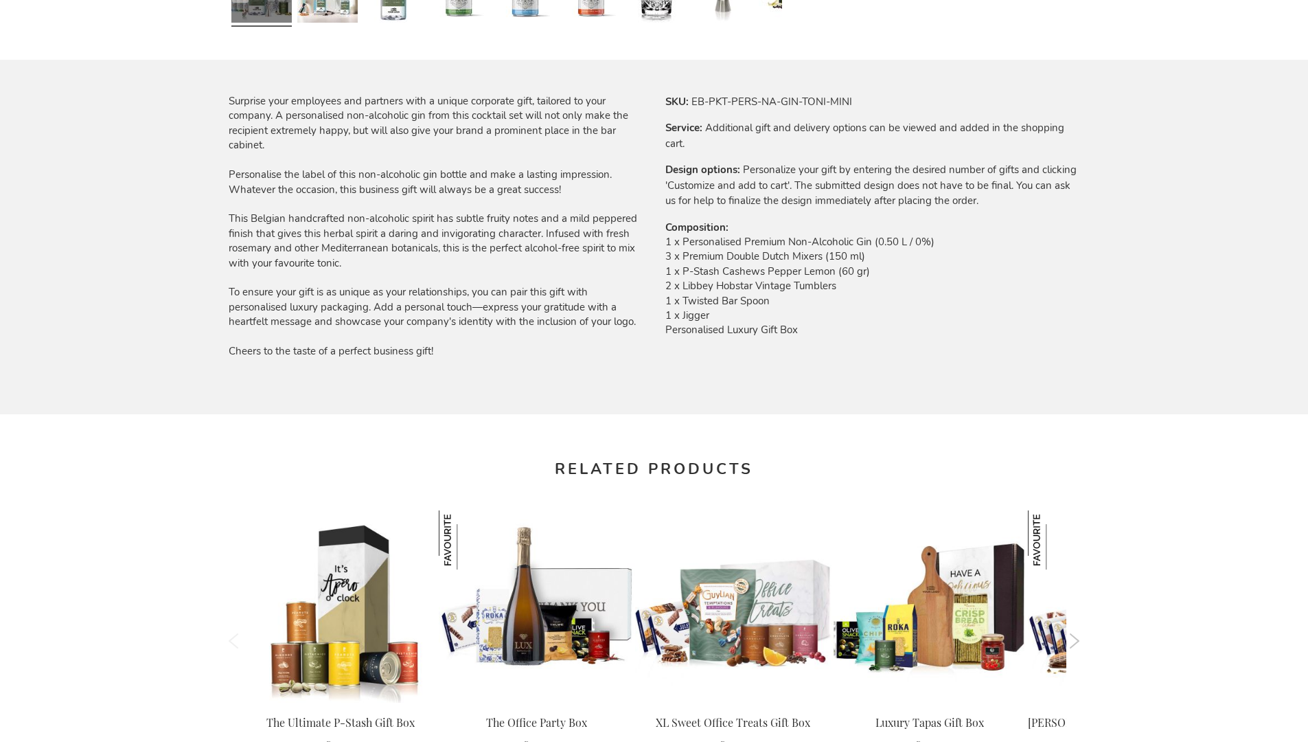
scroll to position [1800, 0]
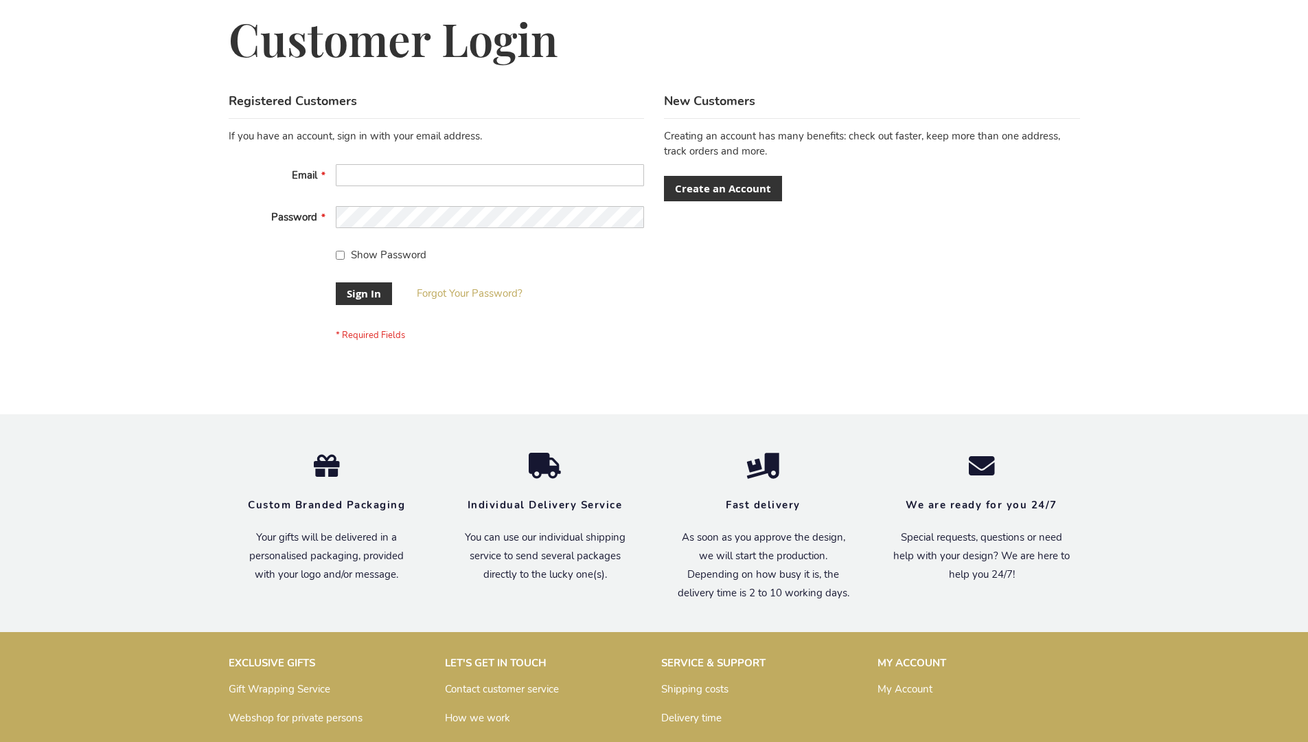
scroll to position [442, 0]
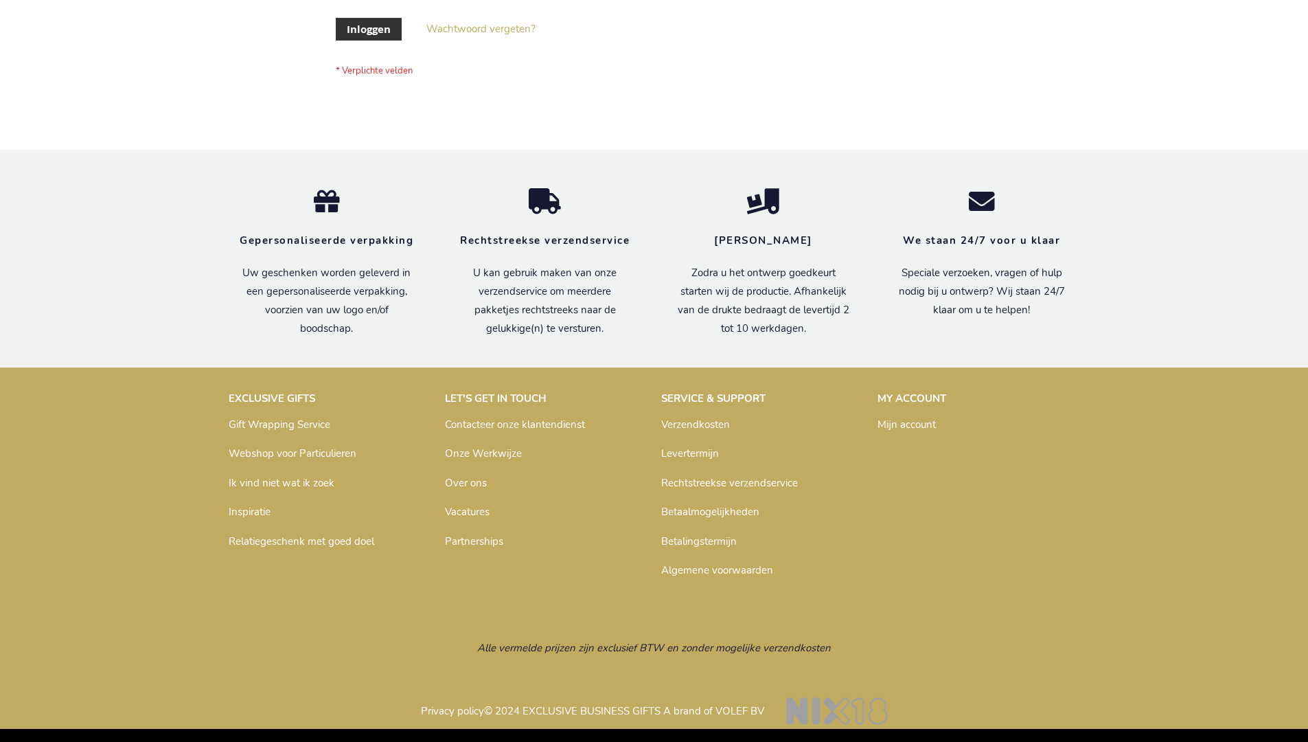
scroll to position [466, 0]
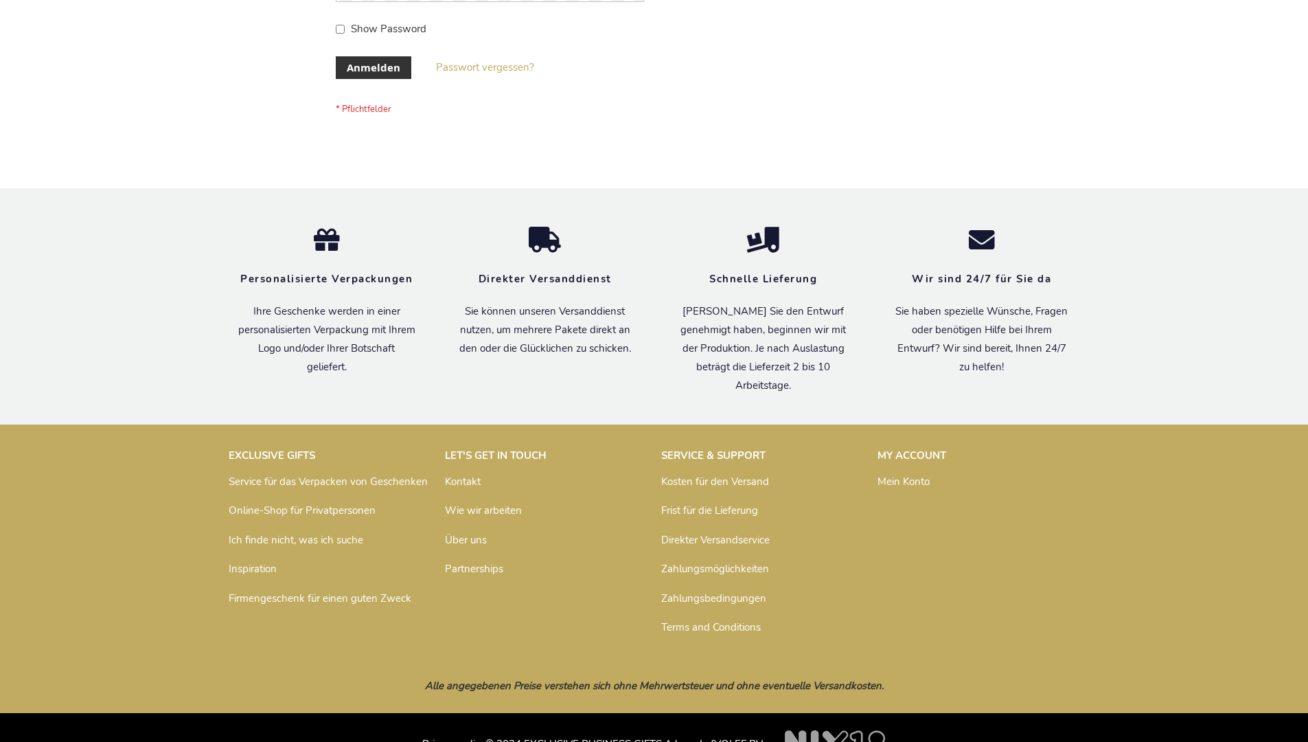
scroll to position [460, 0]
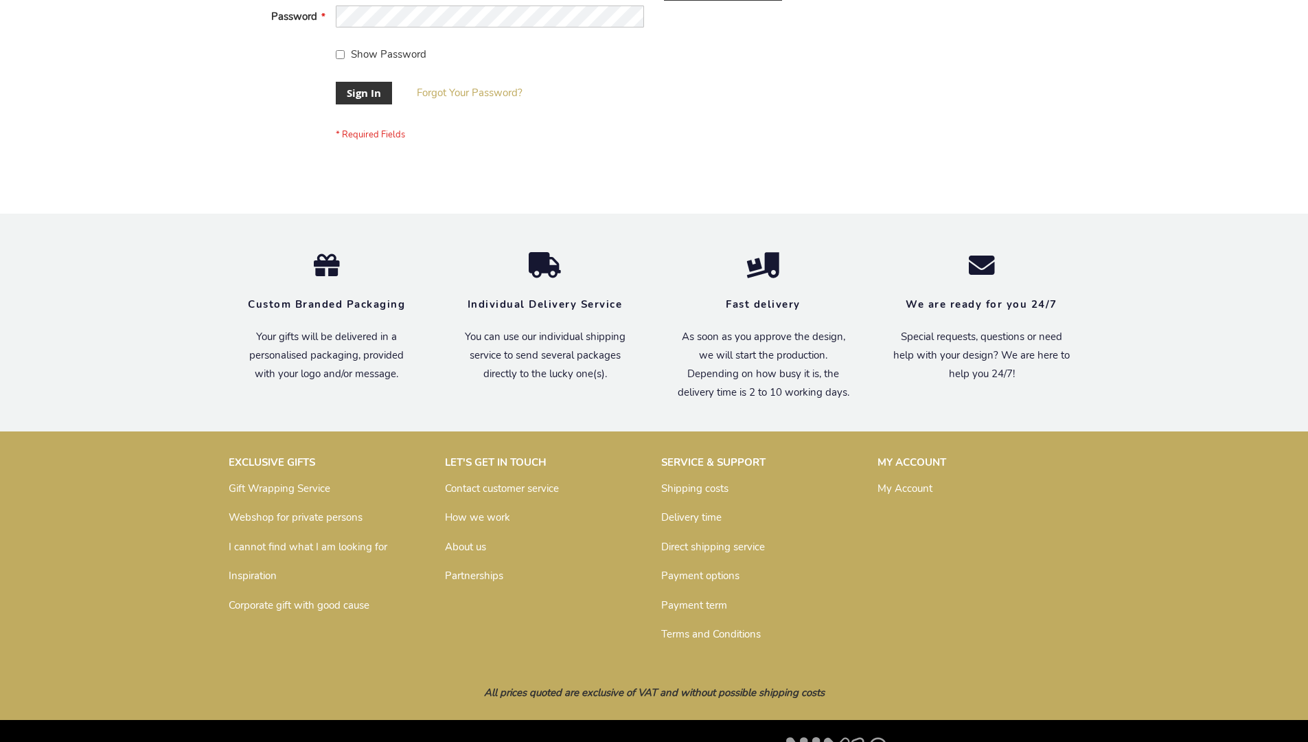
scroll to position [442, 0]
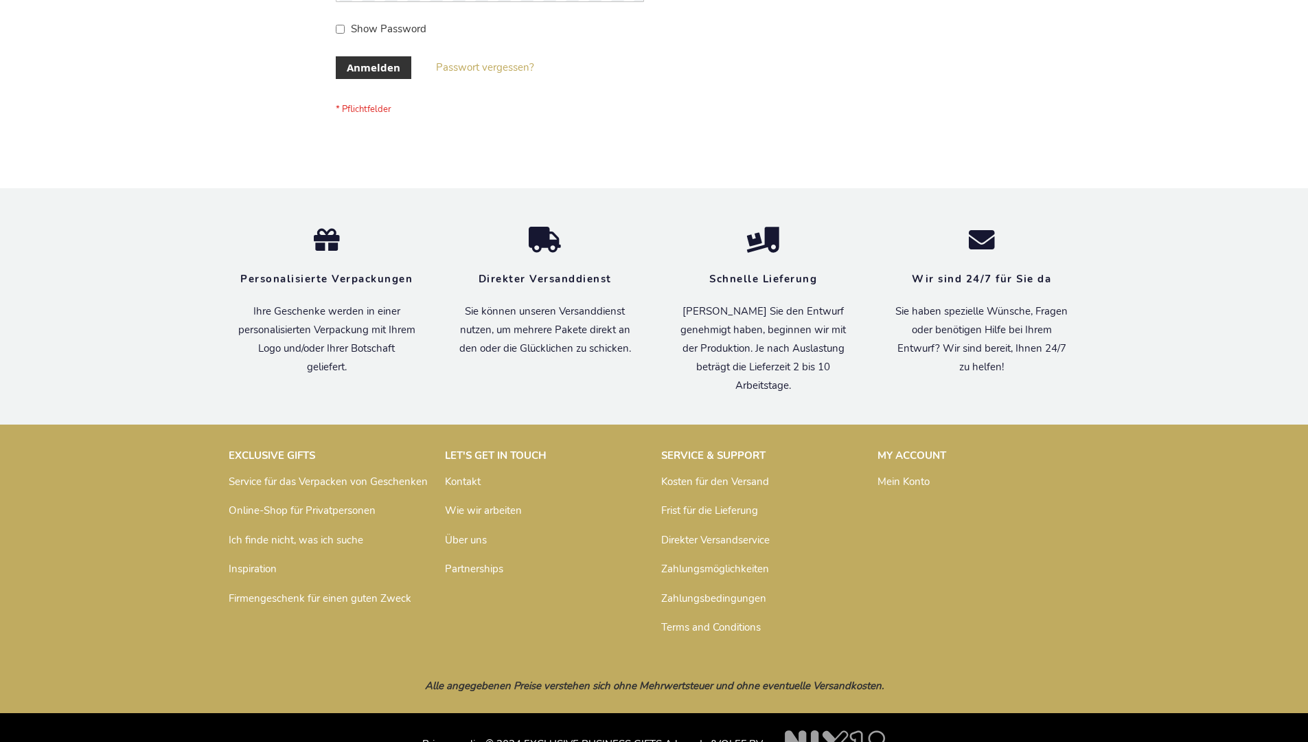
scroll to position [460, 0]
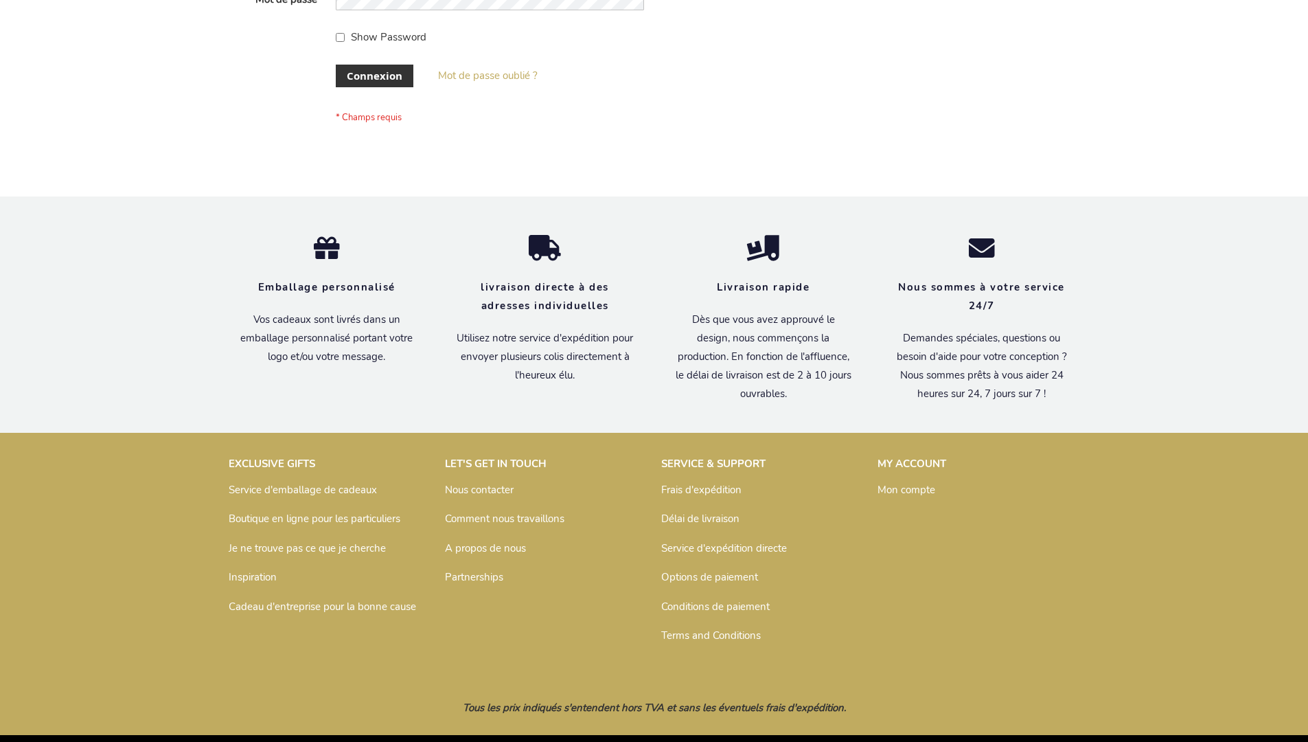
scroll to position [474, 0]
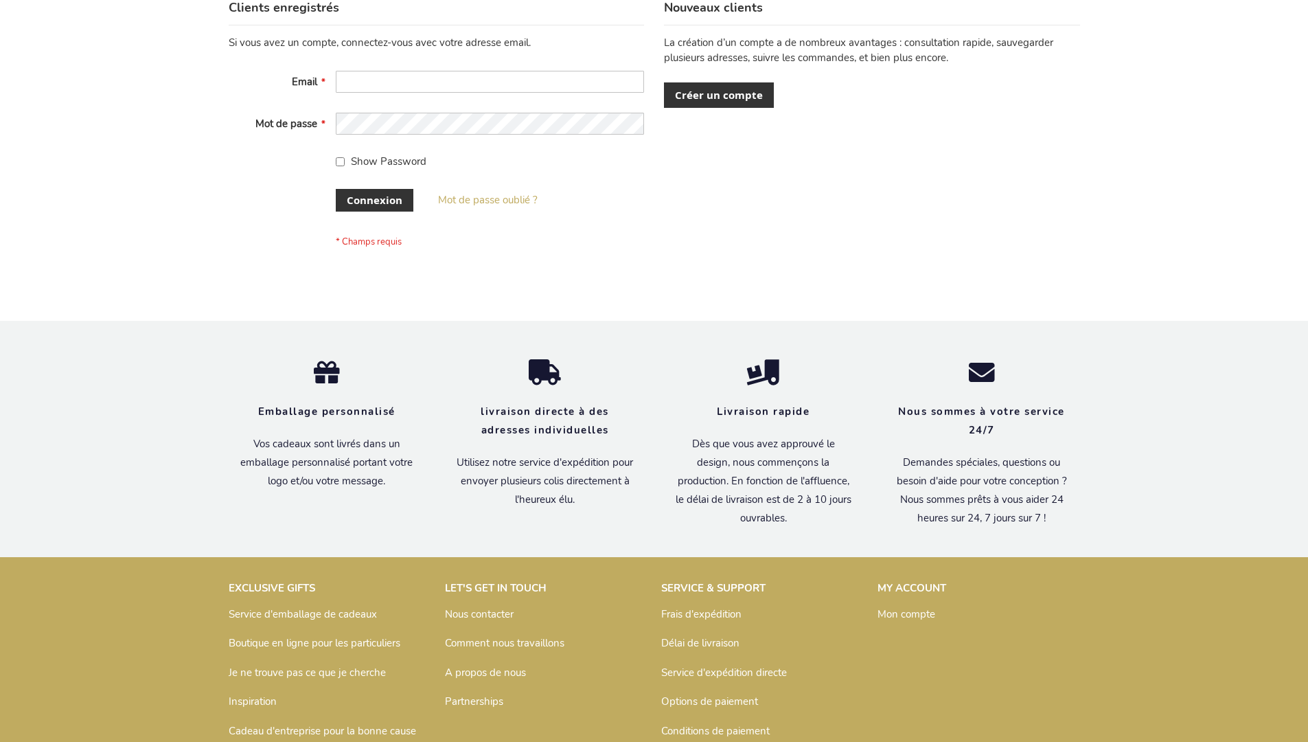
scroll to position [474, 0]
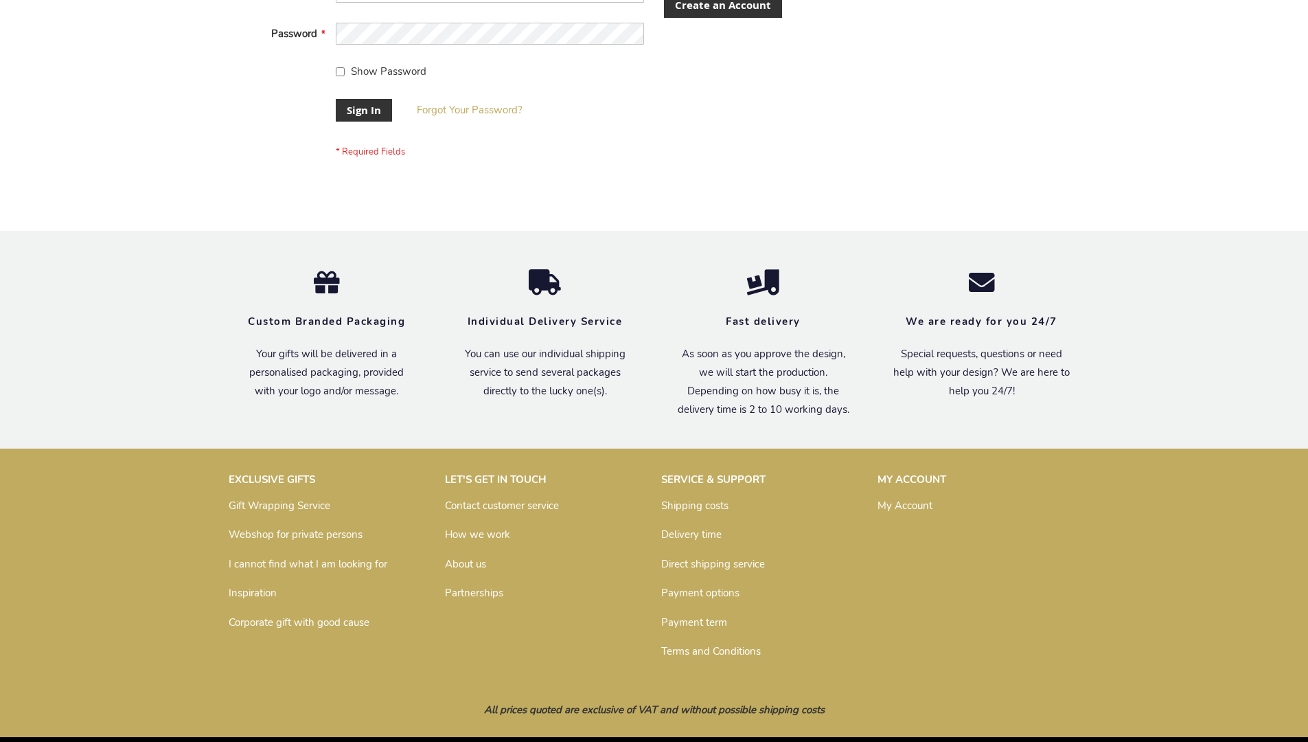
scroll to position [442, 0]
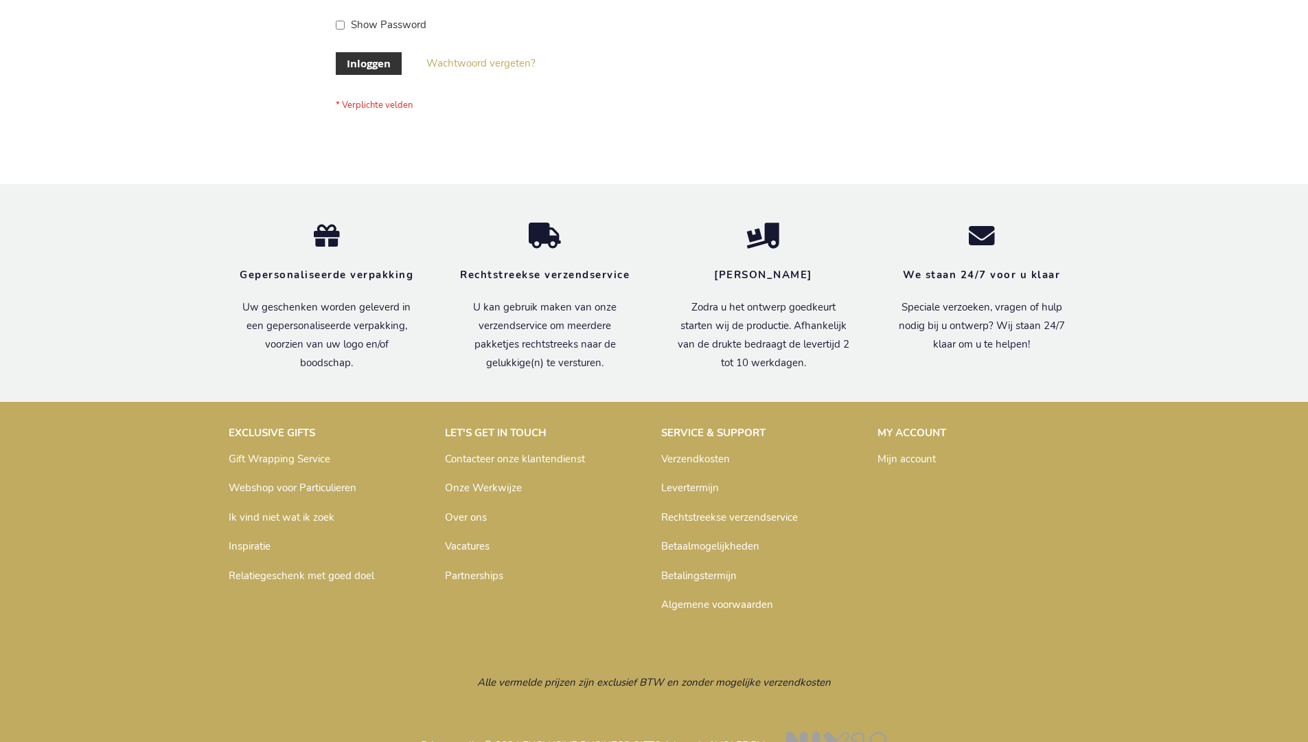
scroll to position [466, 0]
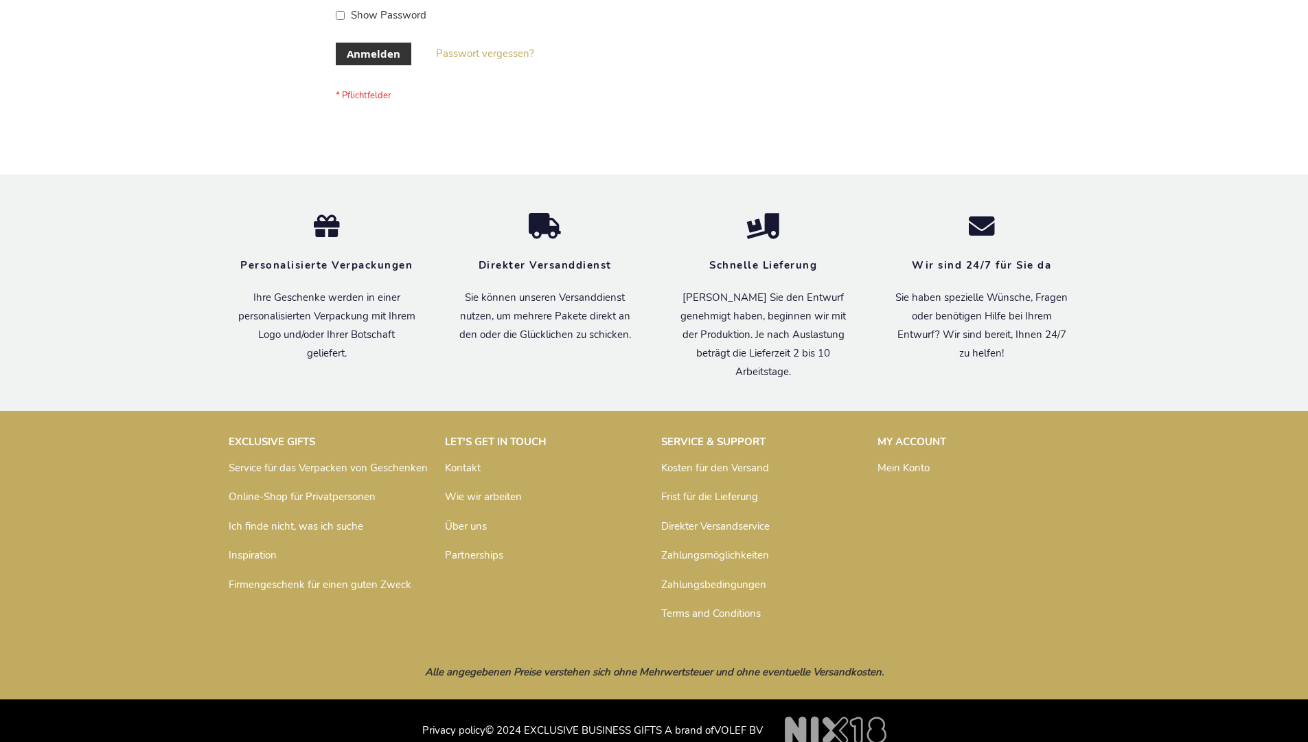
scroll to position [449, 0]
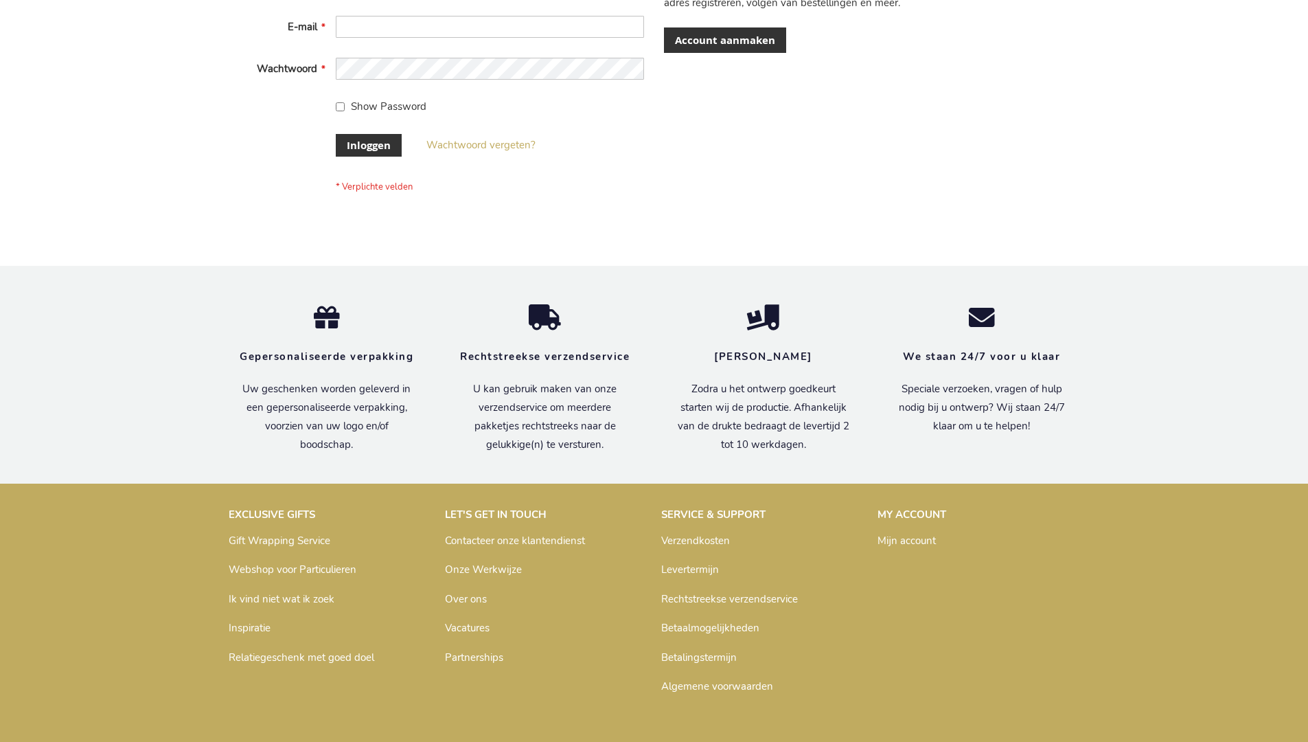
scroll to position [466, 0]
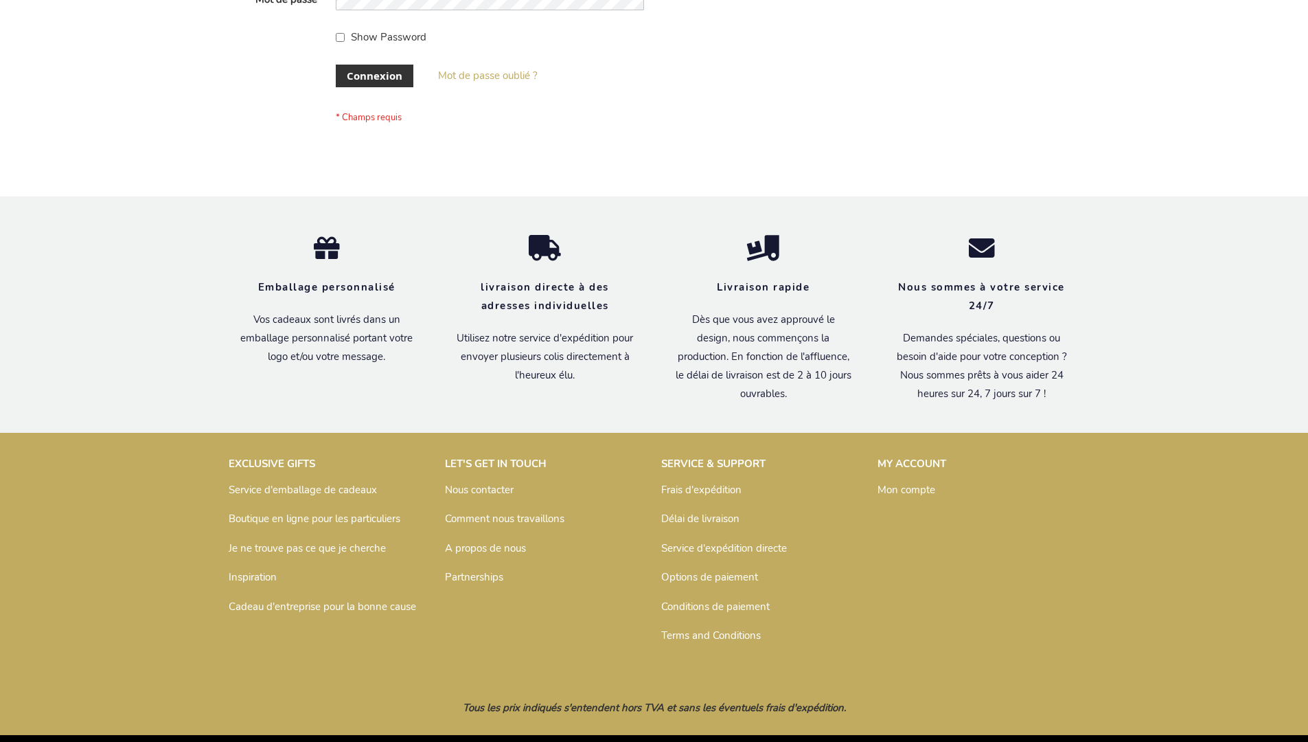
scroll to position [474, 0]
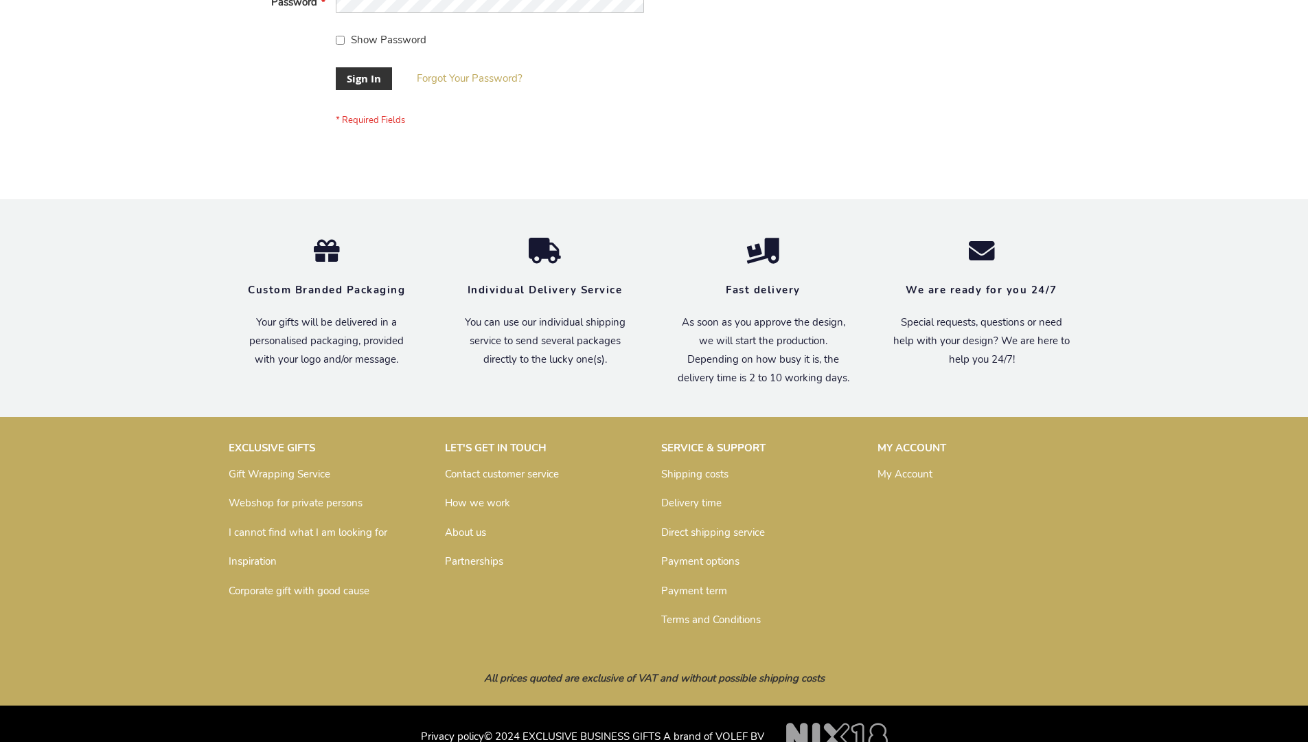
scroll to position [442, 0]
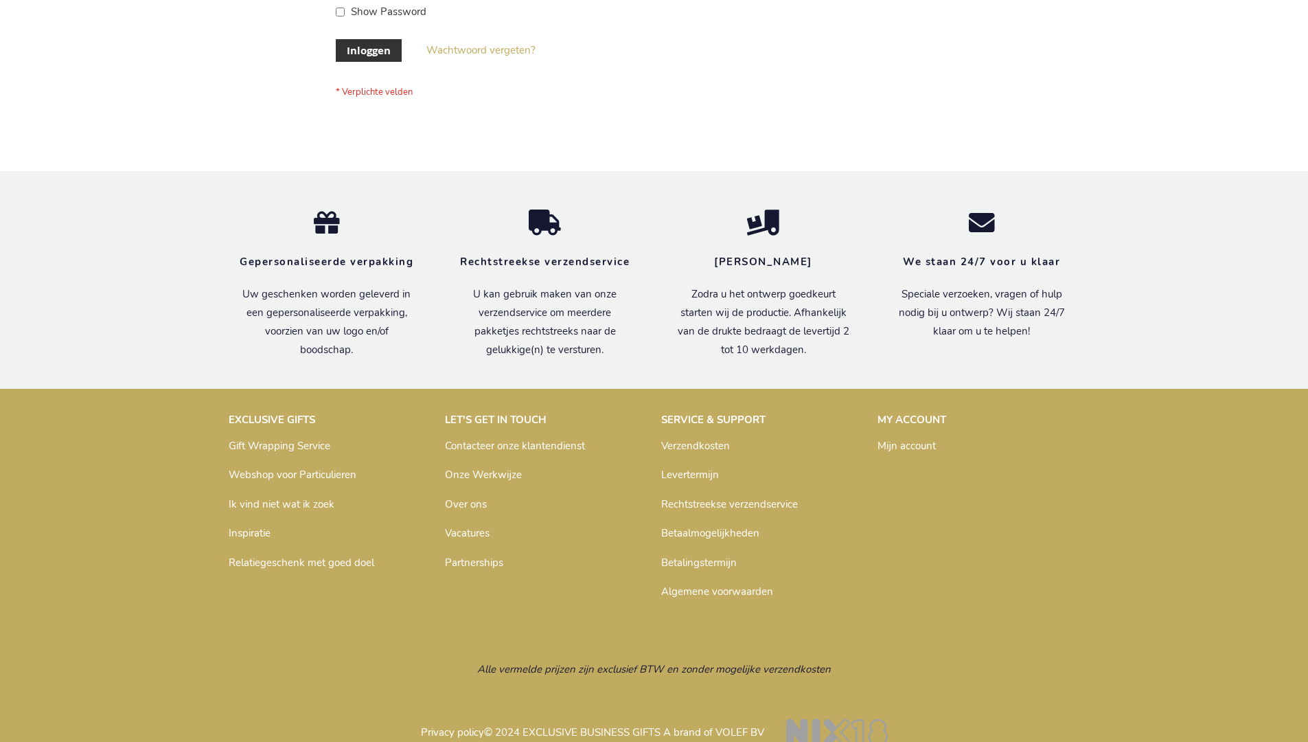
scroll to position [466, 0]
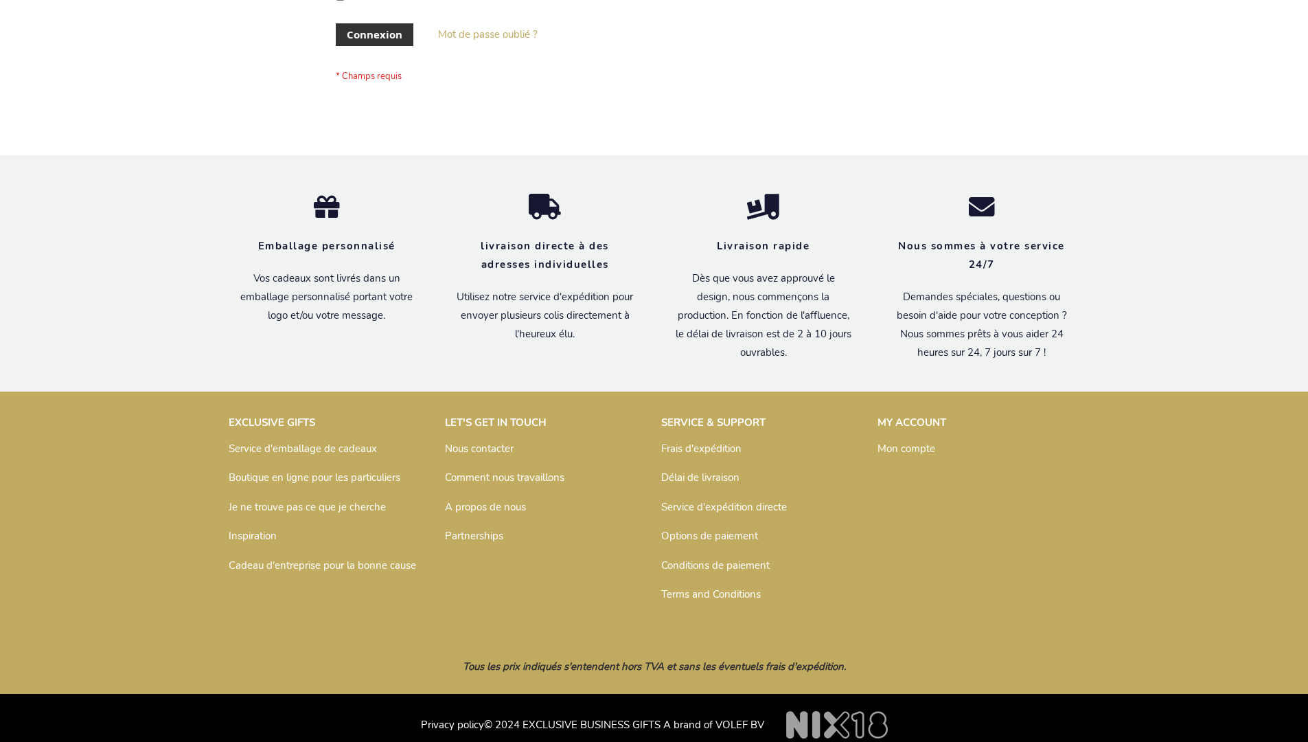
scroll to position [474, 0]
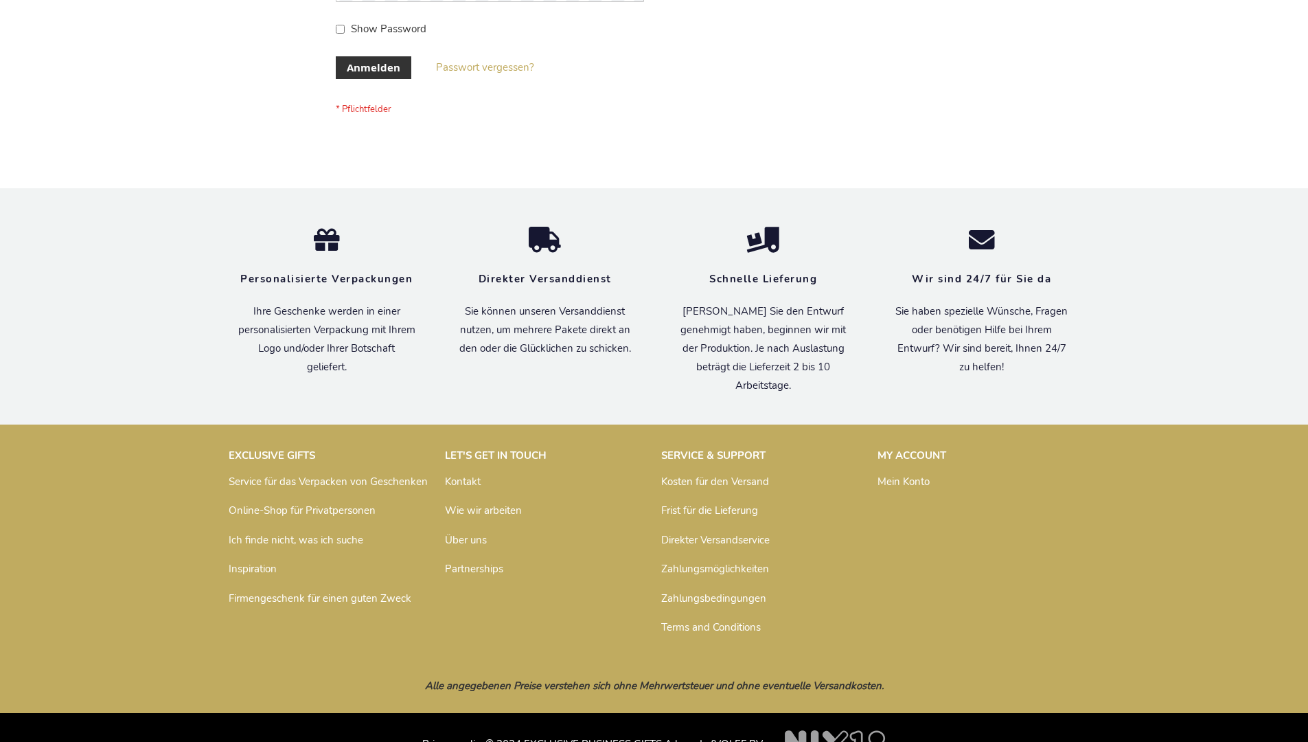
scroll to position [460, 0]
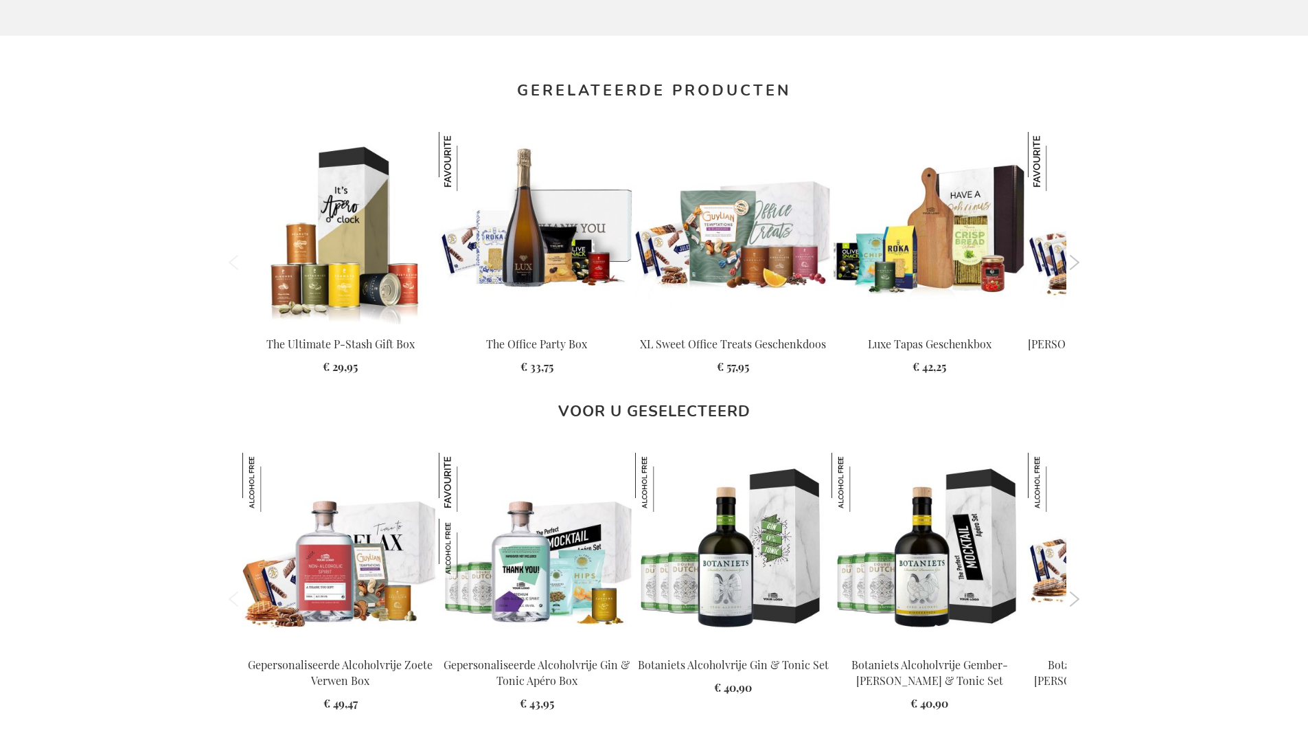
scroll to position [1829, 0]
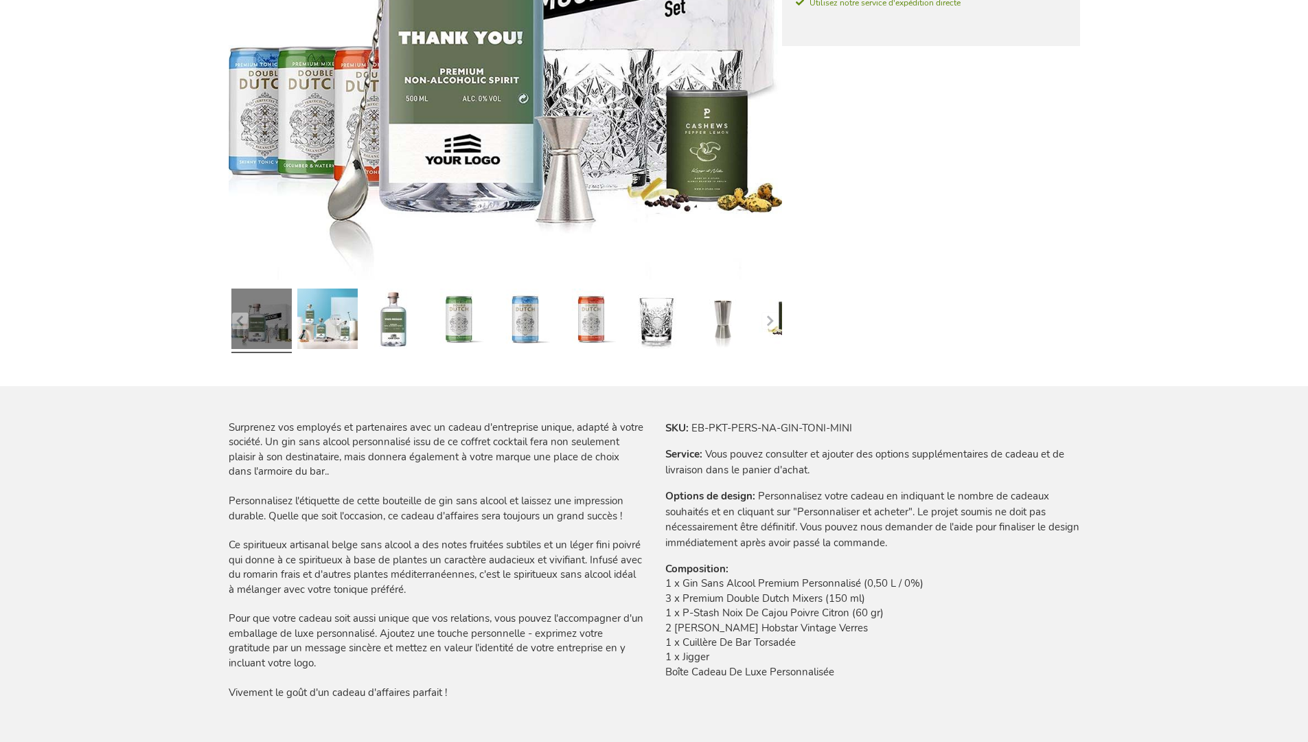
scroll to position [1880, 0]
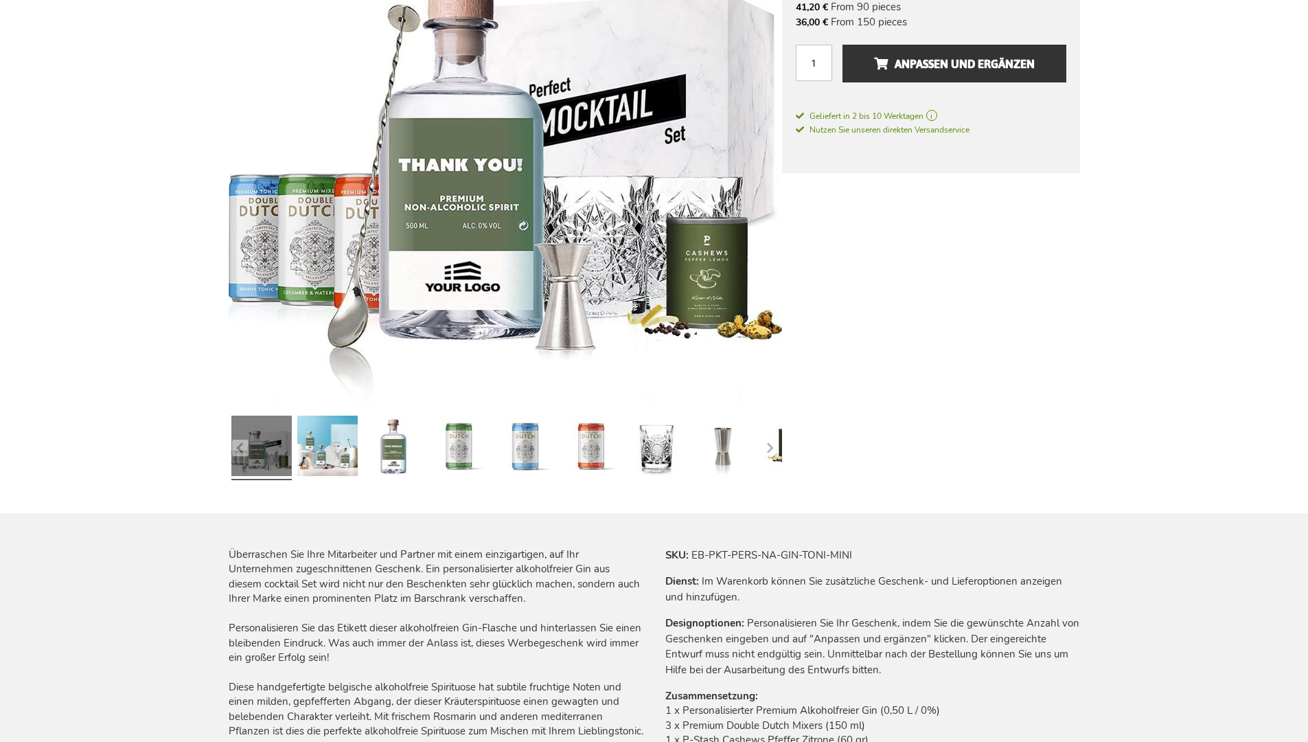
scroll to position [1867, 0]
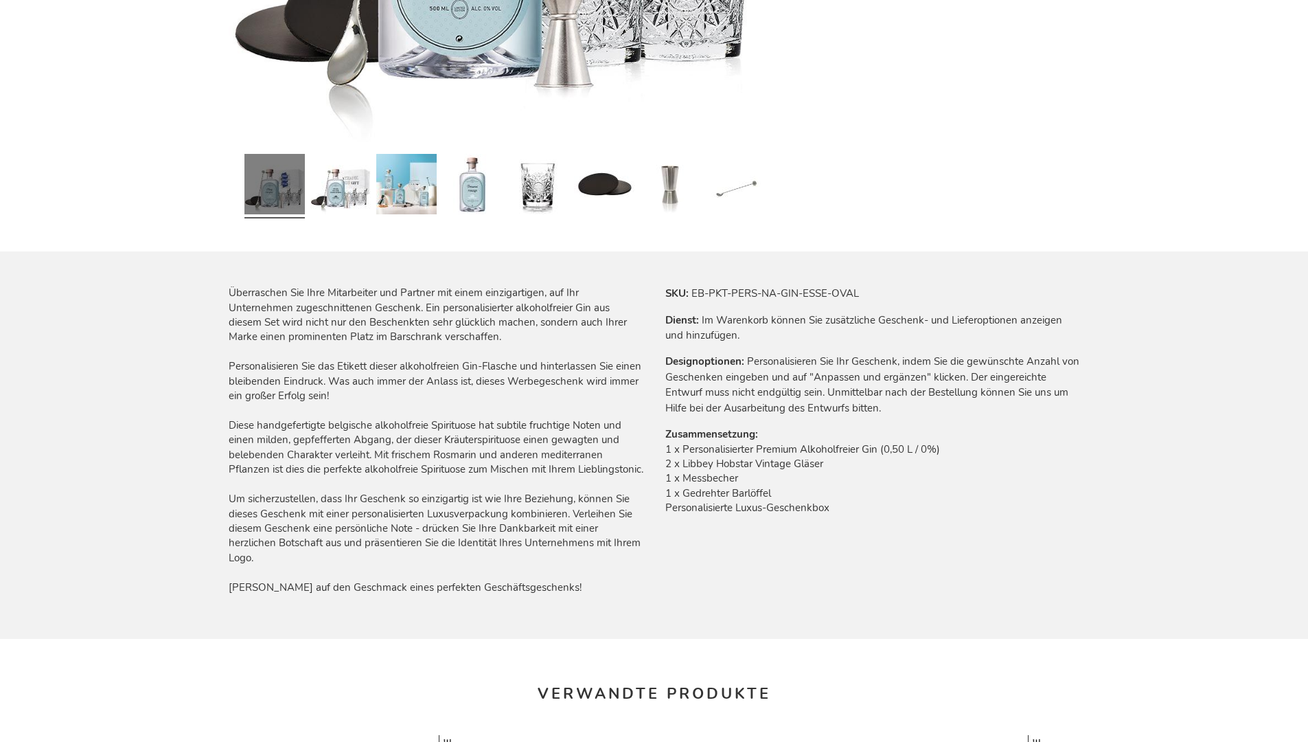
scroll to position [1867, 0]
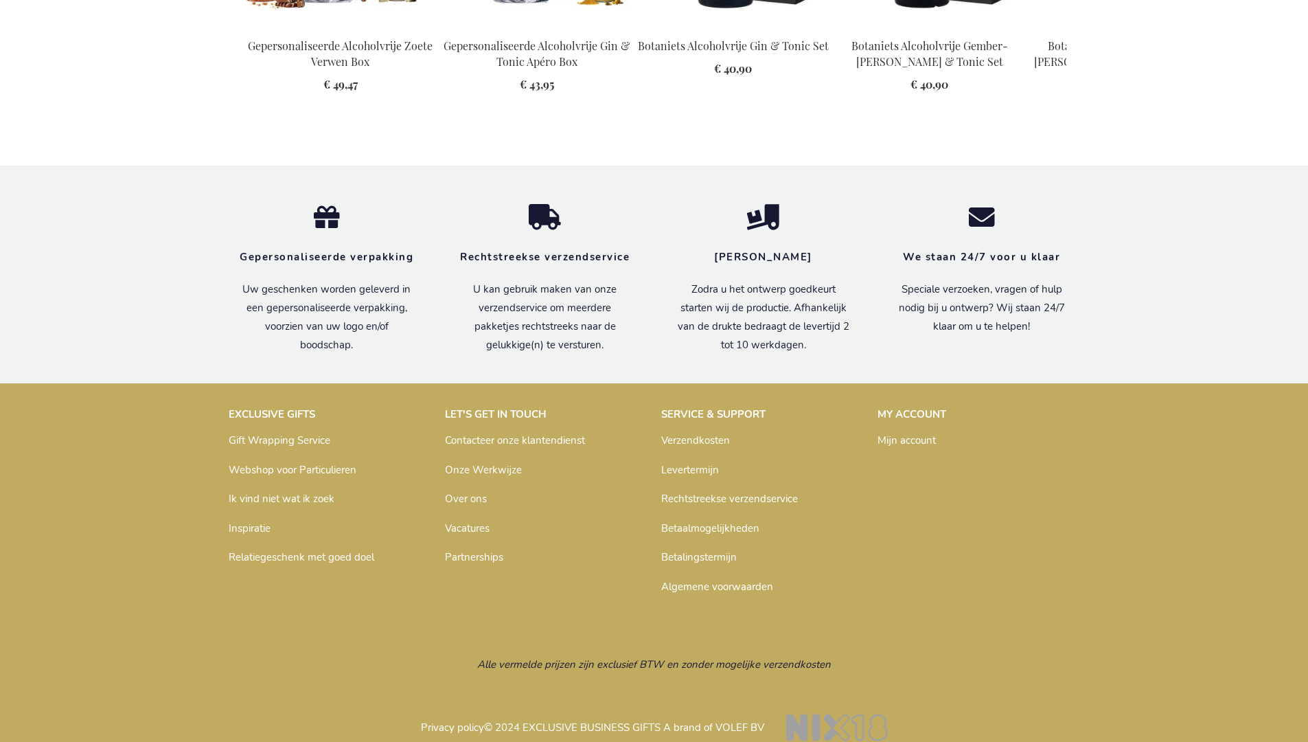
scroll to position [1829, 0]
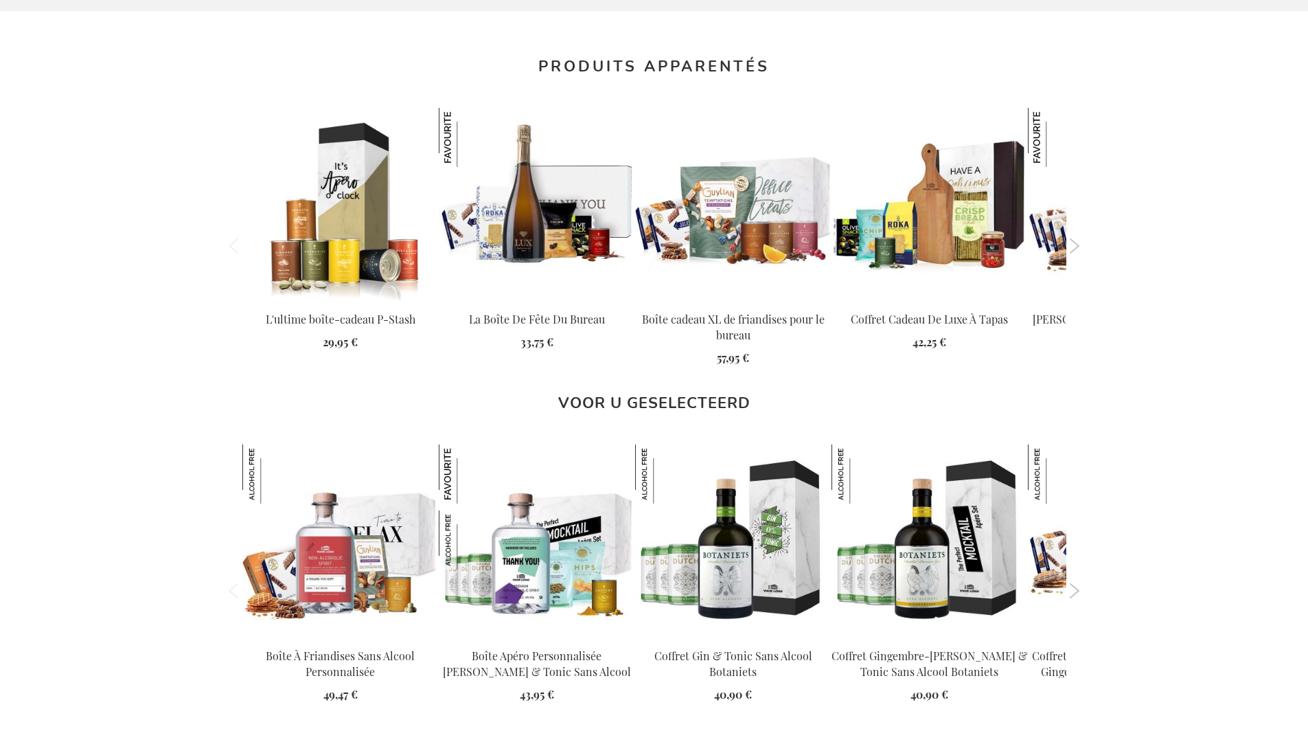
scroll to position [1880, 0]
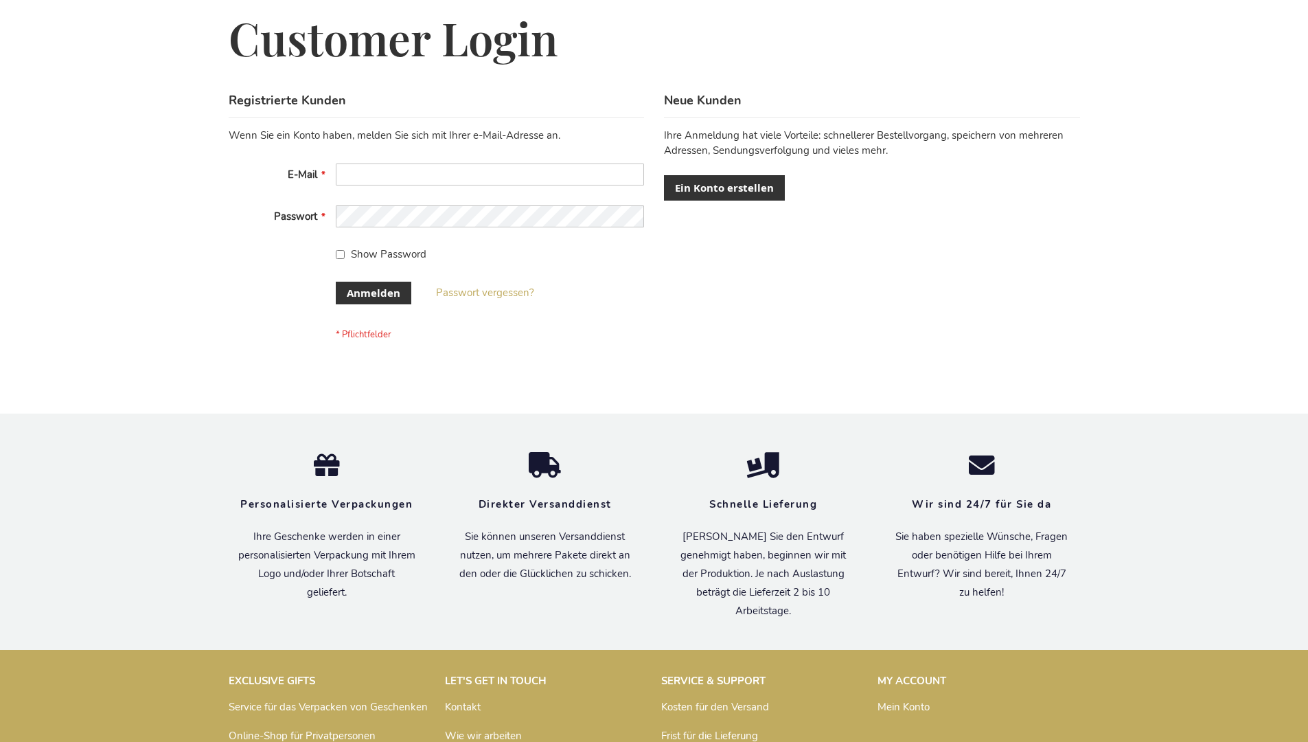
scroll to position [460, 0]
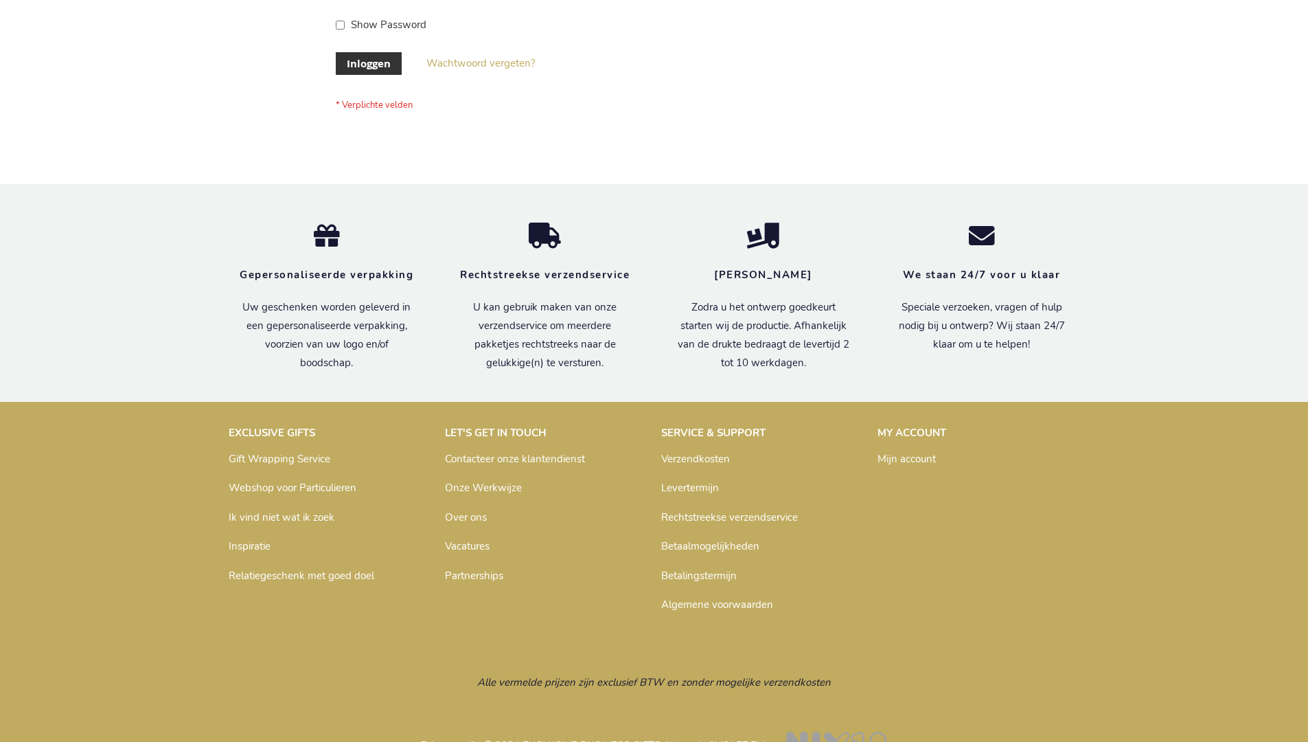
scroll to position [466, 0]
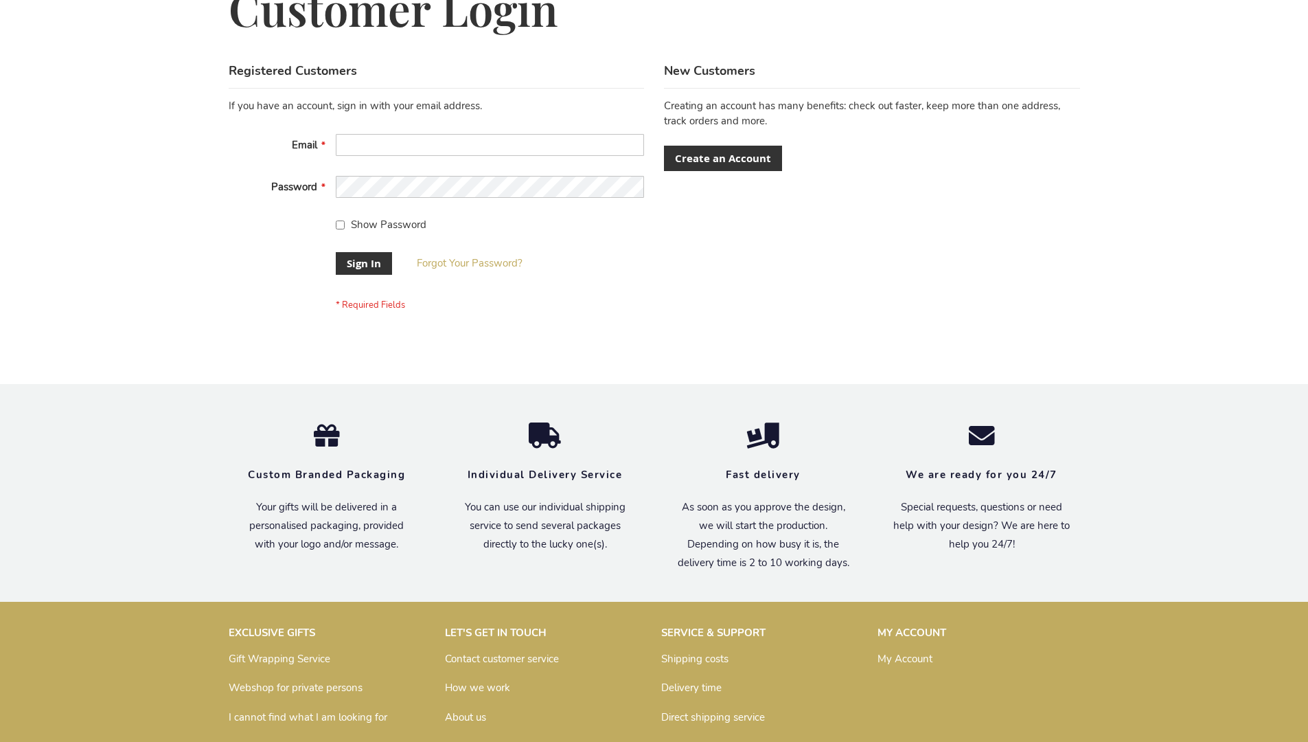
scroll to position [442, 0]
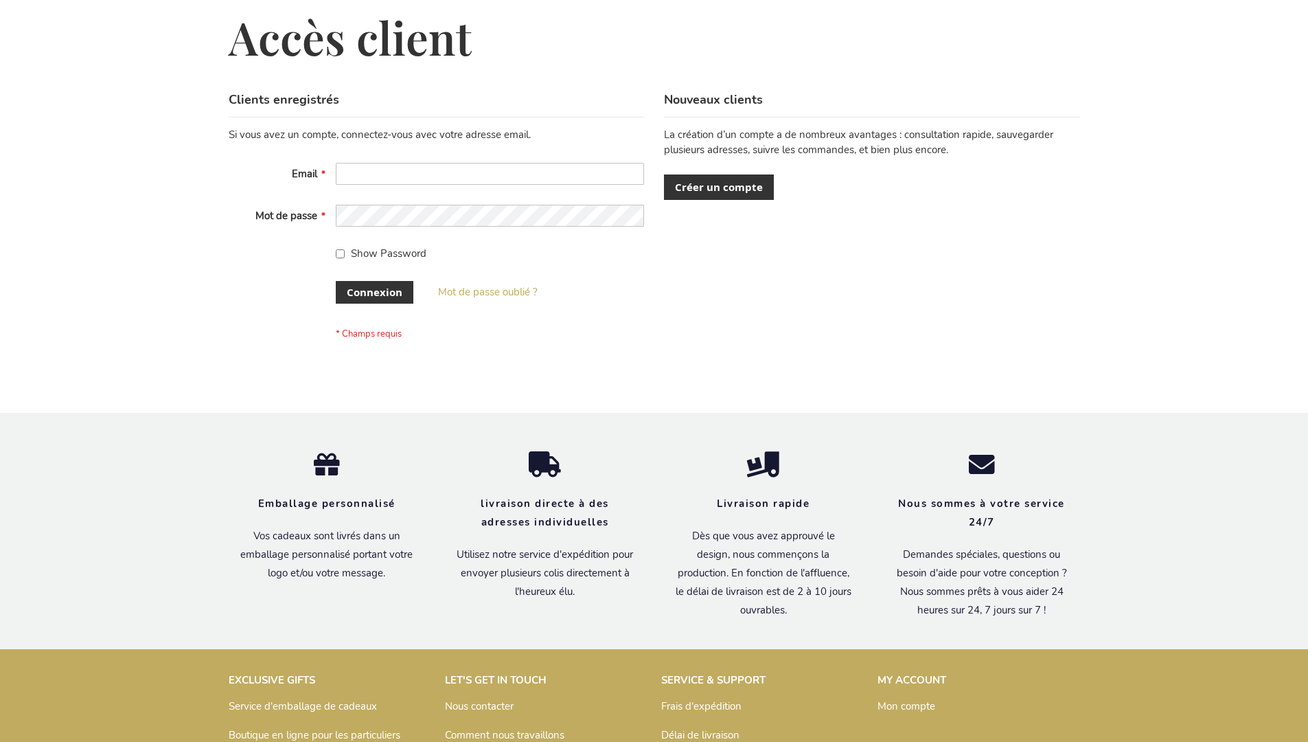
scroll to position [474, 0]
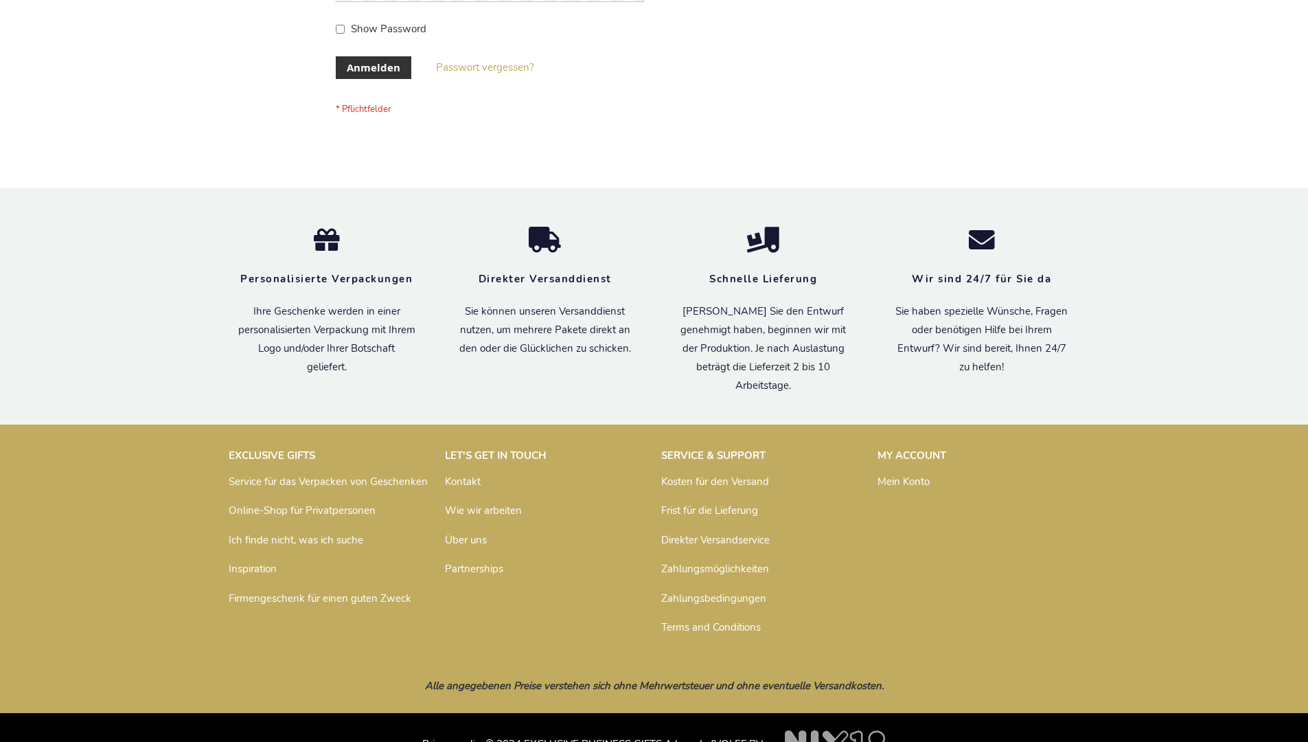
scroll to position [460, 0]
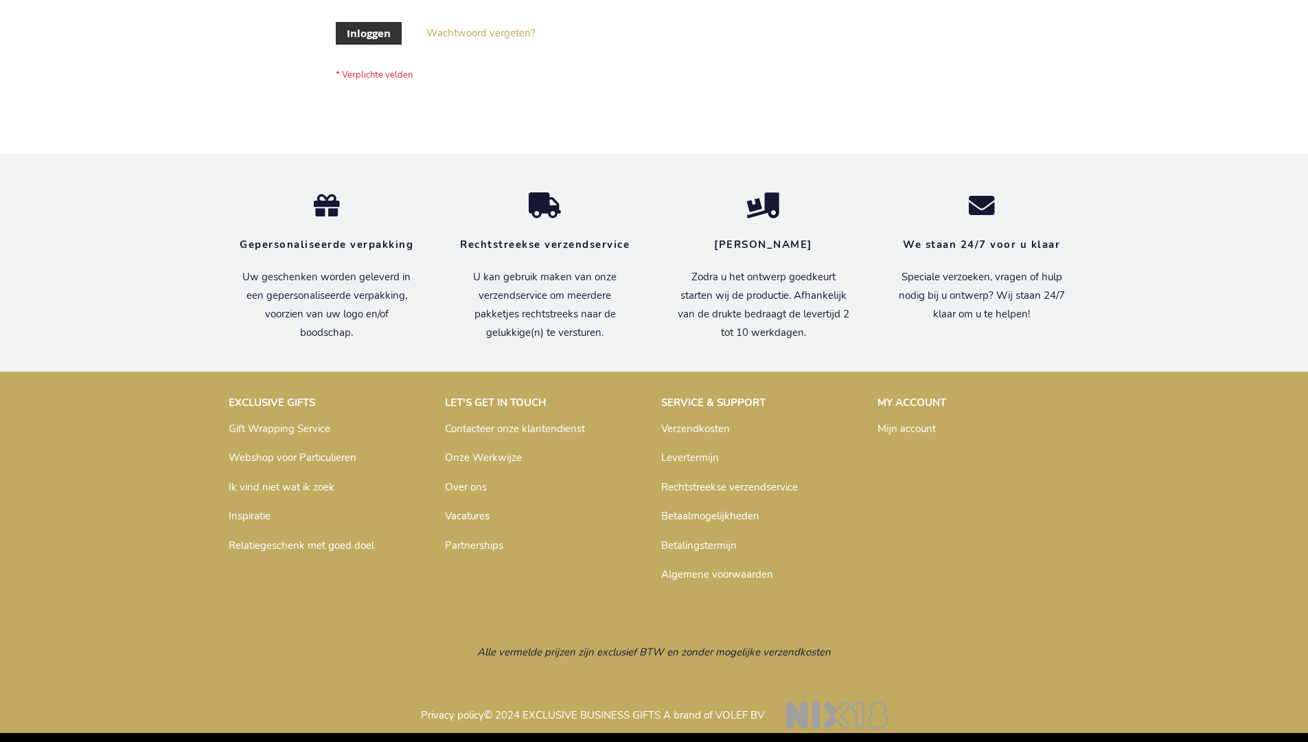
scroll to position [466, 0]
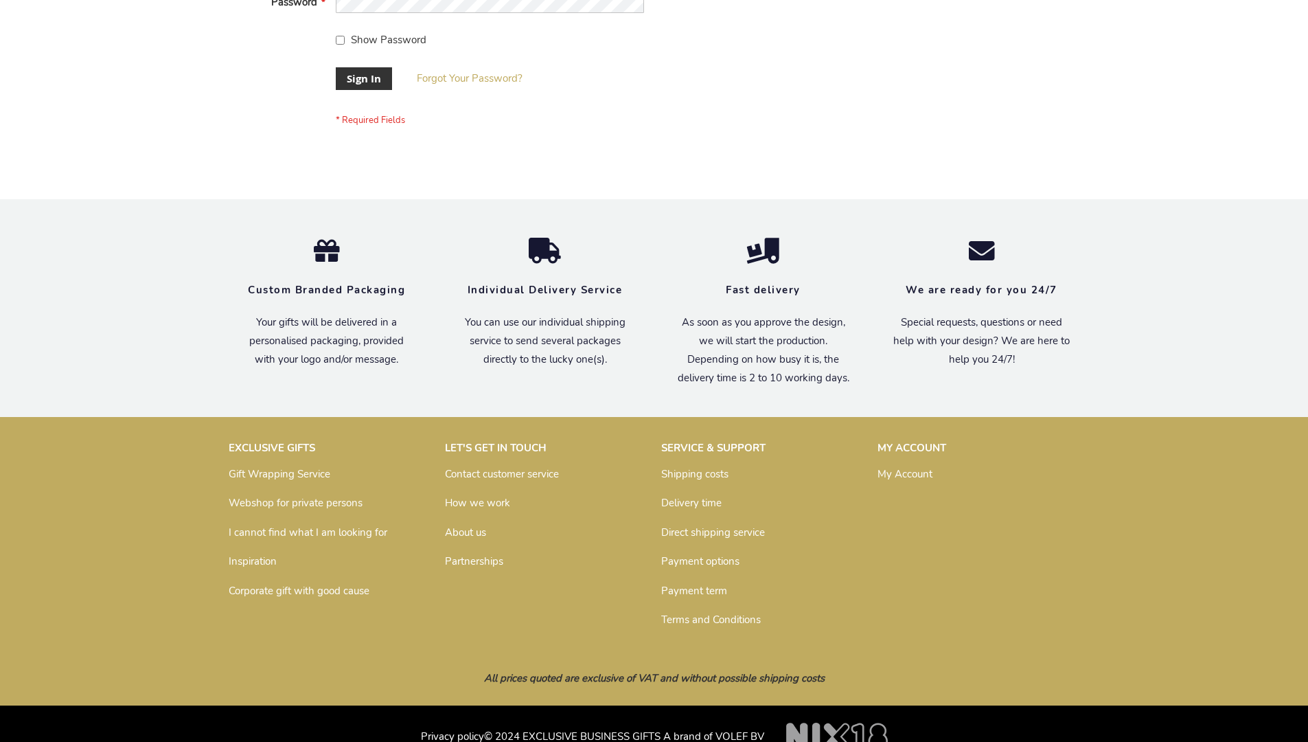
scroll to position [442, 0]
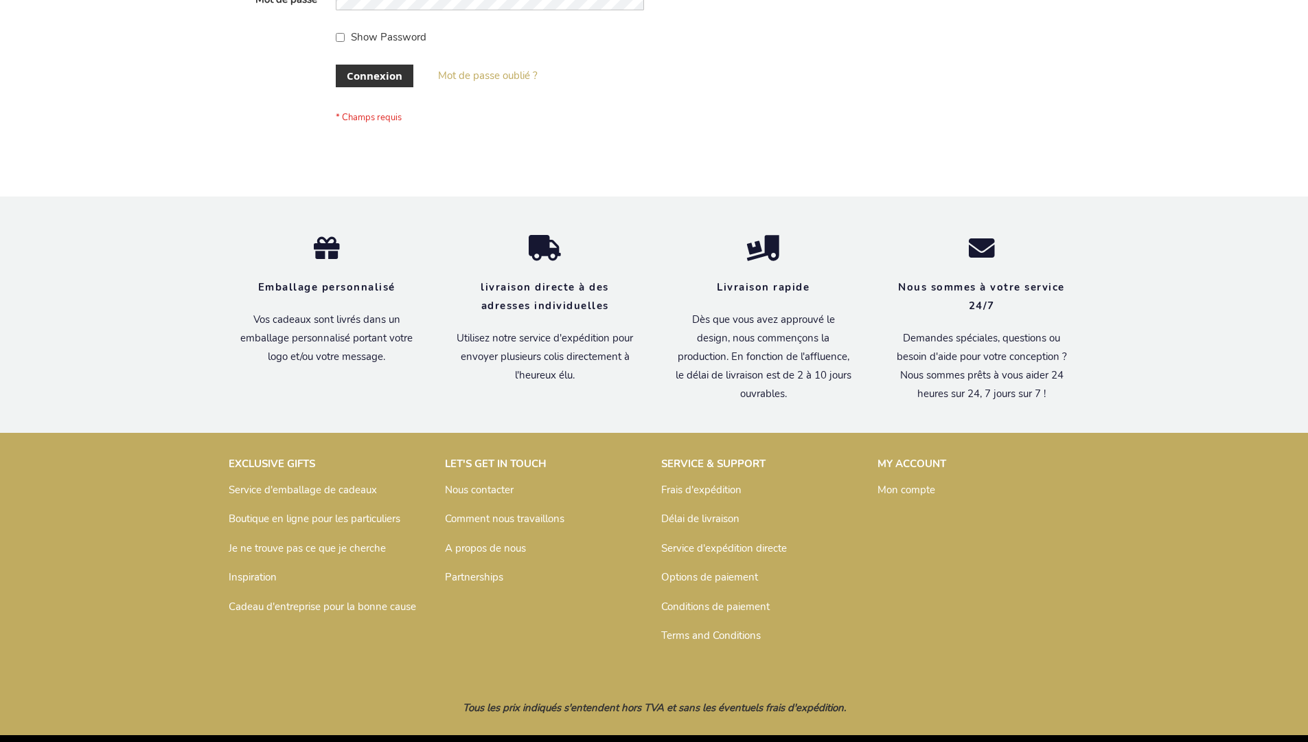
scroll to position [474, 0]
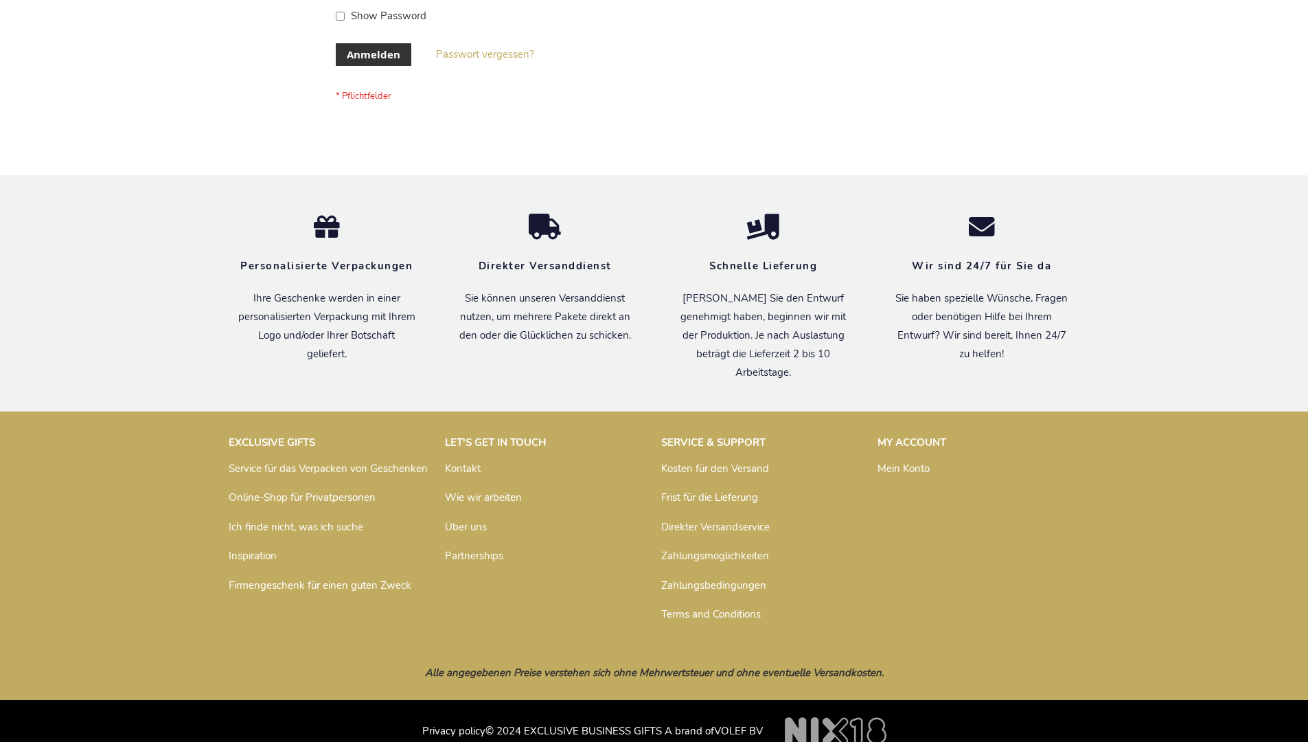
scroll to position [460, 0]
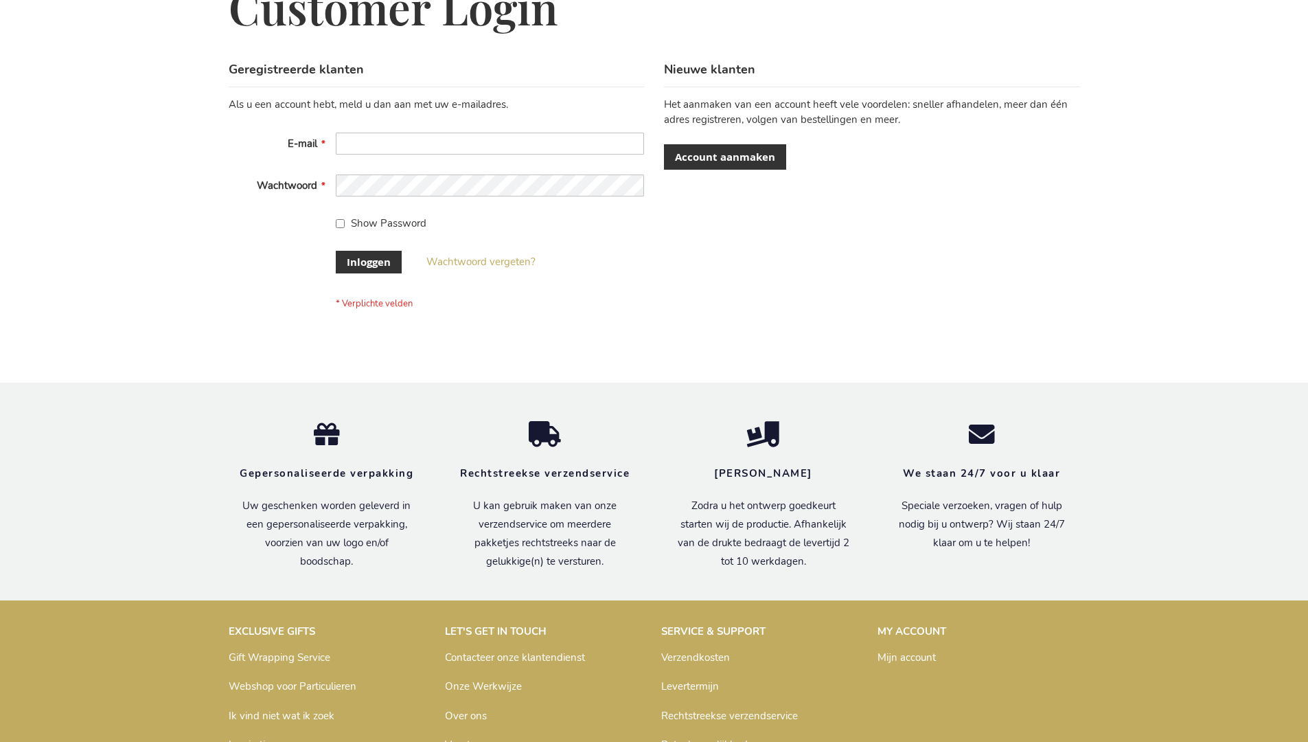
scroll to position [466, 0]
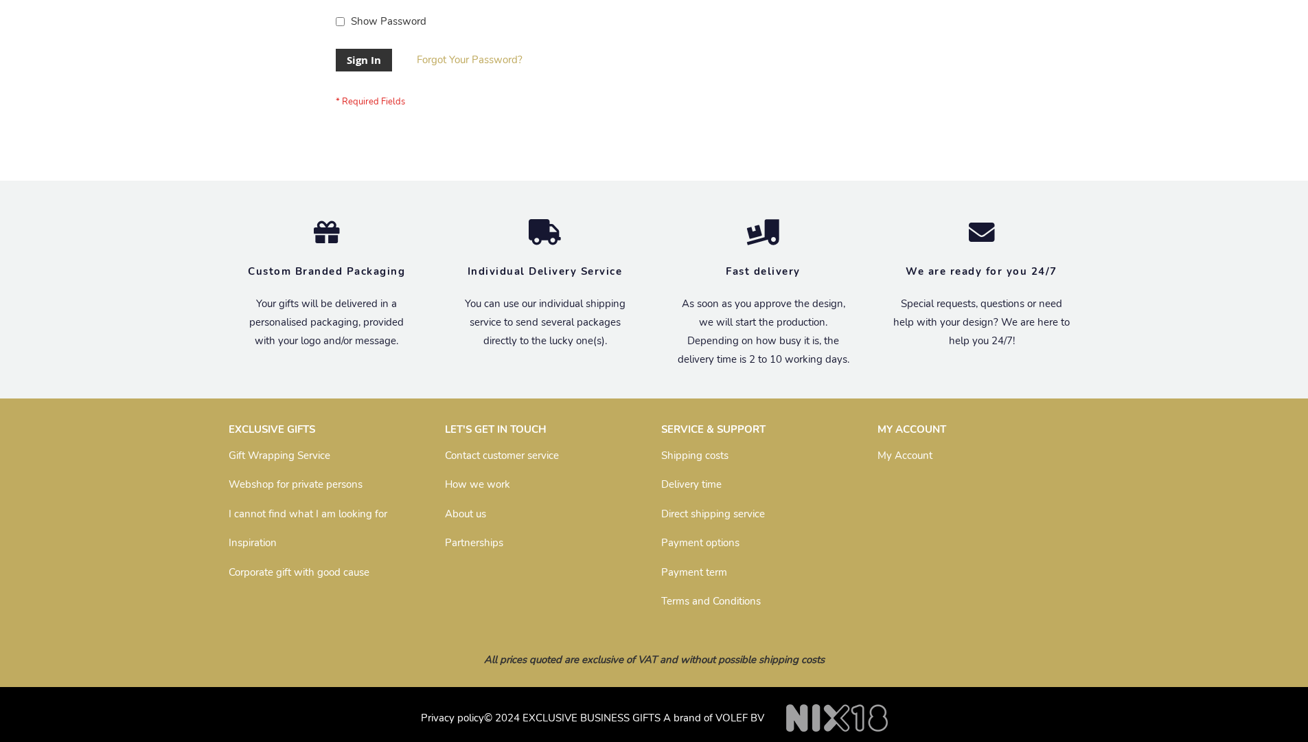
scroll to position [442, 0]
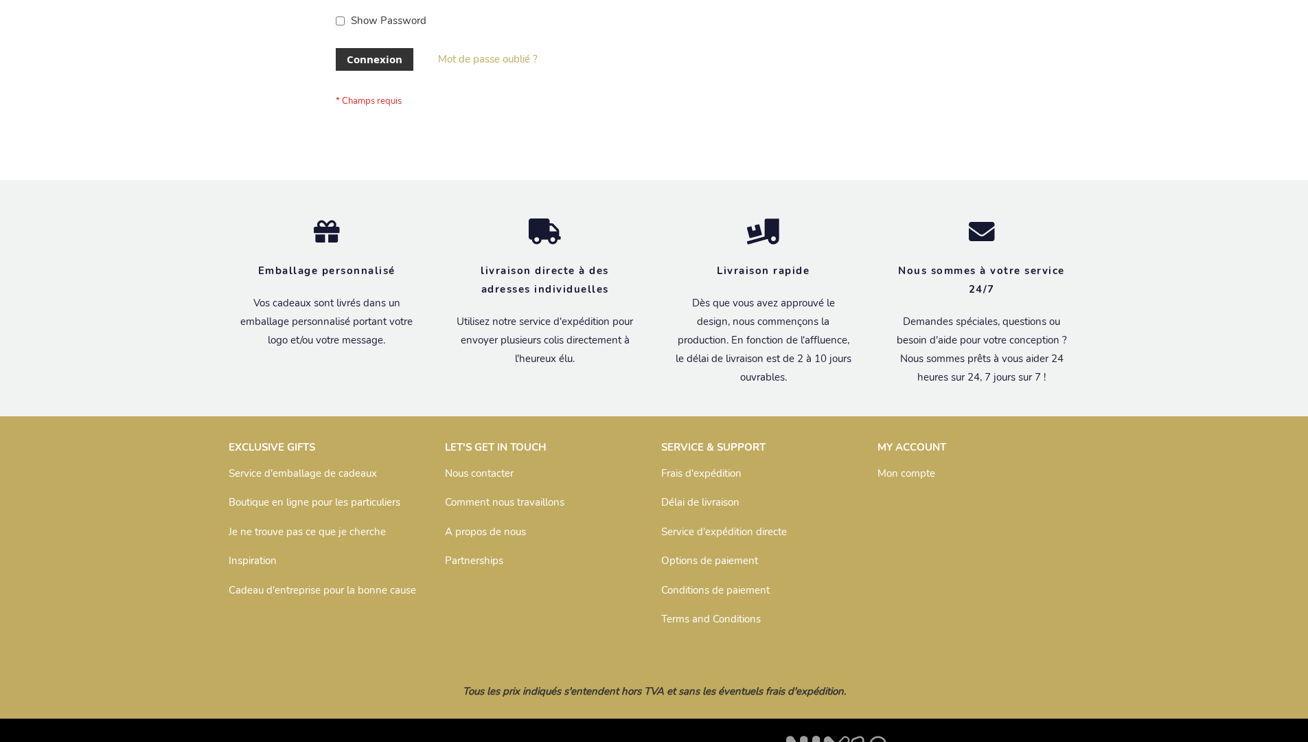
scroll to position [474, 0]
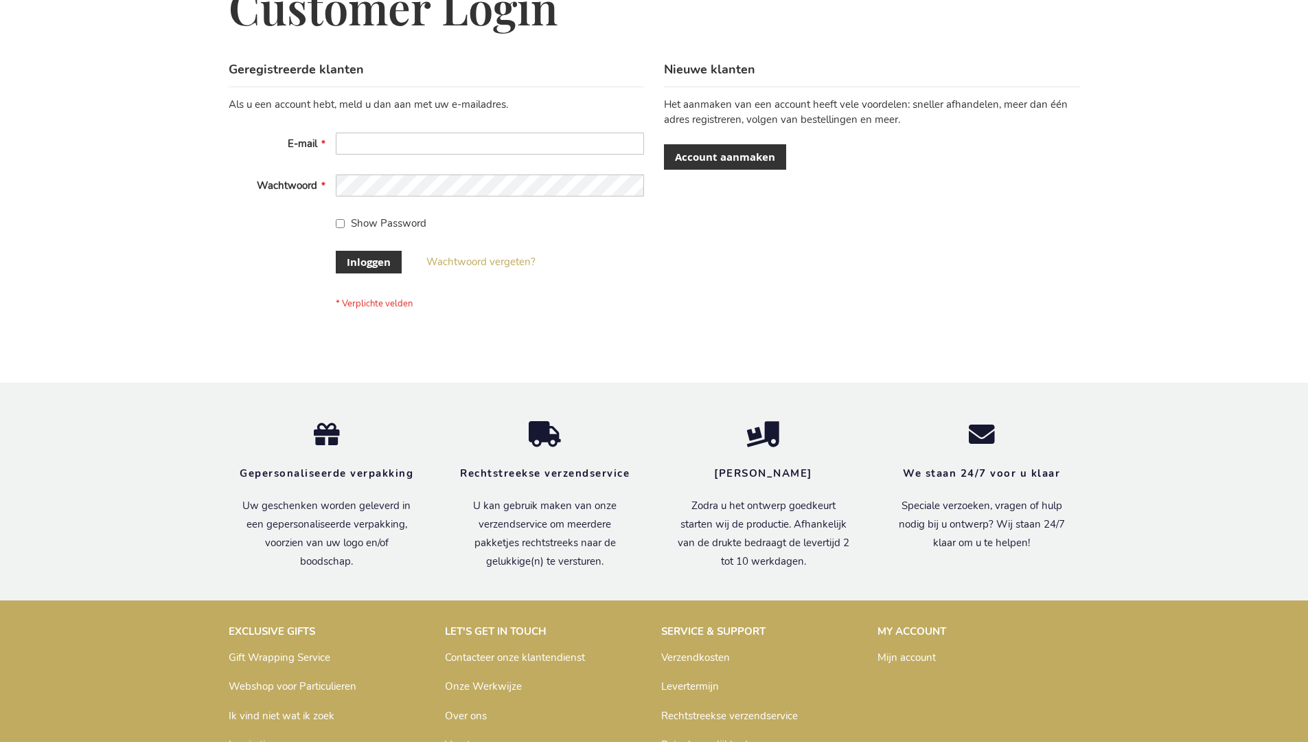
scroll to position [466, 0]
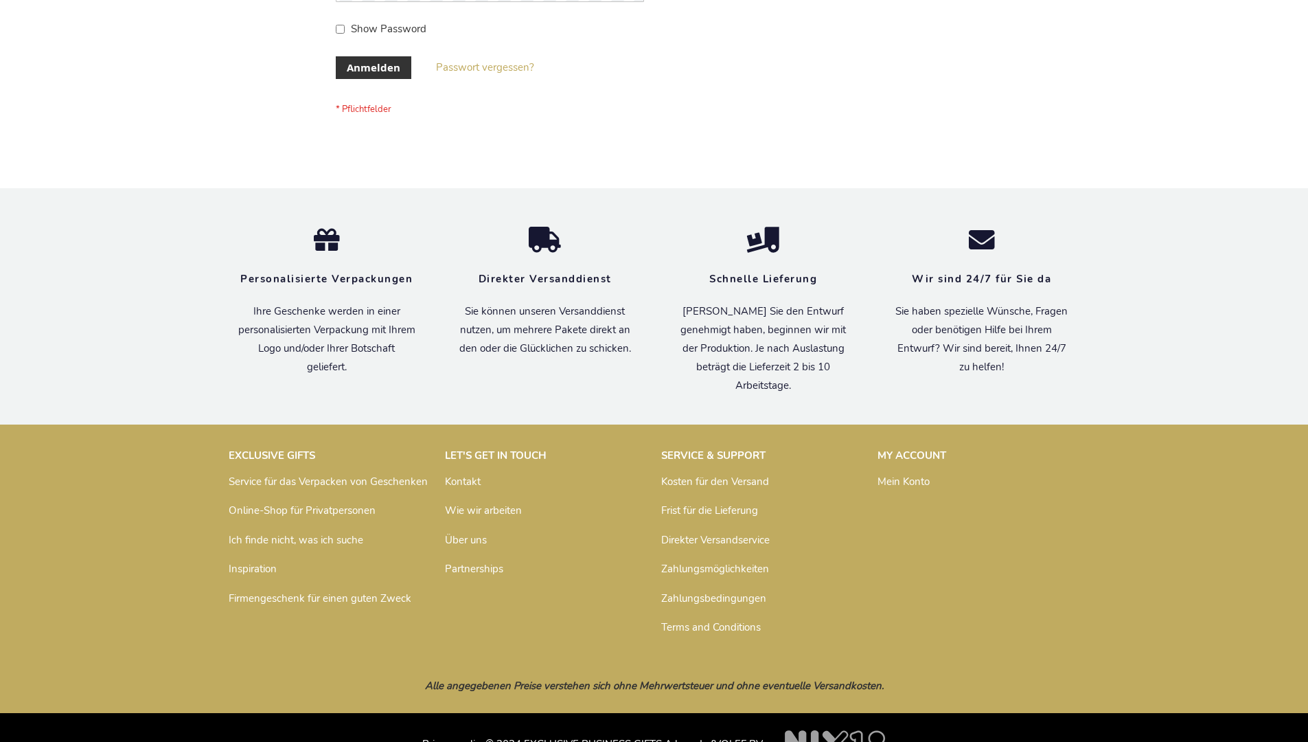
scroll to position [460, 0]
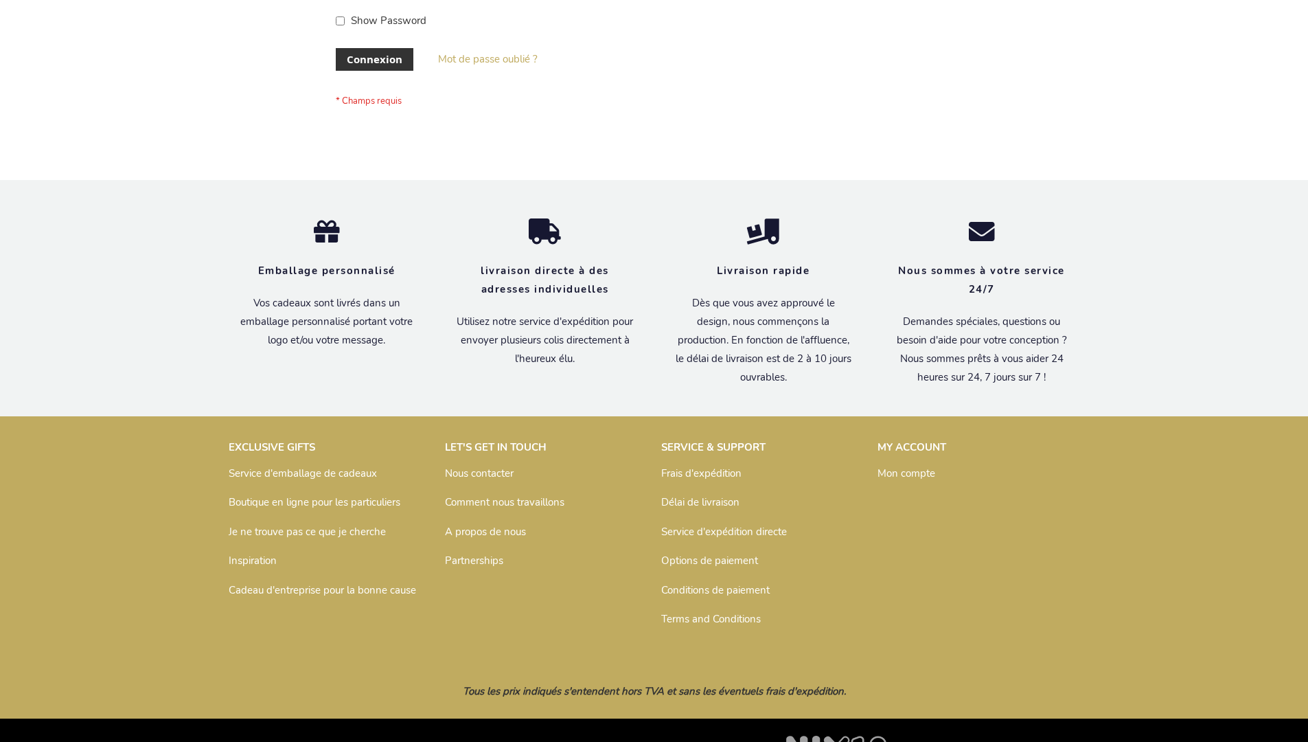
scroll to position [474, 0]
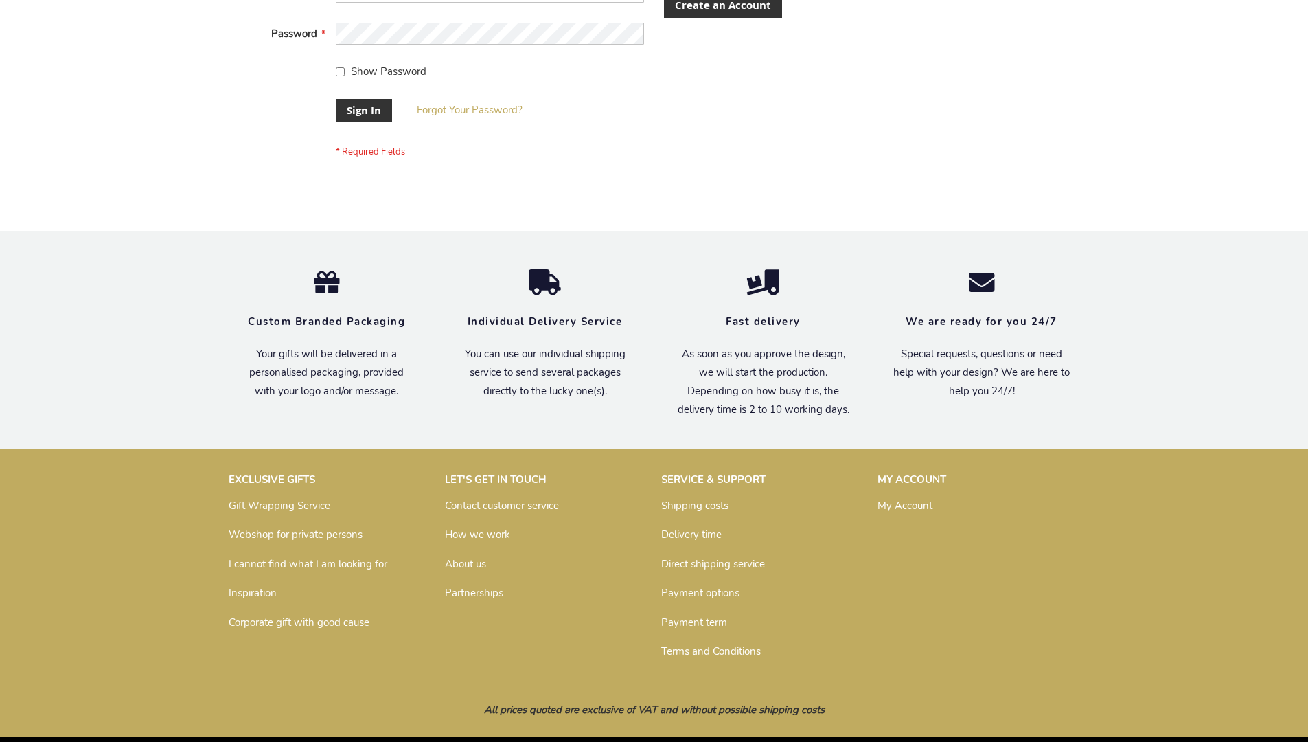
scroll to position [442, 0]
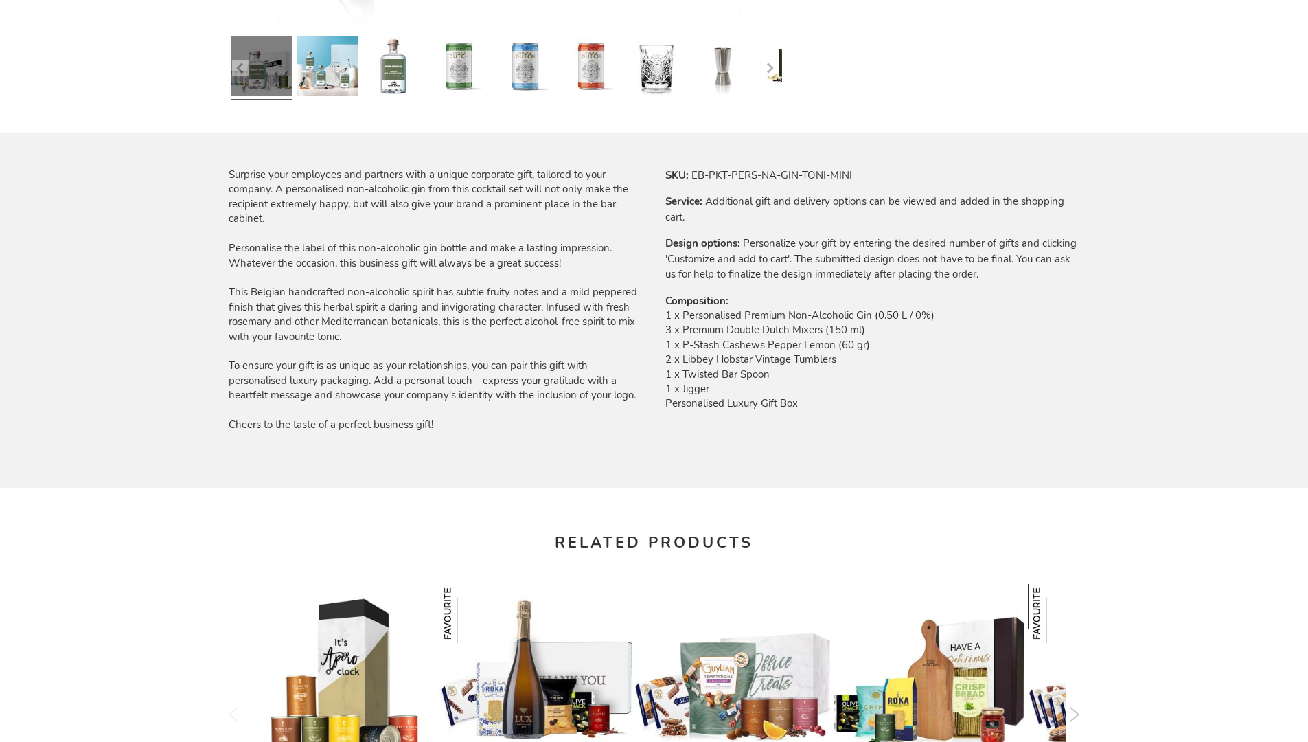
scroll to position [1800, 0]
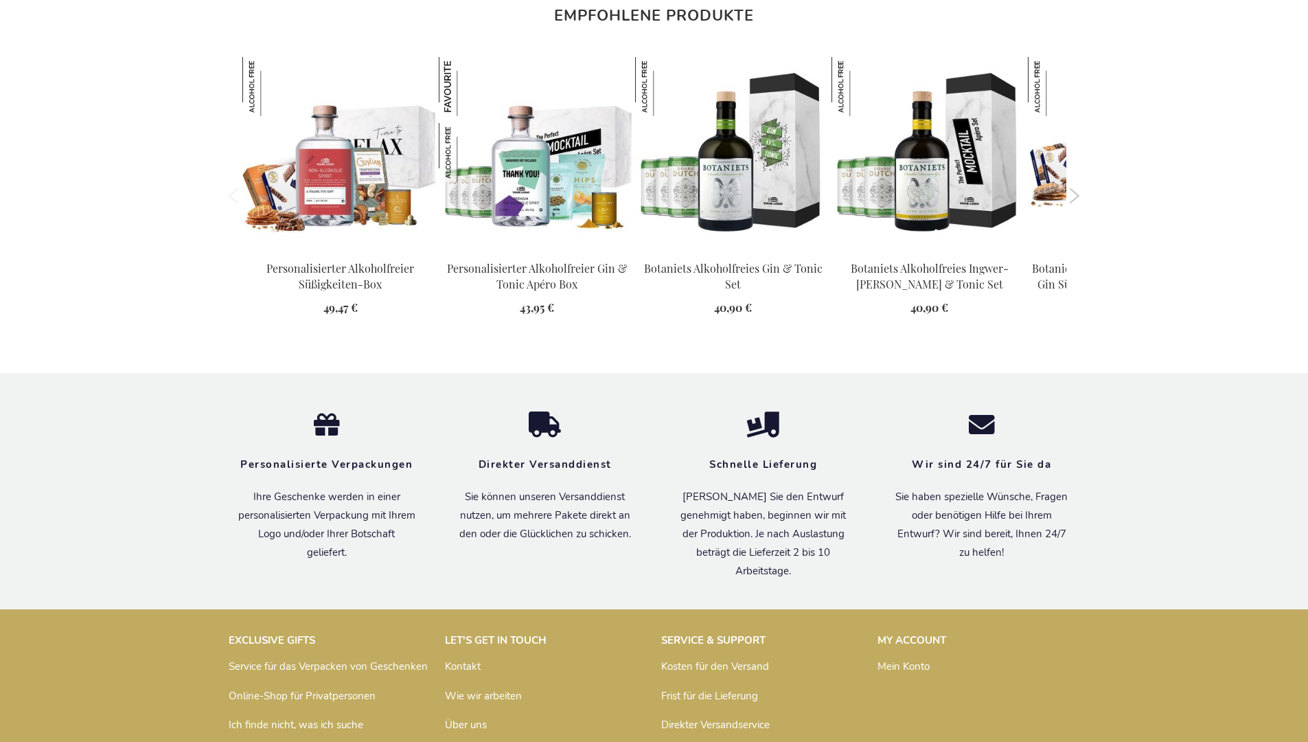
scroll to position [1867, 0]
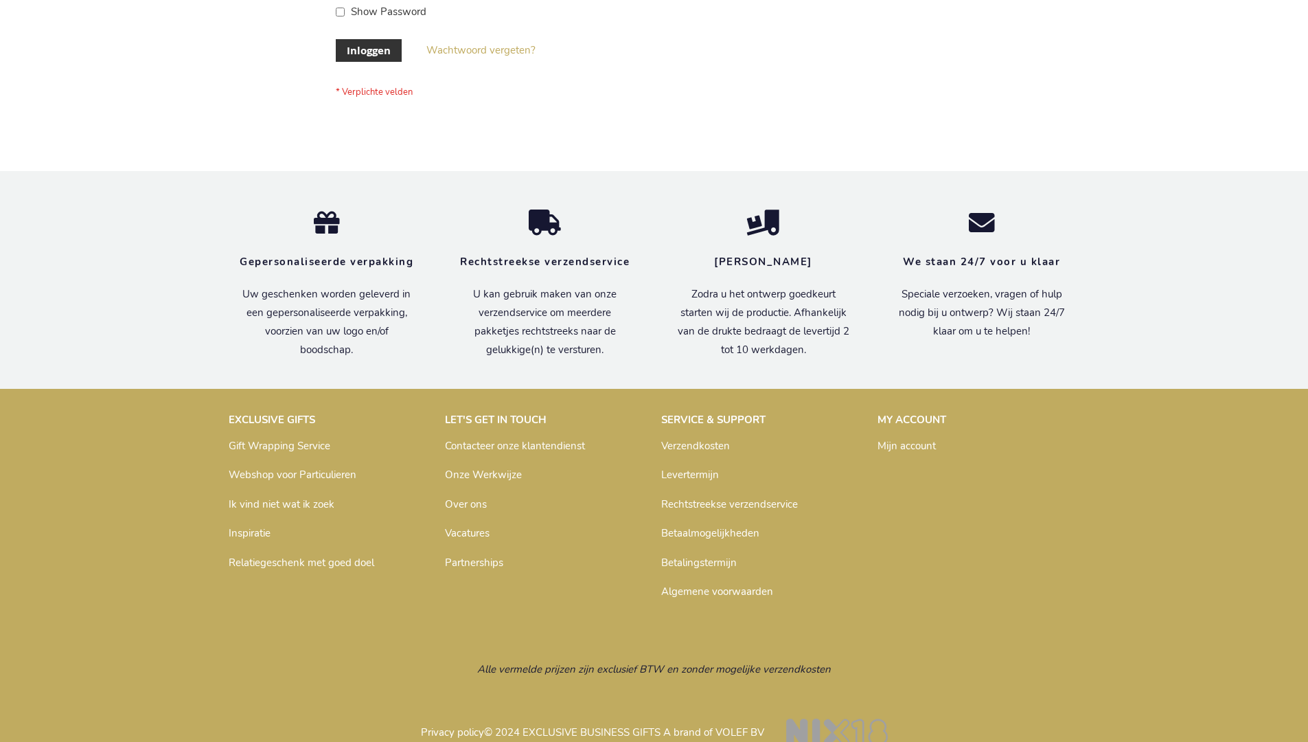
scroll to position [466, 0]
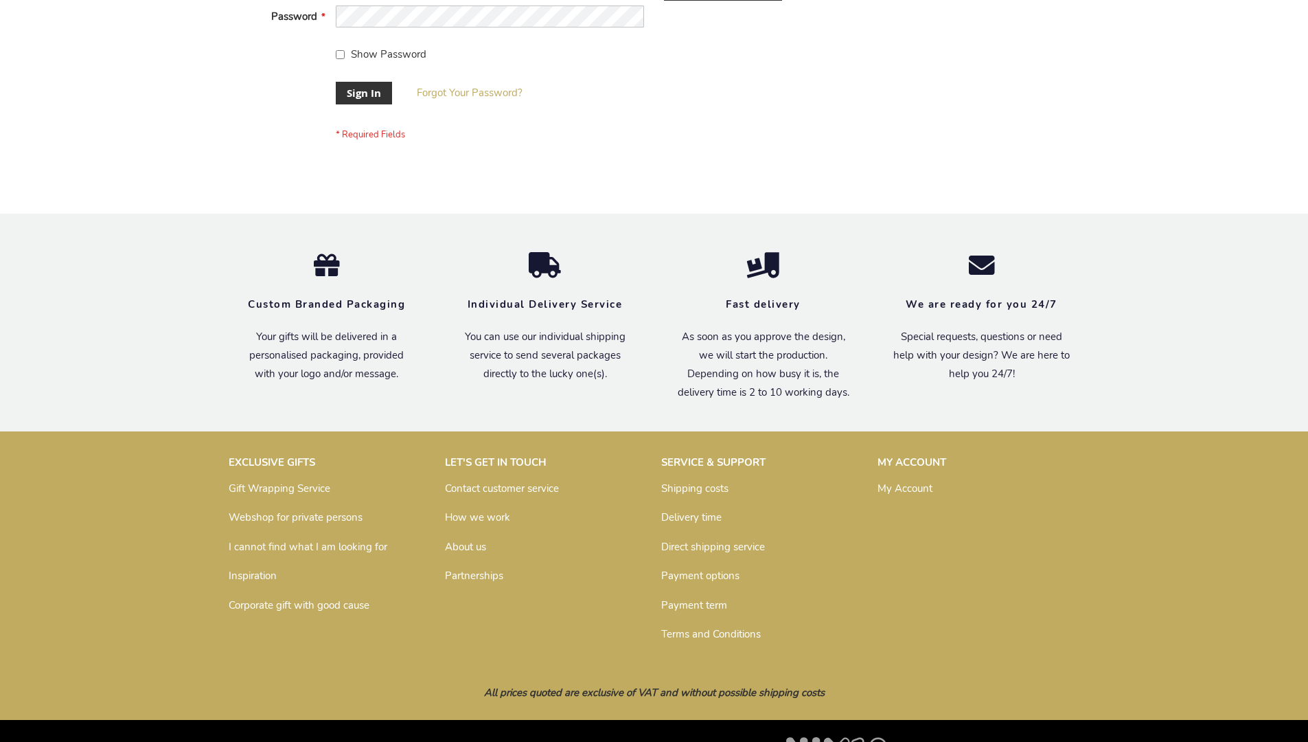
scroll to position [442, 0]
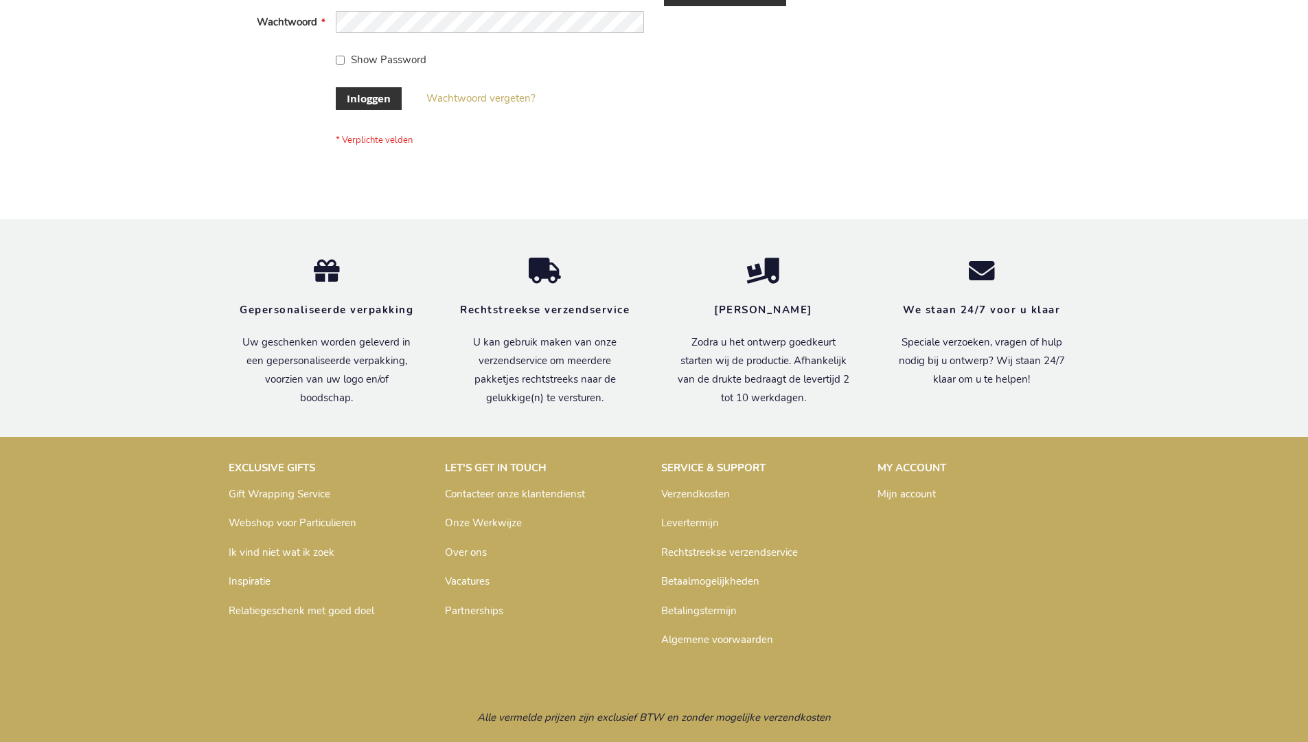
scroll to position [466, 0]
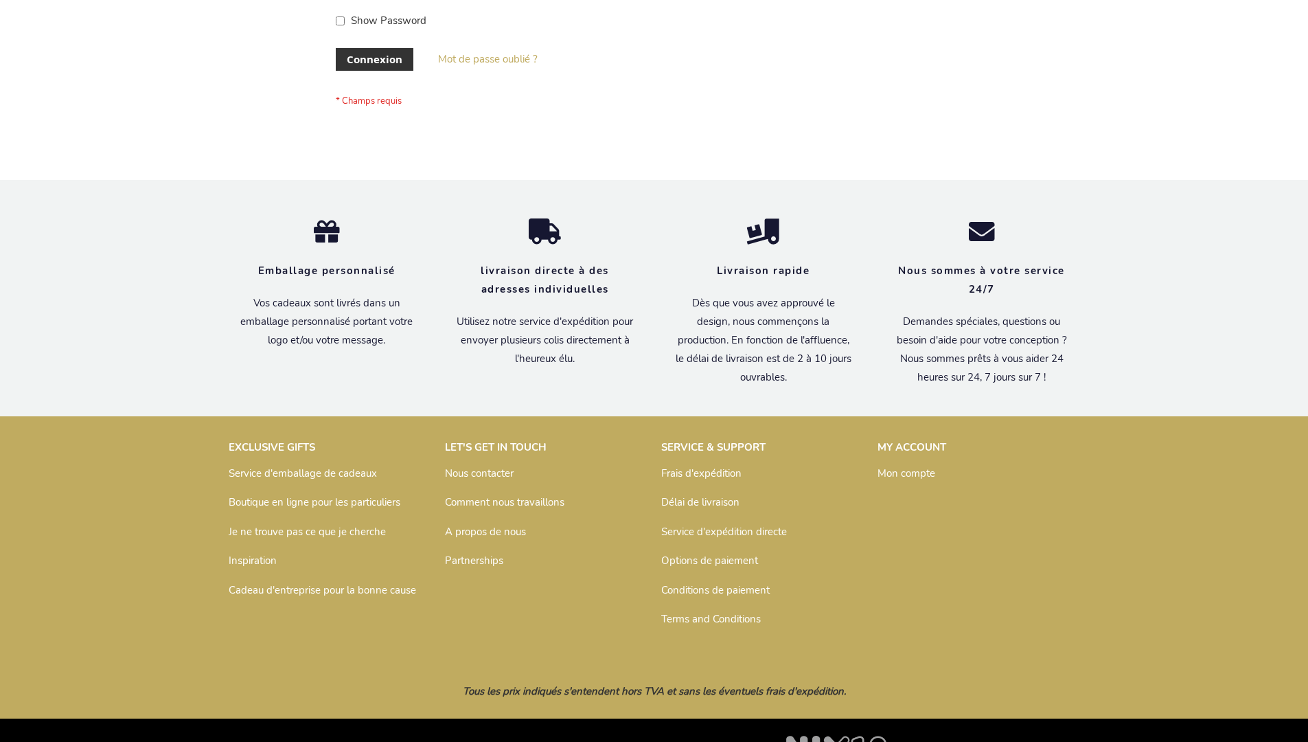
scroll to position [474, 0]
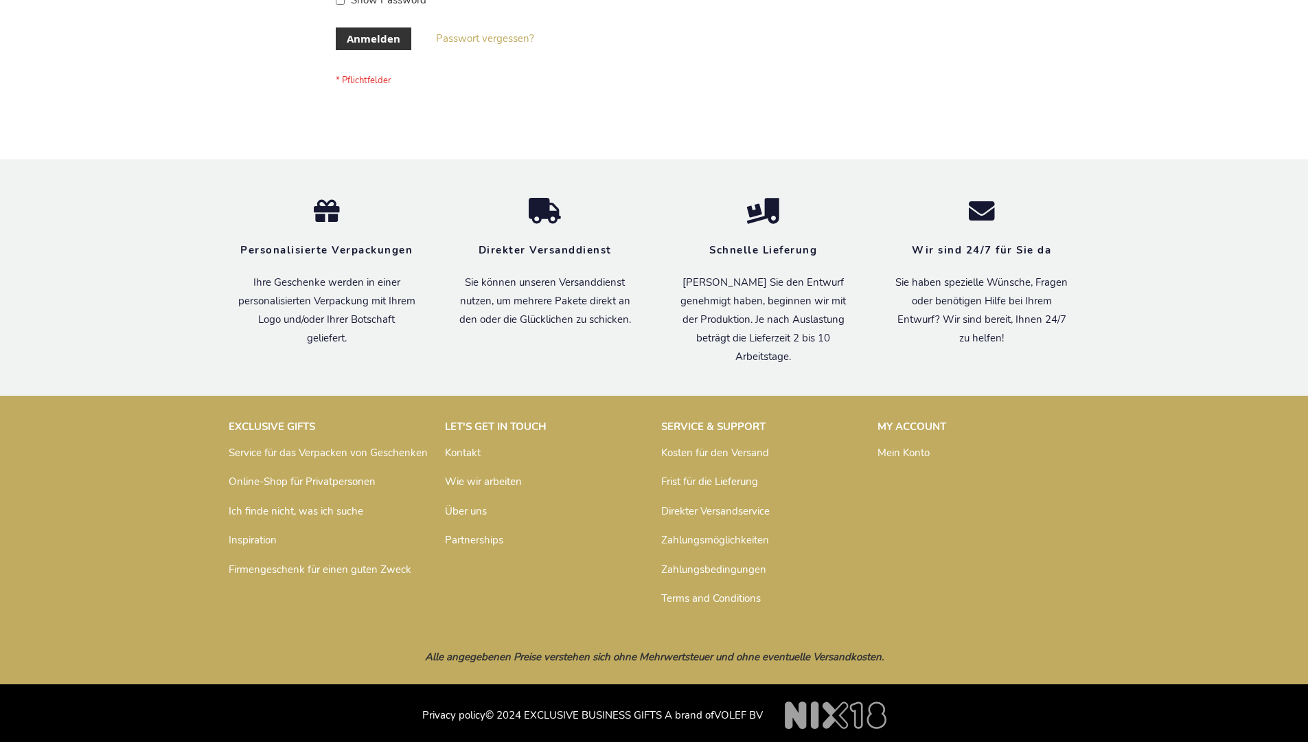
scroll to position [460, 0]
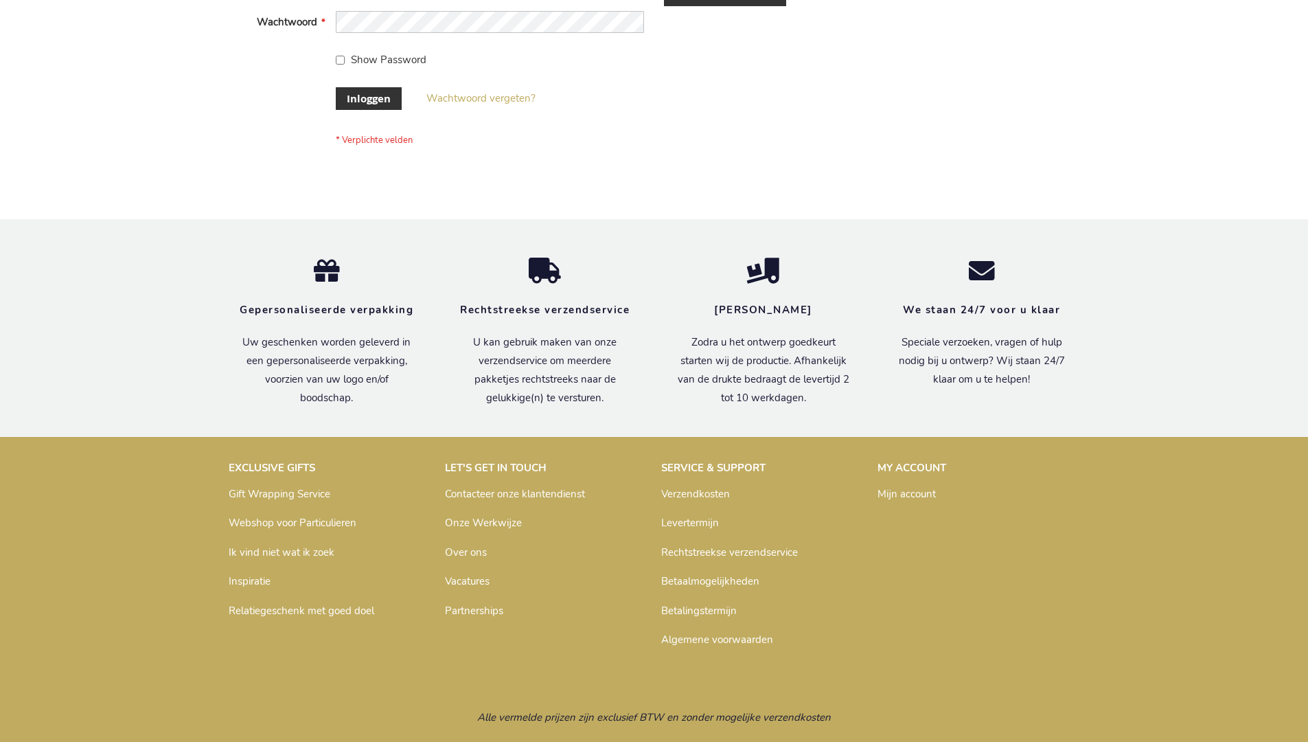
scroll to position [466, 0]
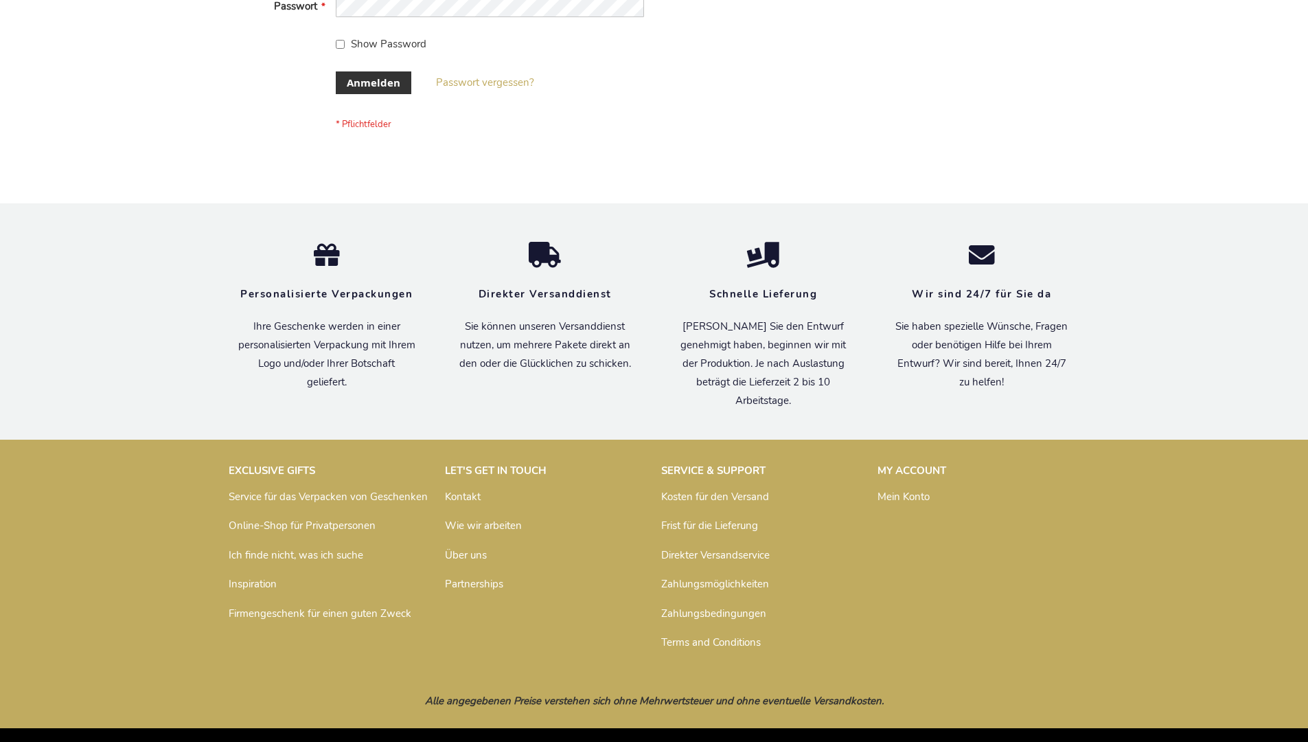
scroll to position [460, 0]
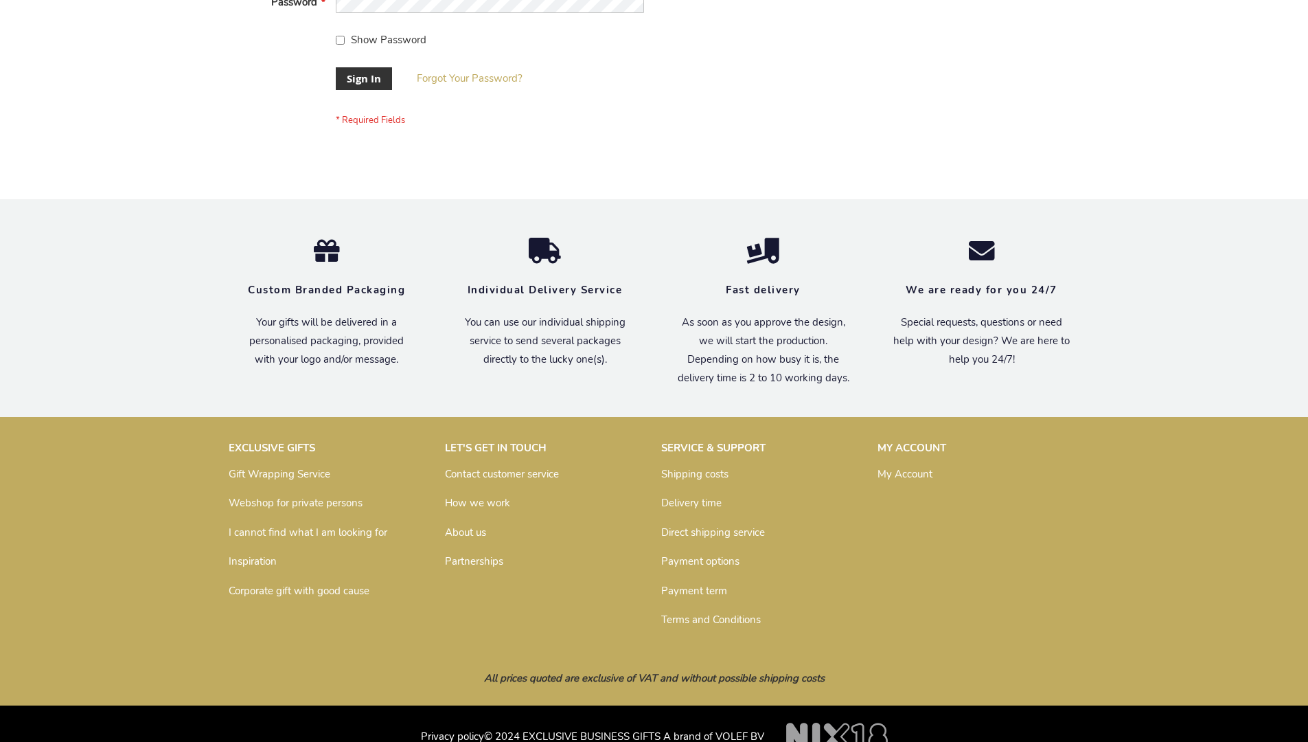
scroll to position [442, 0]
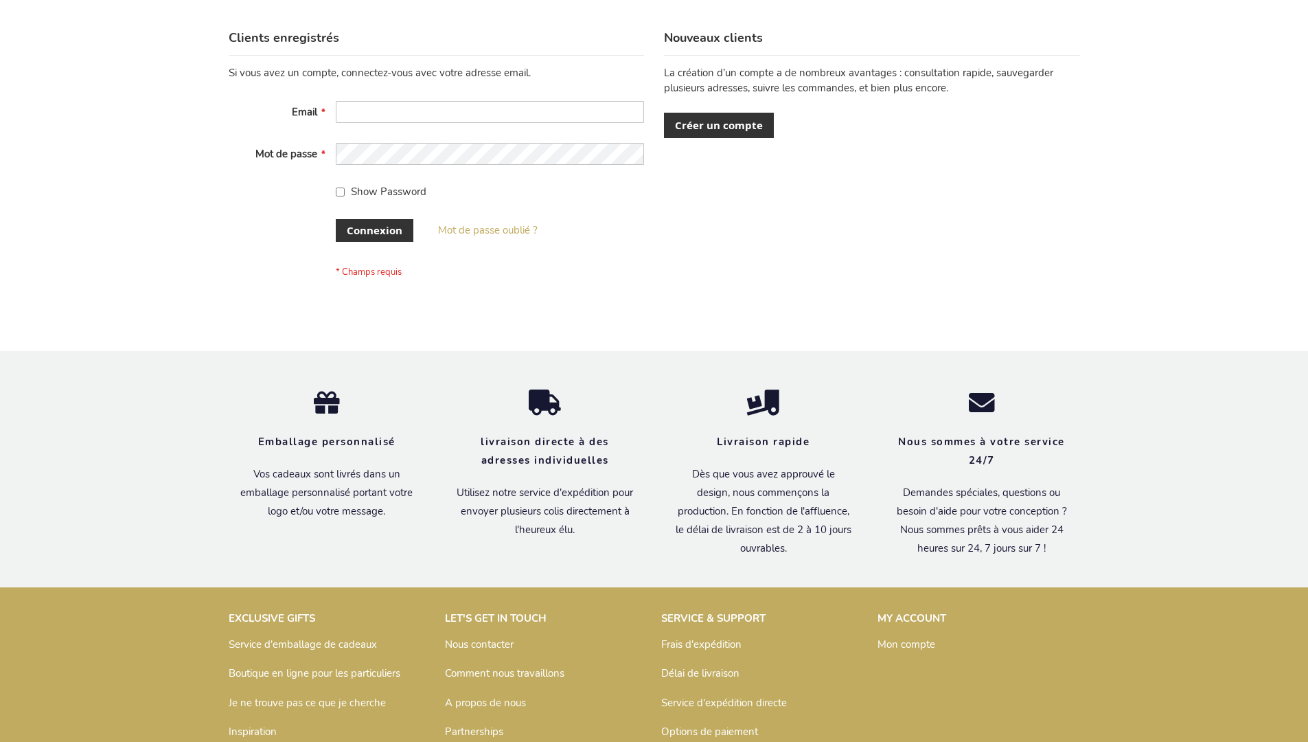
scroll to position [474, 0]
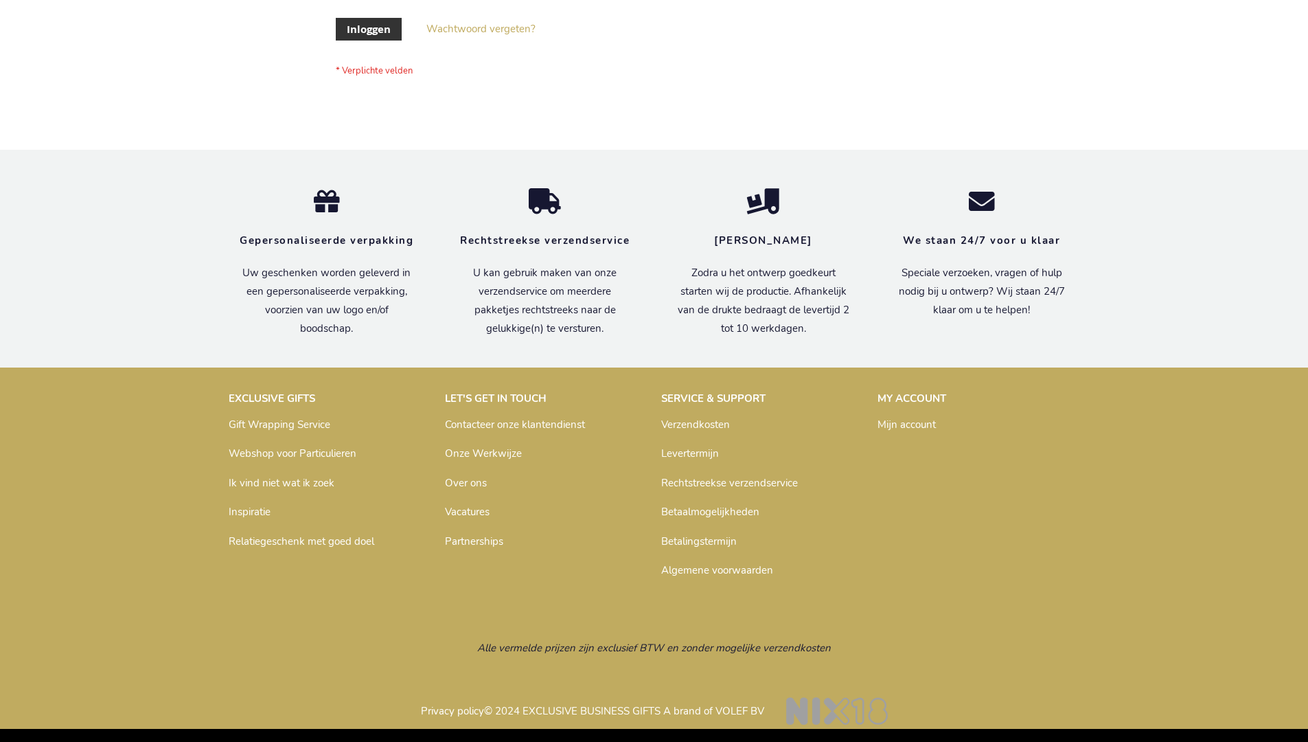
scroll to position [466, 0]
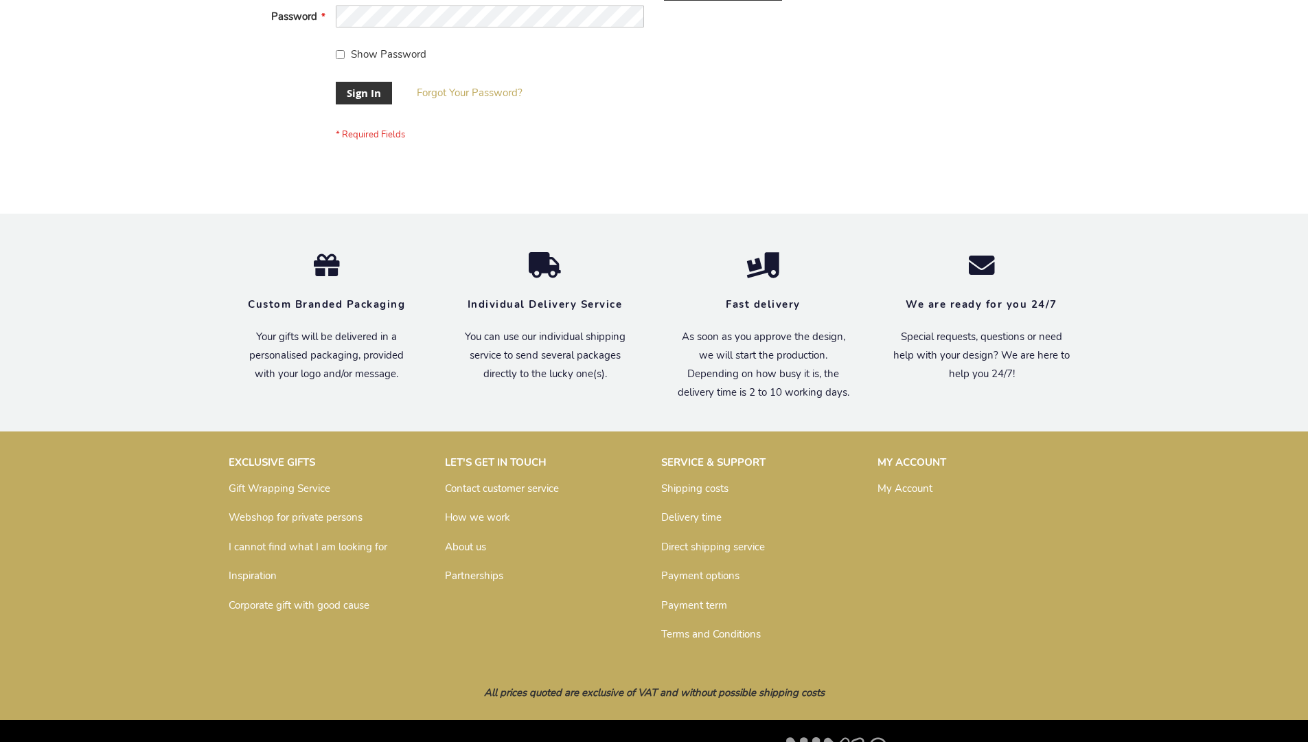
scroll to position [442, 0]
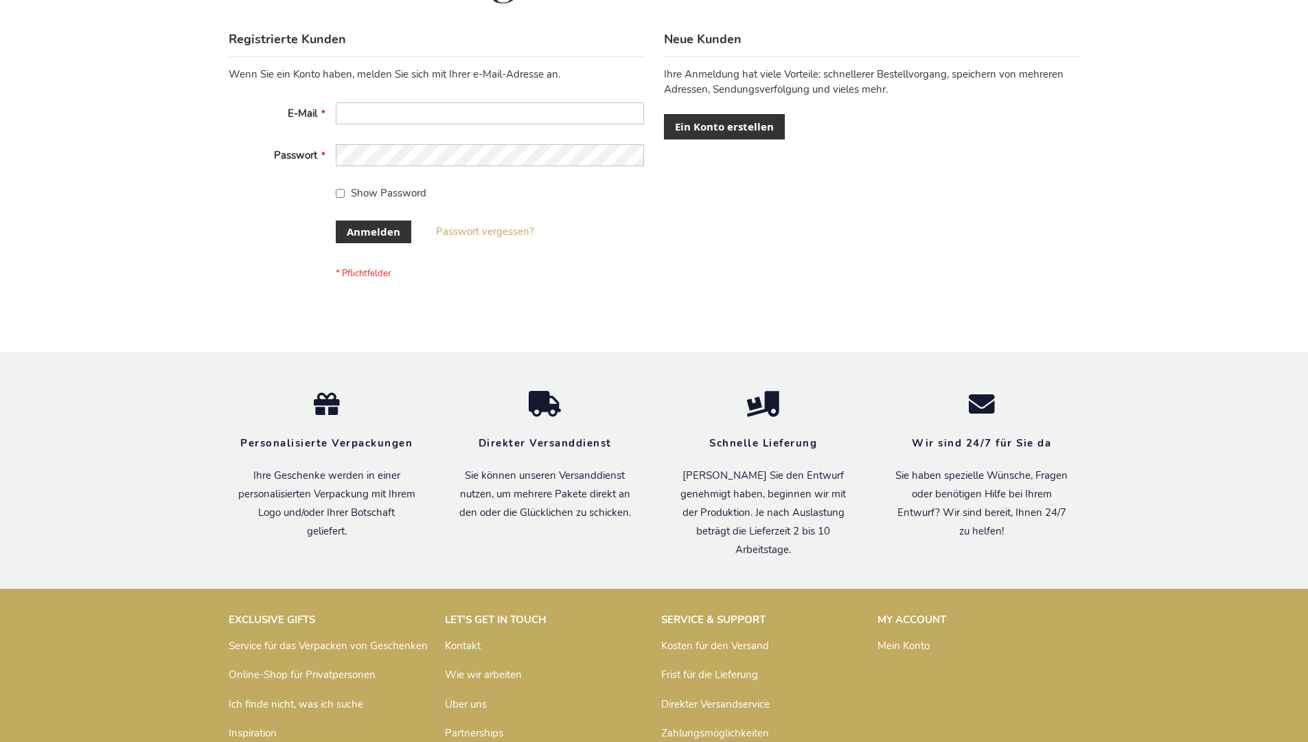
scroll to position [460, 0]
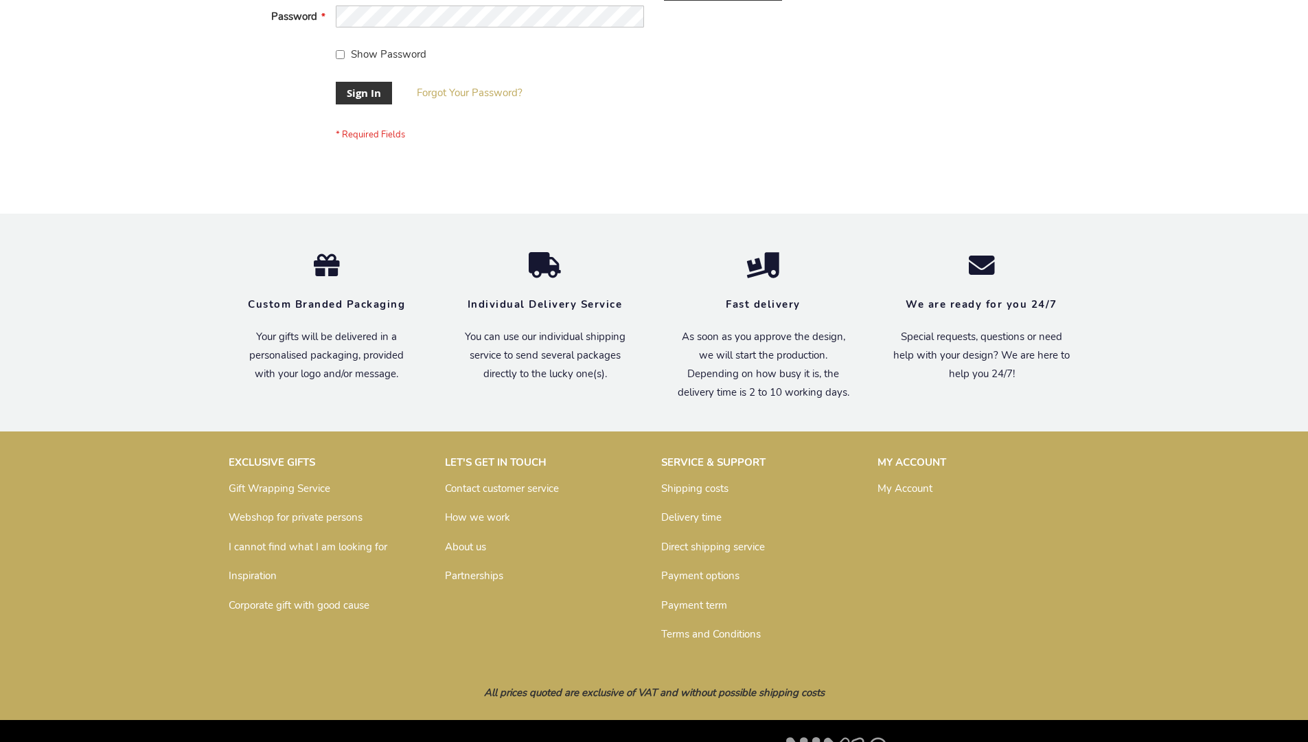
scroll to position [442, 0]
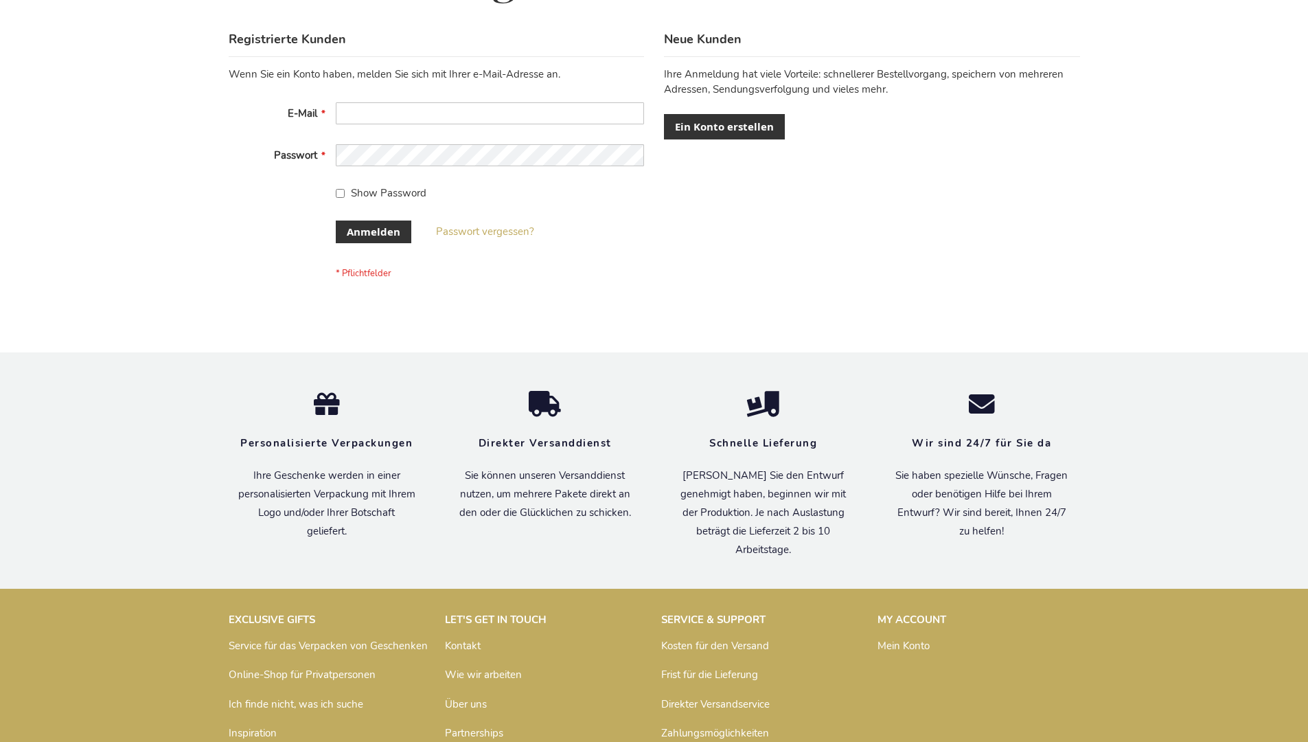
scroll to position [460, 0]
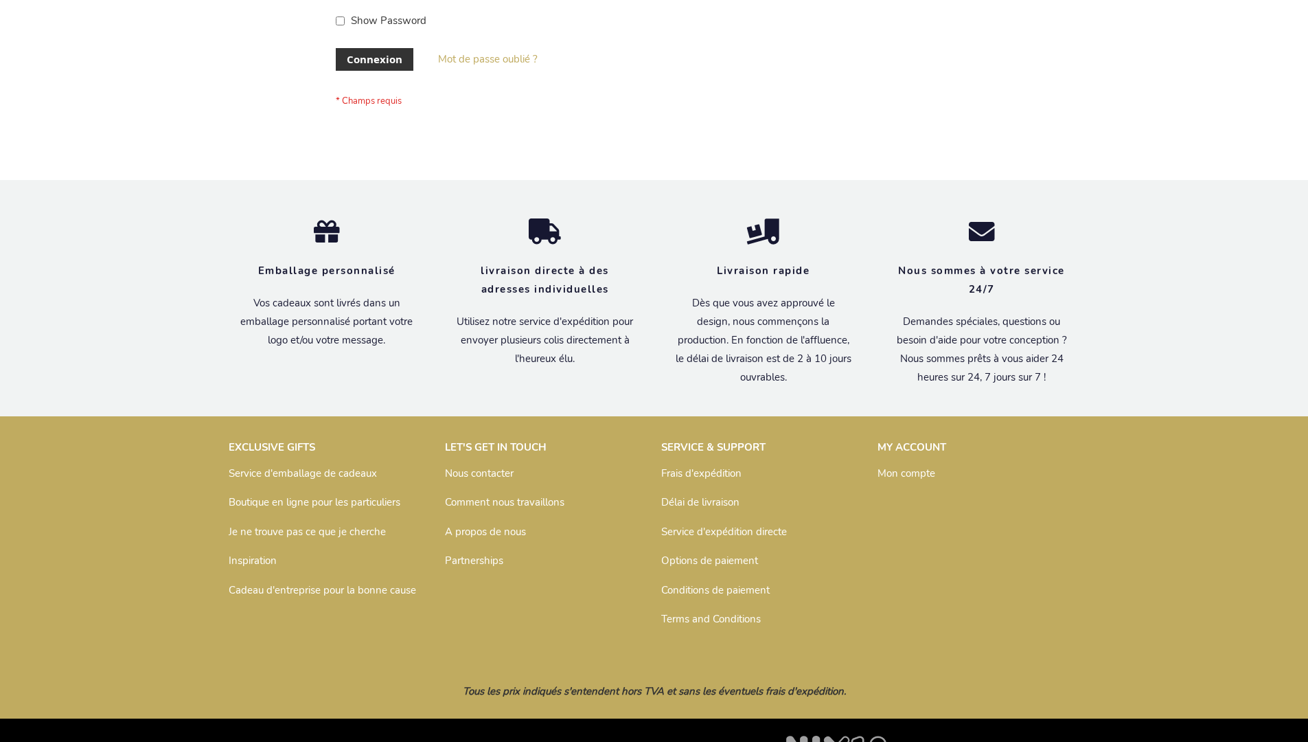
scroll to position [474, 0]
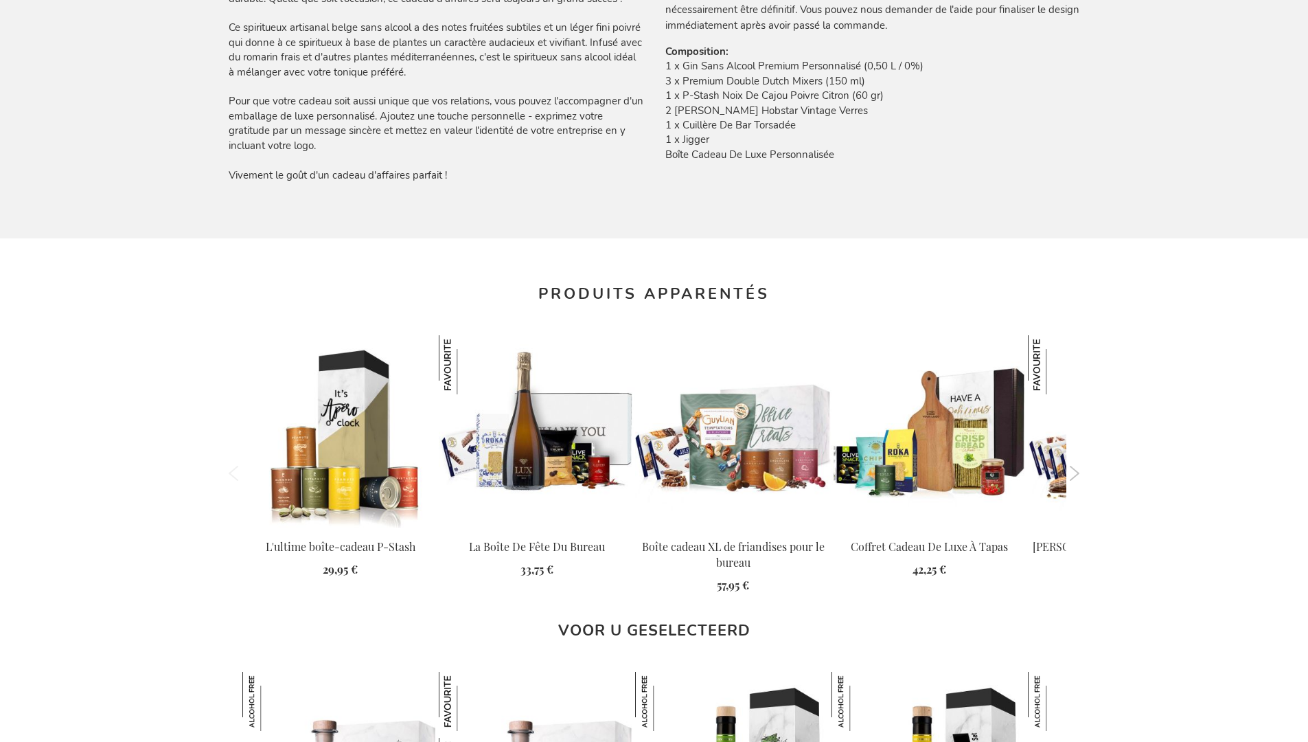
scroll to position [1880, 0]
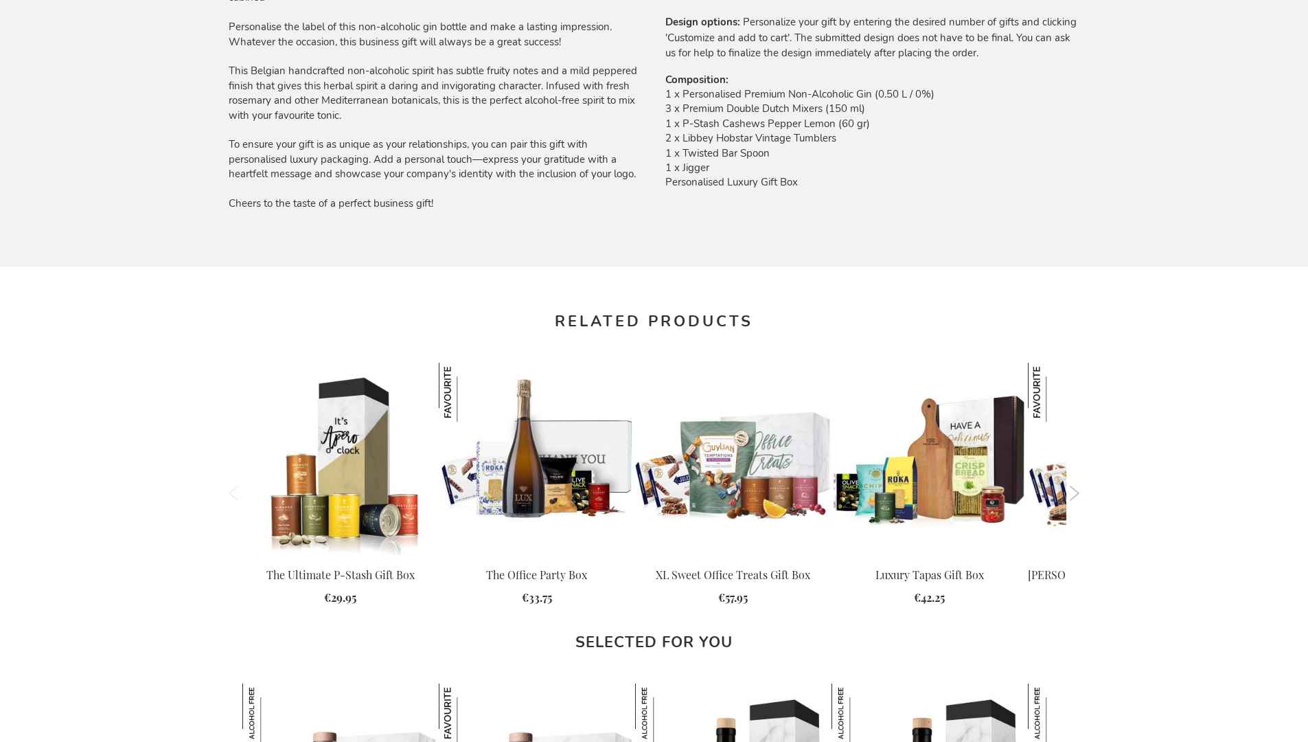
scroll to position [1800, 0]
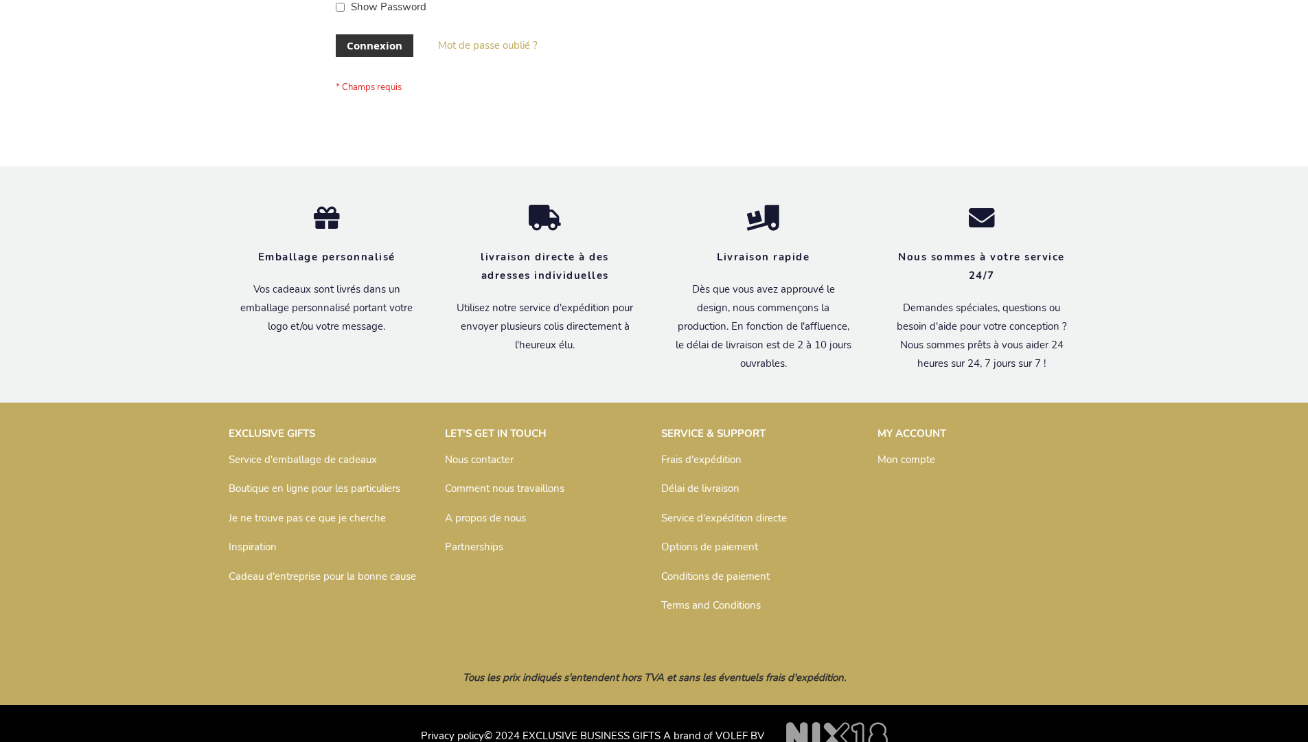
scroll to position [474, 0]
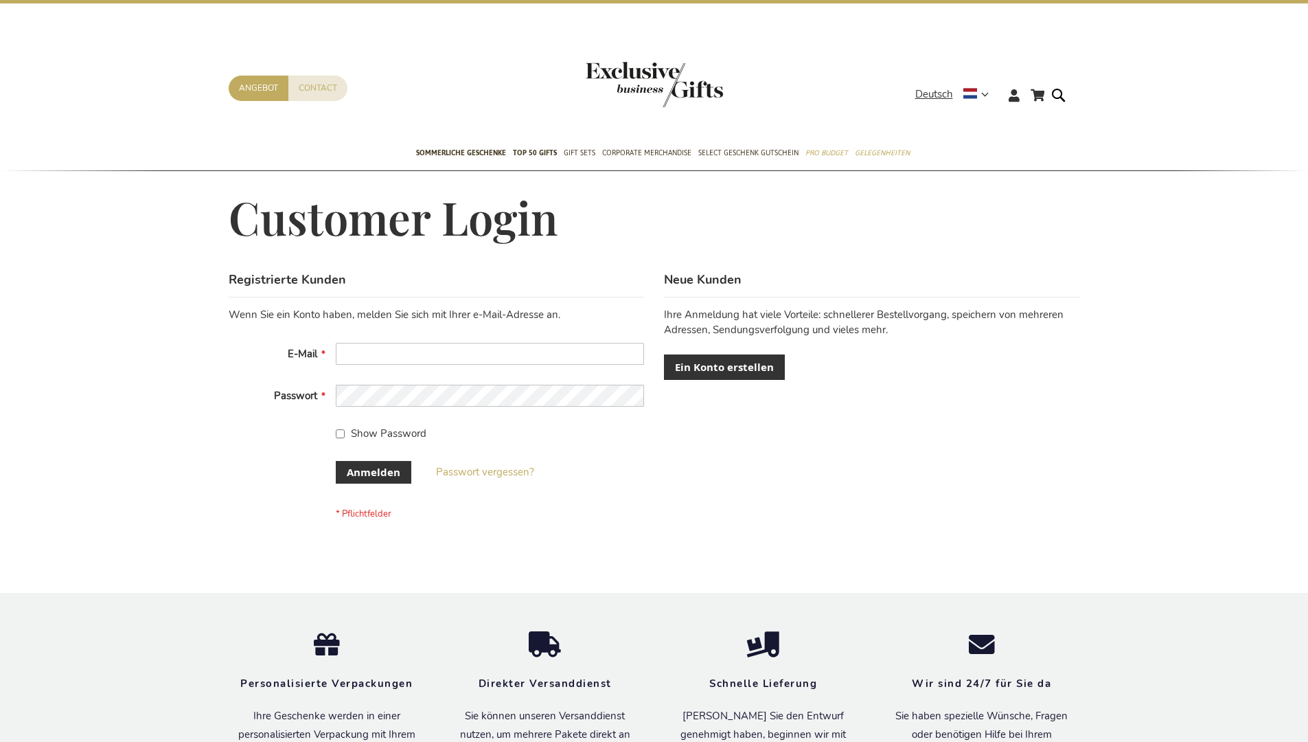
scroll to position [460, 0]
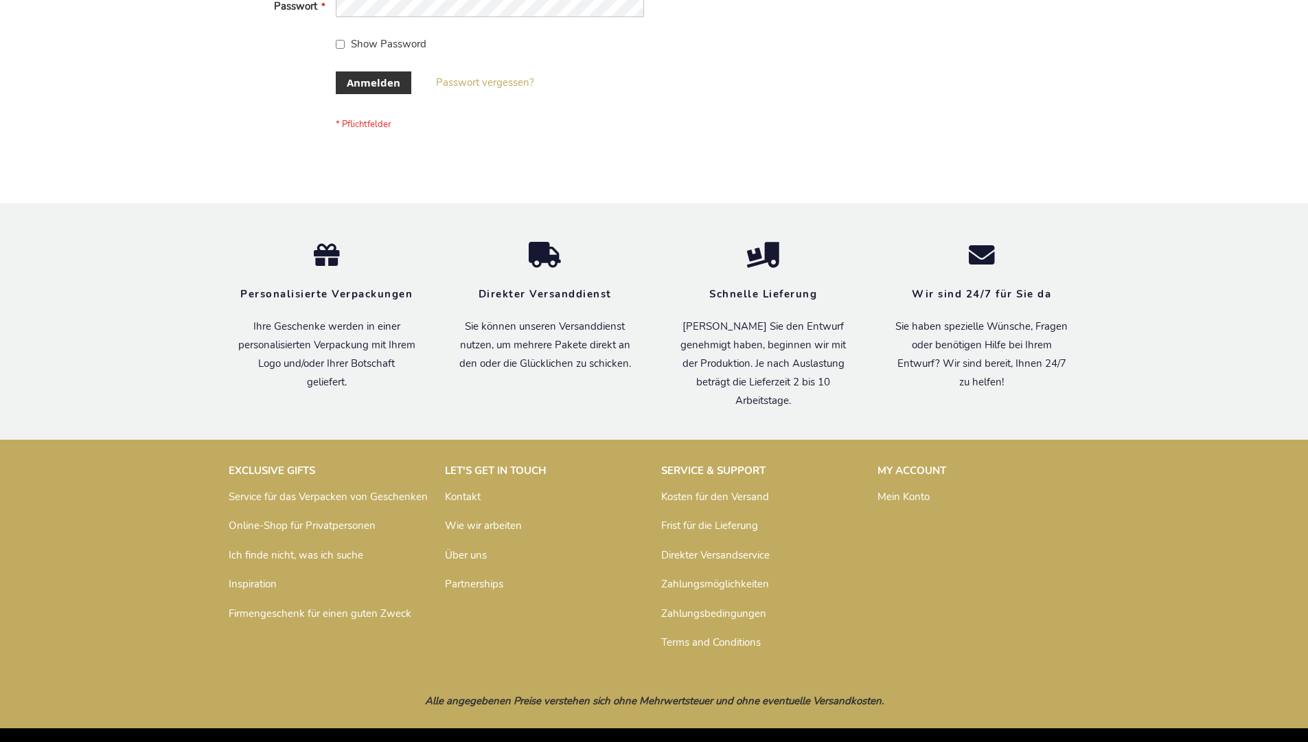
scroll to position [460, 0]
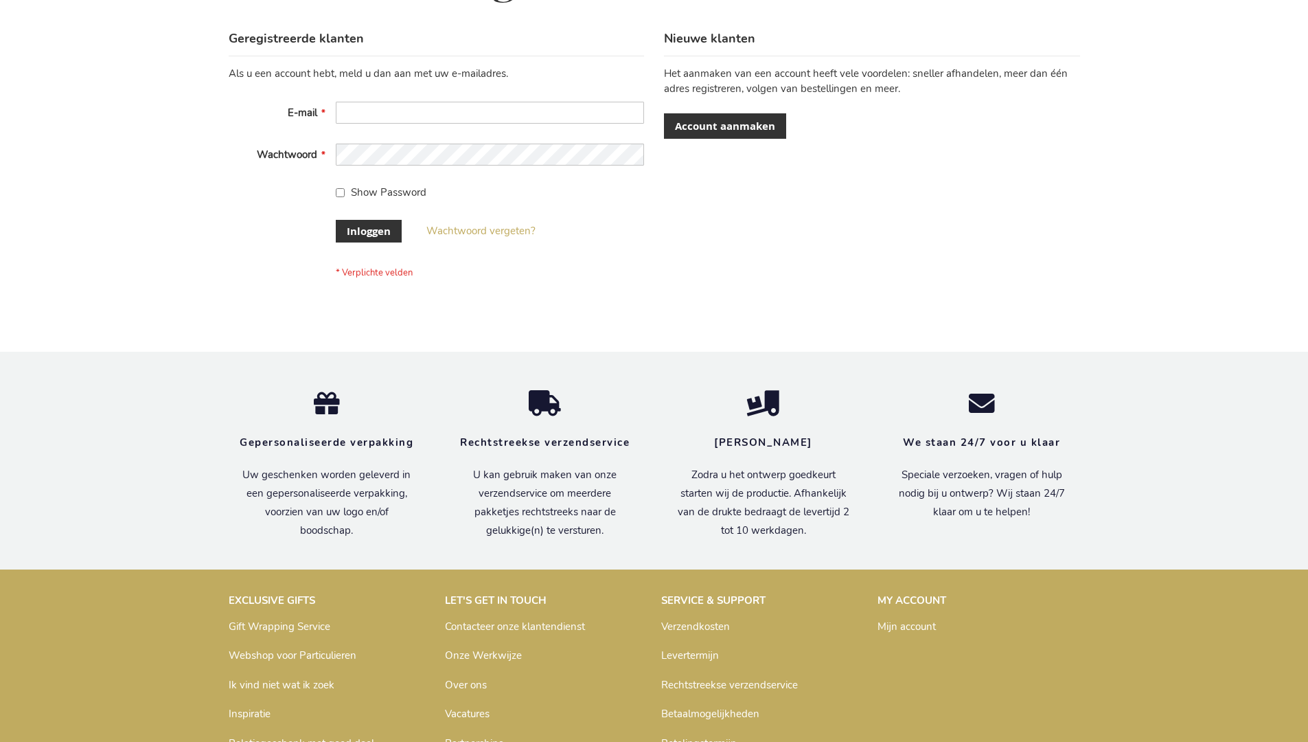
scroll to position [466, 0]
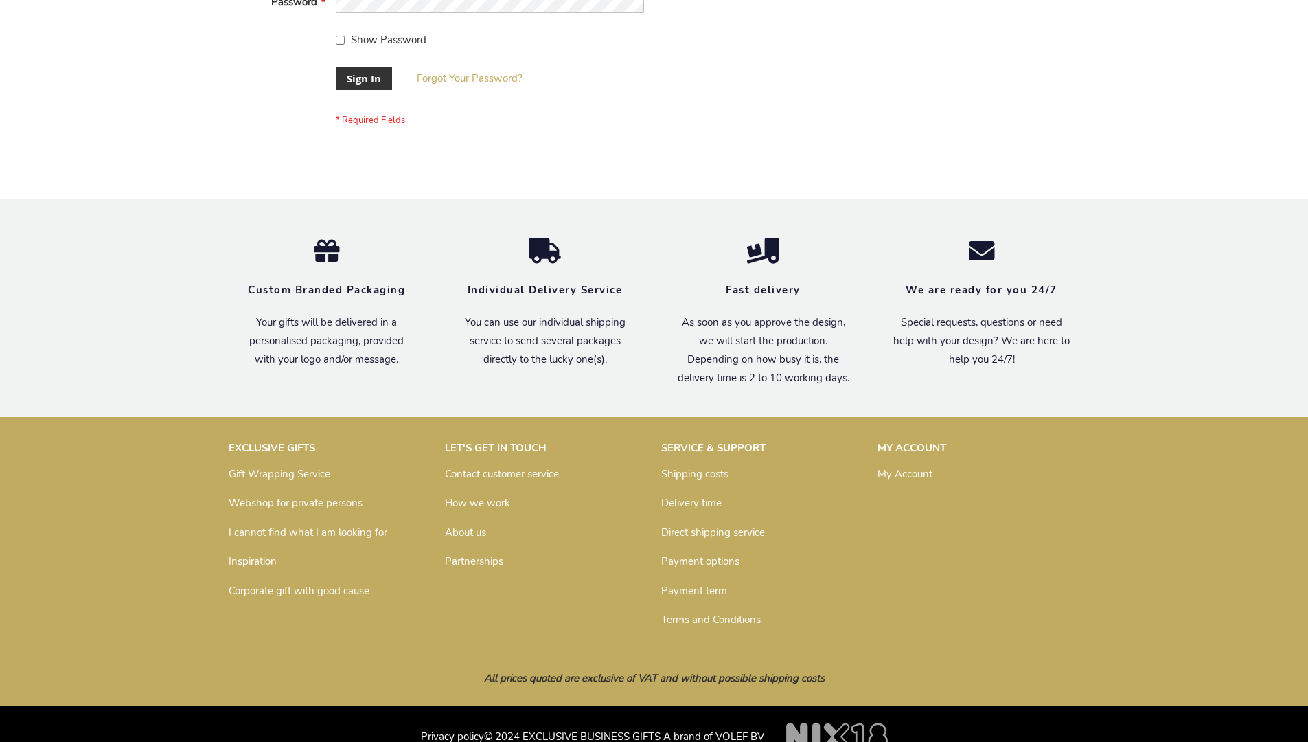
scroll to position [442, 0]
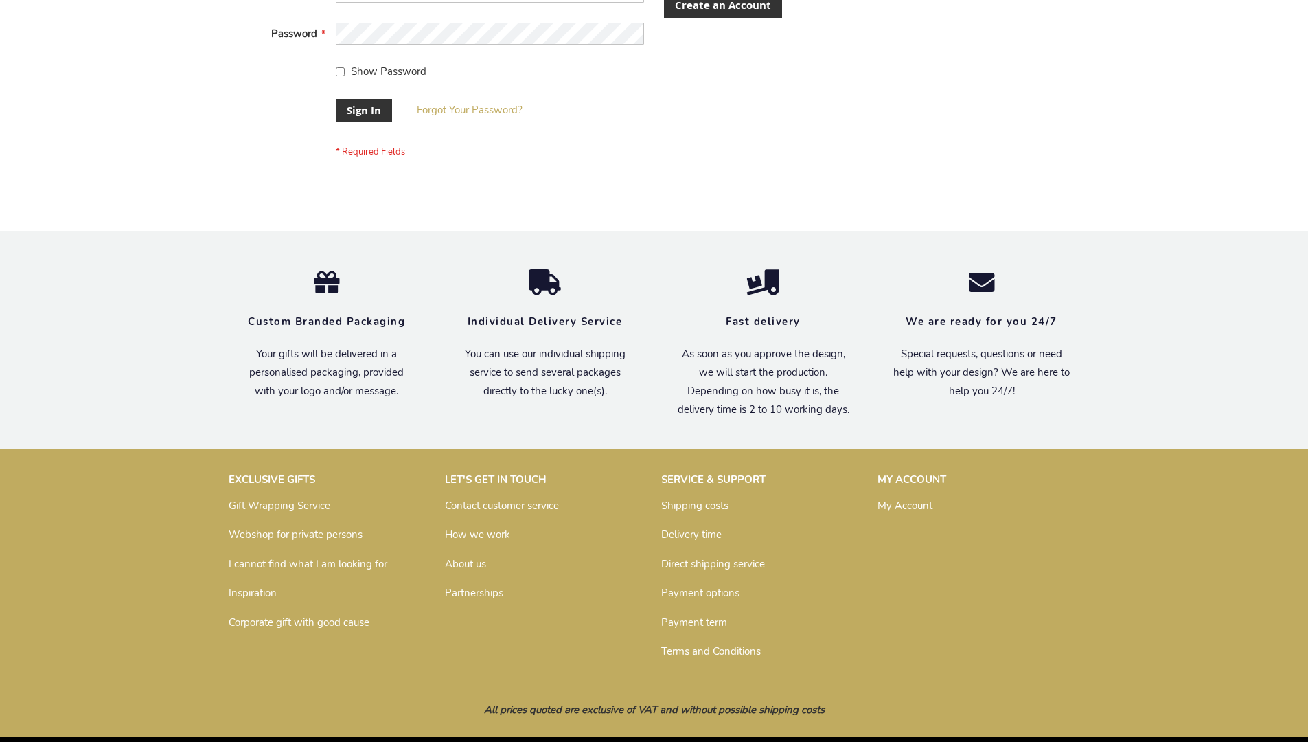
scroll to position [442, 0]
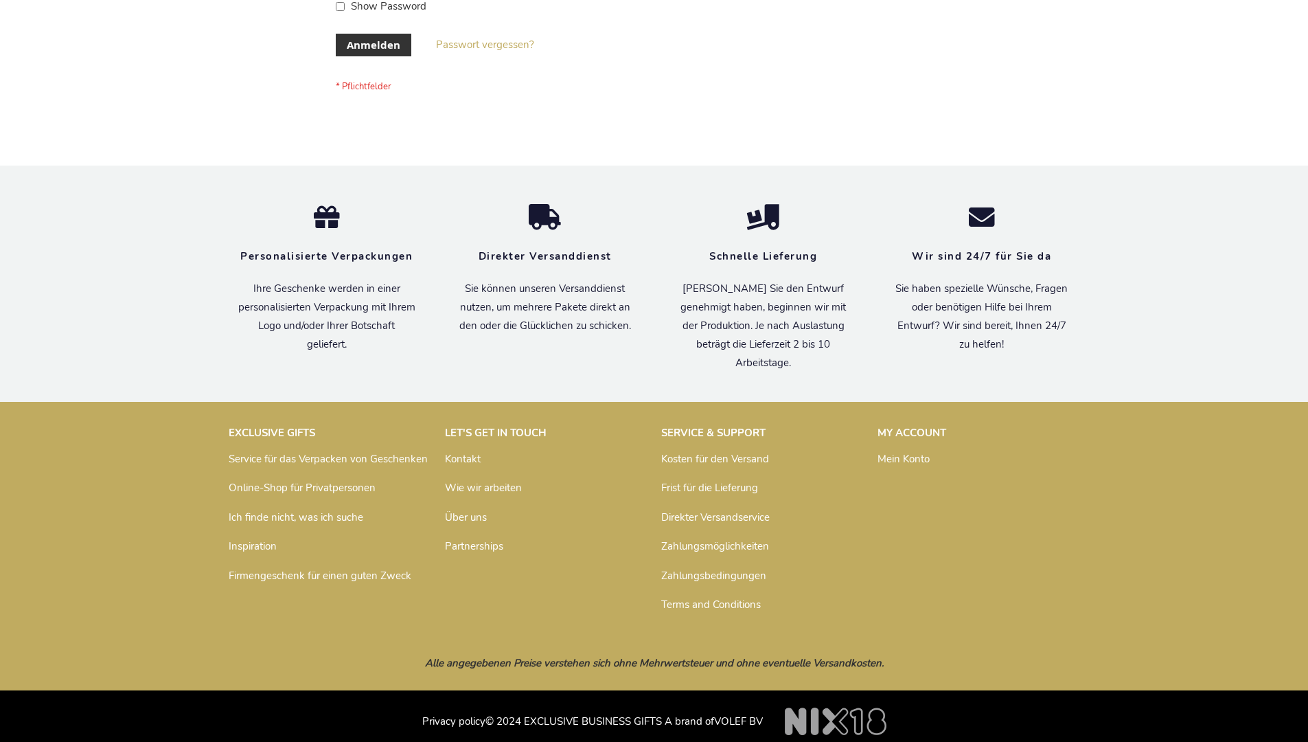
scroll to position [460, 0]
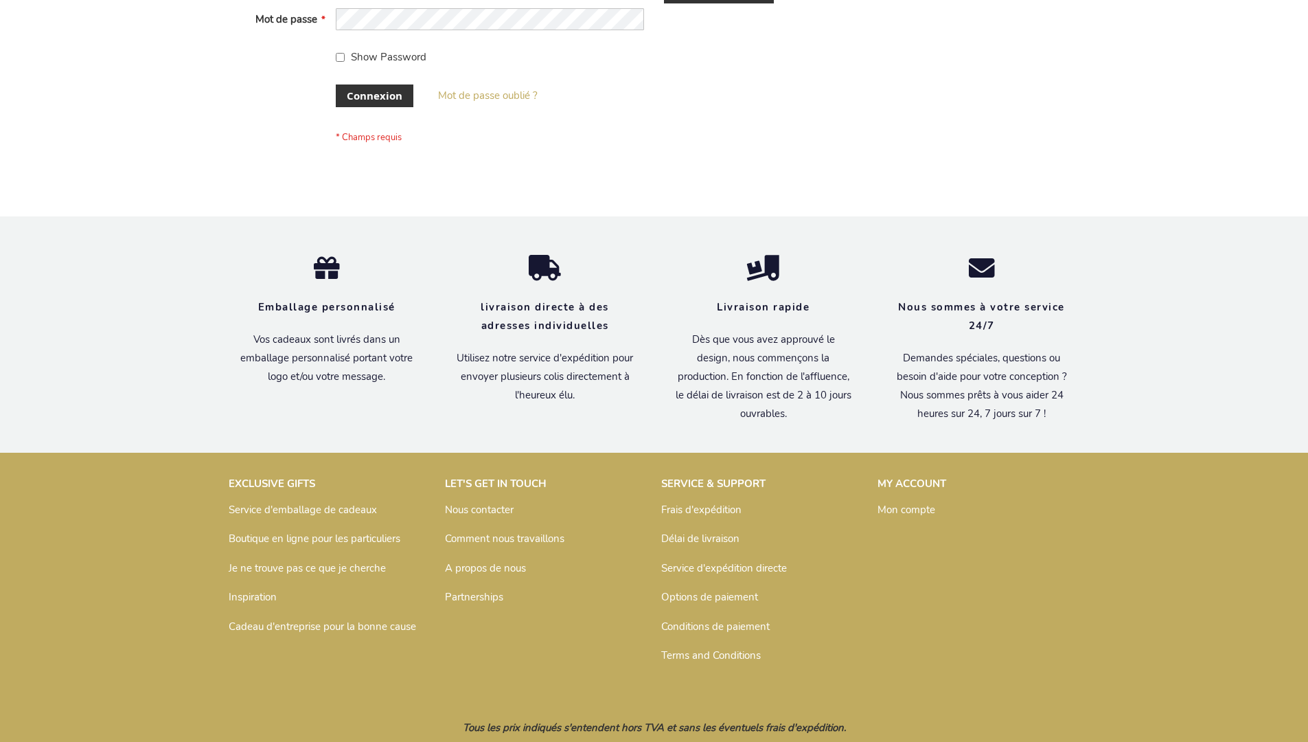
scroll to position [474, 0]
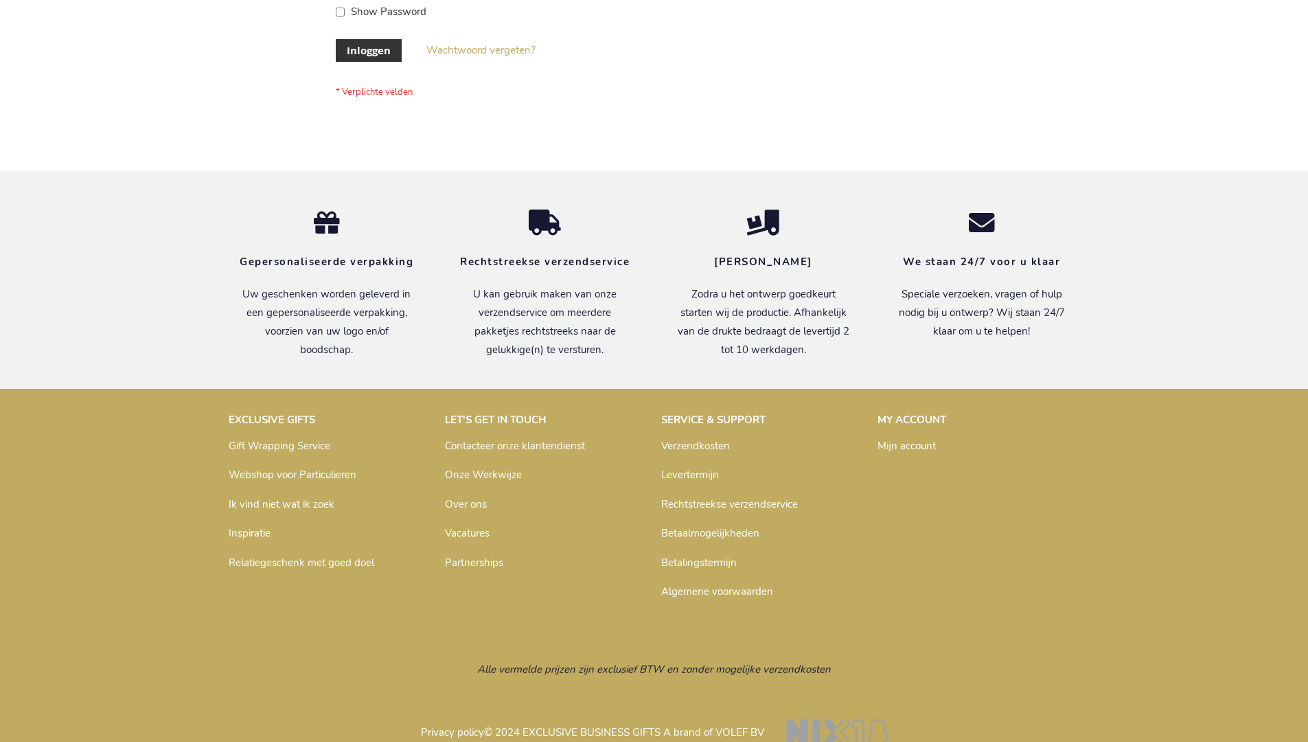
scroll to position [466, 0]
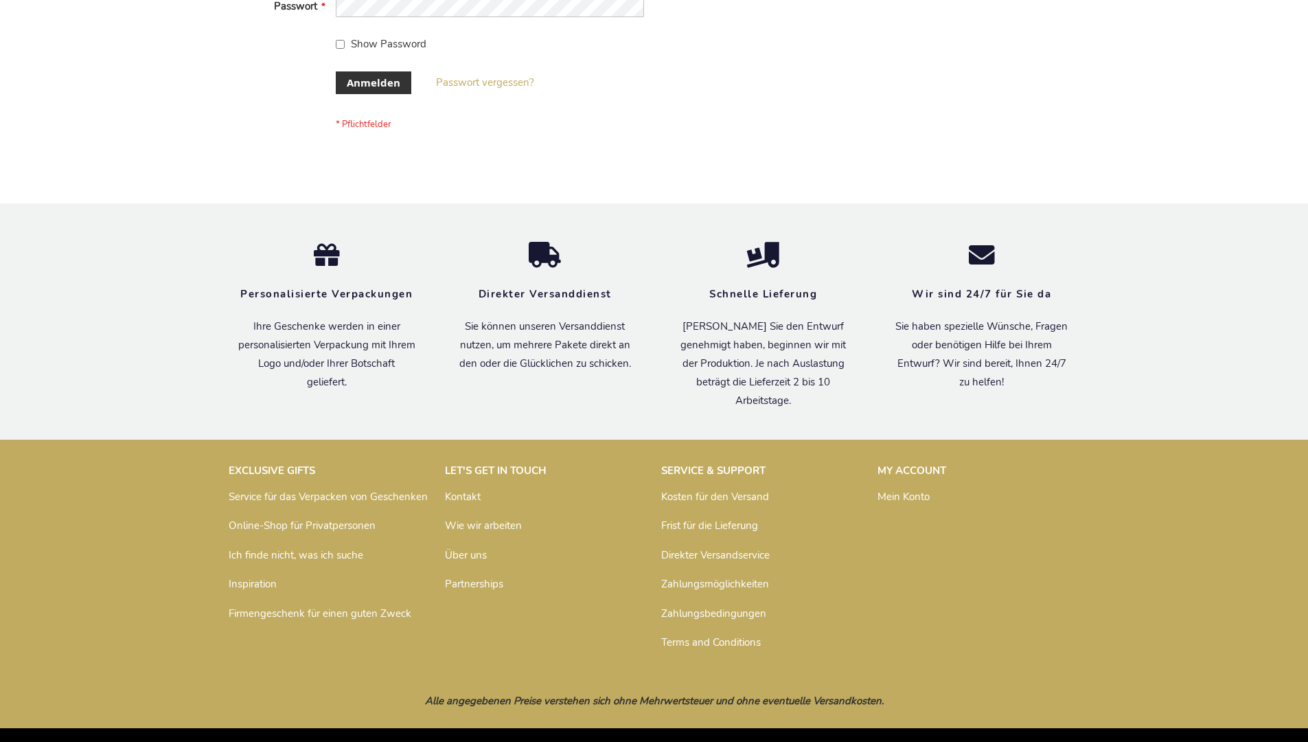
scroll to position [460, 0]
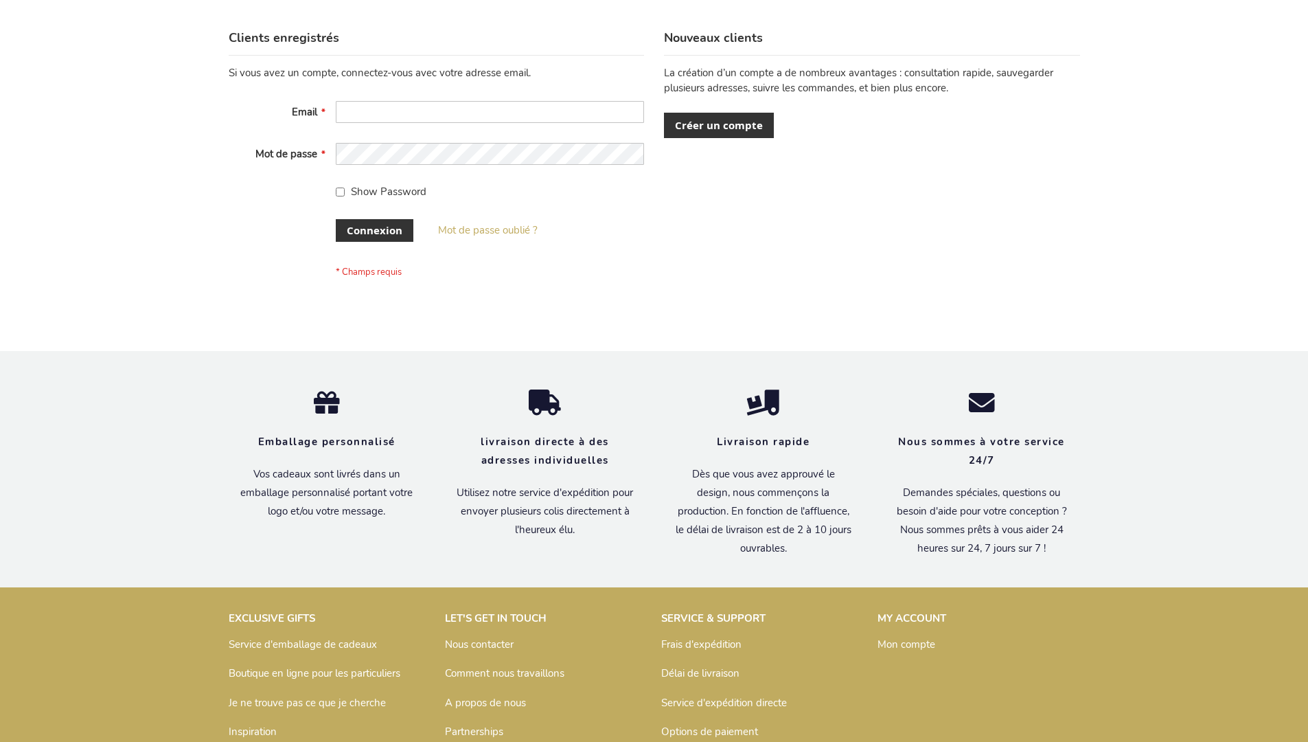
scroll to position [474, 0]
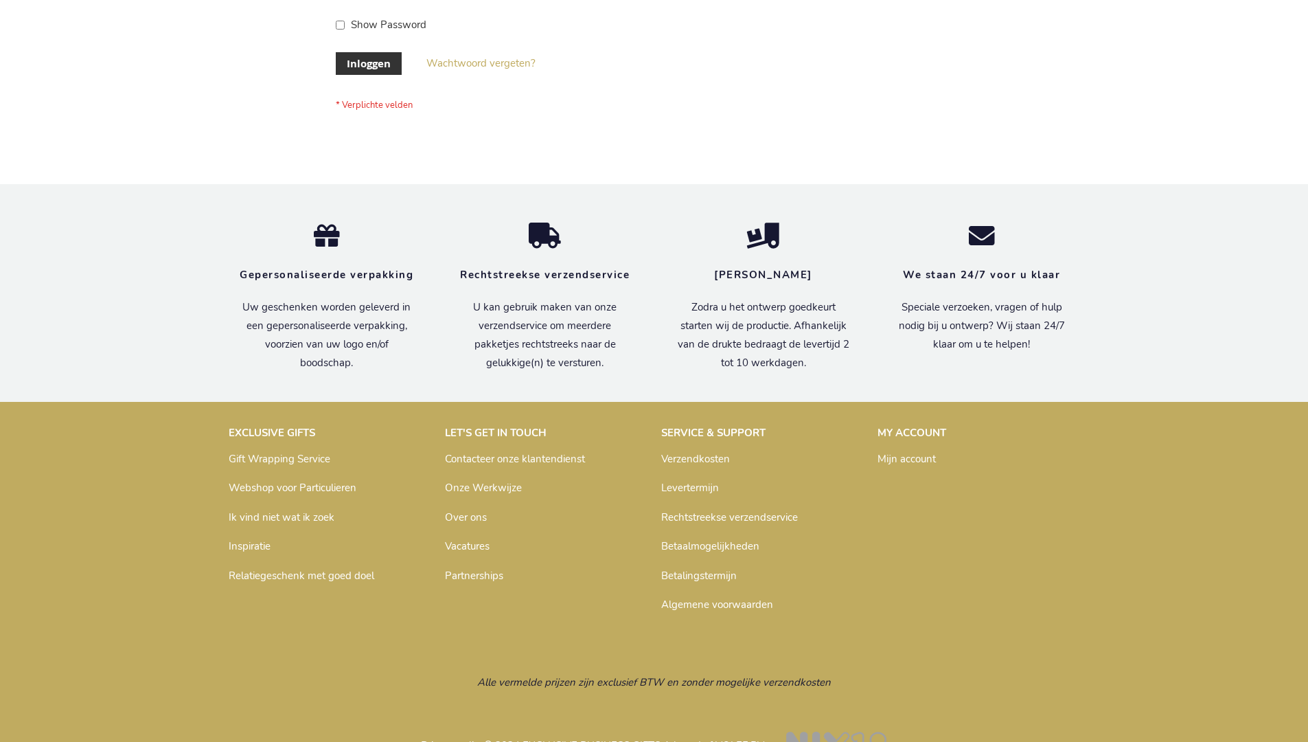
scroll to position [466, 0]
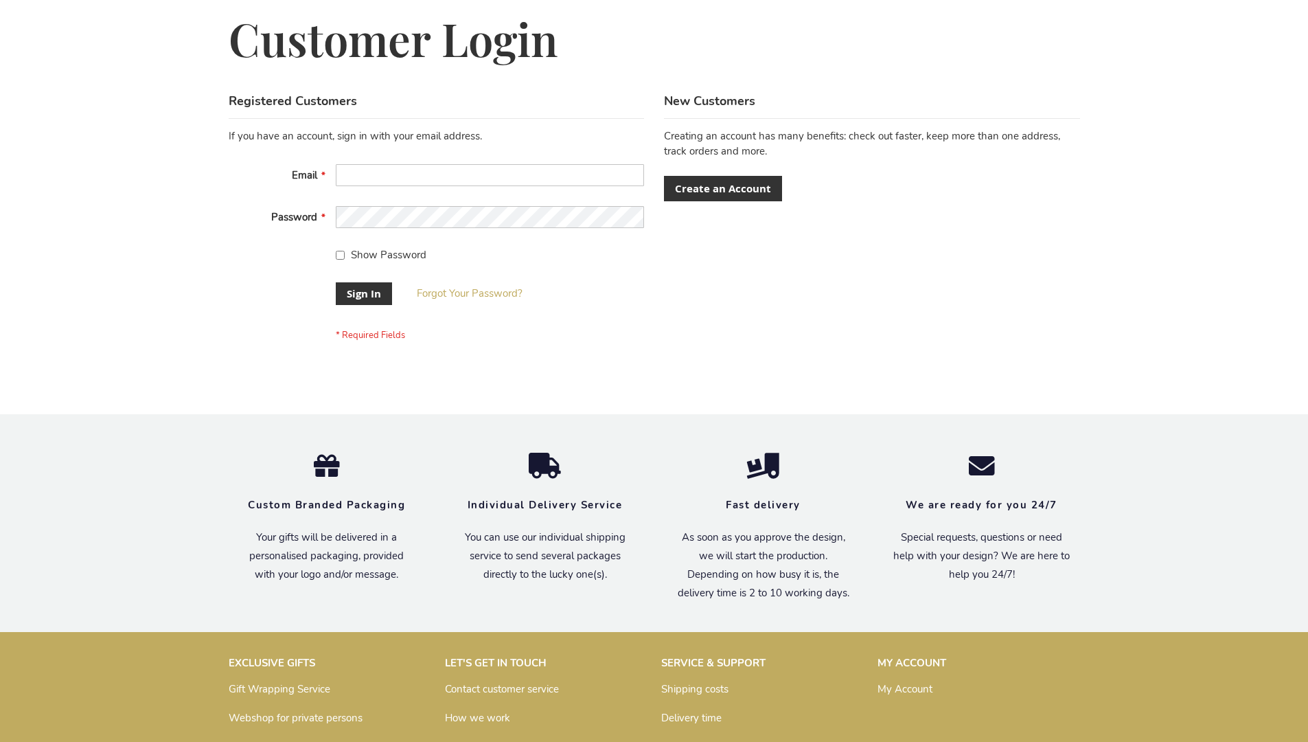
scroll to position [442, 0]
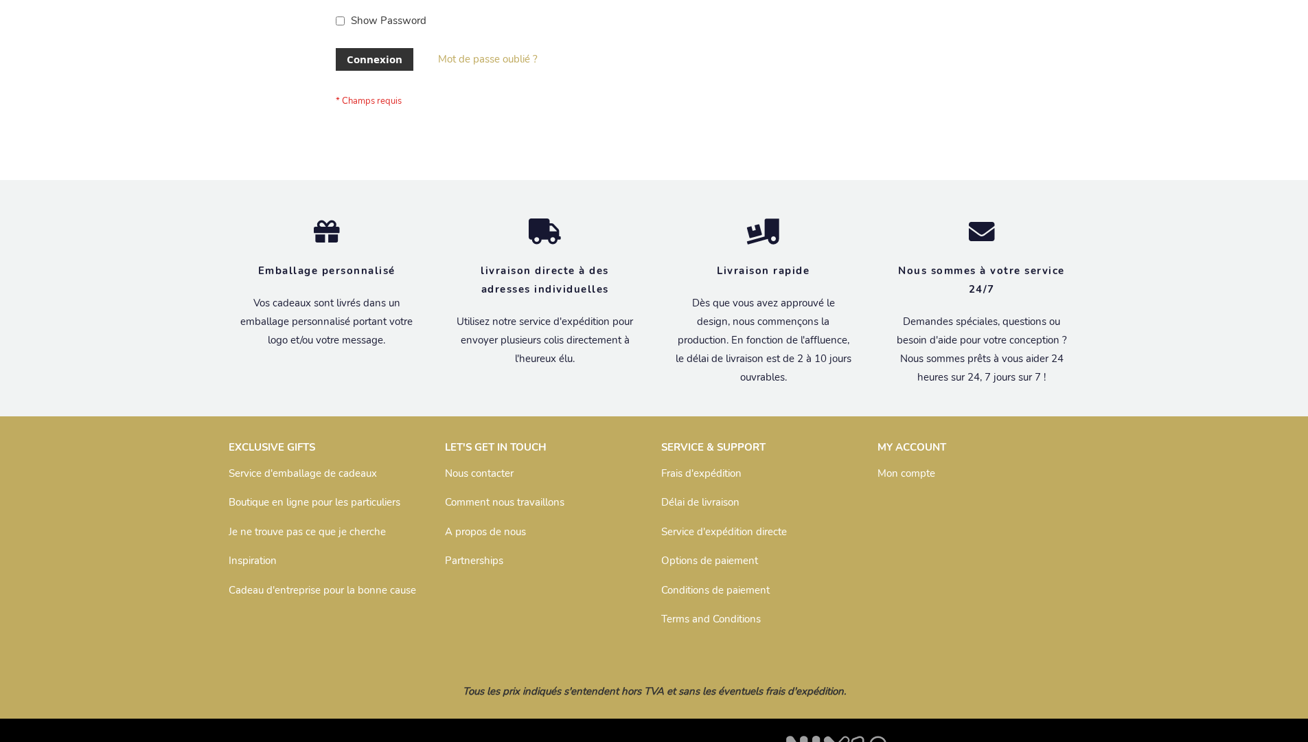
scroll to position [474, 0]
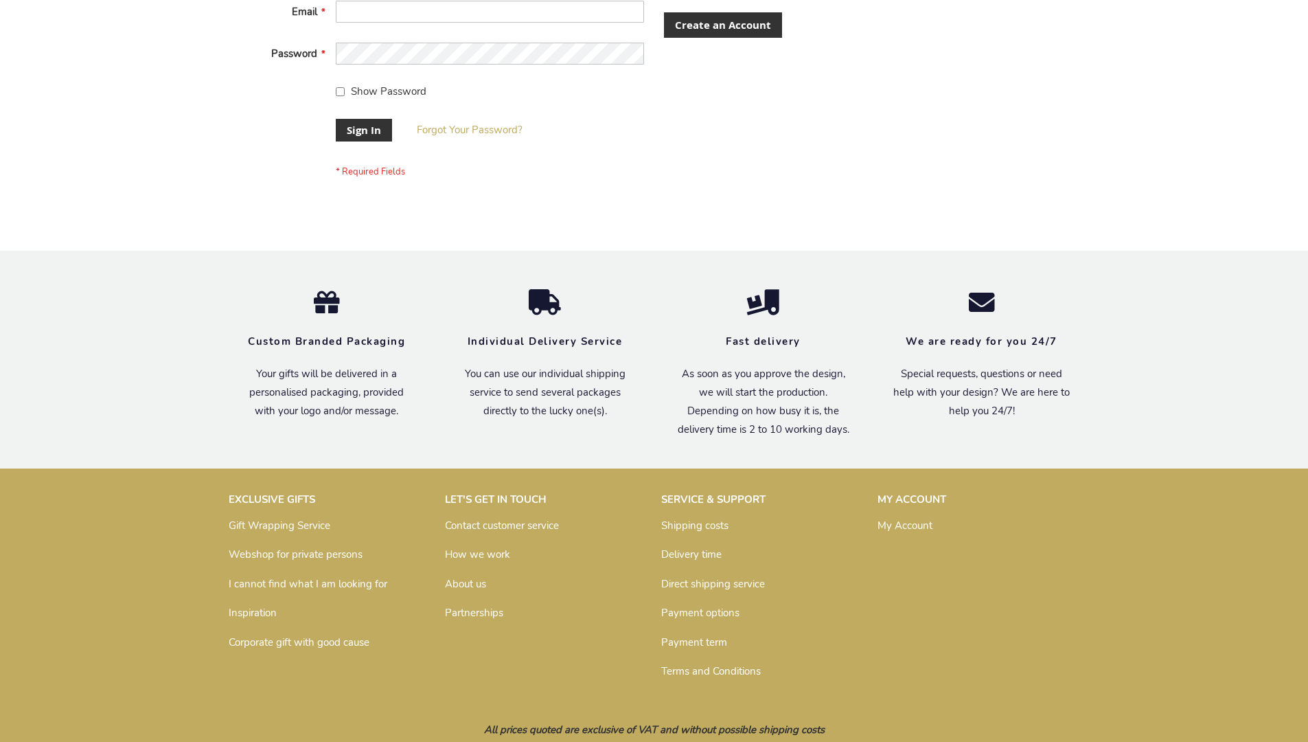
scroll to position [442, 0]
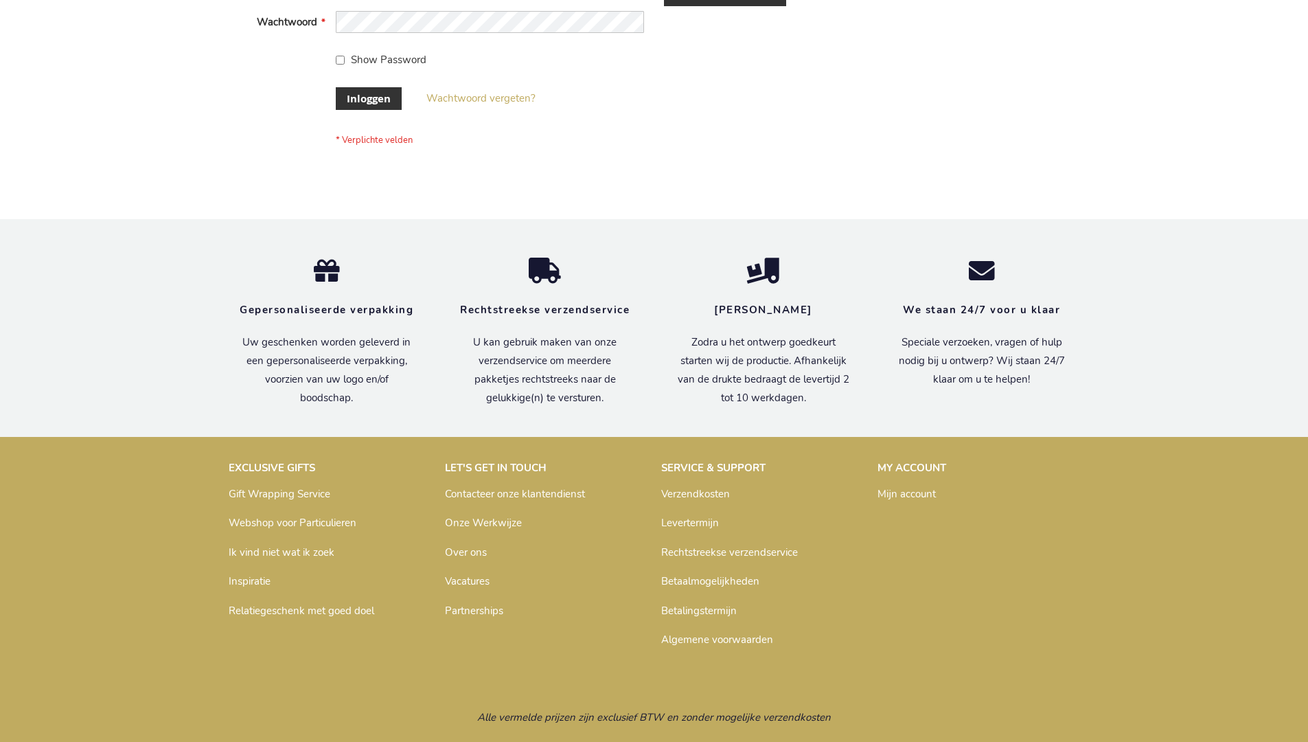
scroll to position [466, 0]
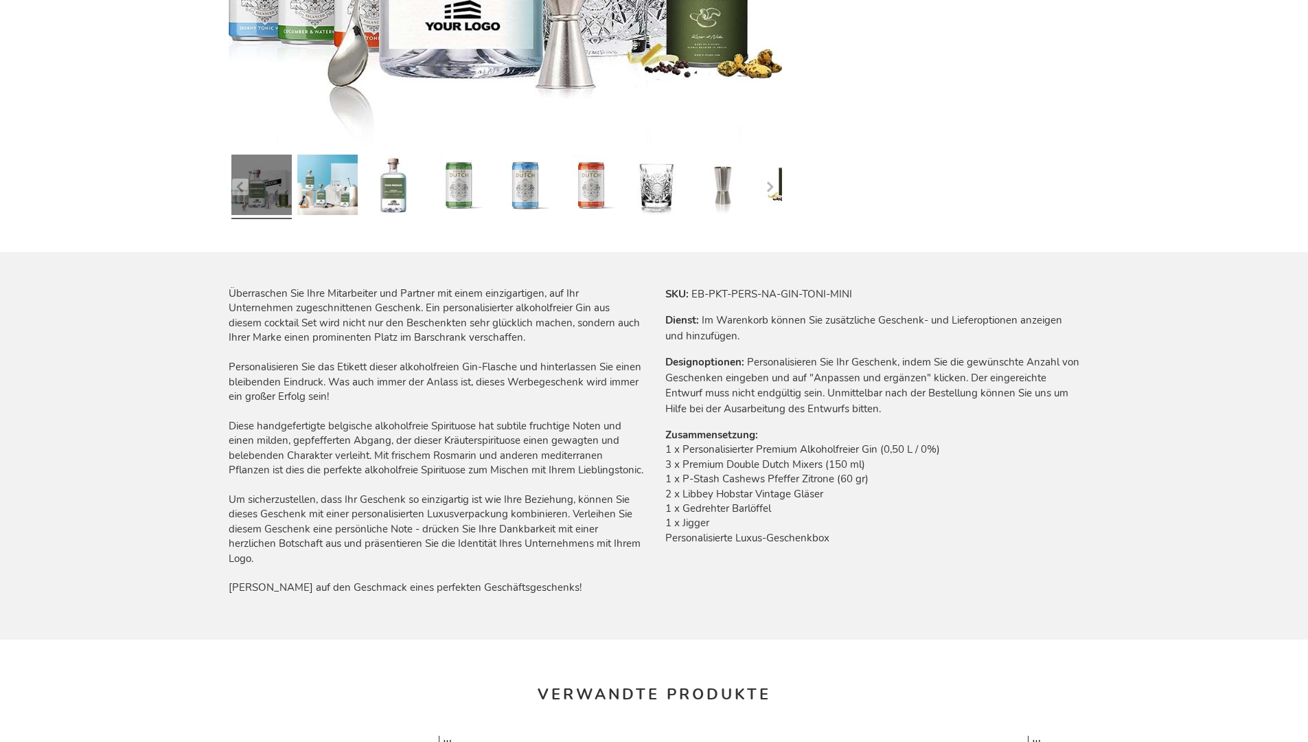
scroll to position [1867, 0]
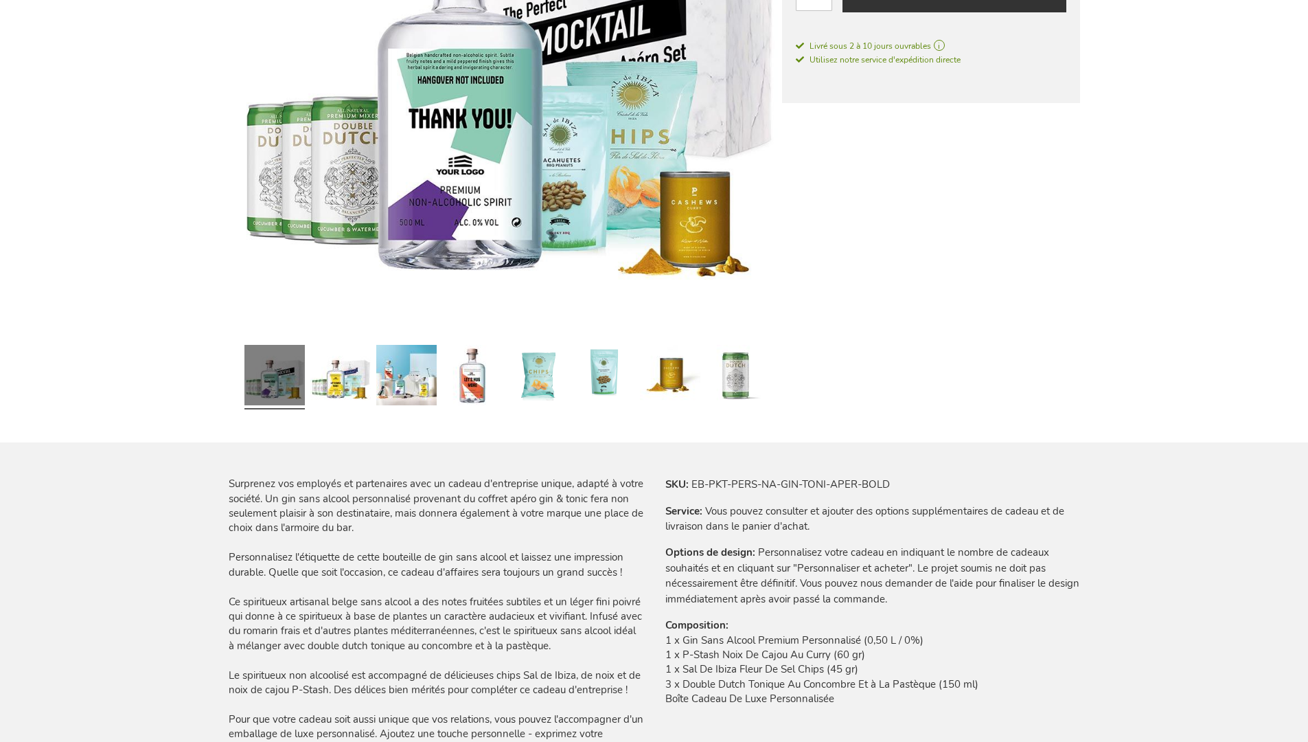
scroll to position [1911, 0]
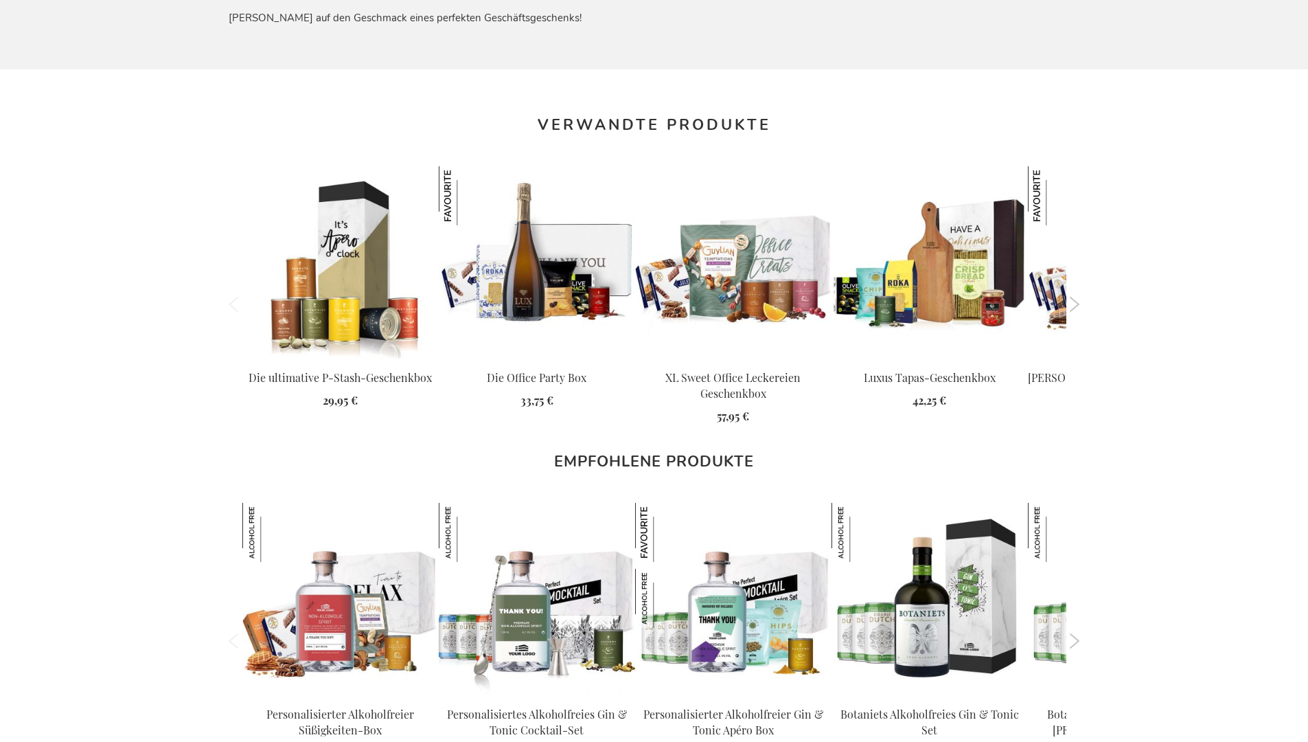
scroll to position [1956, 0]
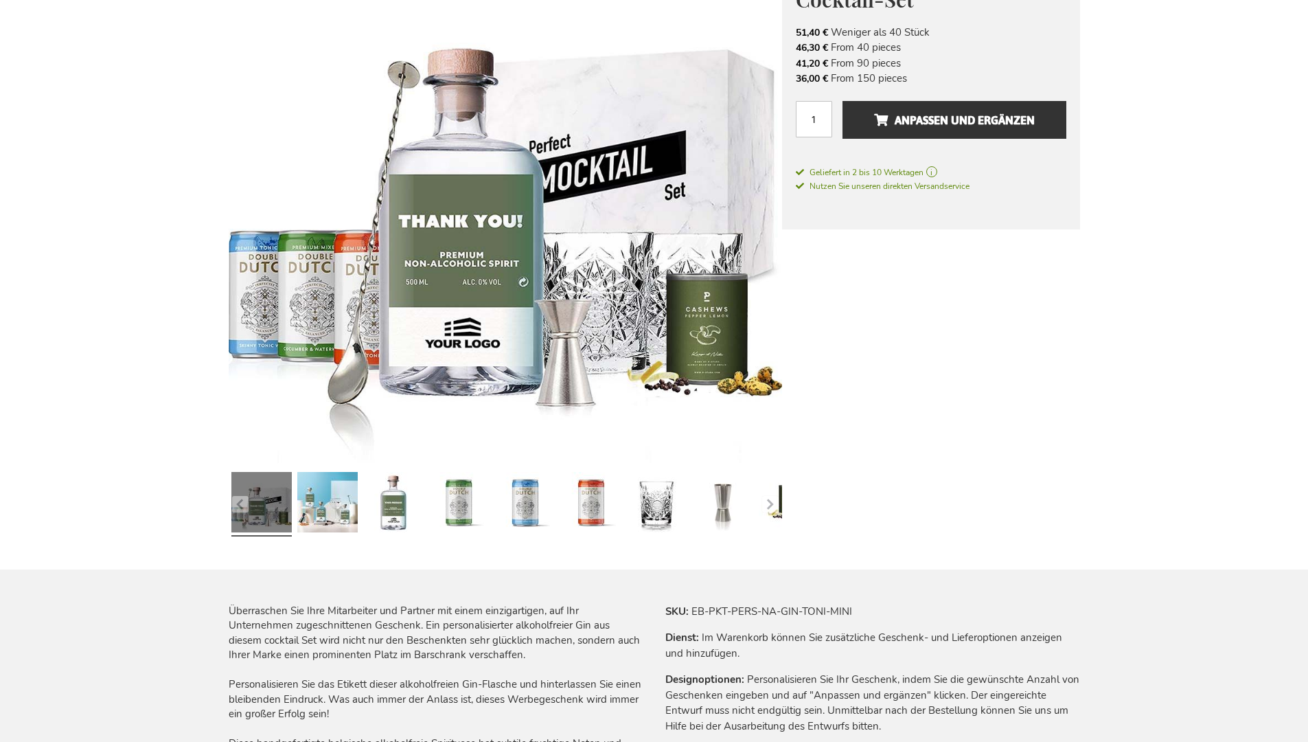
scroll to position [1867, 0]
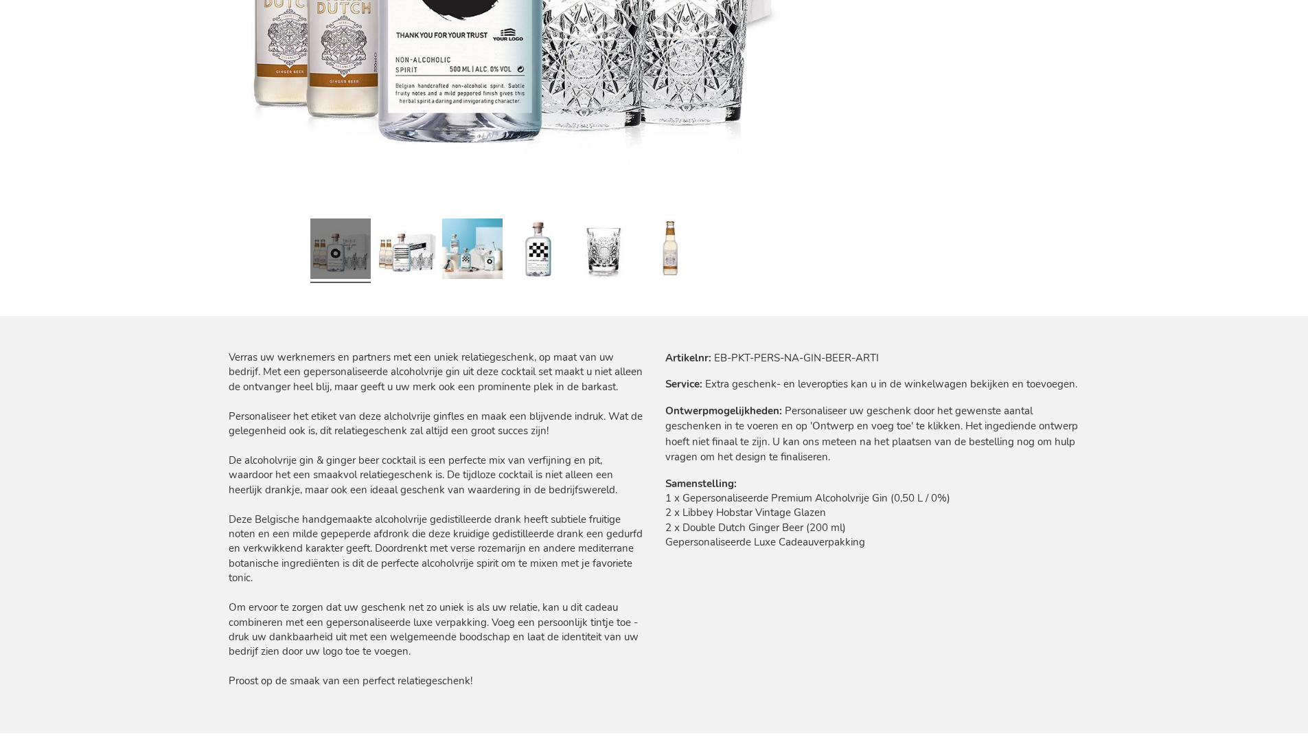
scroll to position [1887, 0]
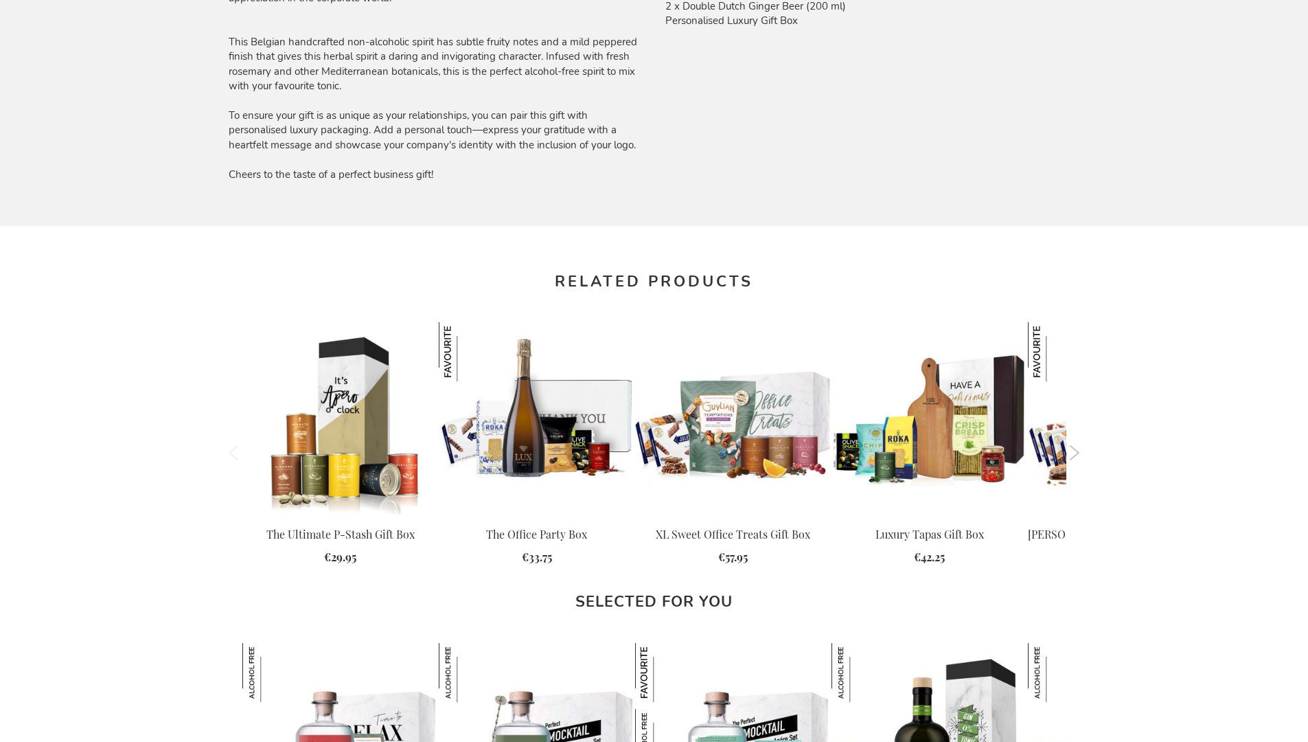
scroll to position [1877, 0]
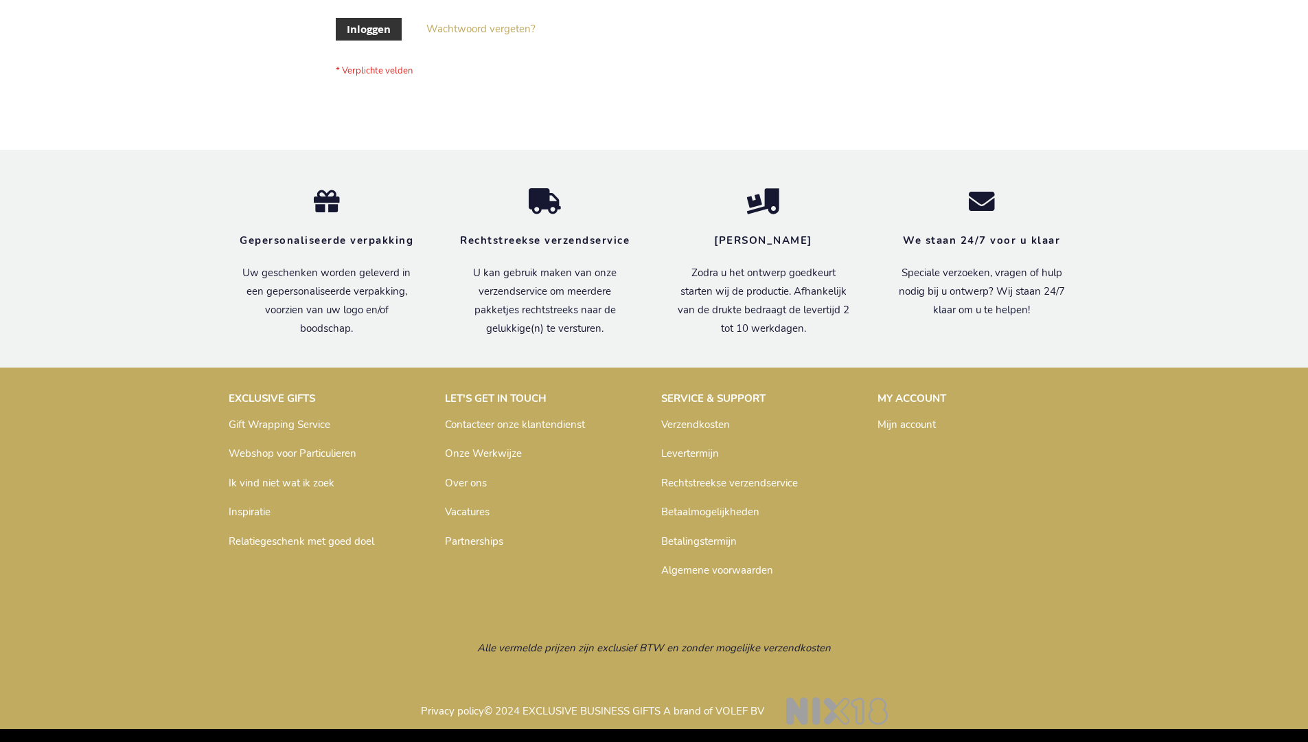
scroll to position [466, 0]
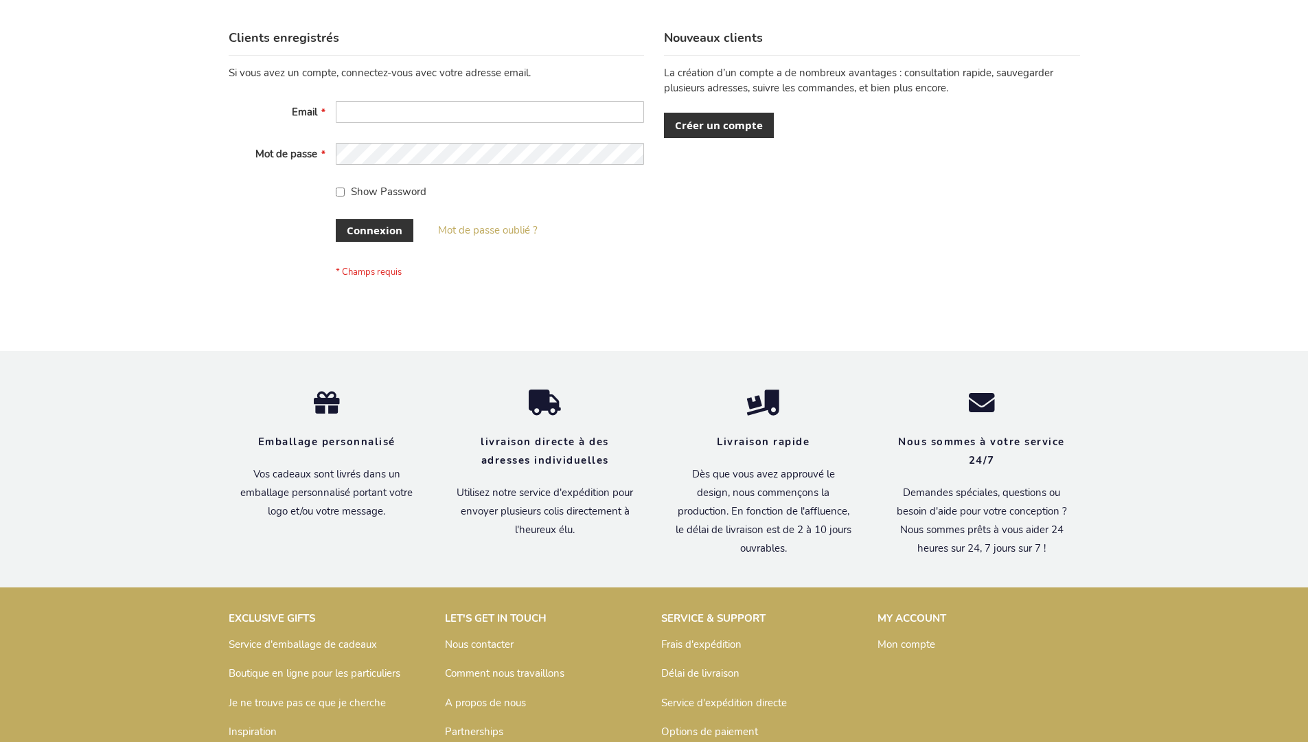
scroll to position [474, 0]
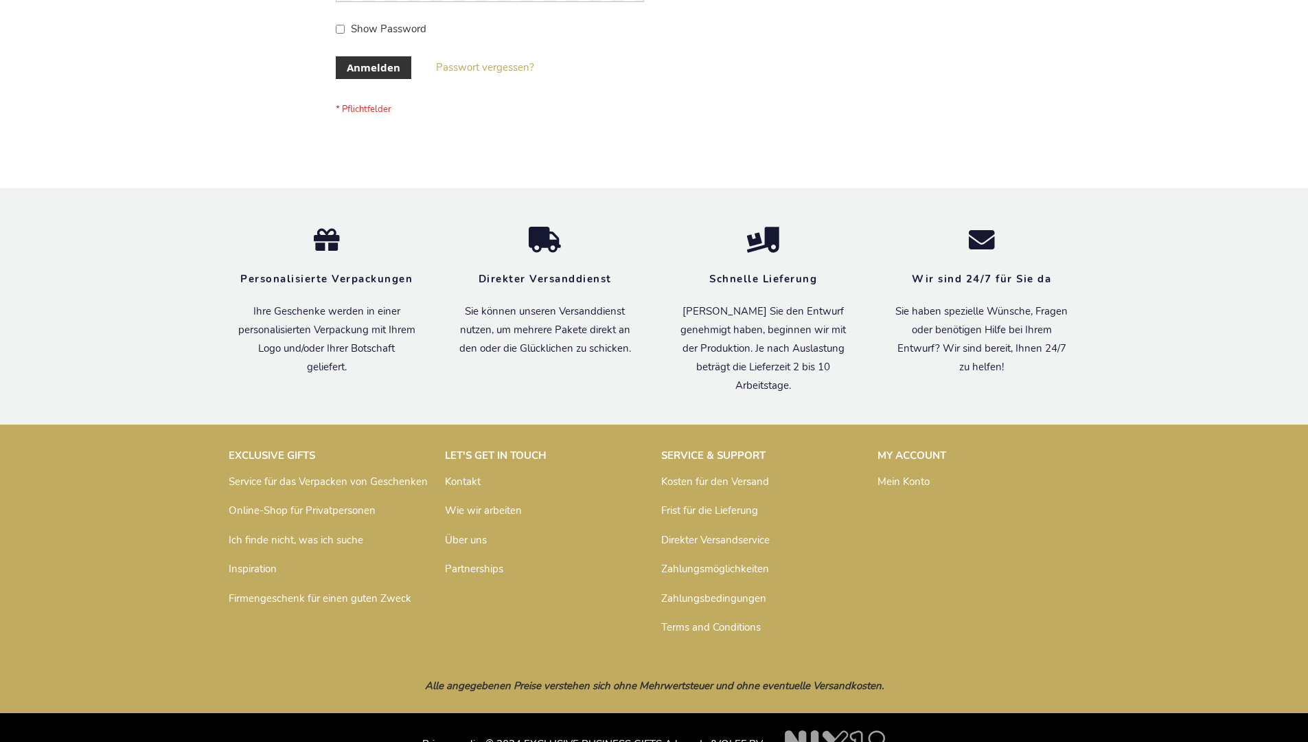
scroll to position [460, 0]
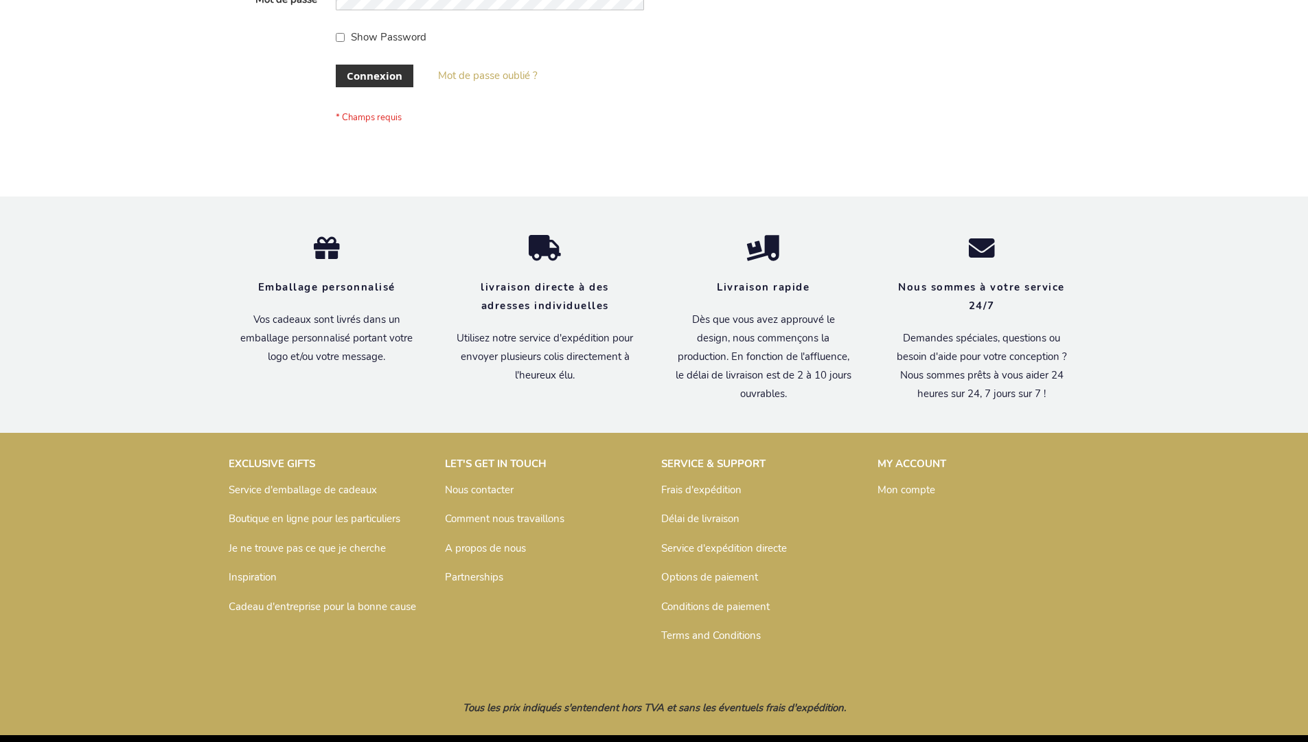
scroll to position [474, 0]
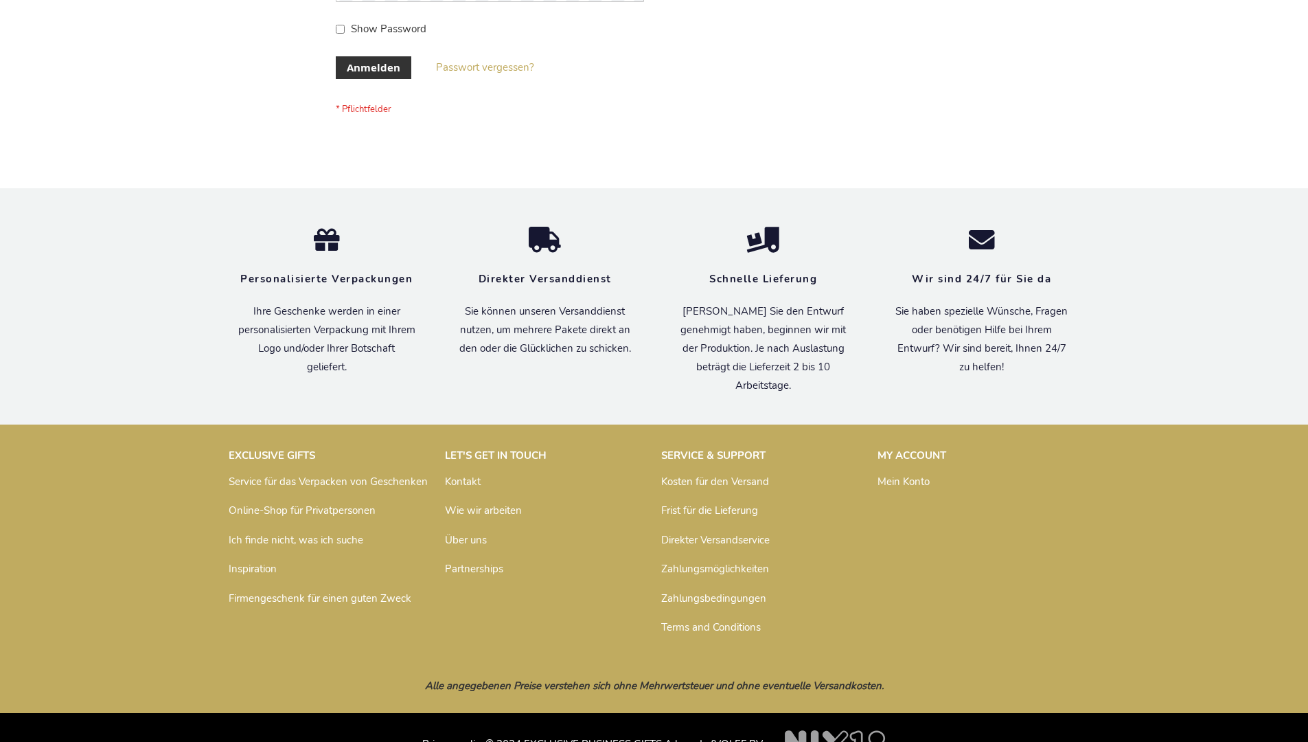
scroll to position [460, 0]
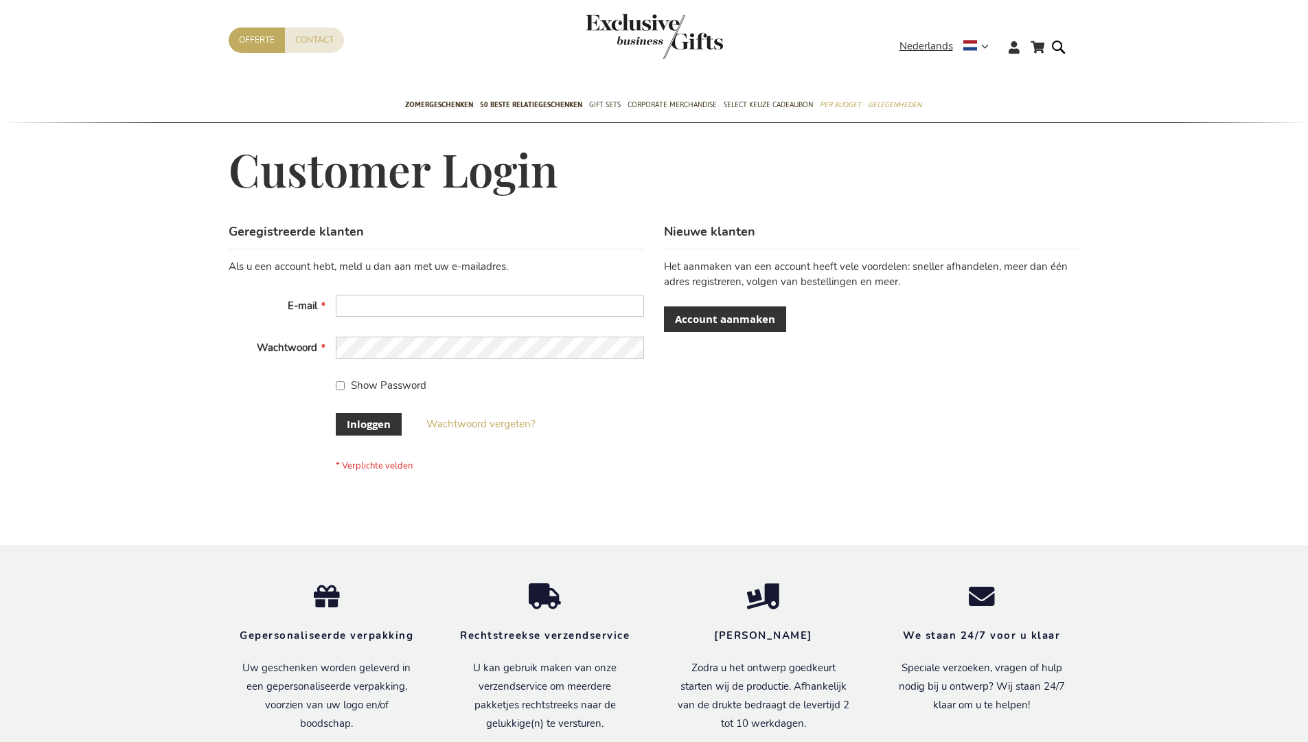
scroll to position [466, 0]
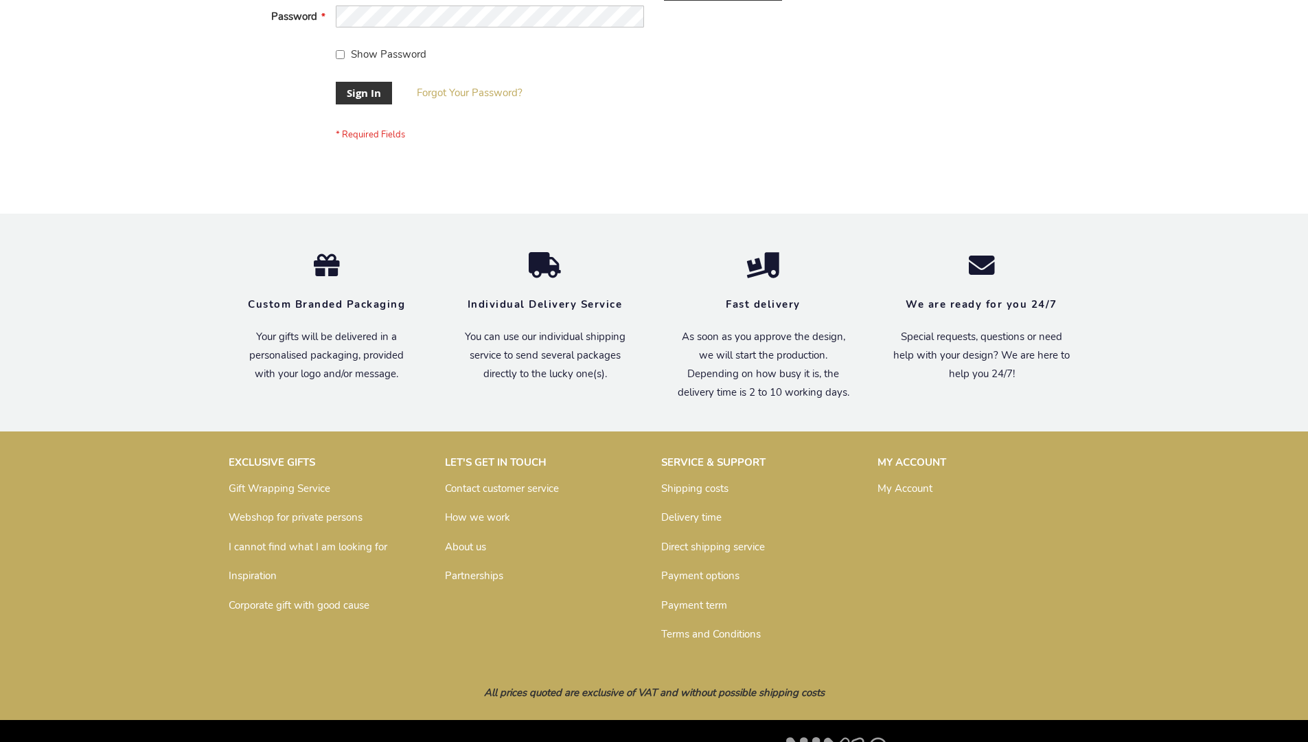
scroll to position [442, 0]
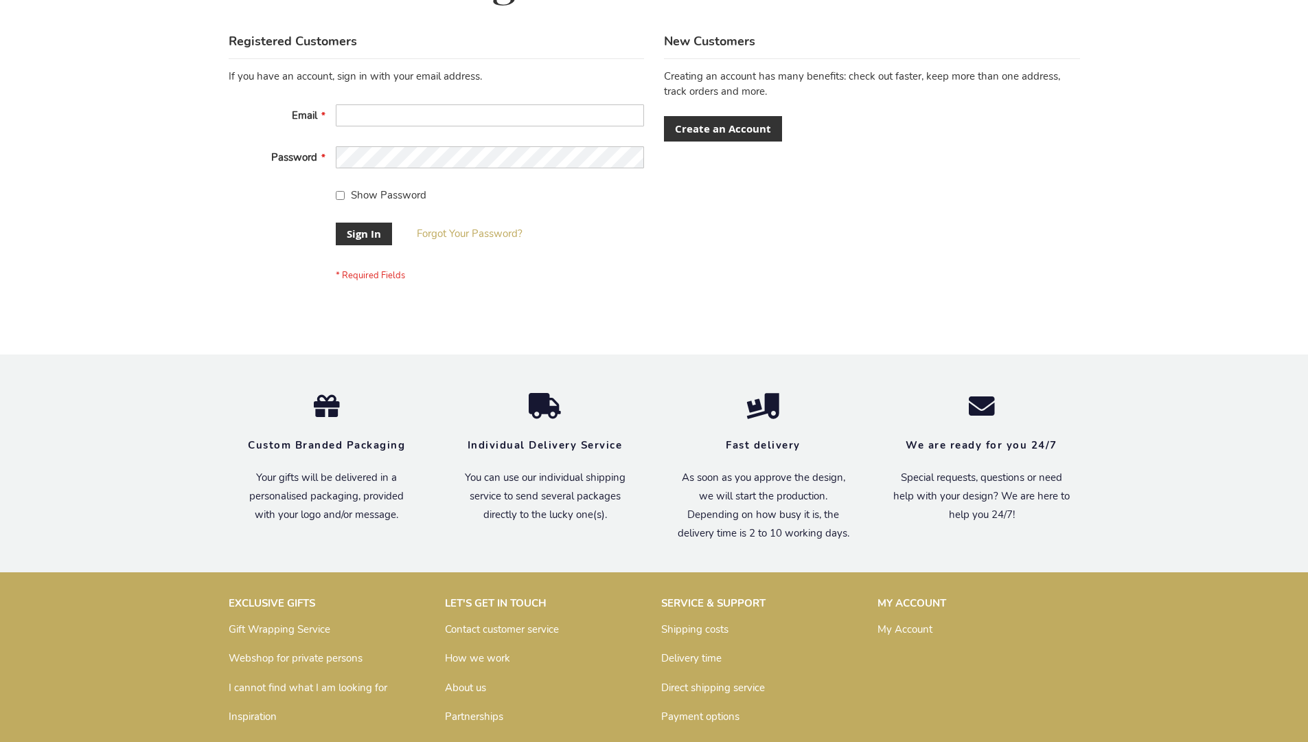
scroll to position [442, 0]
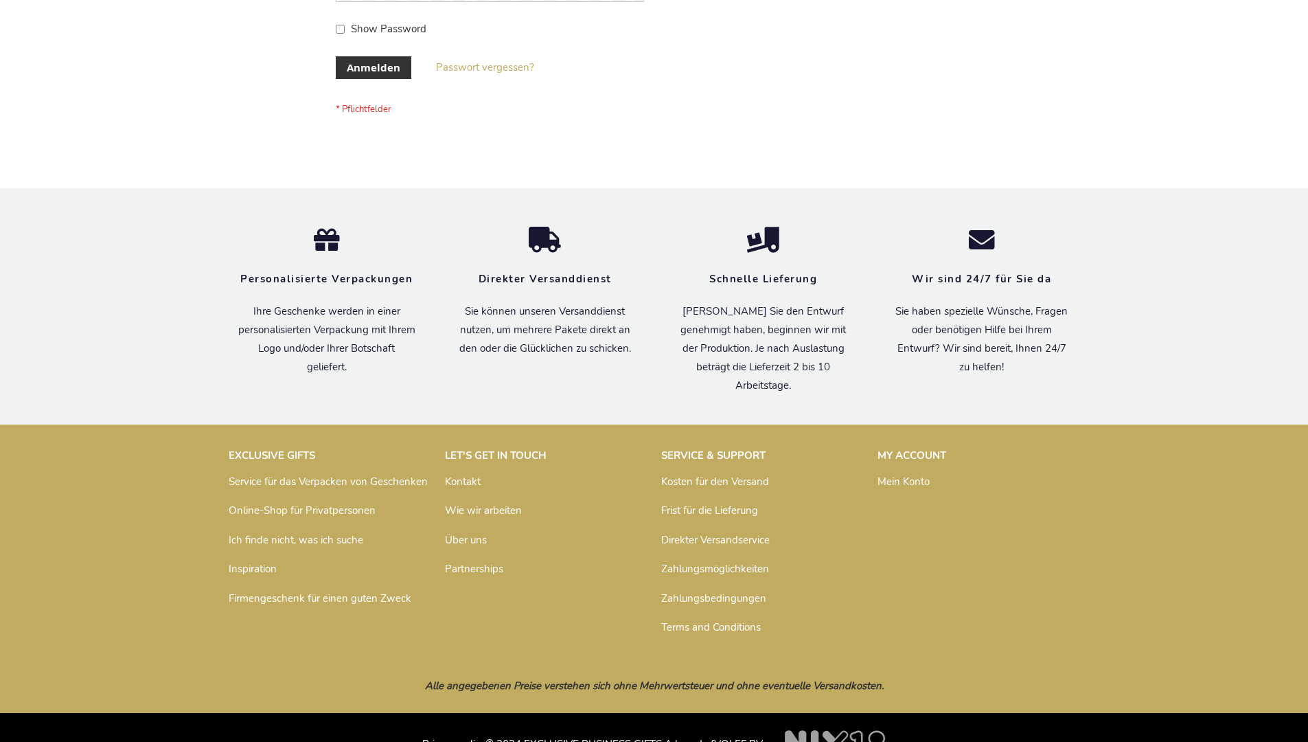
scroll to position [460, 0]
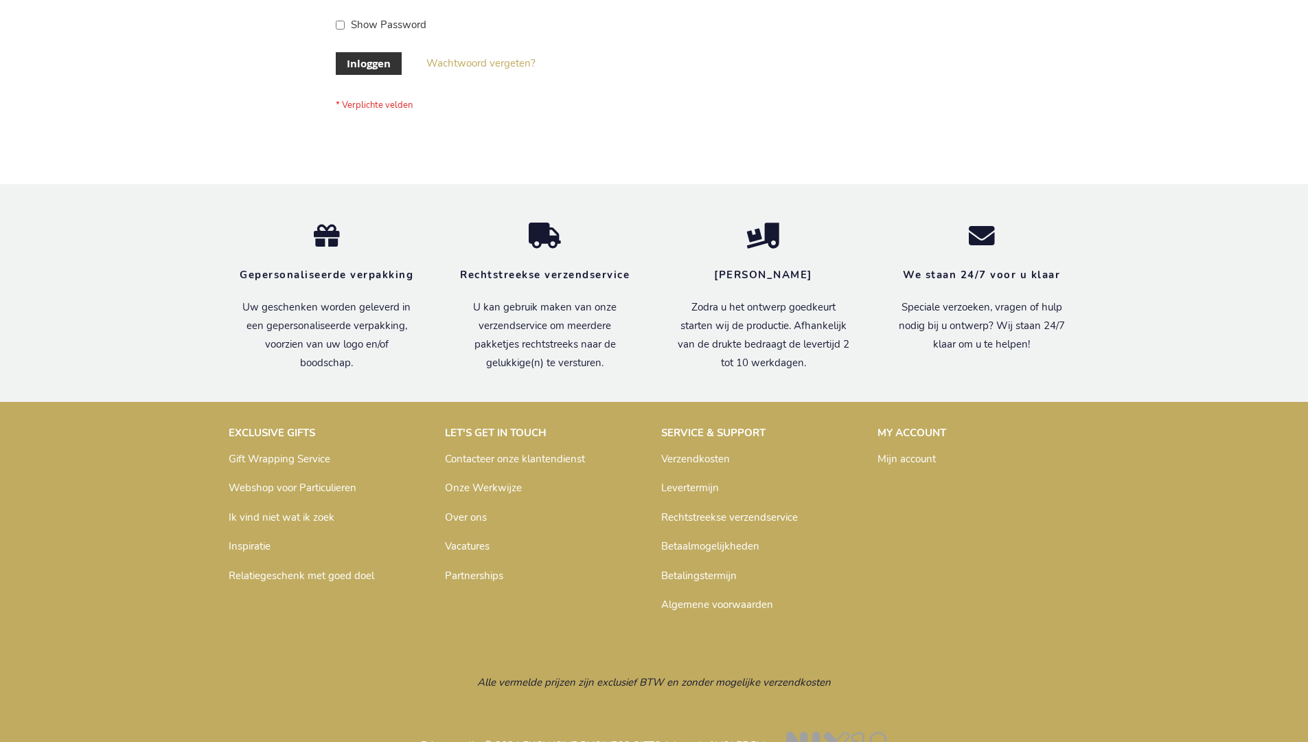
scroll to position [466, 0]
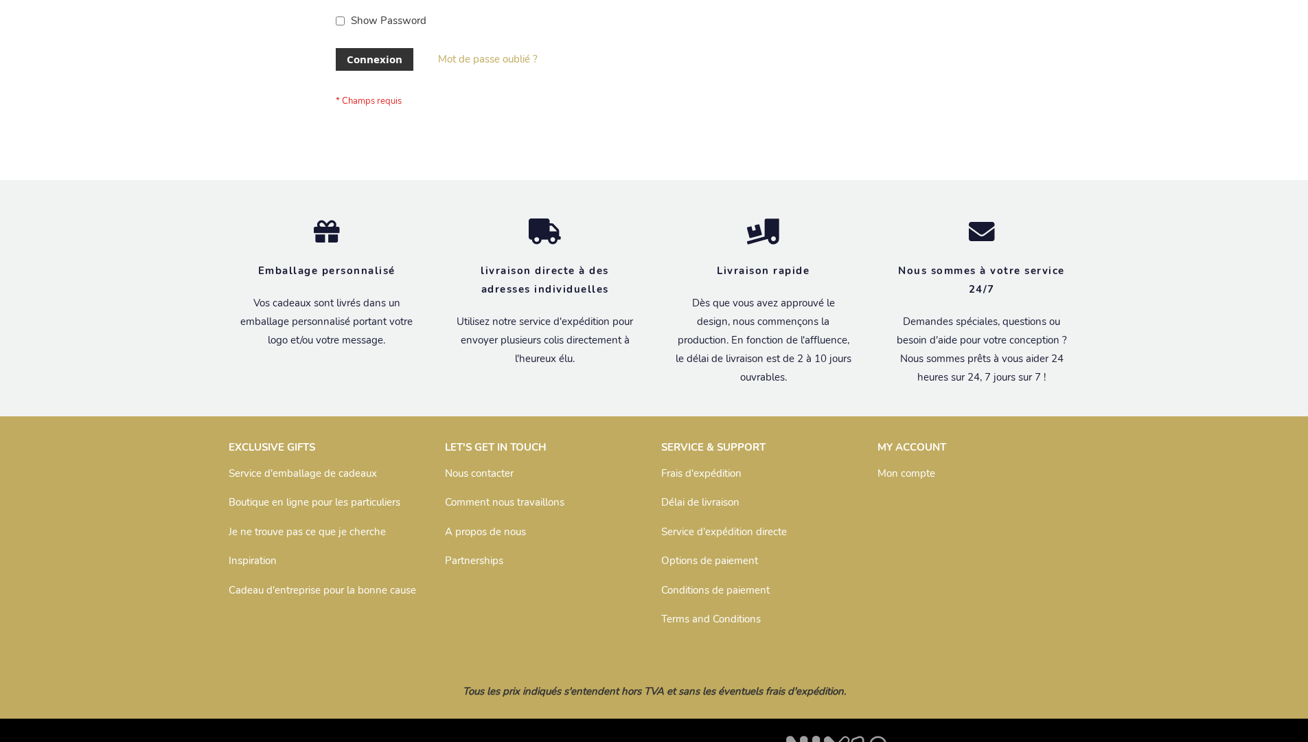
scroll to position [474, 0]
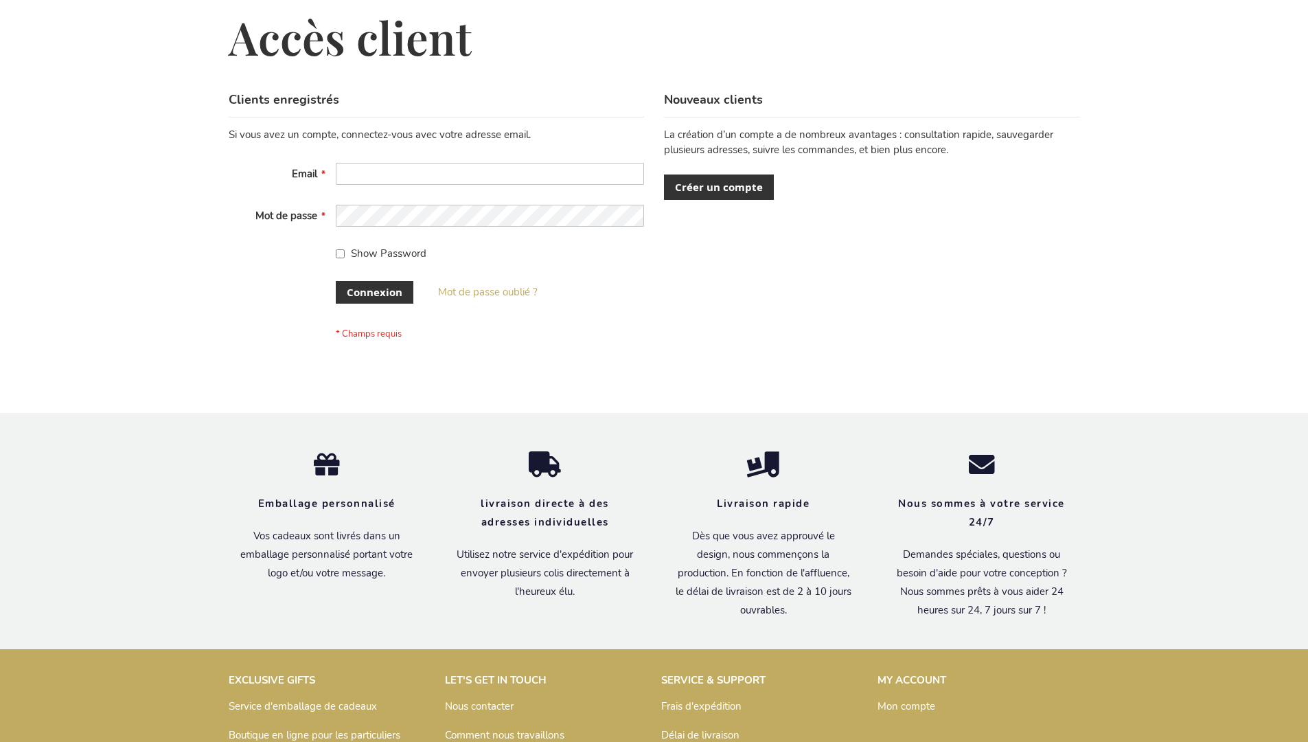
scroll to position [474, 0]
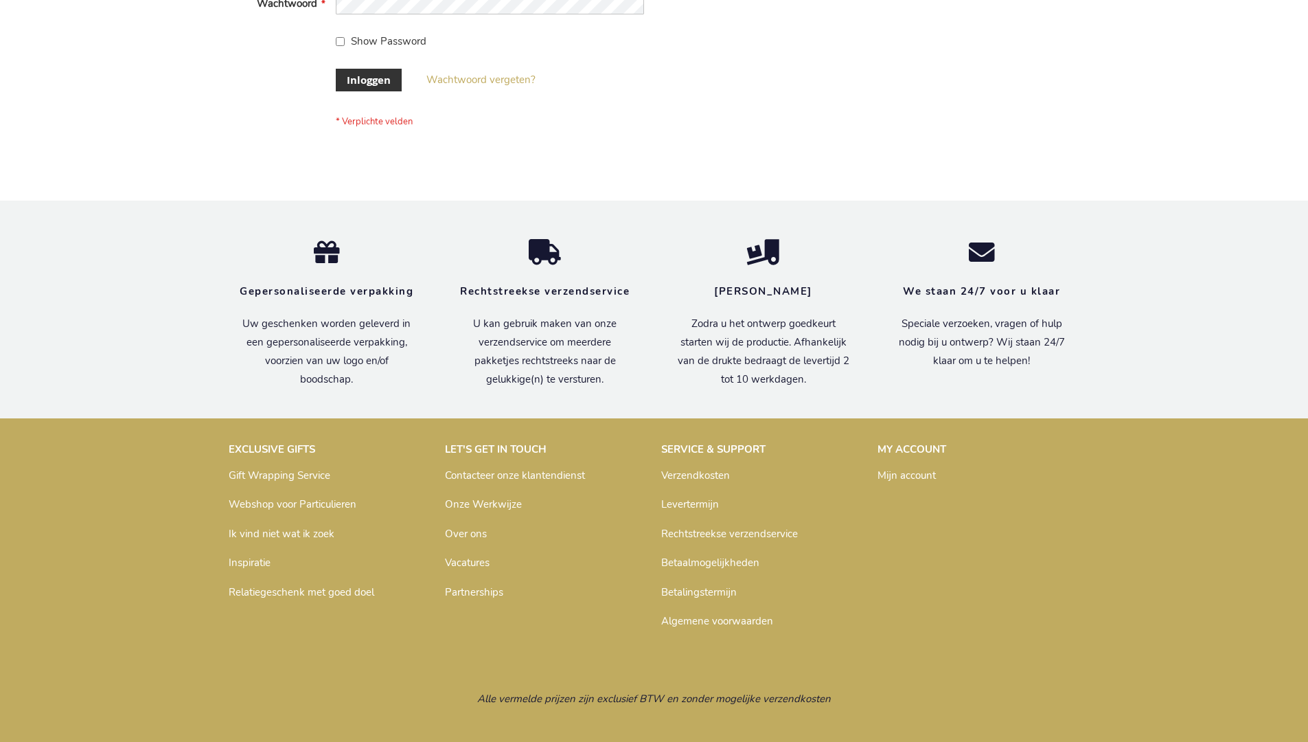
scroll to position [466, 0]
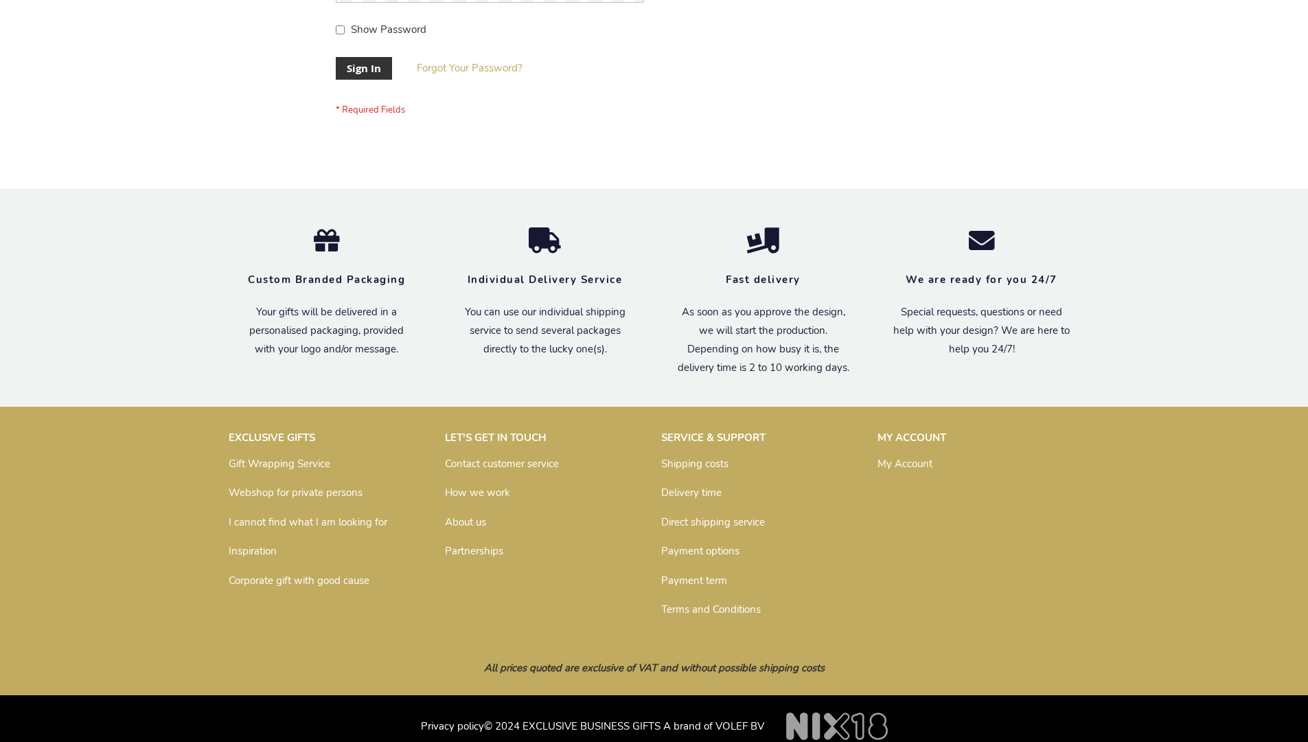
scroll to position [442, 0]
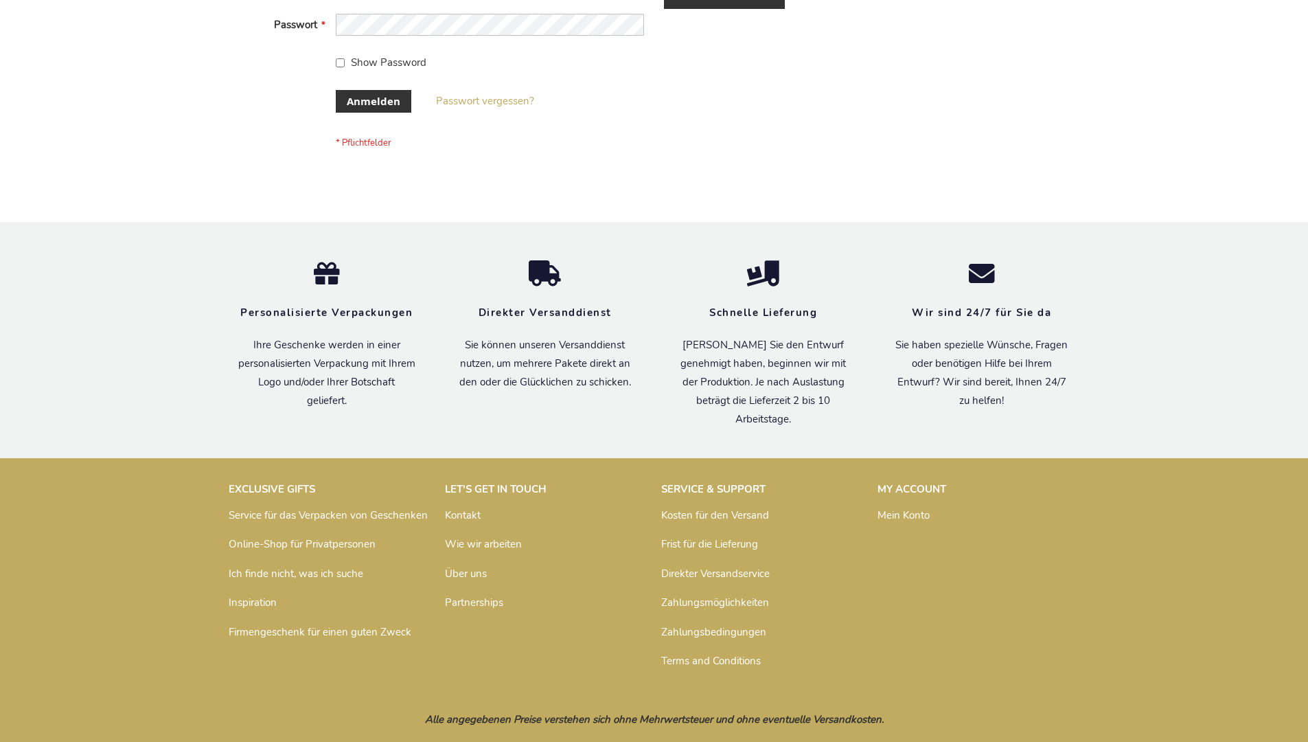
scroll to position [460, 0]
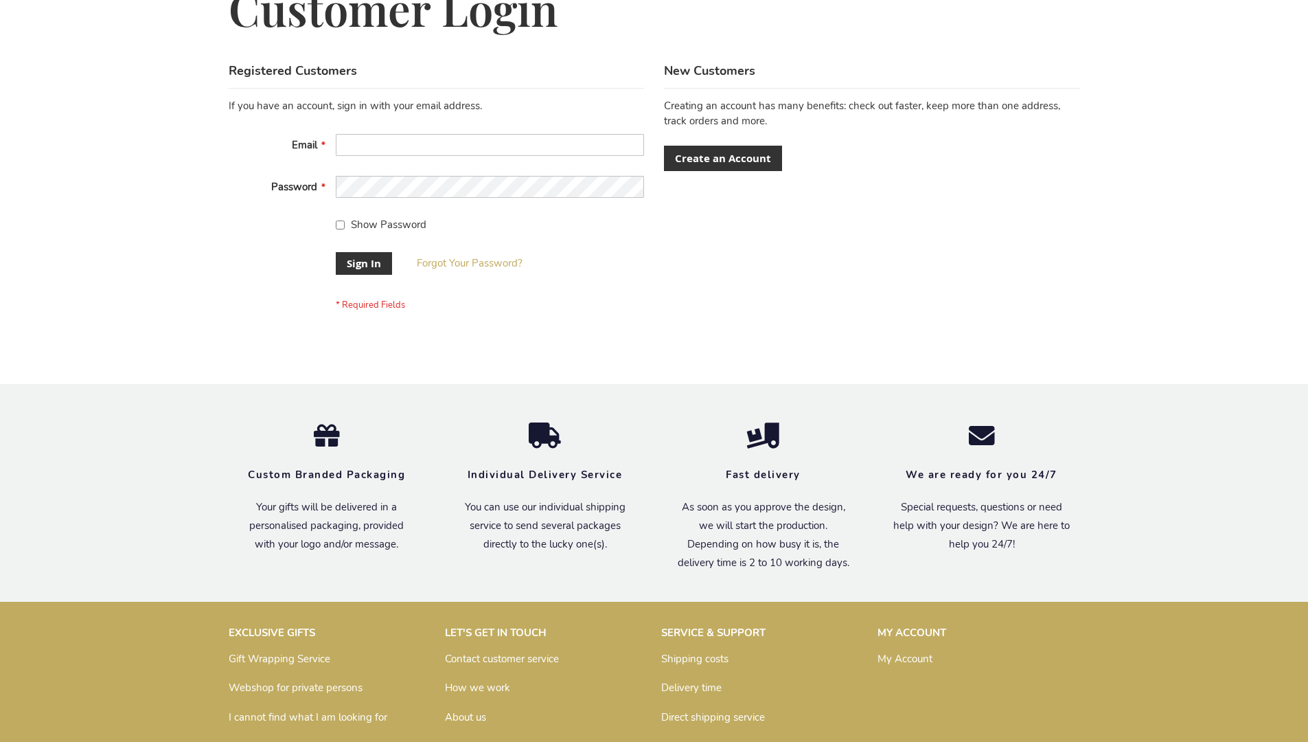
scroll to position [442, 0]
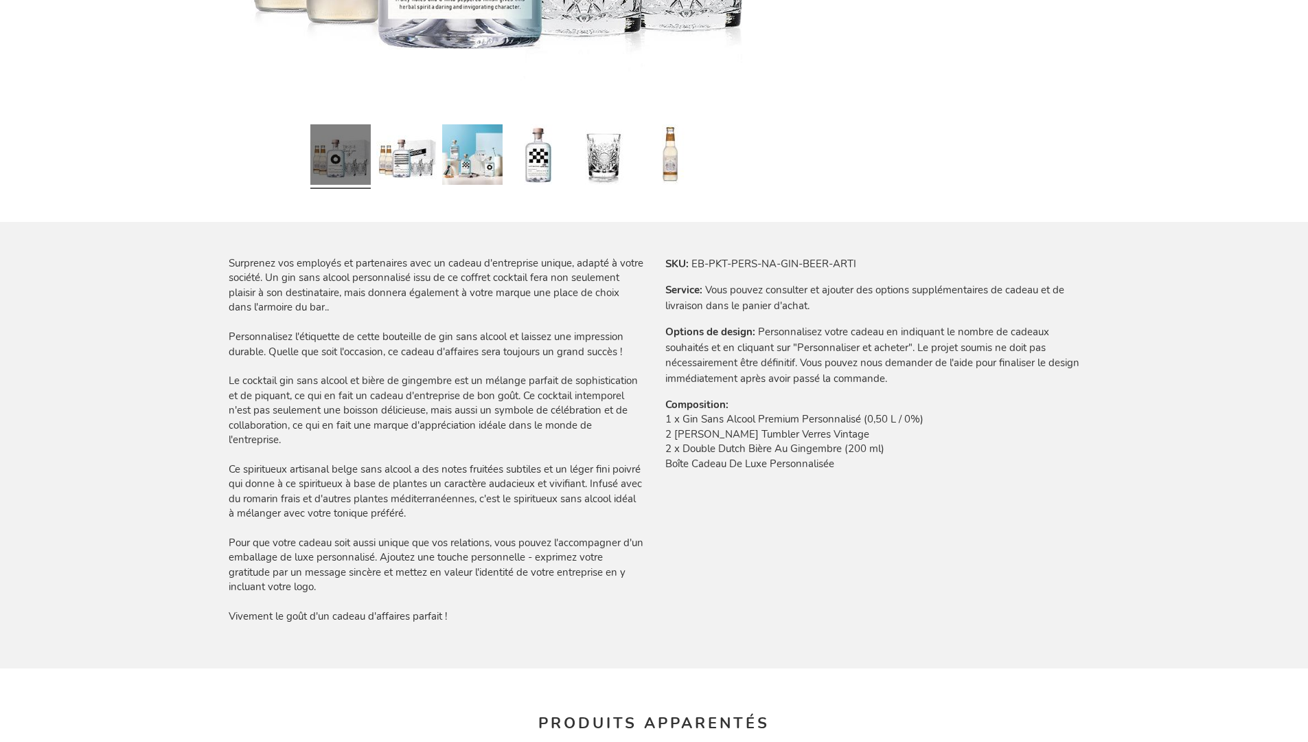
scroll to position [1956, 0]
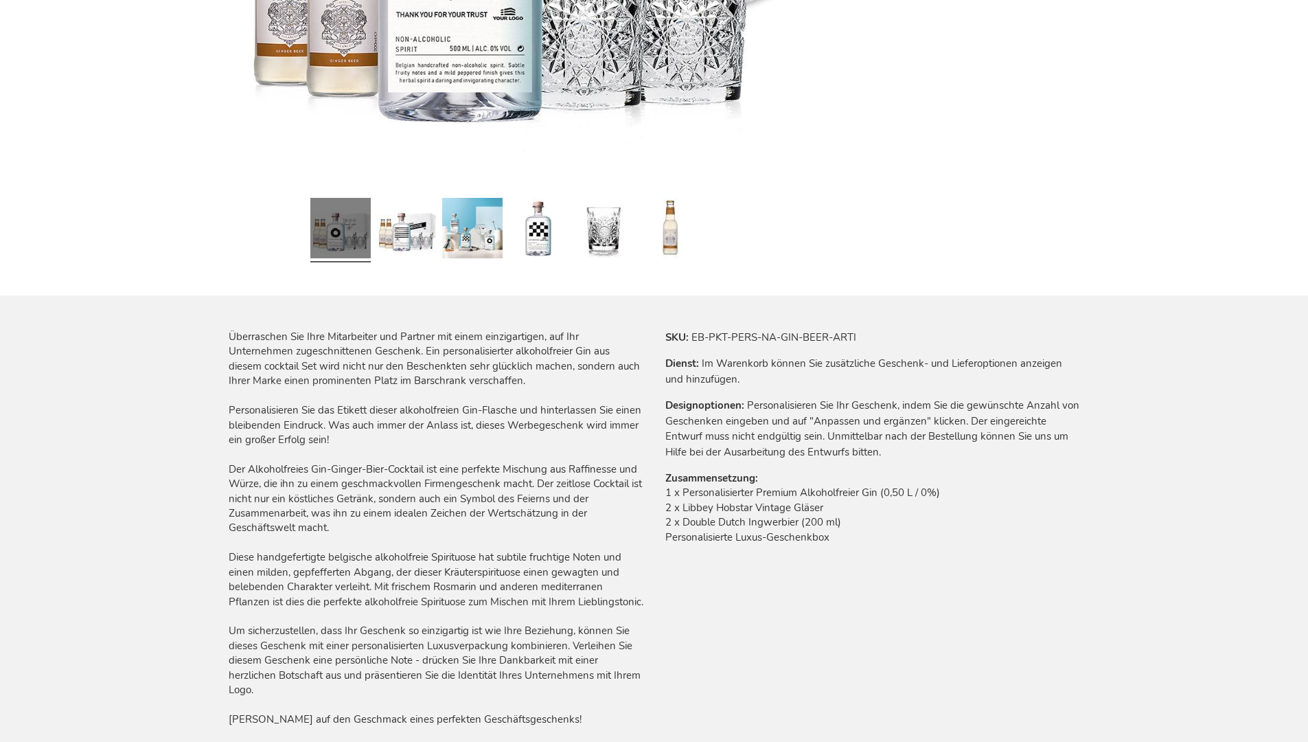
scroll to position [1956, 0]
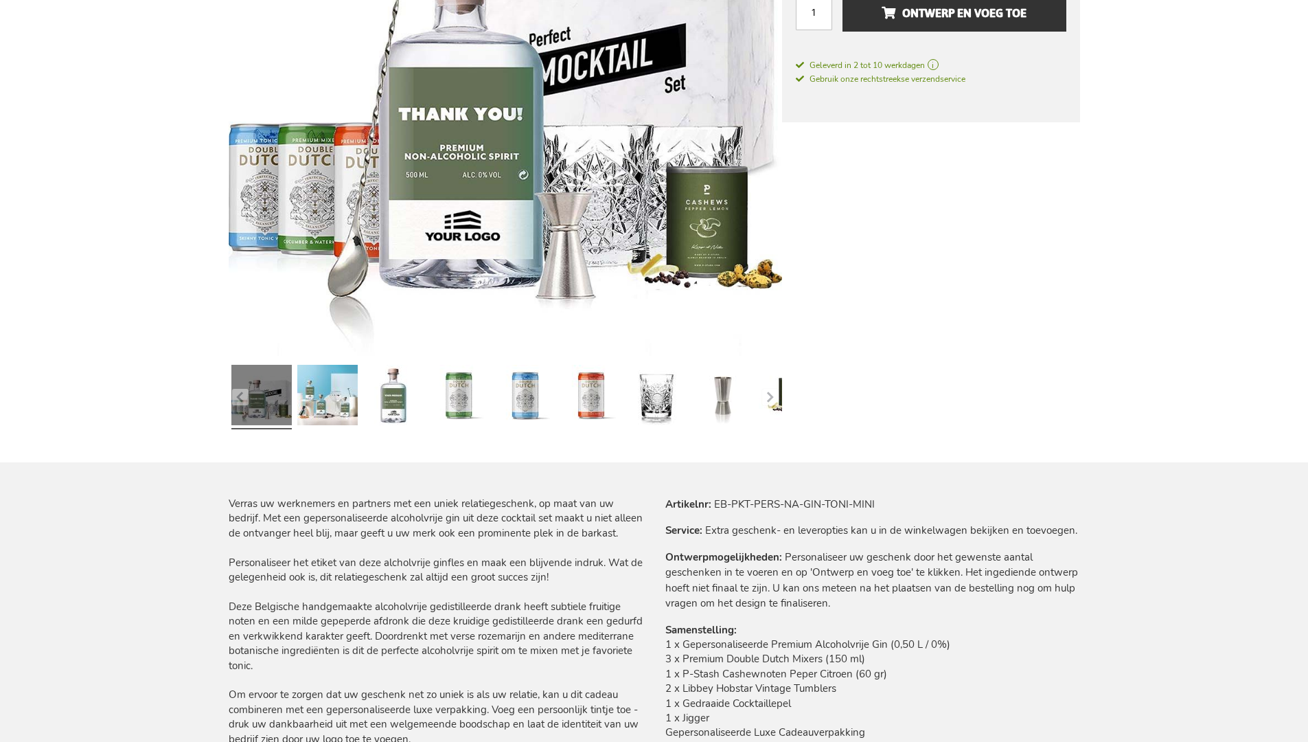
scroll to position [1829, 0]
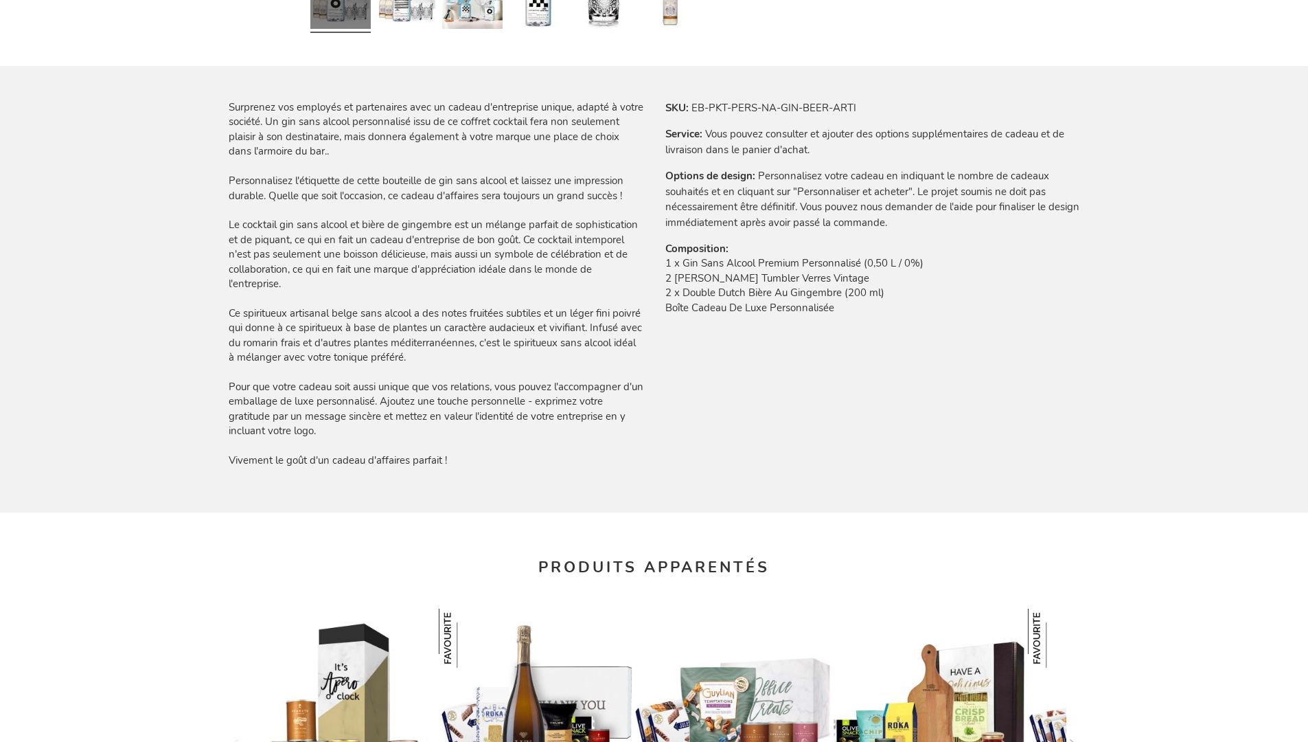
scroll to position [1956, 0]
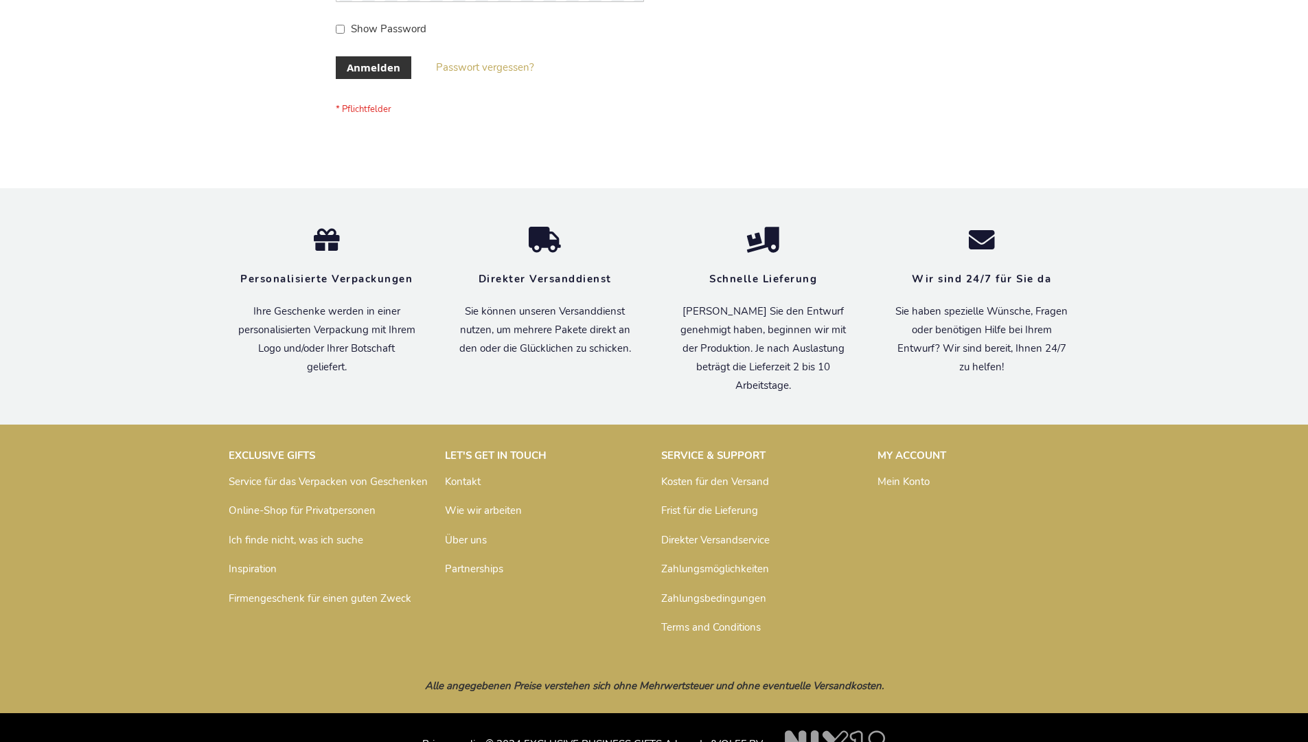
scroll to position [460, 0]
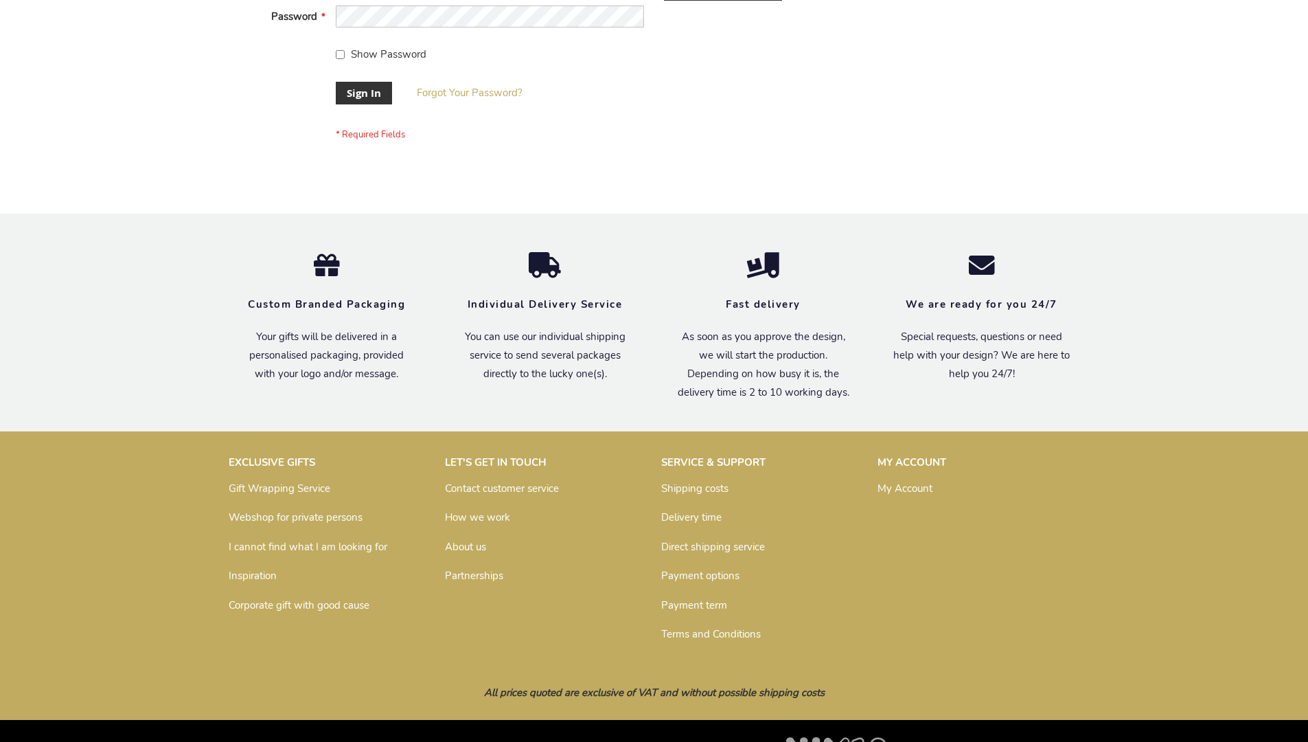
scroll to position [442, 0]
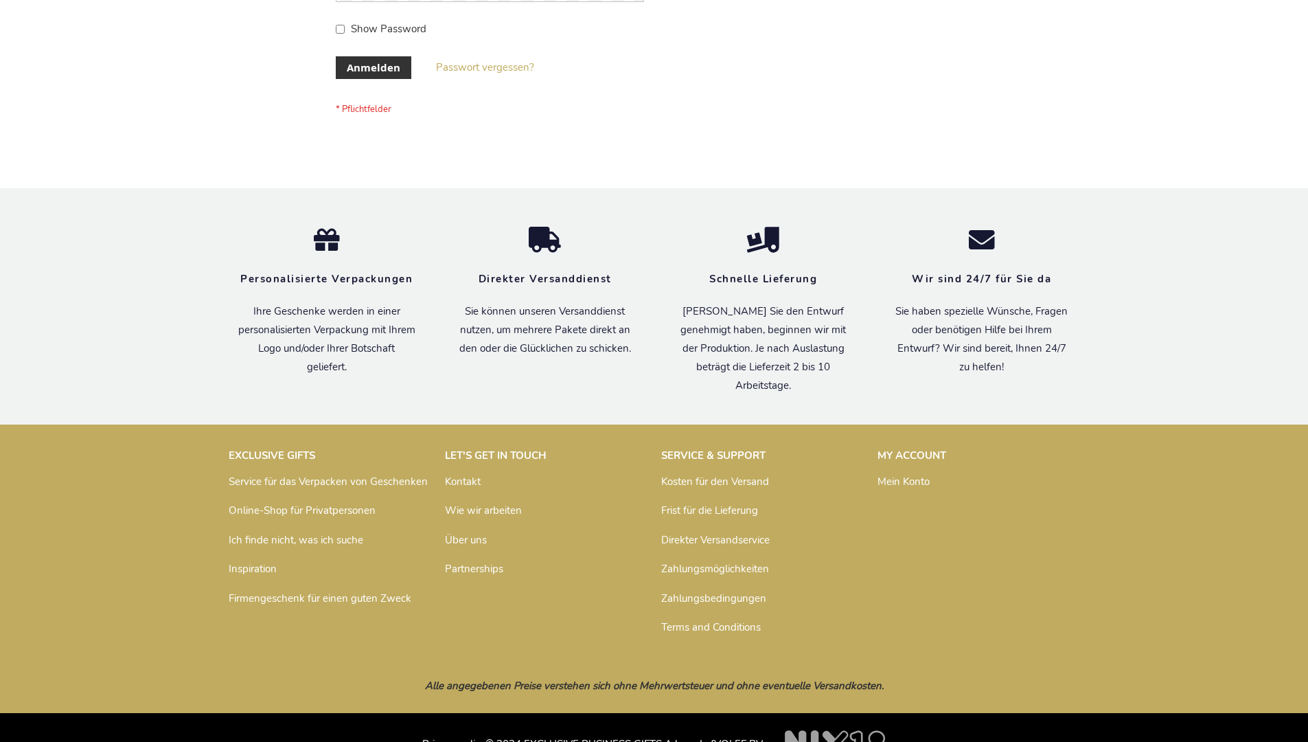
scroll to position [460, 0]
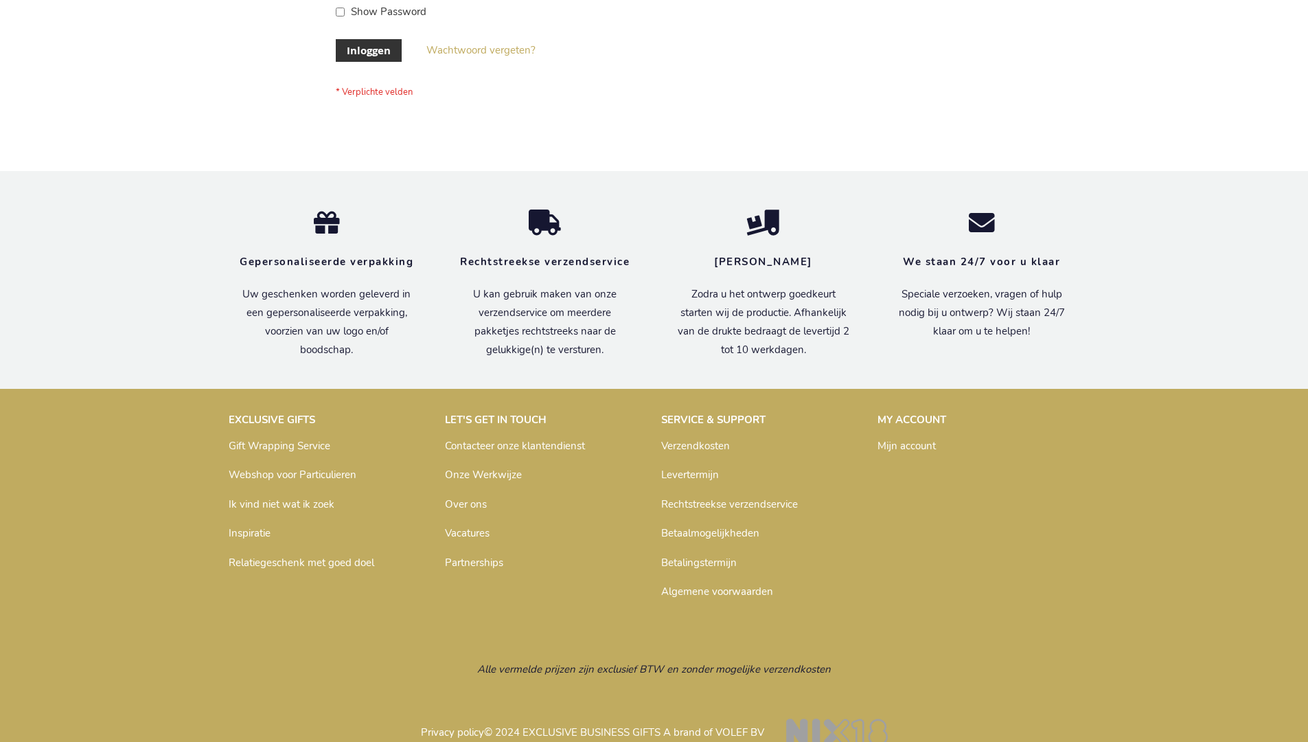
scroll to position [466, 0]
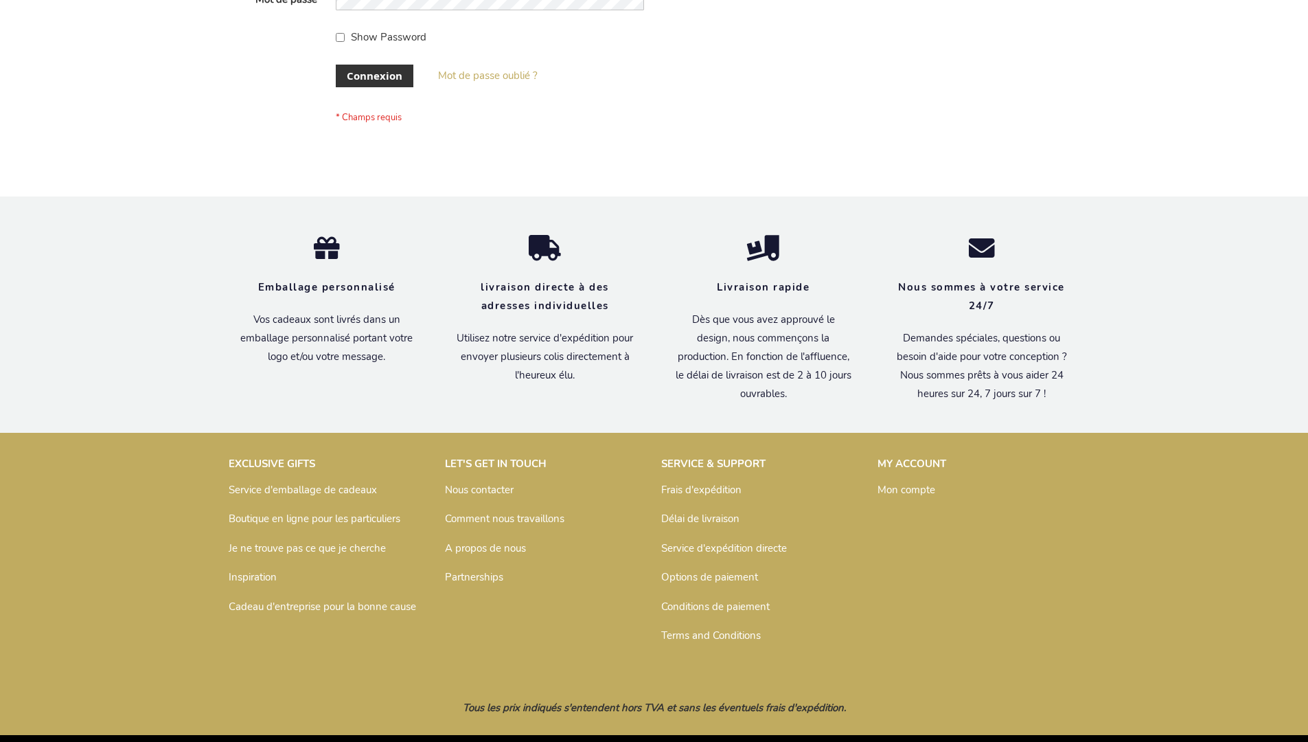
scroll to position [474, 0]
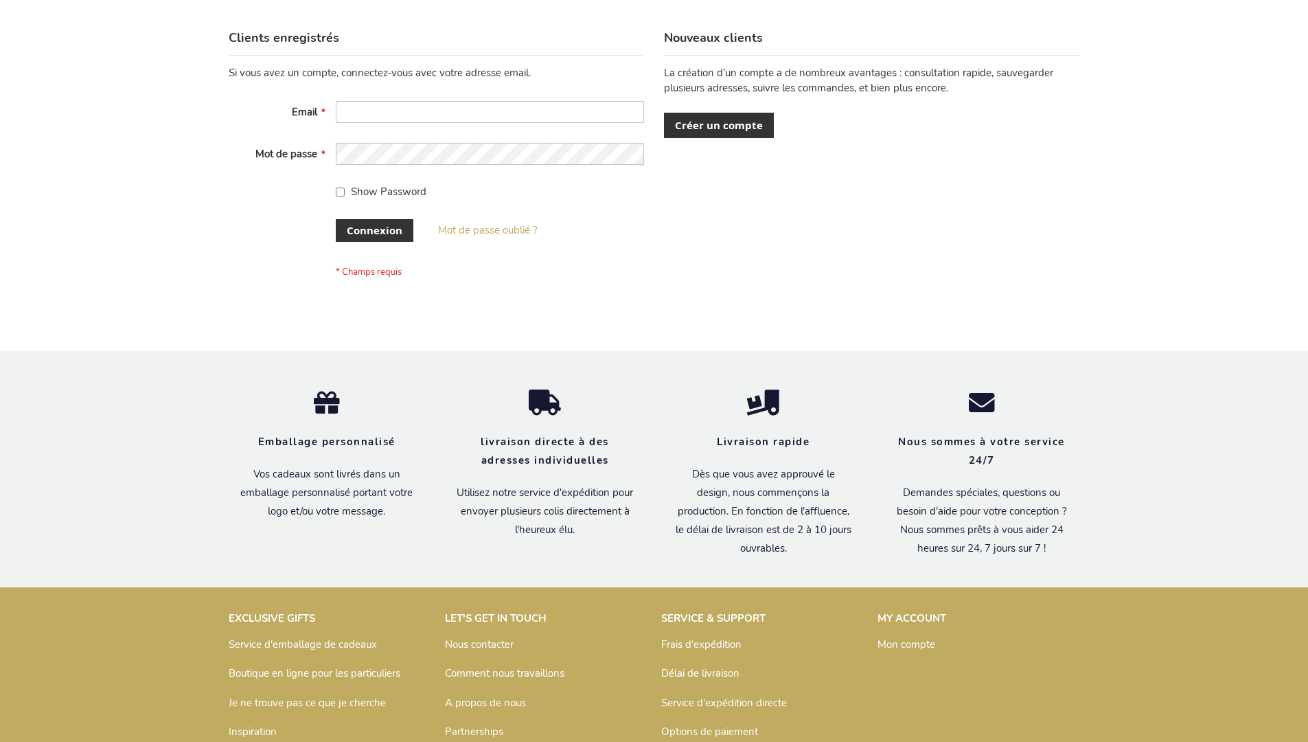
scroll to position [474, 0]
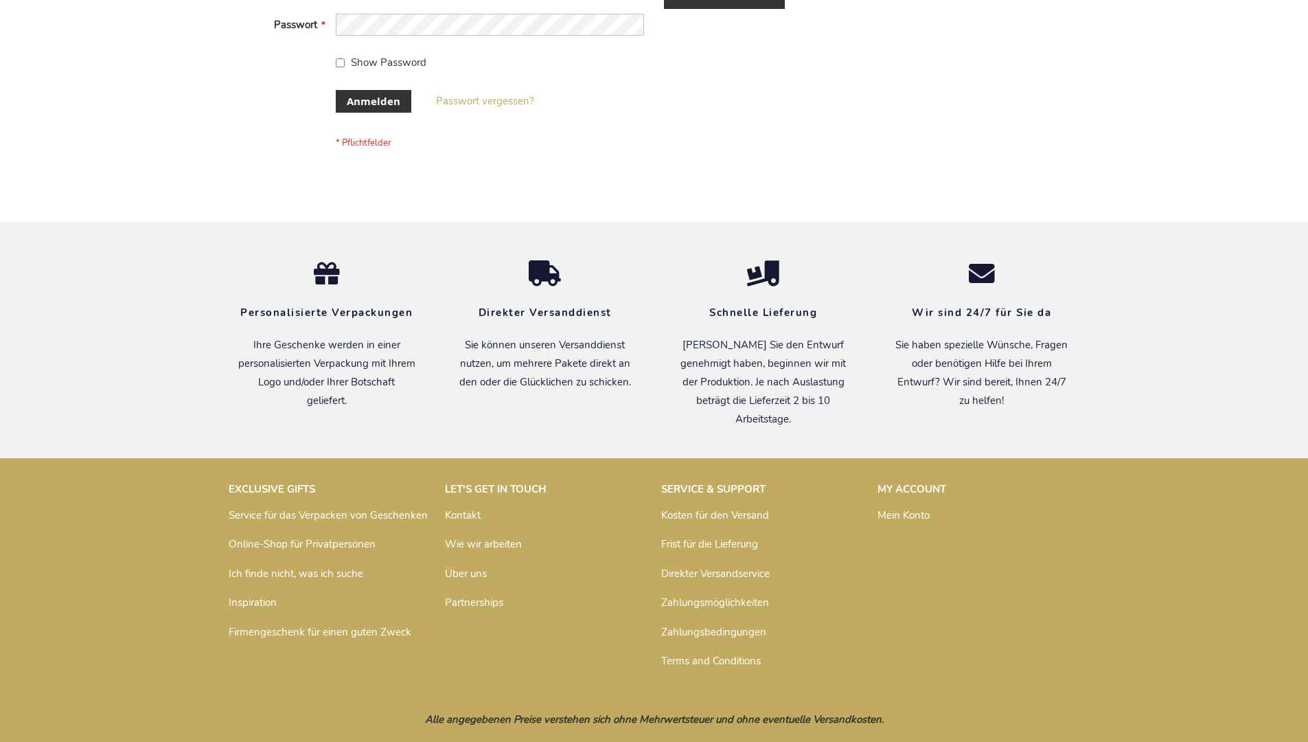
scroll to position [460, 0]
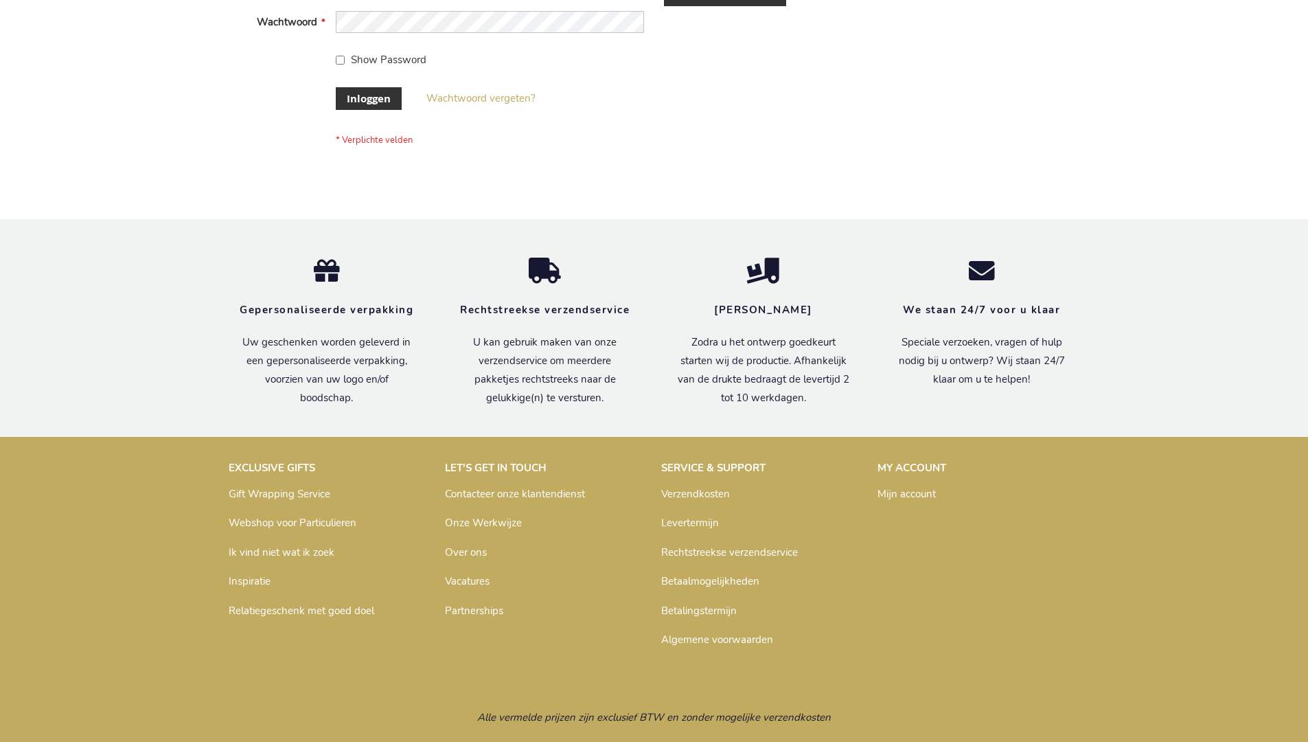
scroll to position [466, 0]
